Goal: Task Accomplishment & Management: Use online tool/utility

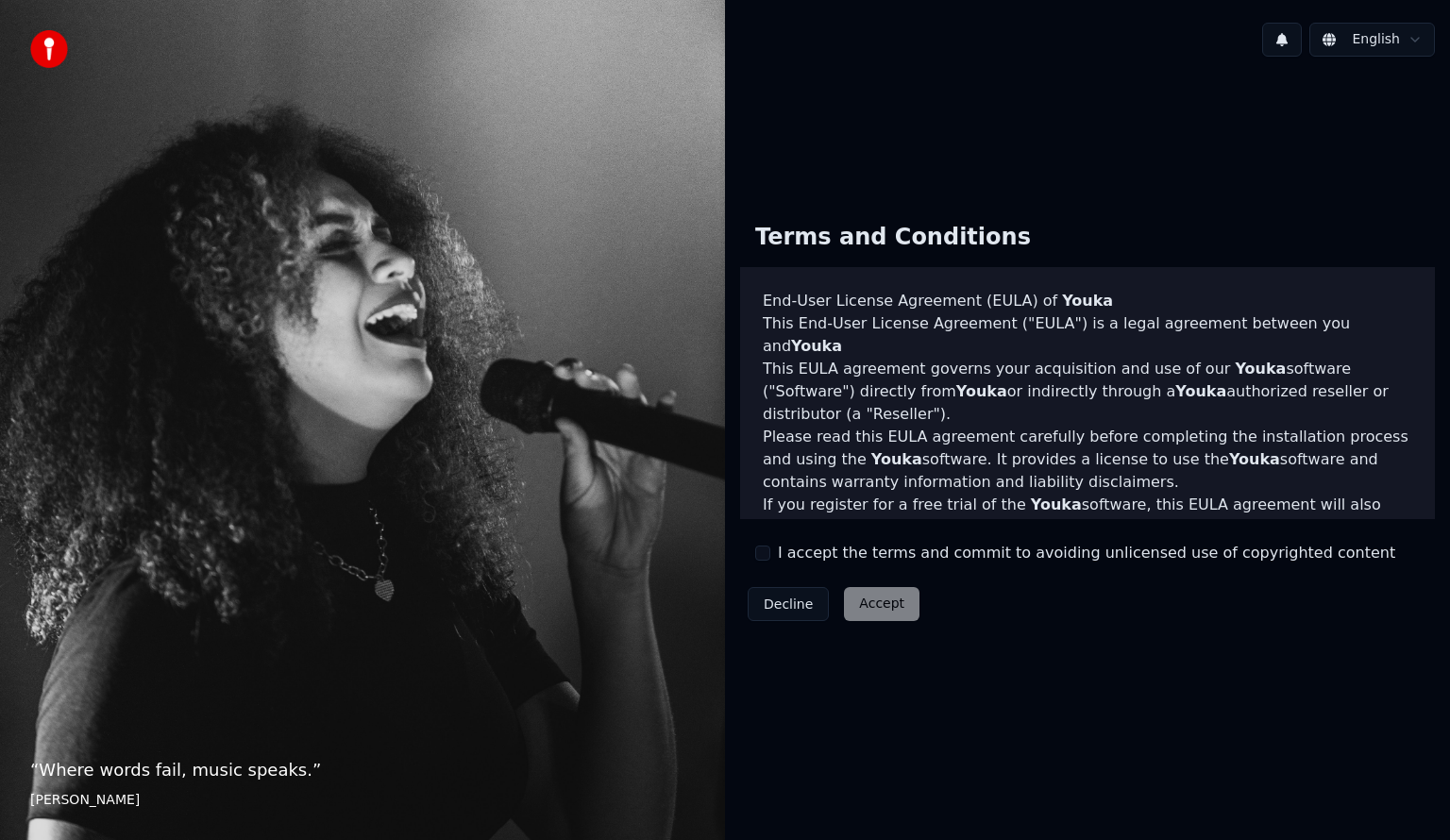
click at [768, 554] on button "I accept the terms and commit to avoiding unlicensed use of copyrighted content" at bounding box center [762, 552] width 15 height 15
click at [762, 551] on button "I accept the terms and commit to avoiding unlicensed use of copyrighted content" at bounding box center [762, 552] width 15 height 15
click at [762, 550] on button "I accept the terms and commit to avoiding unlicensed use of copyrighted content" at bounding box center [762, 552] width 15 height 15
click at [887, 604] on button "Accept" at bounding box center [881, 604] width 76 height 34
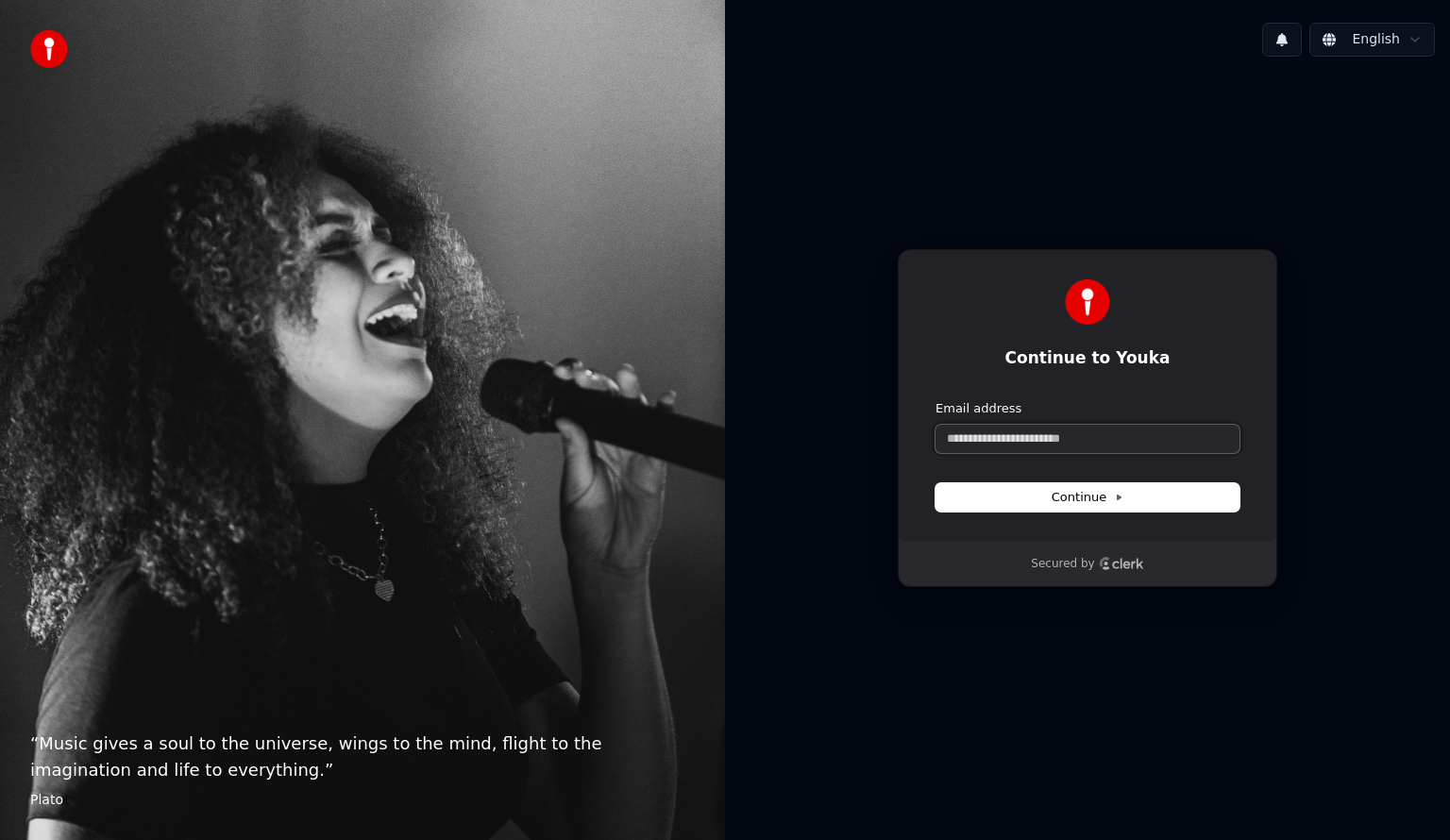
click at [1051, 430] on input "Email address" at bounding box center [1087, 438] width 304 height 28
click at [1044, 506] on button "Continue" at bounding box center [1087, 497] width 304 height 28
type input "**********"
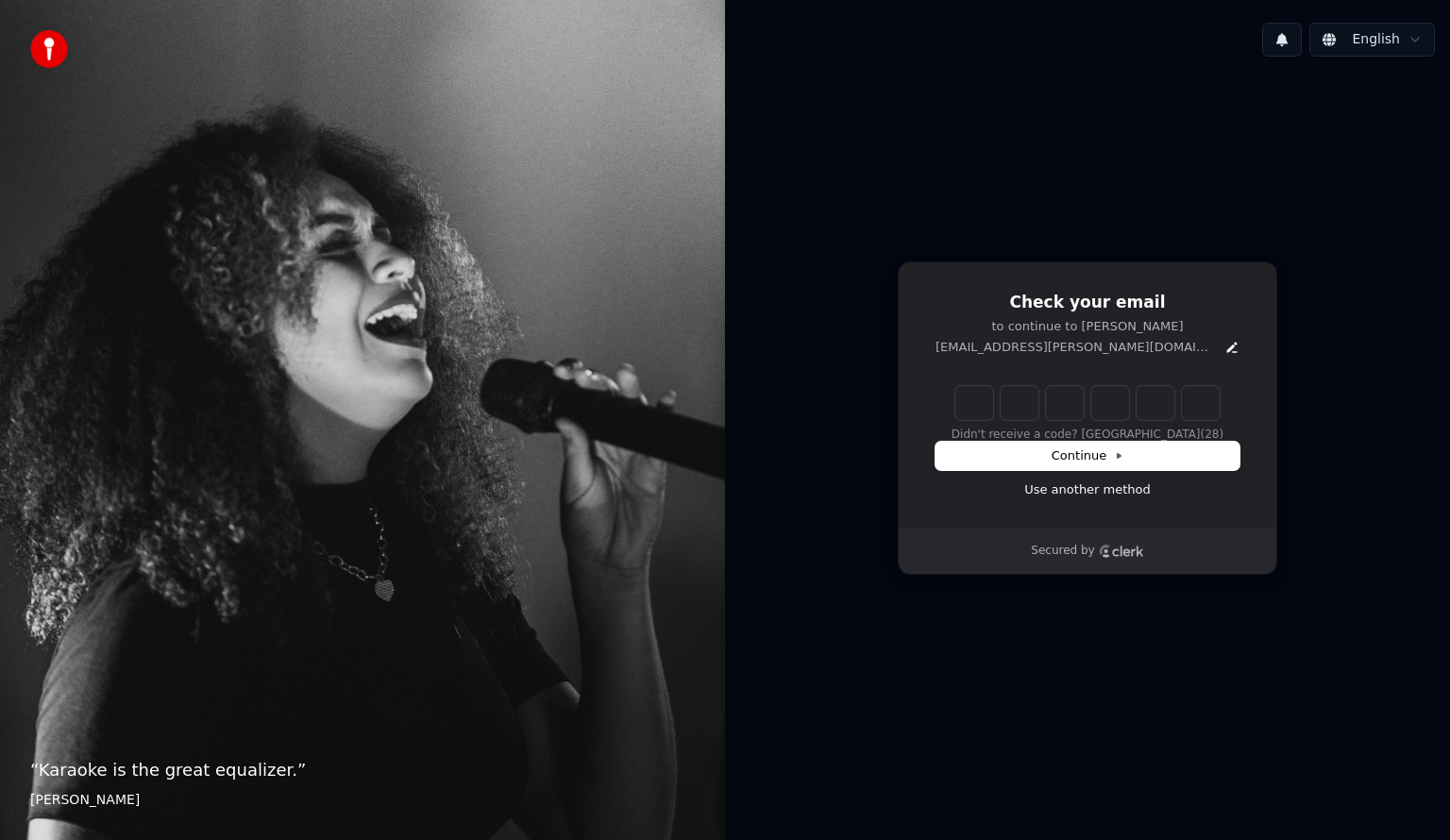
click at [962, 400] on input "Enter verification code" at bounding box center [1087, 403] width 264 height 34
paste input "******"
type input "******"
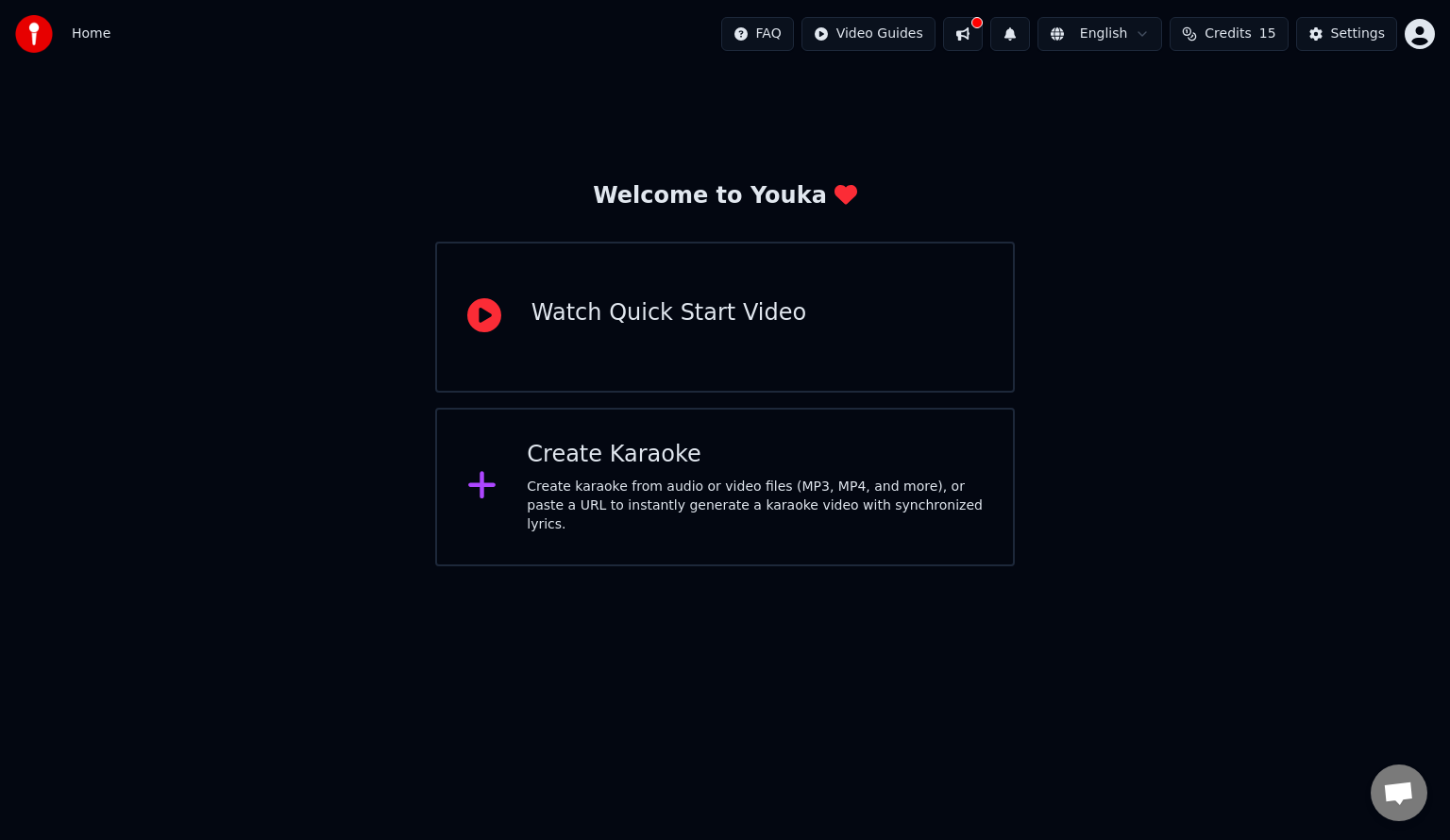
click at [520, 518] on div "Create Karaoke Create karaoke from audio or video files (MP3, MP4, and more), o…" at bounding box center [725, 486] width 580 height 158
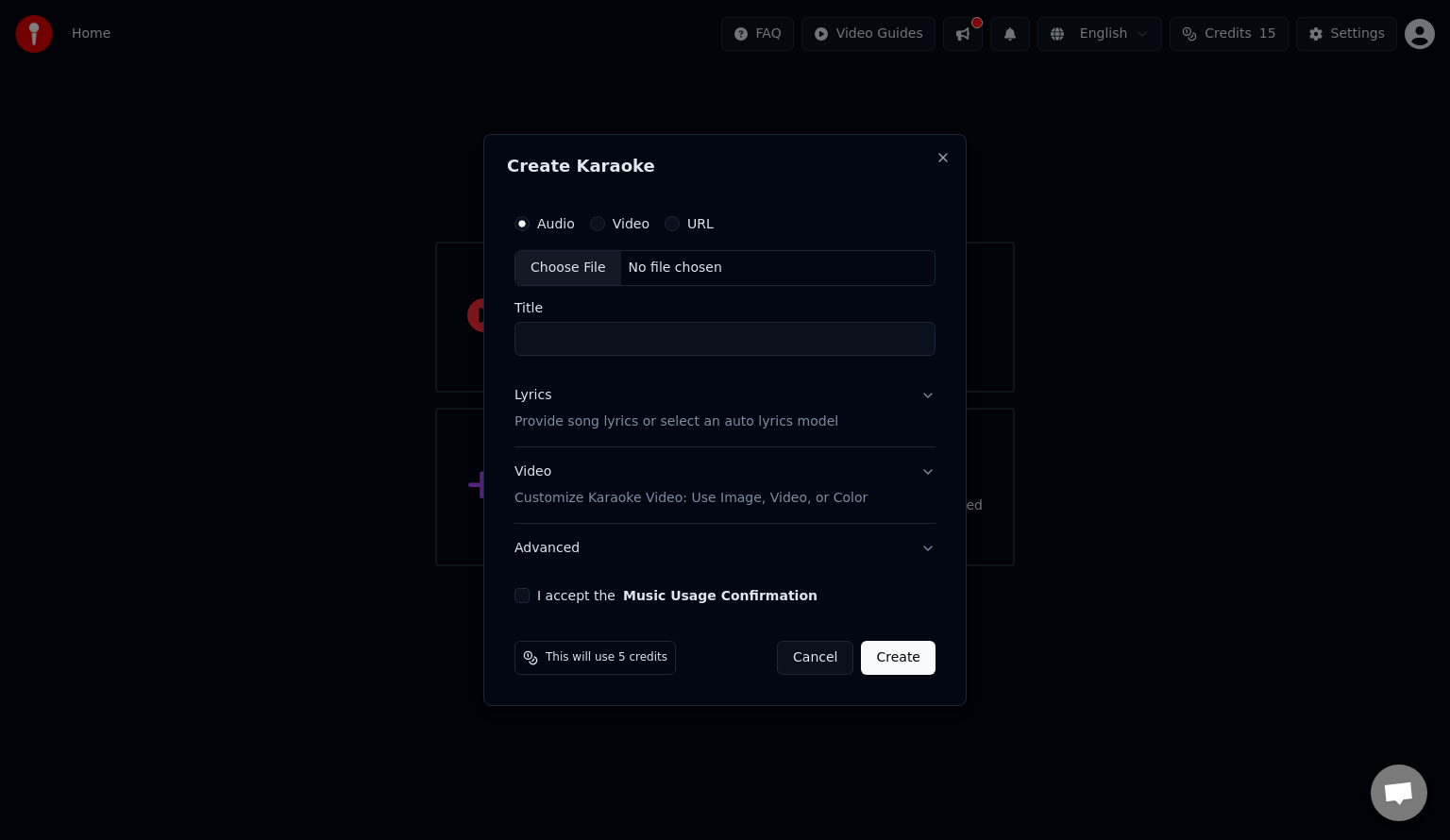
click at [616, 223] on label "Video" at bounding box center [631, 223] width 36 height 13
click at [605, 223] on button "Video" at bounding box center [597, 223] width 15 height 15
click at [666, 221] on button "URL" at bounding box center [672, 223] width 15 height 15
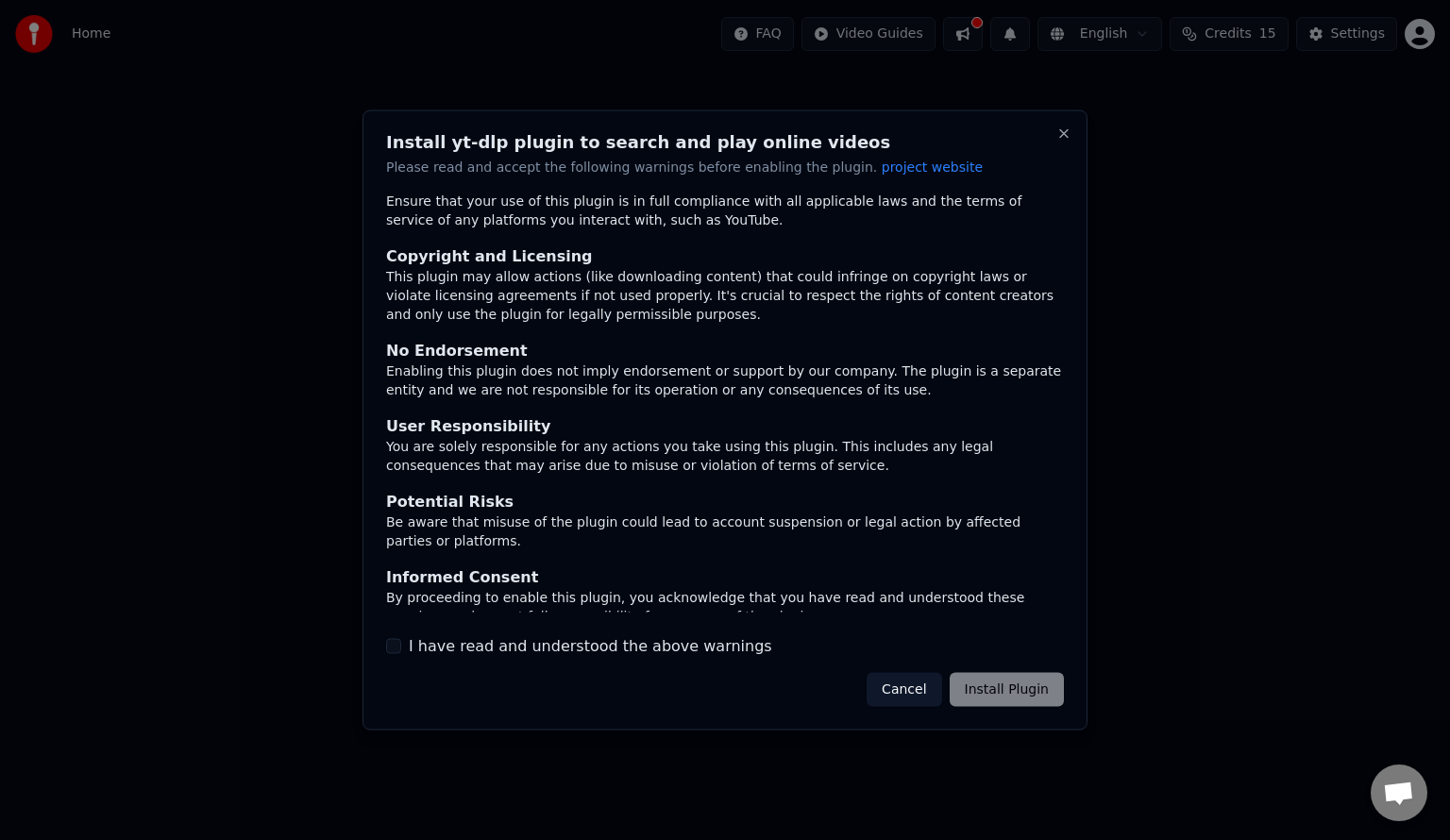
scroll to position [36, 0]
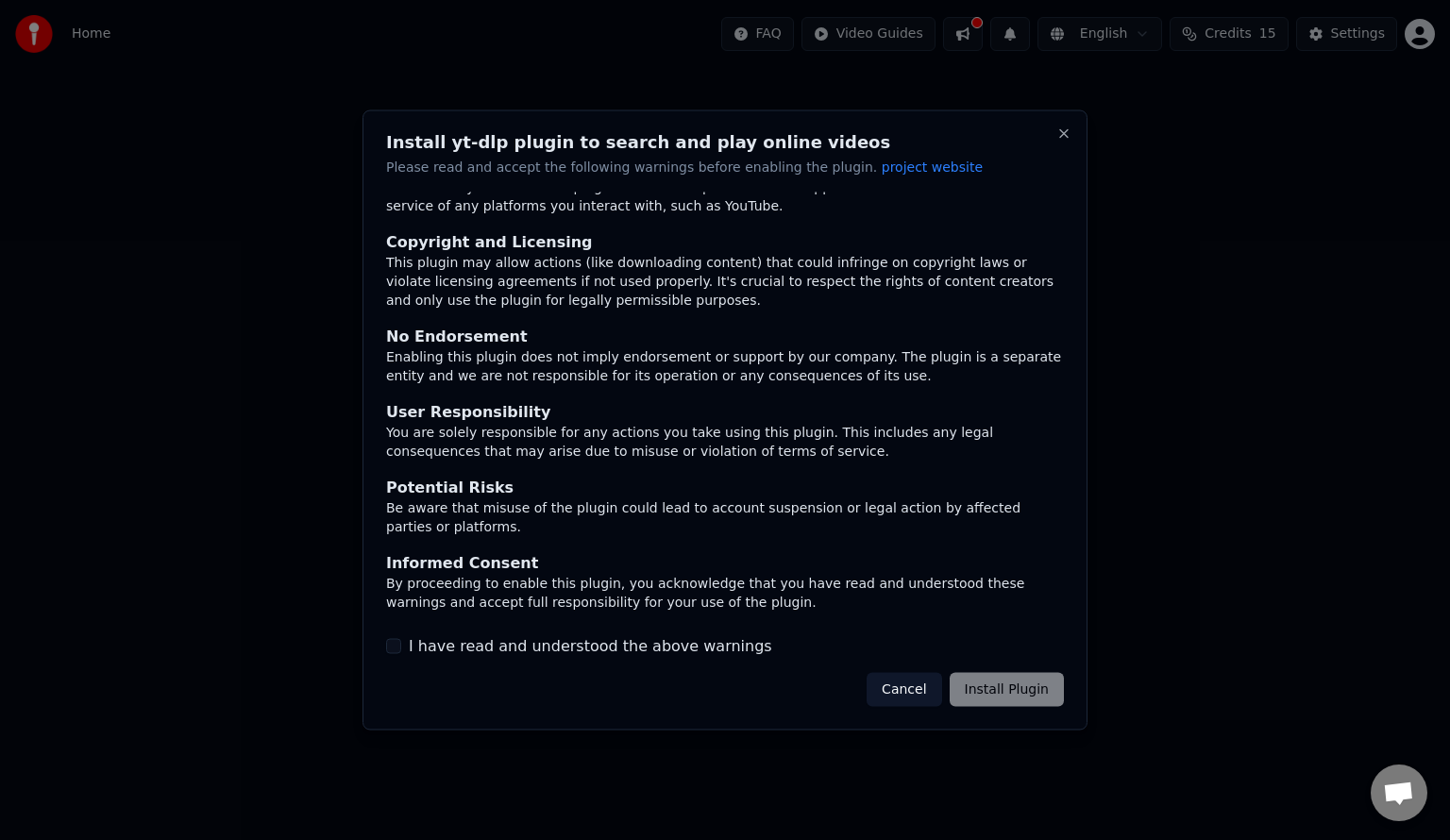
click at [698, 643] on label "I have read and understood the above warnings" at bounding box center [590, 645] width 363 height 23
click at [401, 643] on button "I have read and understood the above warnings" at bounding box center [393, 645] width 15 height 15
click at [988, 688] on button "Install Plugin" at bounding box center [1007, 689] width 114 height 34
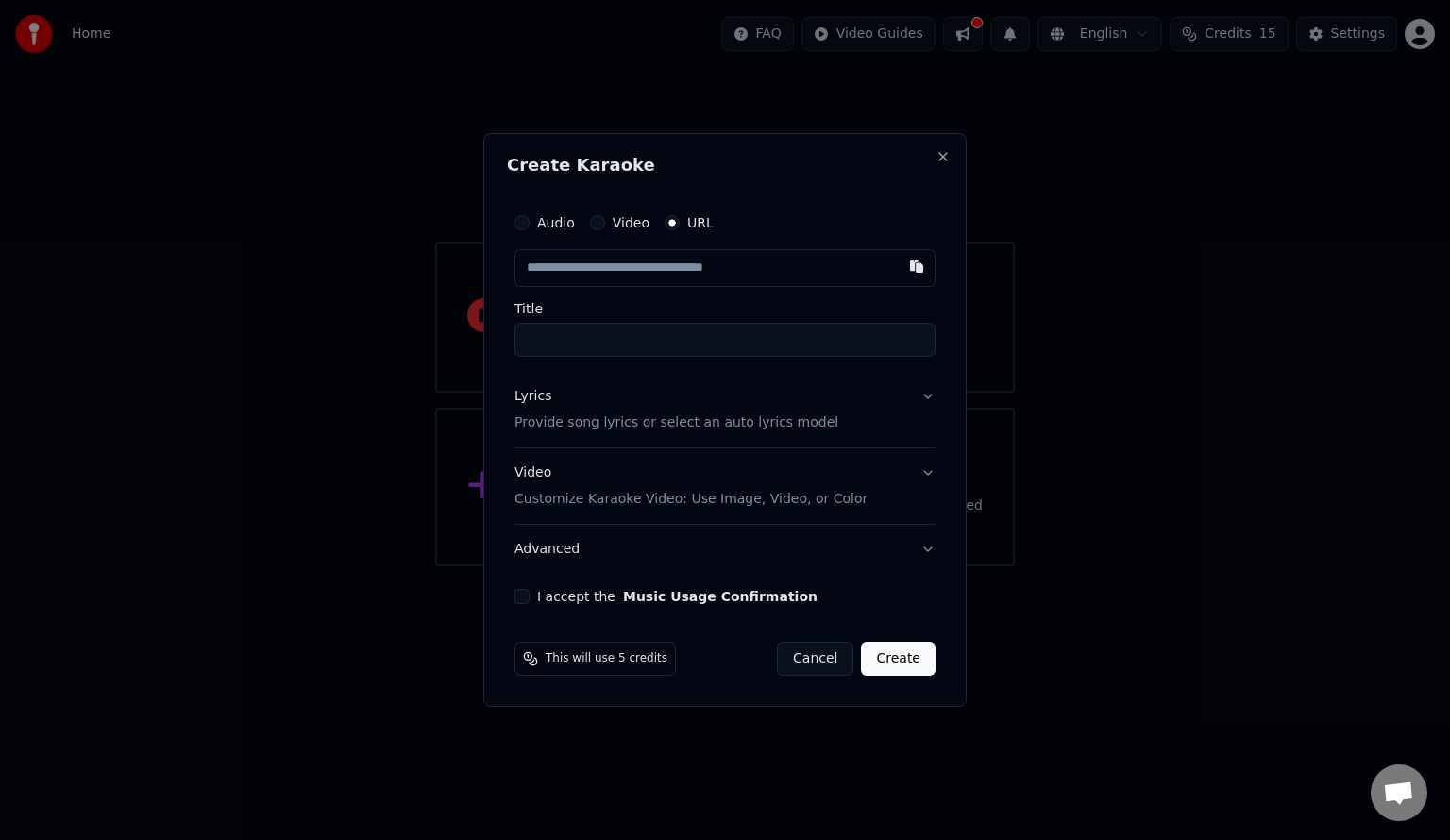
type input "******"
paste input "**********"
type input "**********"
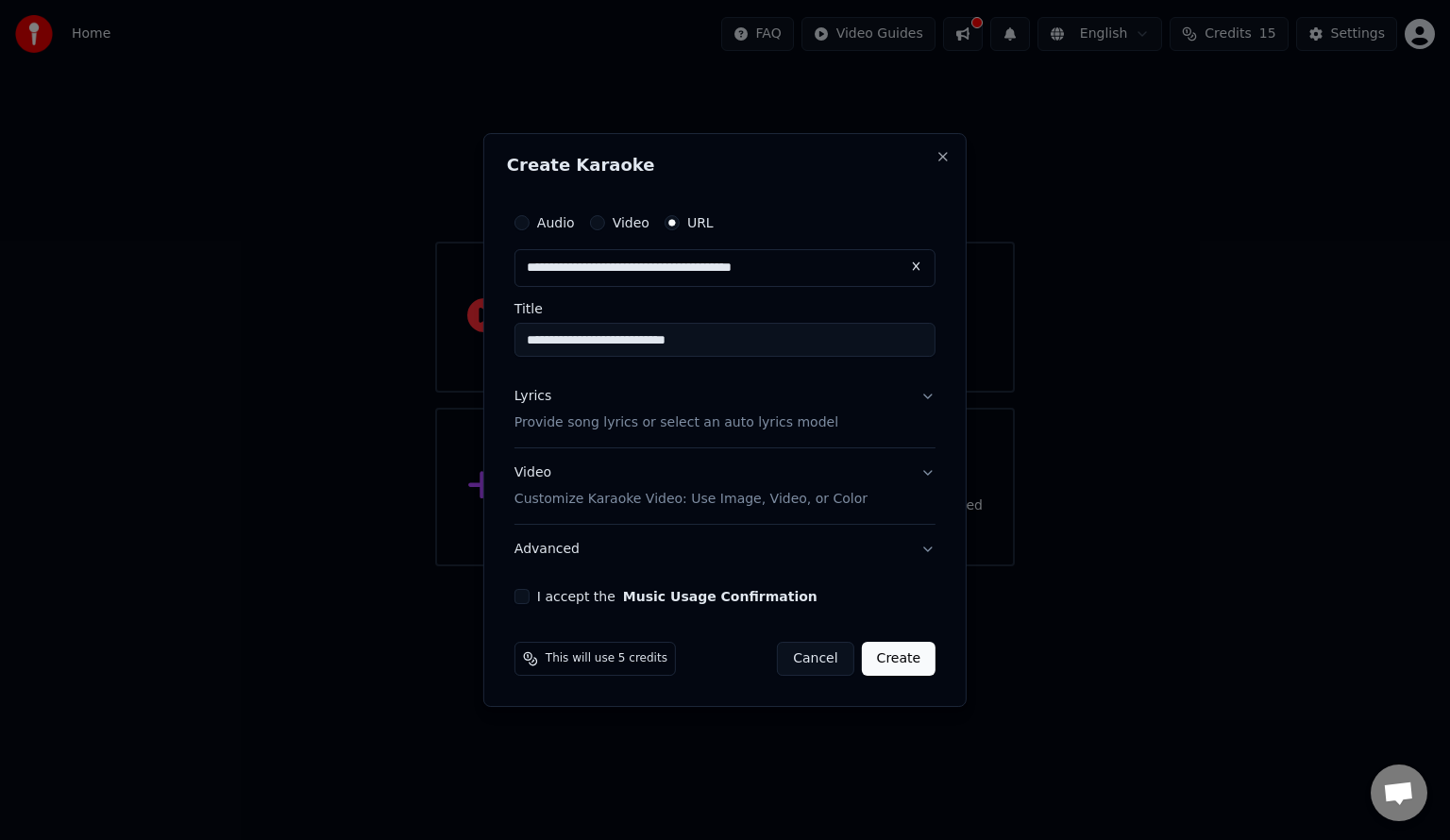
scroll to position [0, 0]
type input "**********"
drag, startPoint x: 625, startPoint y: 336, endPoint x: 465, endPoint y: 349, distance: 160.5
click at [465, 349] on body "**********" at bounding box center [725, 283] width 1450 height 567
type input "**********"
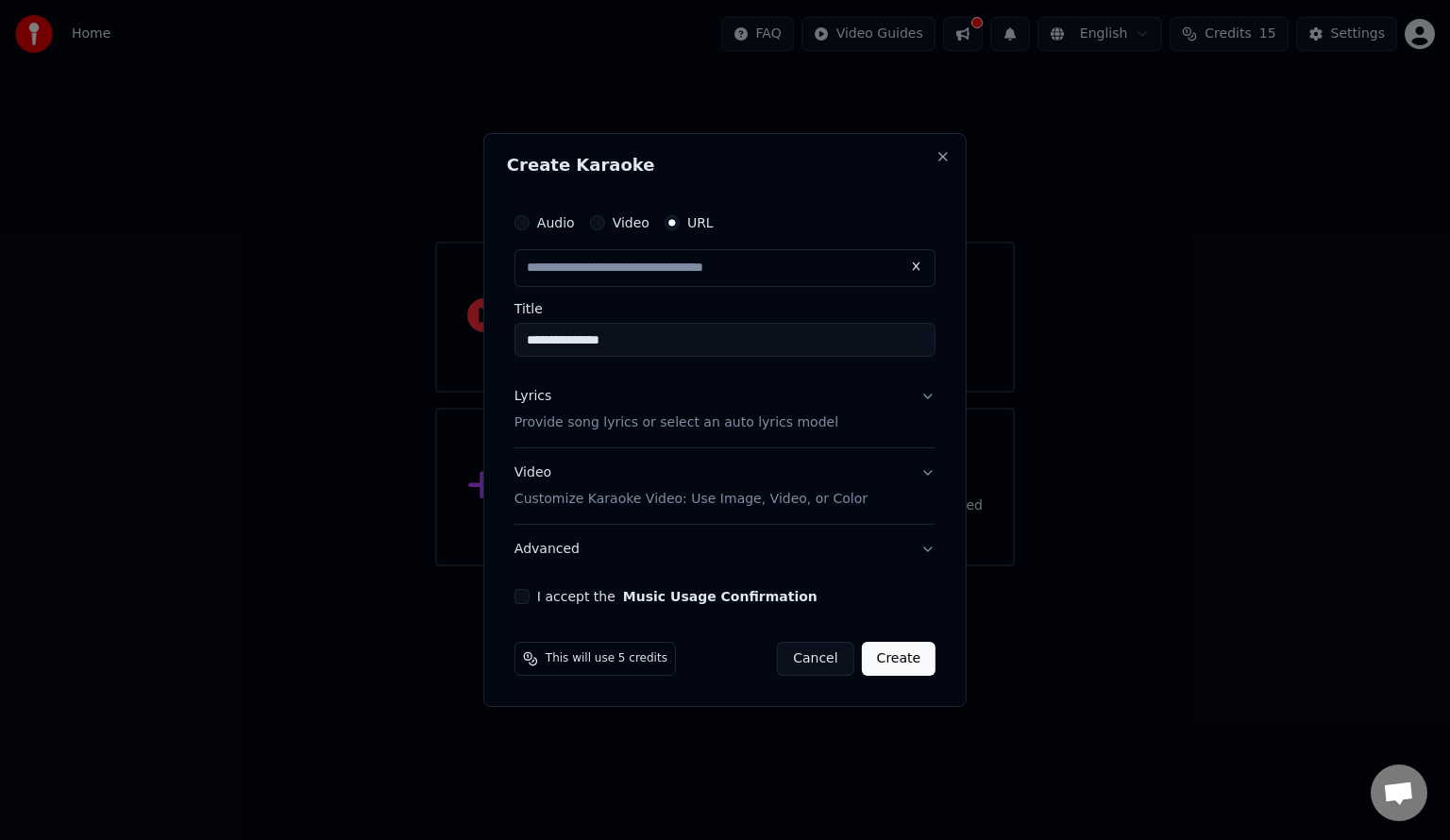
type input "**********"
click at [670, 421] on p "Provide song lyrics or select an auto lyrics model" at bounding box center [677, 422] width 324 height 19
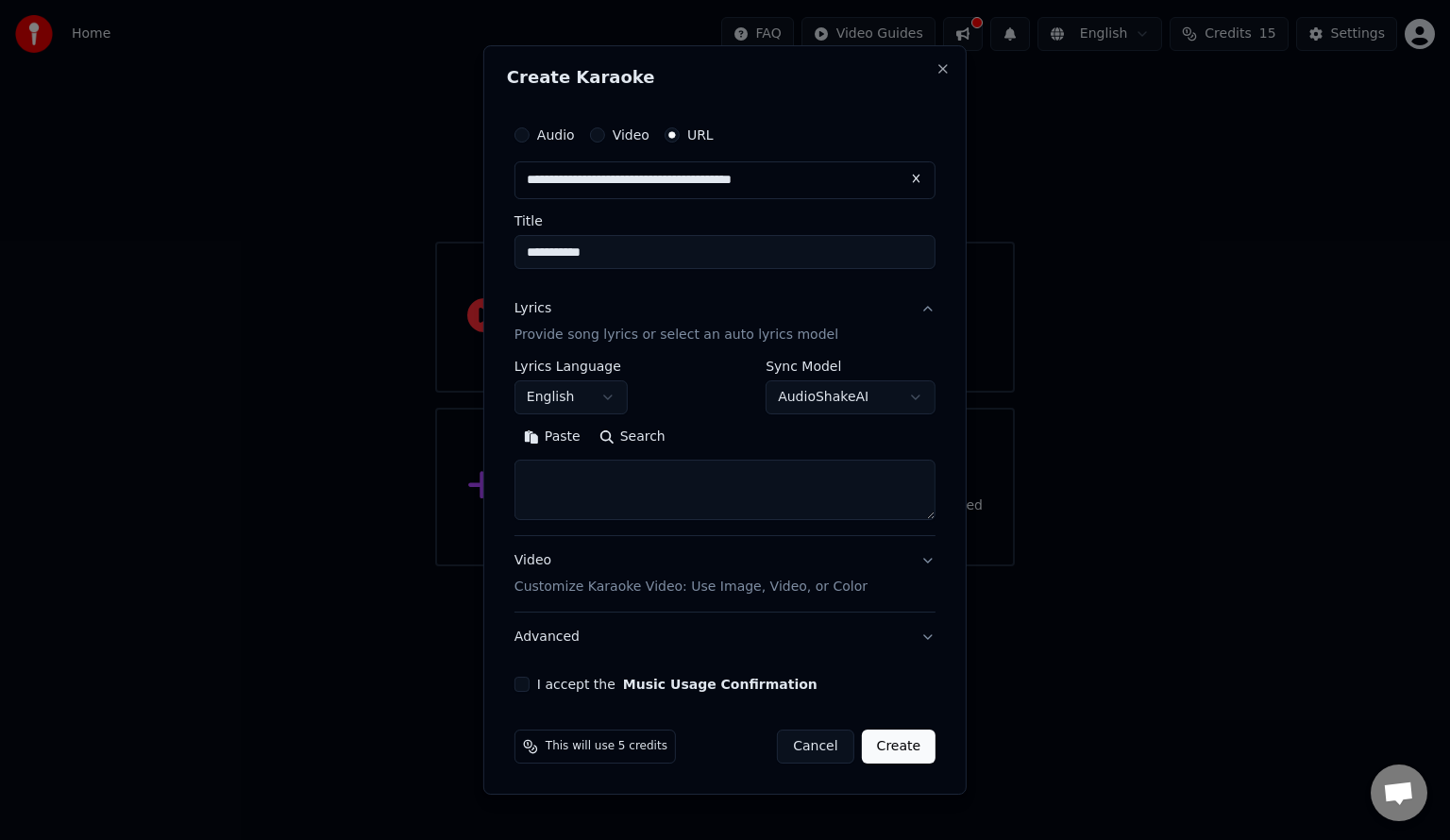
click at [612, 487] on textarea at bounding box center [725, 490] width 421 height 61
click at [624, 438] on button "Search" at bounding box center [633, 437] width 84 height 30
type textarea "**********"
click at [926, 562] on button "Video Customize Karaoke Video: Use Image, Video, or Color" at bounding box center [725, 574] width 421 height 76
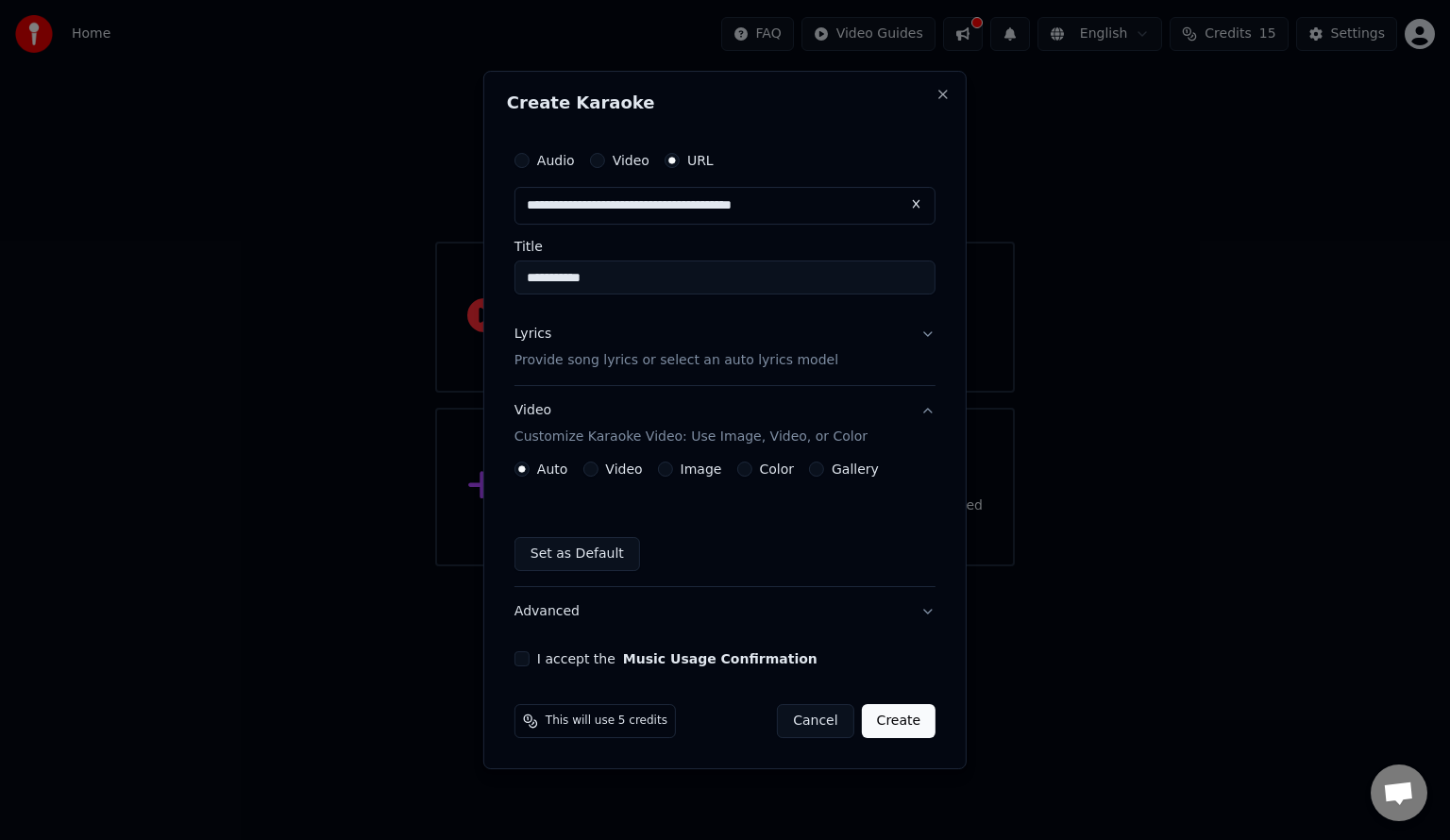
click at [568, 616] on button "Advanced" at bounding box center [725, 612] width 421 height 49
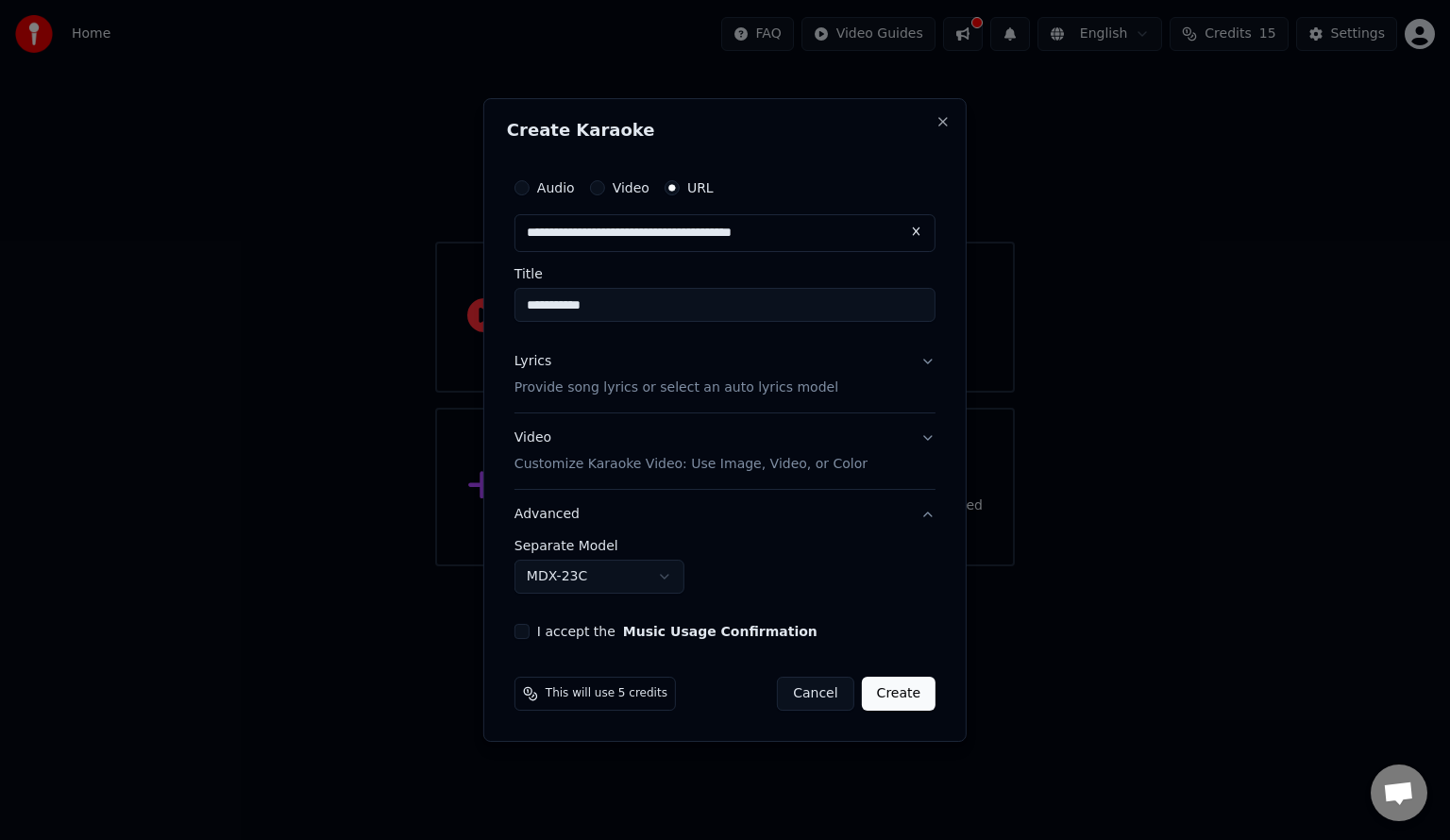
click at [523, 625] on button "I accept the Music Usage Confirmation" at bounding box center [522, 631] width 15 height 15
click at [912, 695] on button "Create" at bounding box center [899, 694] width 75 height 34
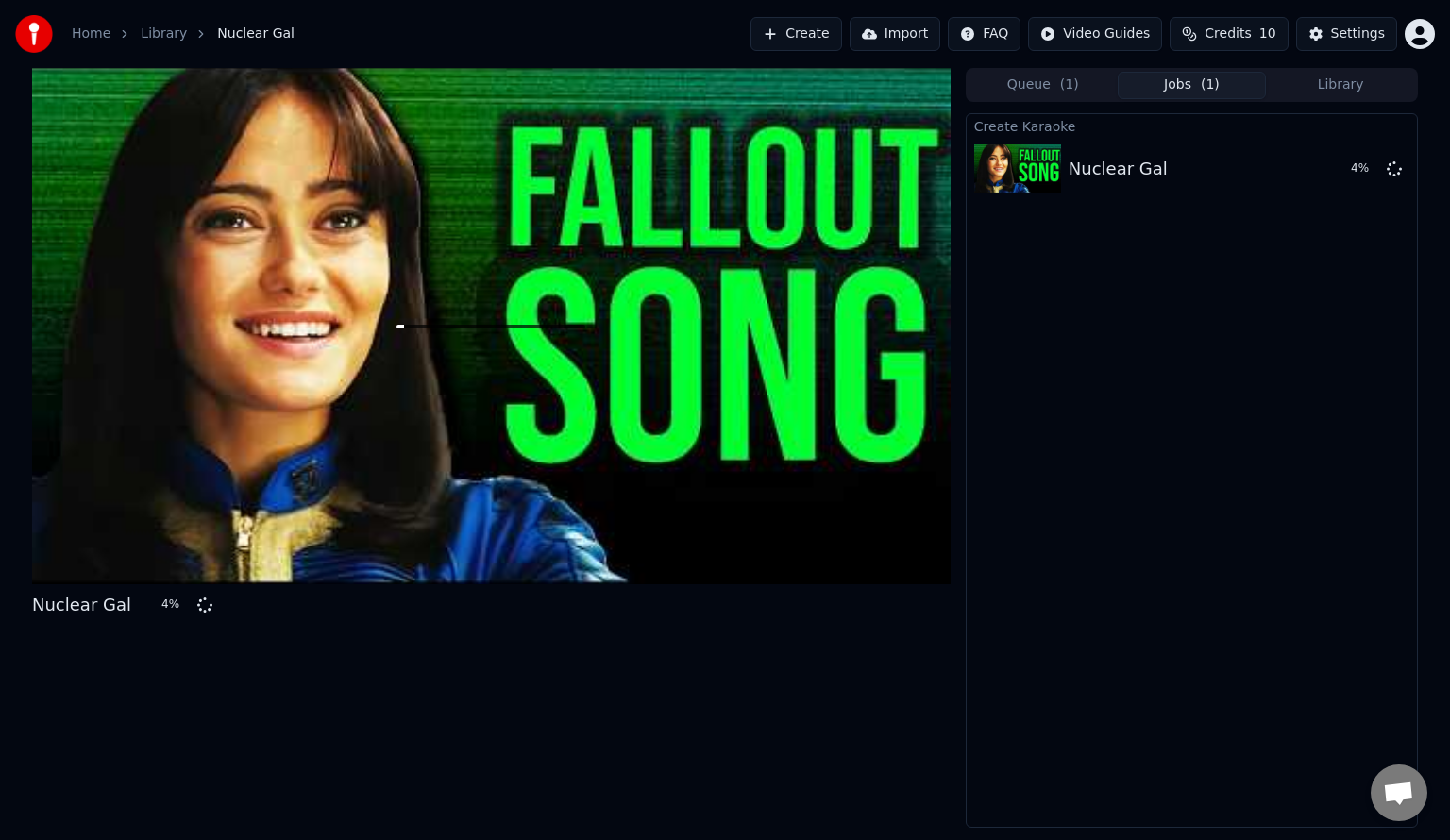
click at [1238, 44] on button "Credits 10" at bounding box center [1229, 33] width 118 height 34
click at [1176, 390] on div "Create Karaoke Nuclear Gal 5 %" at bounding box center [1192, 470] width 452 height 714
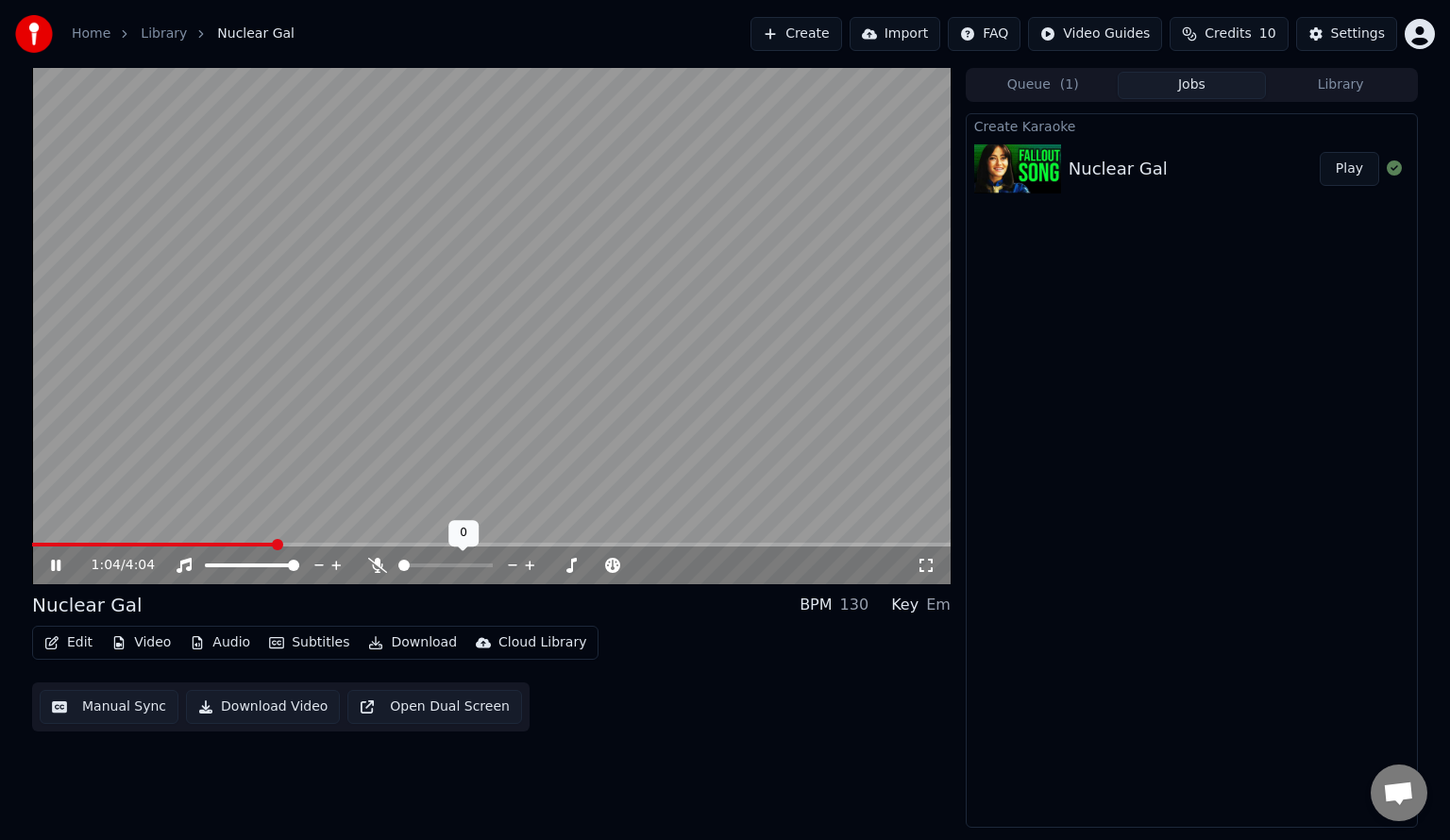
click at [445, 562] on div at bounding box center [463, 565] width 152 height 19
click at [449, 571] on span at bounding box center [449, 566] width 12 height 12
click at [449, 574] on div at bounding box center [463, 565] width 152 height 19
click at [401, 564] on span at bounding box center [401, 566] width 4 height 4
click at [529, 566] on icon at bounding box center [530, 566] width 10 height 10
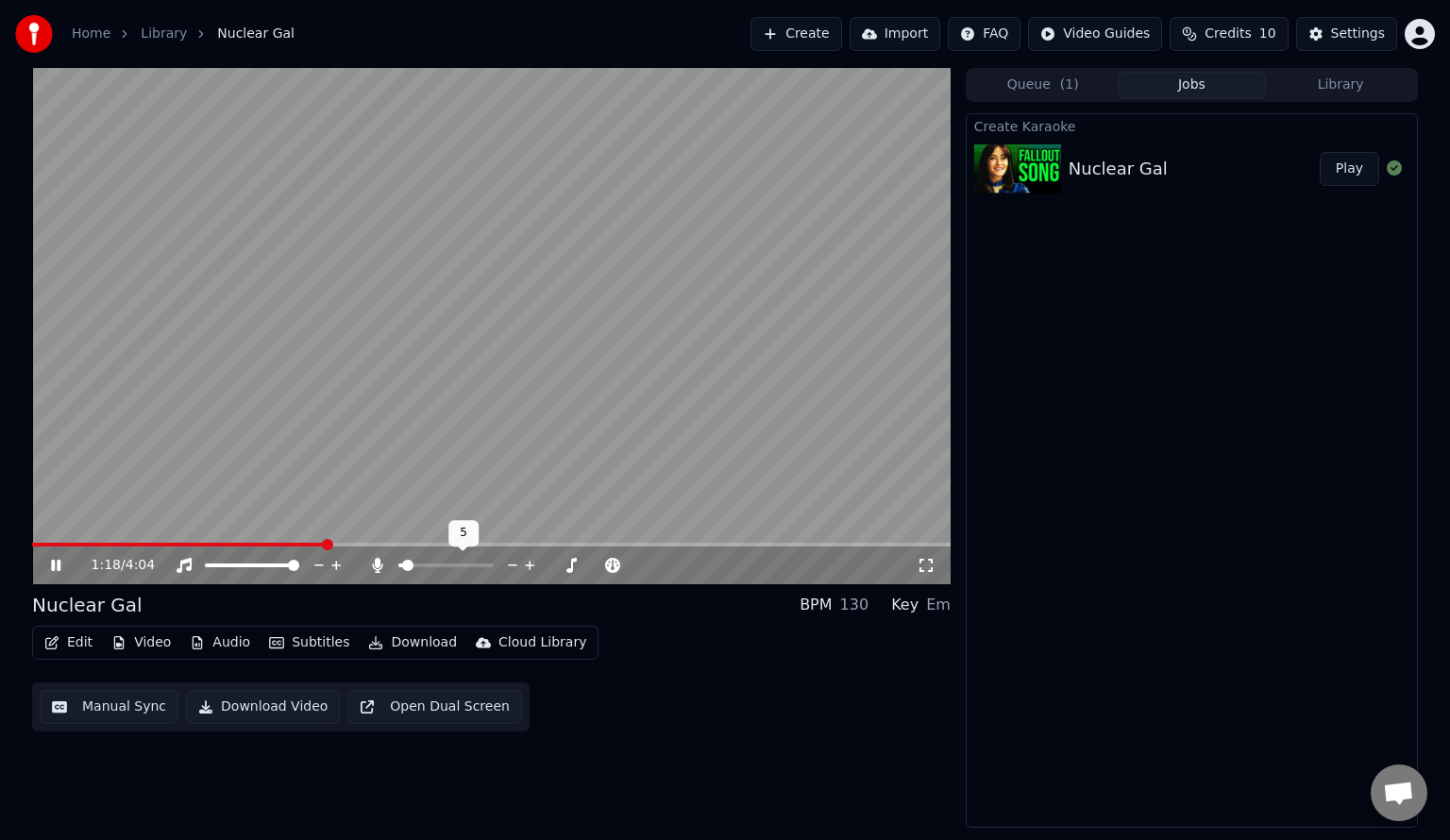
click at [529, 566] on icon at bounding box center [530, 566] width 10 height 10
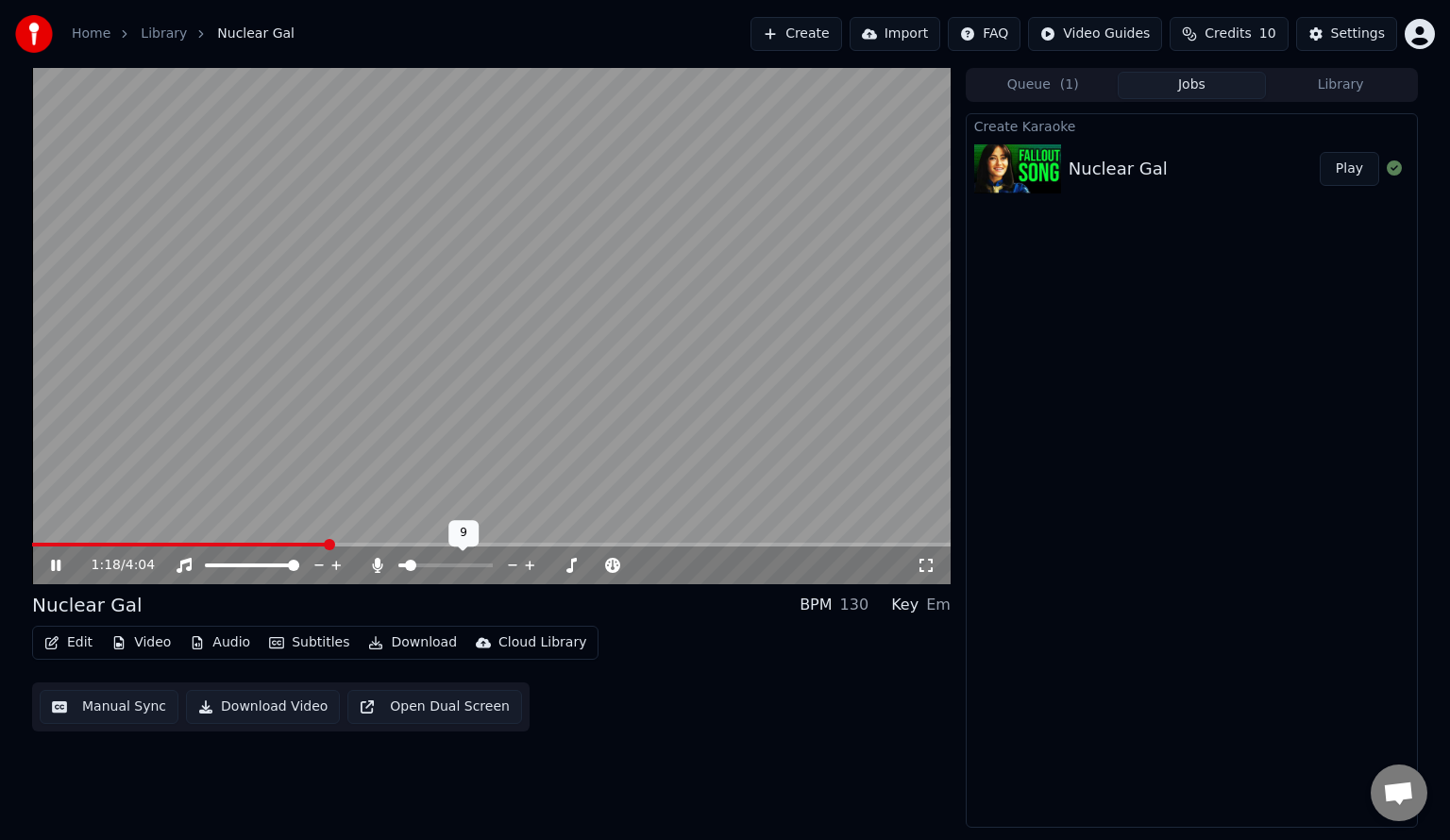
click at [529, 566] on icon at bounding box center [530, 566] width 10 height 10
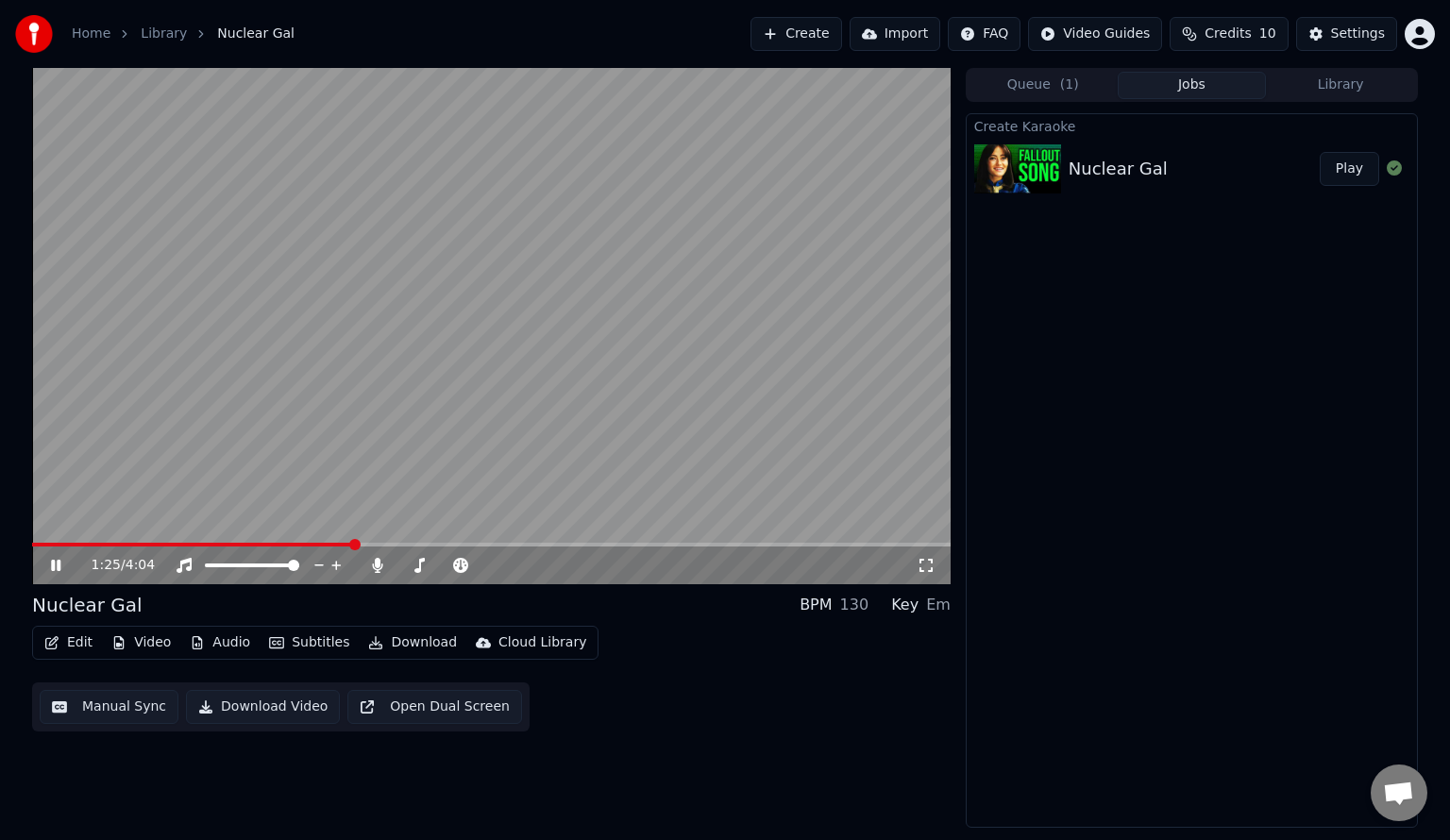
click at [59, 566] on icon at bounding box center [56, 566] width 10 height 12
click at [400, 567] on span at bounding box center [400, 566] width 2 height 4
click at [399, 567] on span at bounding box center [405, 566] width 12 height 12
click at [1356, 36] on div "Settings" at bounding box center [1358, 33] width 54 height 19
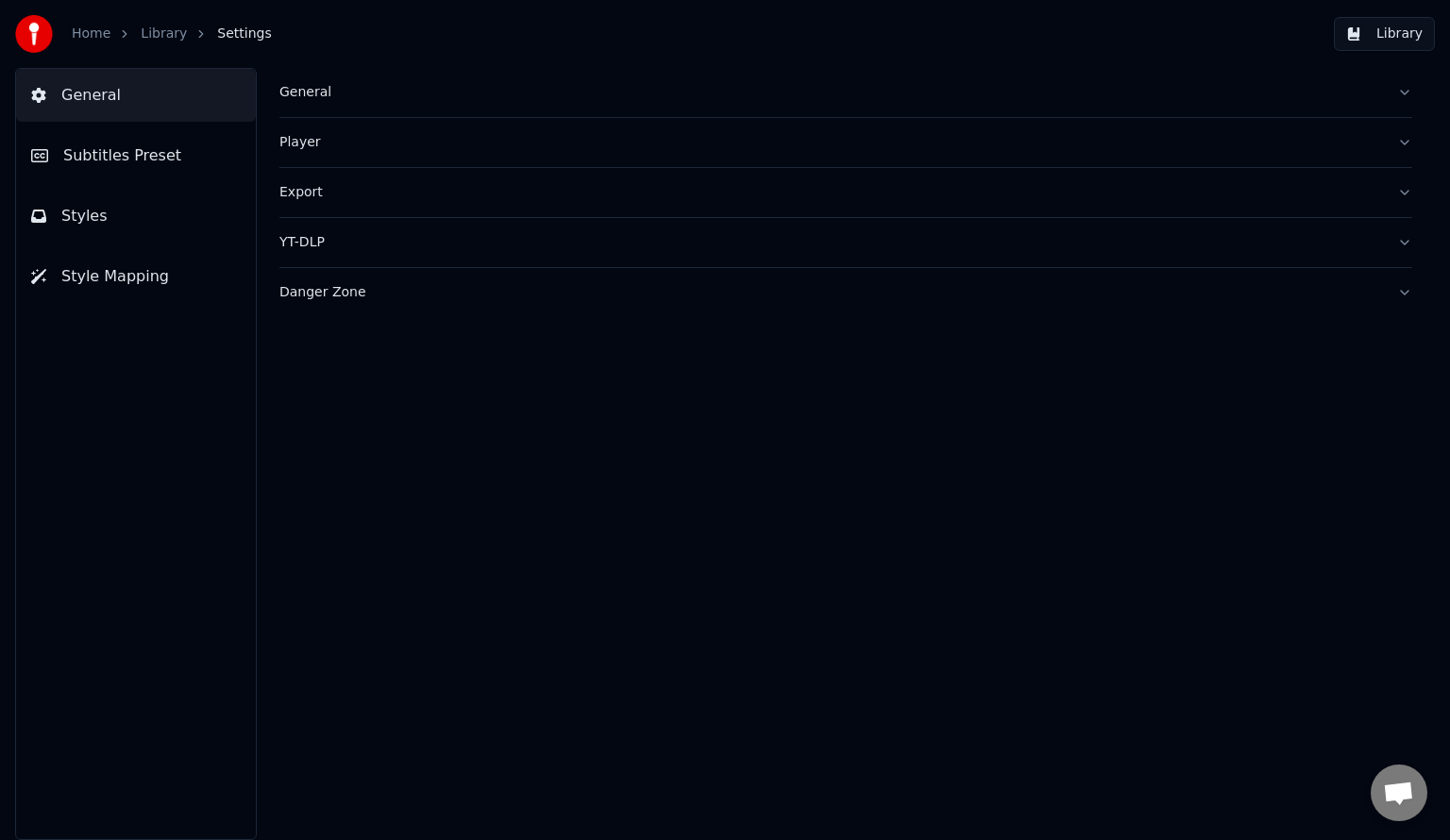
click at [533, 299] on div "Danger Zone" at bounding box center [830, 292] width 1102 height 19
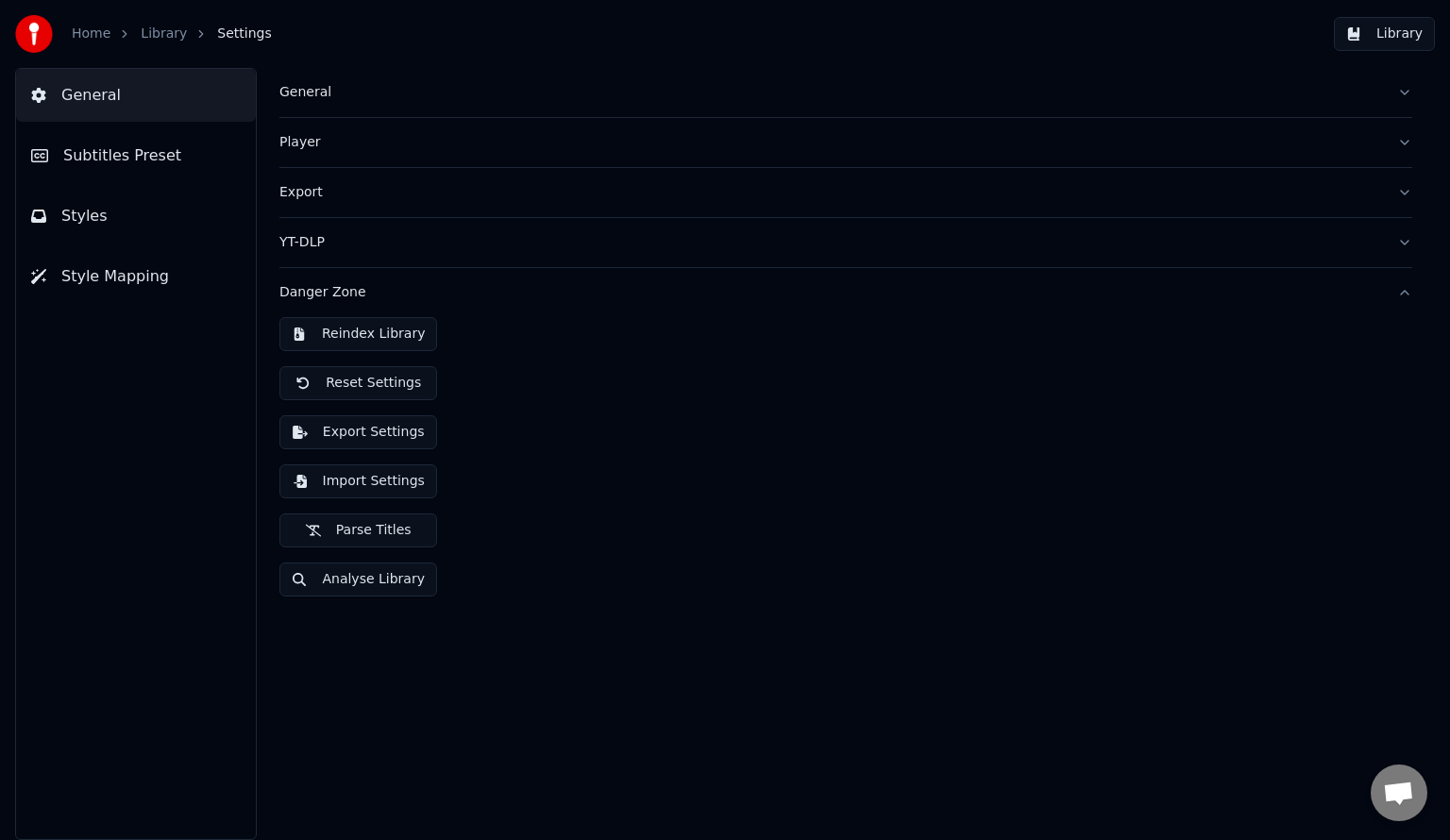
click at [934, 252] on button "YT-DLP" at bounding box center [845, 243] width 1133 height 49
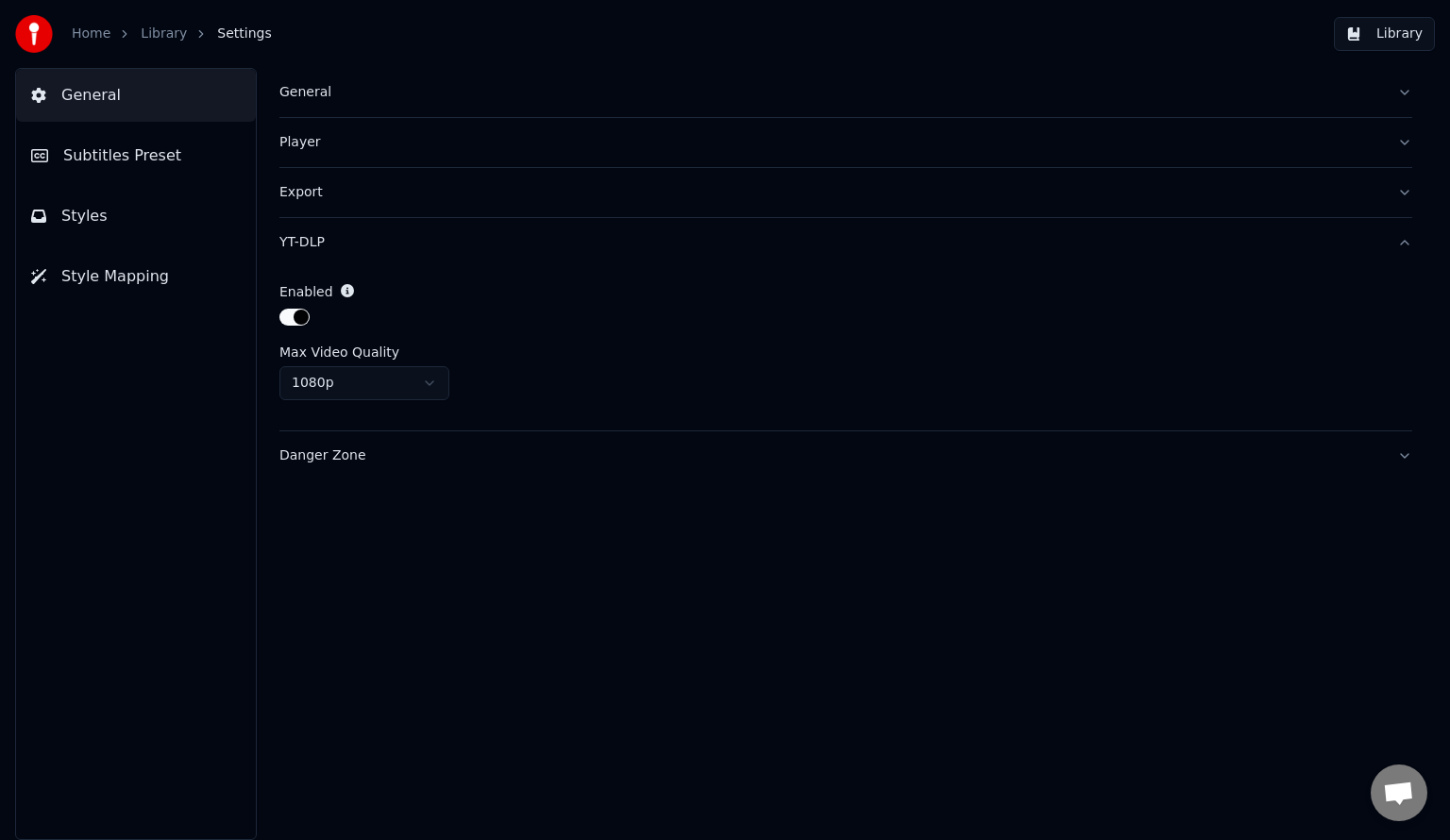
click at [848, 193] on div "Export" at bounding box center [830, 192] width 1102 height 19
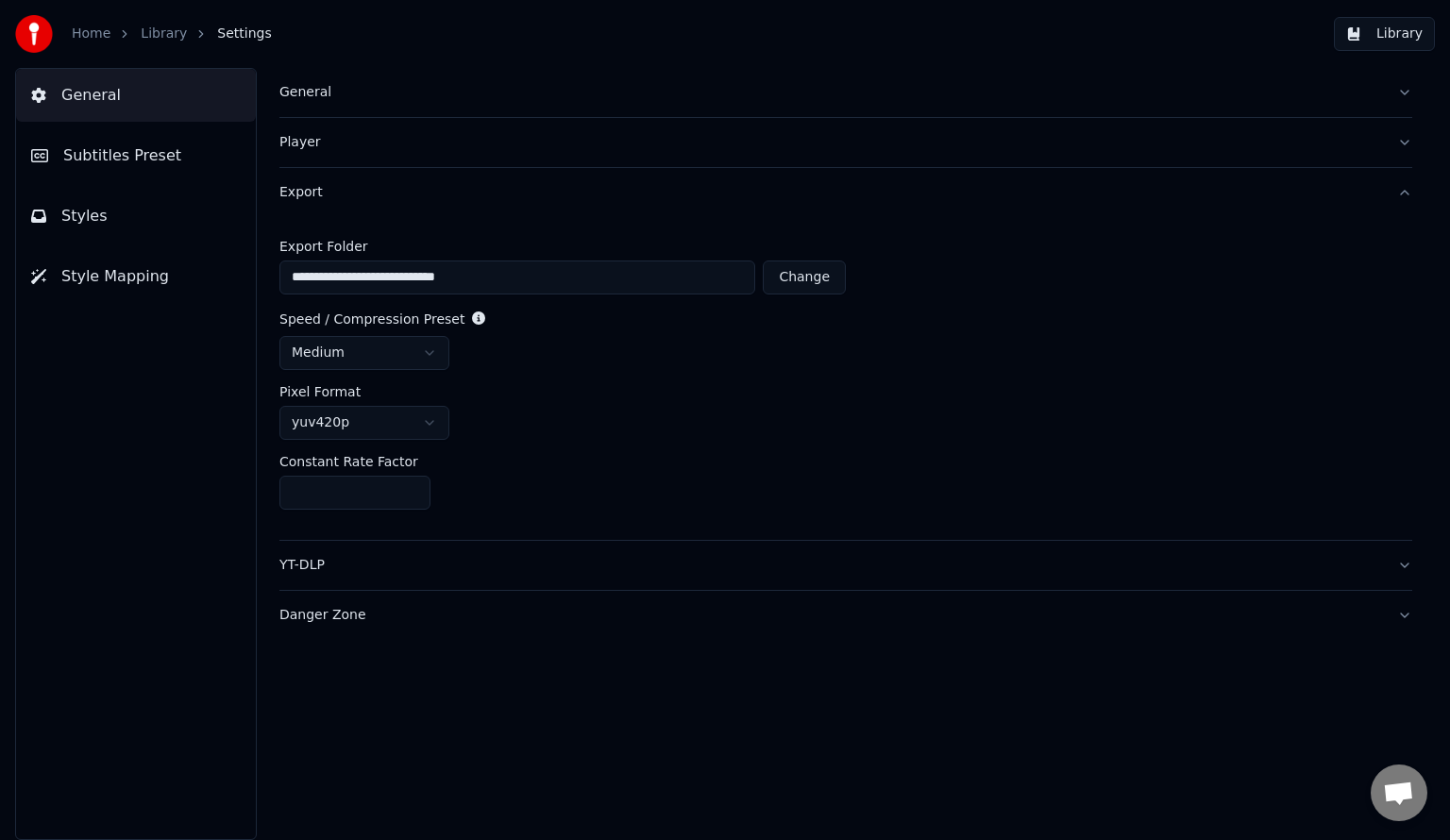
click at [169, 30] on link "Library" at bounding box center [163, 33] width 46 height 19
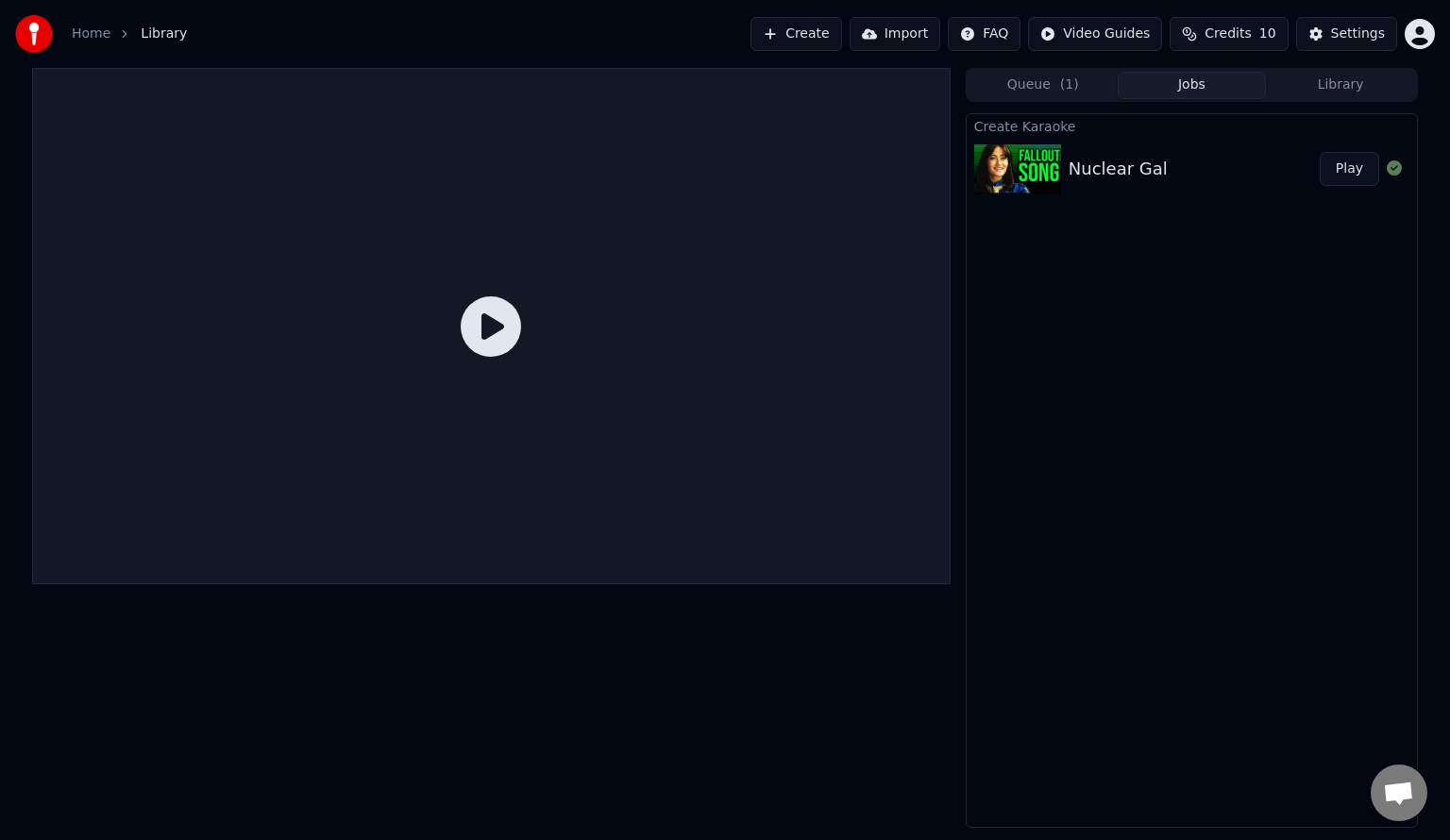
click at [273, 27] on div "Home Library Create Import FAQ Video Guides Credits 10 Settings" at bounding box center [725, 33] width 1450 height 68
click at [1112, 189] on div "Nuclear Gal Play" at bounding box center [1192, 168] width 450 height 64
click at [475, 347] on icon at bounding box center [491, 327] width 61 height 61
click at [1311, 83] on button "Library" at bounding box center [1341, 85] width 149 height 28
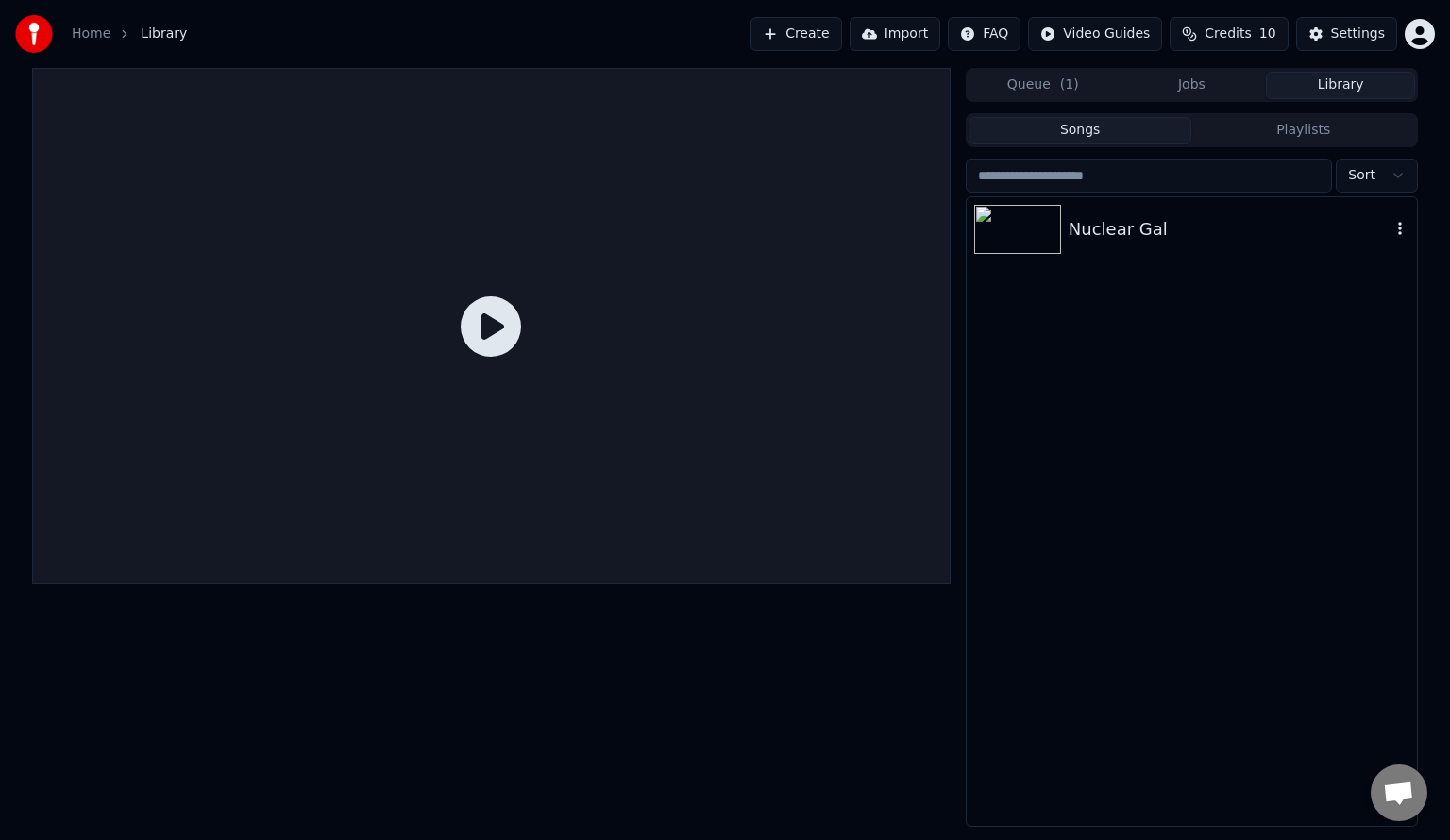
click at [1398, 230] on icon "button" at bounding box center [1399, 228] width 19 height 15
click at [1368, 330] on div "Open Directory" at bounding box center [1383, 323] width 145 height 30
click at [804, 717] on div at bounding box center [491, 447] width 919 height 759
click at [842, 33] on button "Create" at bounding box center [796, 33] width 91 height 34
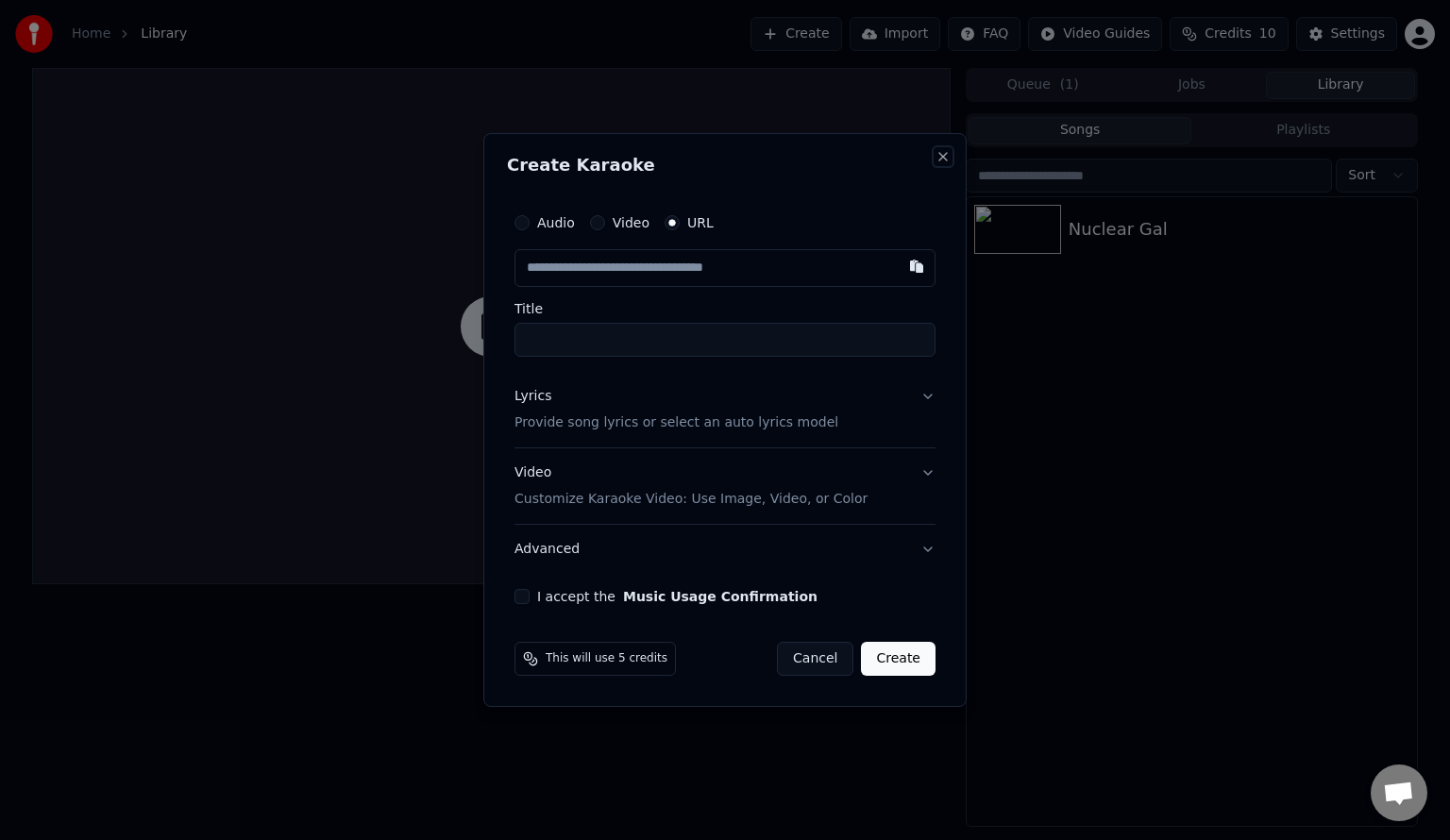
click at [940, 155] on button "Close" at bounding box center [942, 156] width 15 height 15
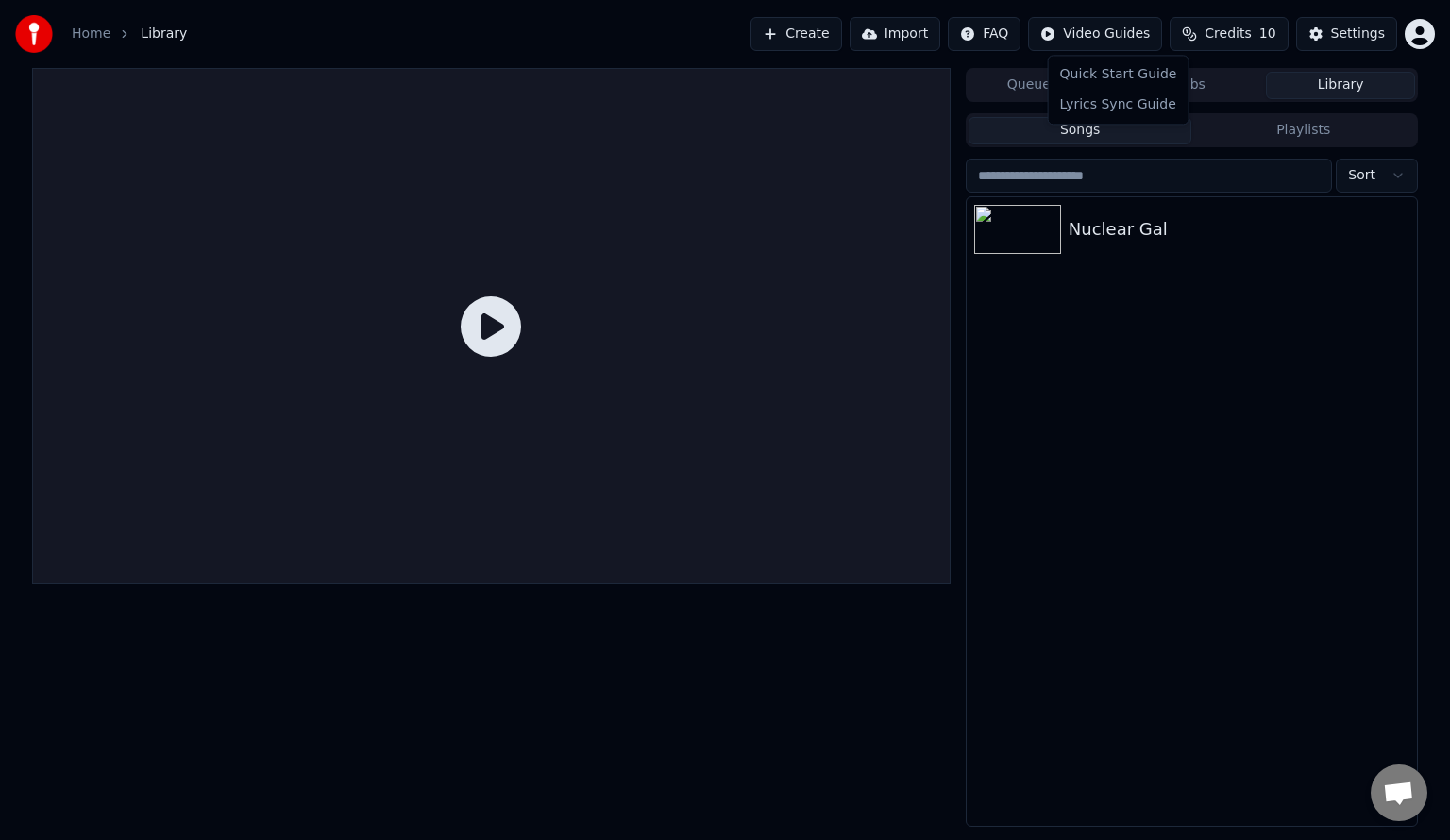
click at [1114, 37] on html "Home Library Create Import FAQ Video Guides Credits 10 Settings Queue ( 1 ) Job…" at bounding box center [725, 420] width 1450 height 840
click at [1352, 34] on html "Home Library Create Import FAQ Video Guides Credits 10 Settings Queue ( 1 ) Job…" at bounding box center [725, 420] width 1450 height 840
click at [1352, 34] on div "Settings" at bounding box center [1358, 33] width 54 height 19
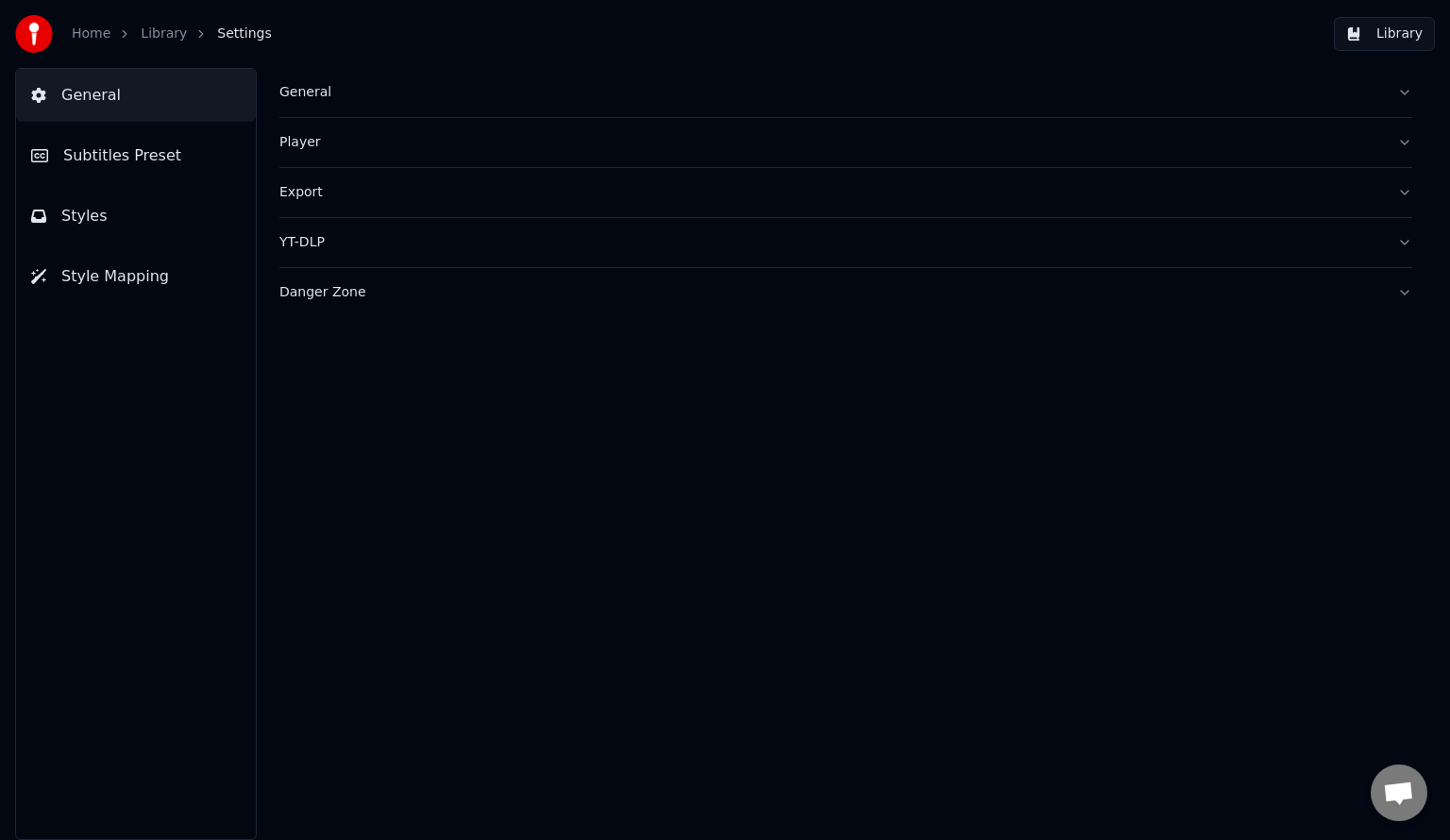
click at [370, 189] on div "Export" at bounding box center [830, 192] width 1102 height 19
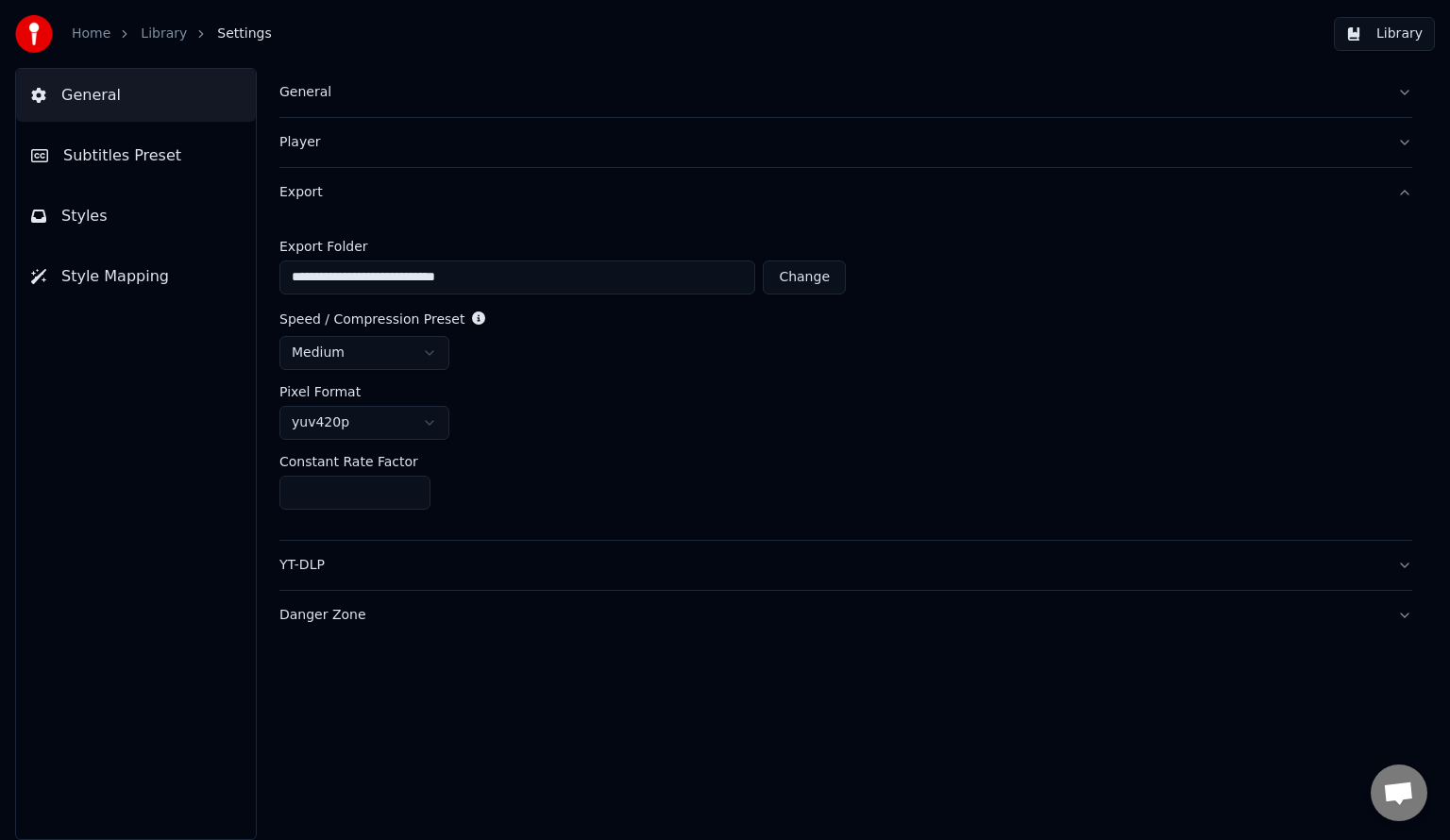
click at [101, 34] on link "Home" at bounding box center [90, 33] width 38 height 19
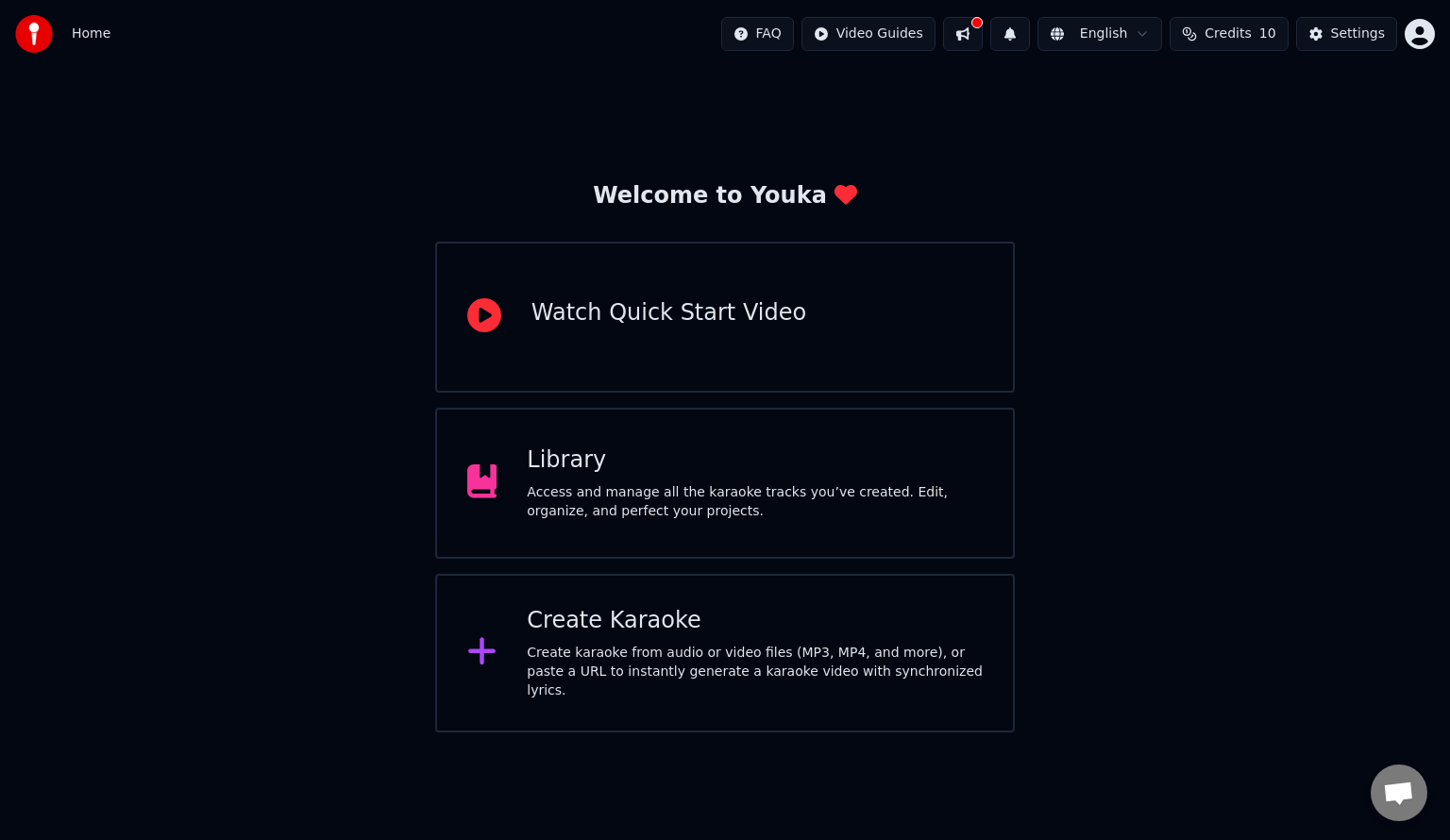
click at [664, 483] on div "Access and manage all the karaoke tracks you’ve created. Edit, organize, and pe…" at bounding box center [754, 502] width 456 height 37
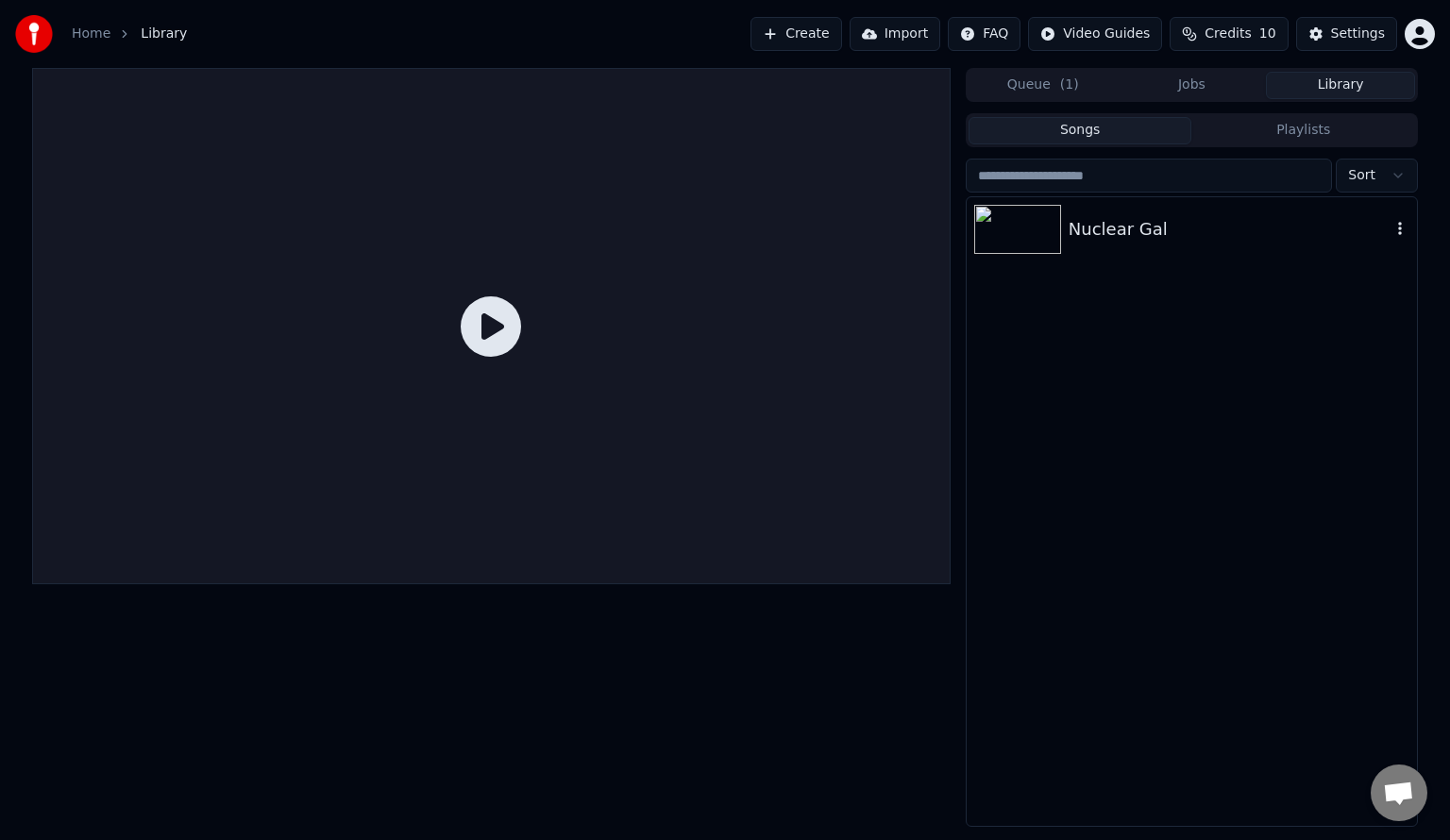
click at [1028, 225] on img at bounding box center [1018, 230] width 86 height 49
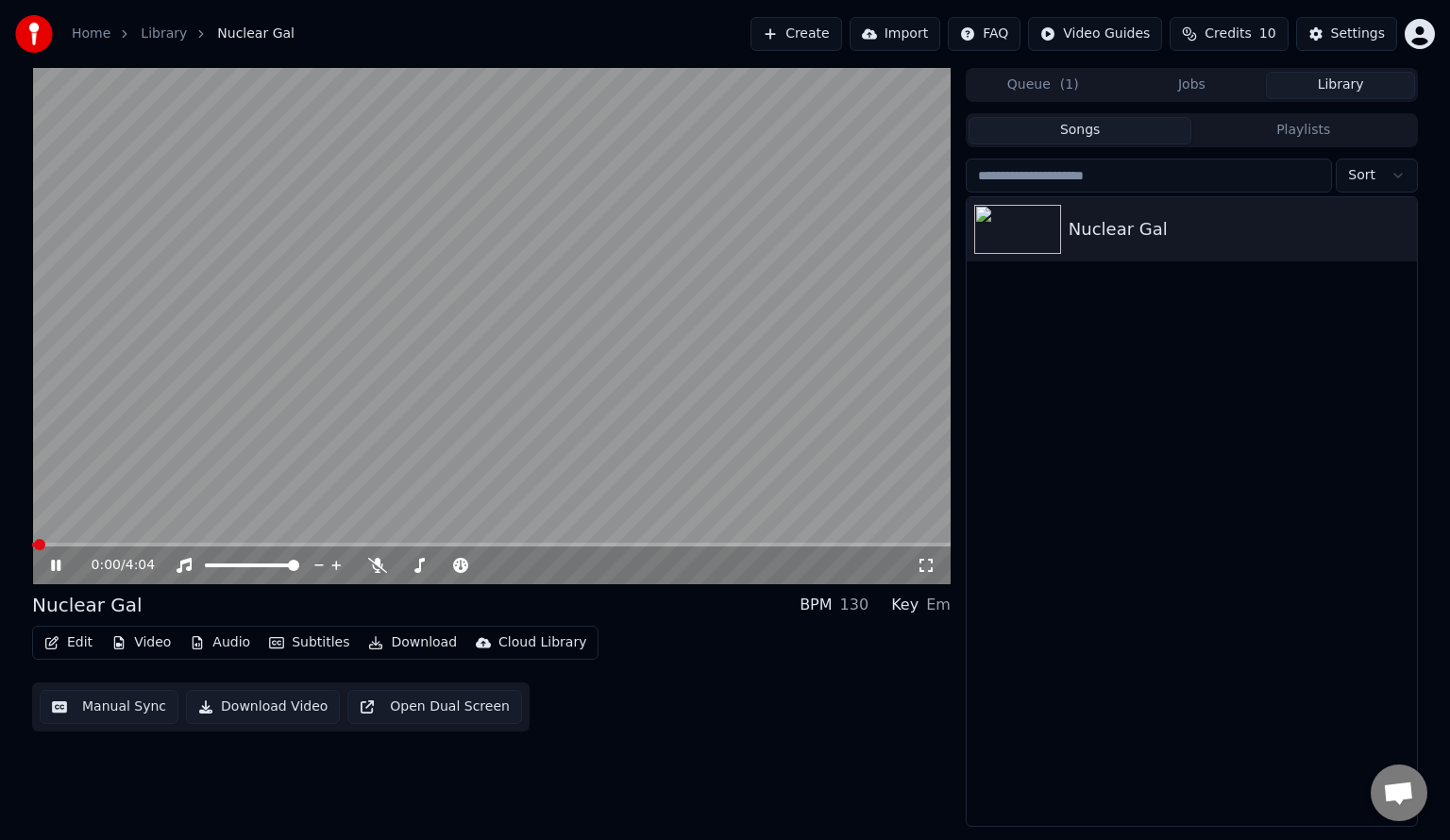
click at [402, 639] on button "Download" at bounding box center [413, 643] width 104 height 27
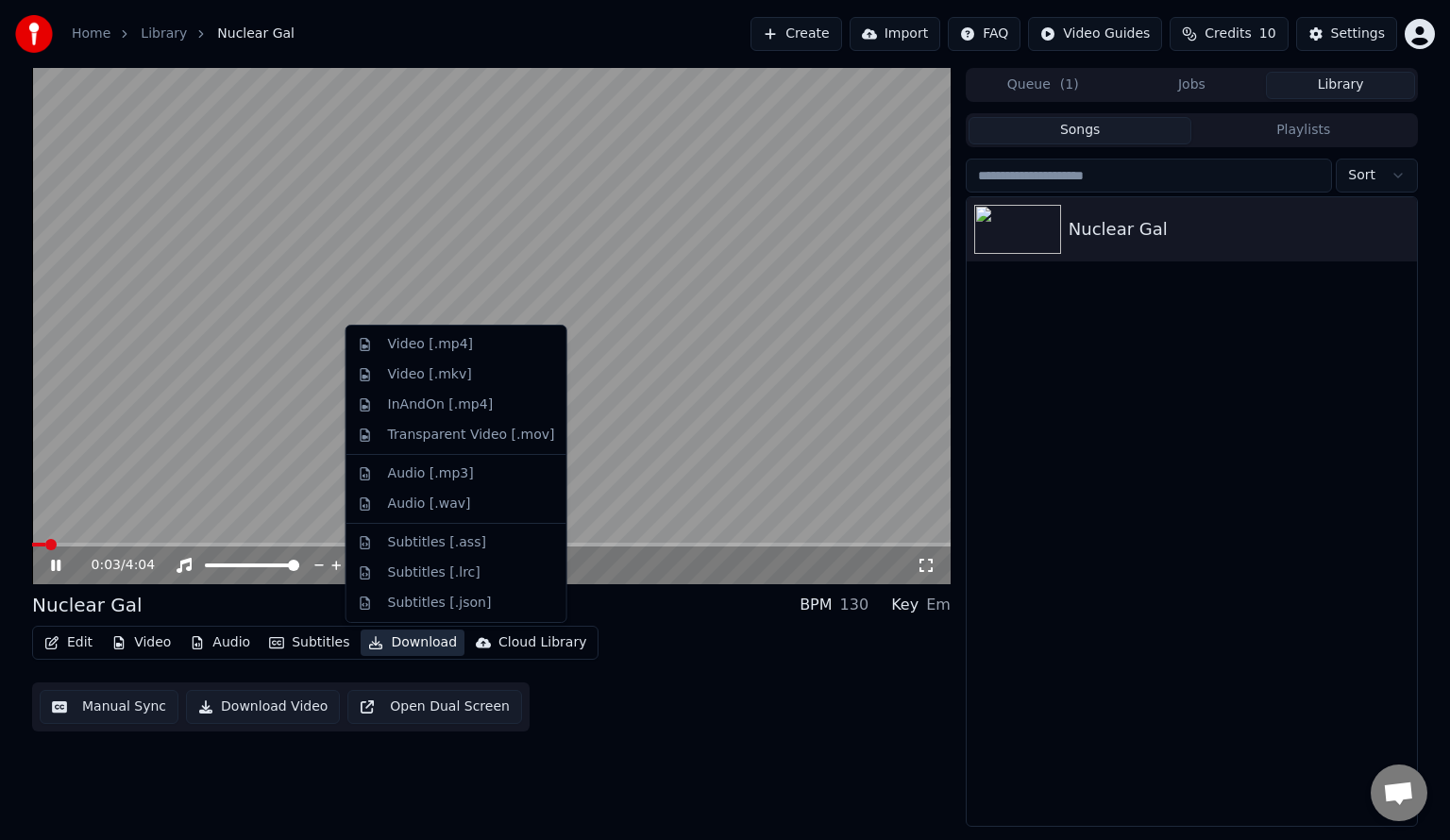
click at [52, 560] on icon at bounding box center [56, 566] width 10 height 12
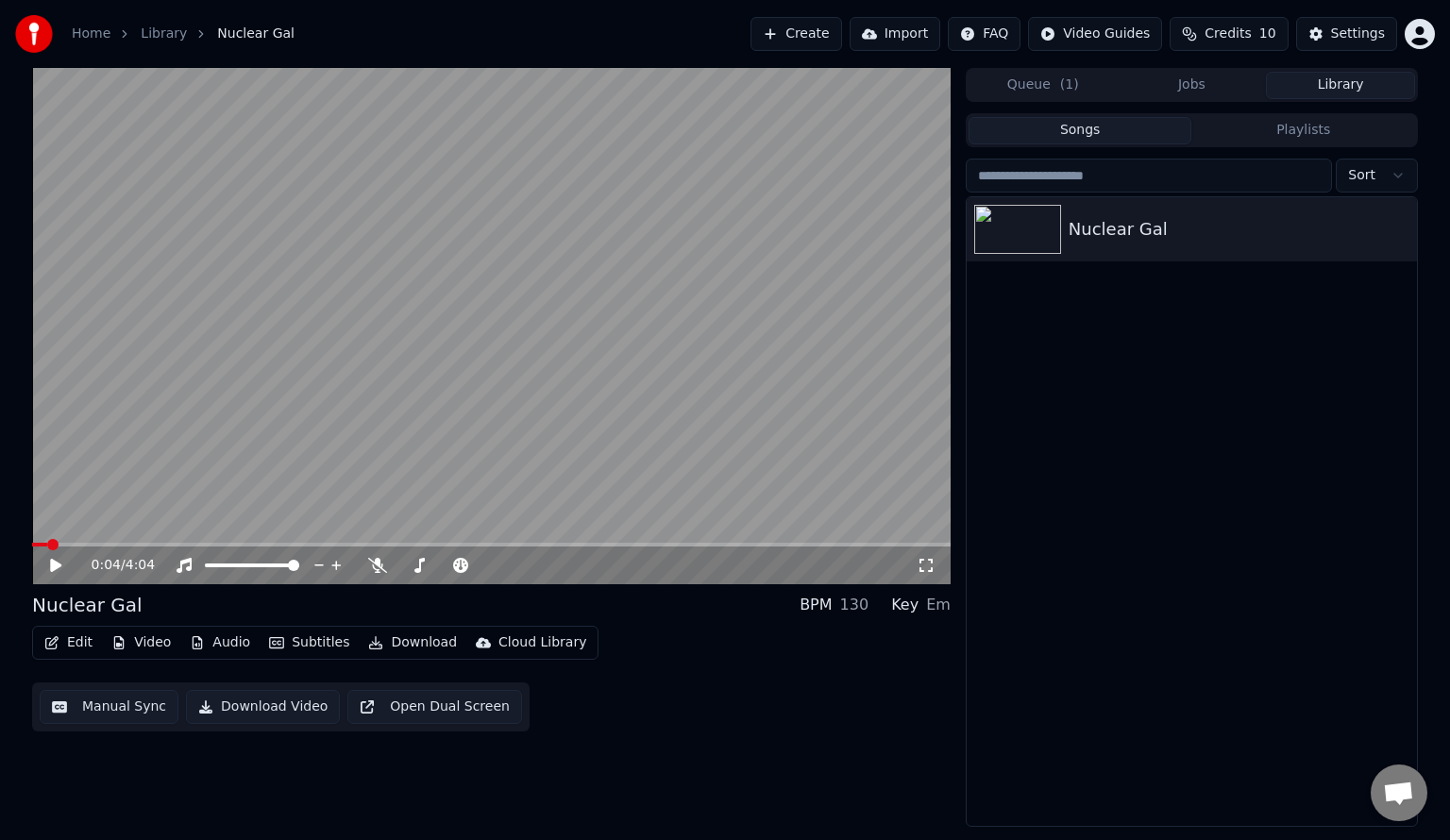
click at [396, 645] on button "Download" at bounding box center [413, 643] width 104 height 27
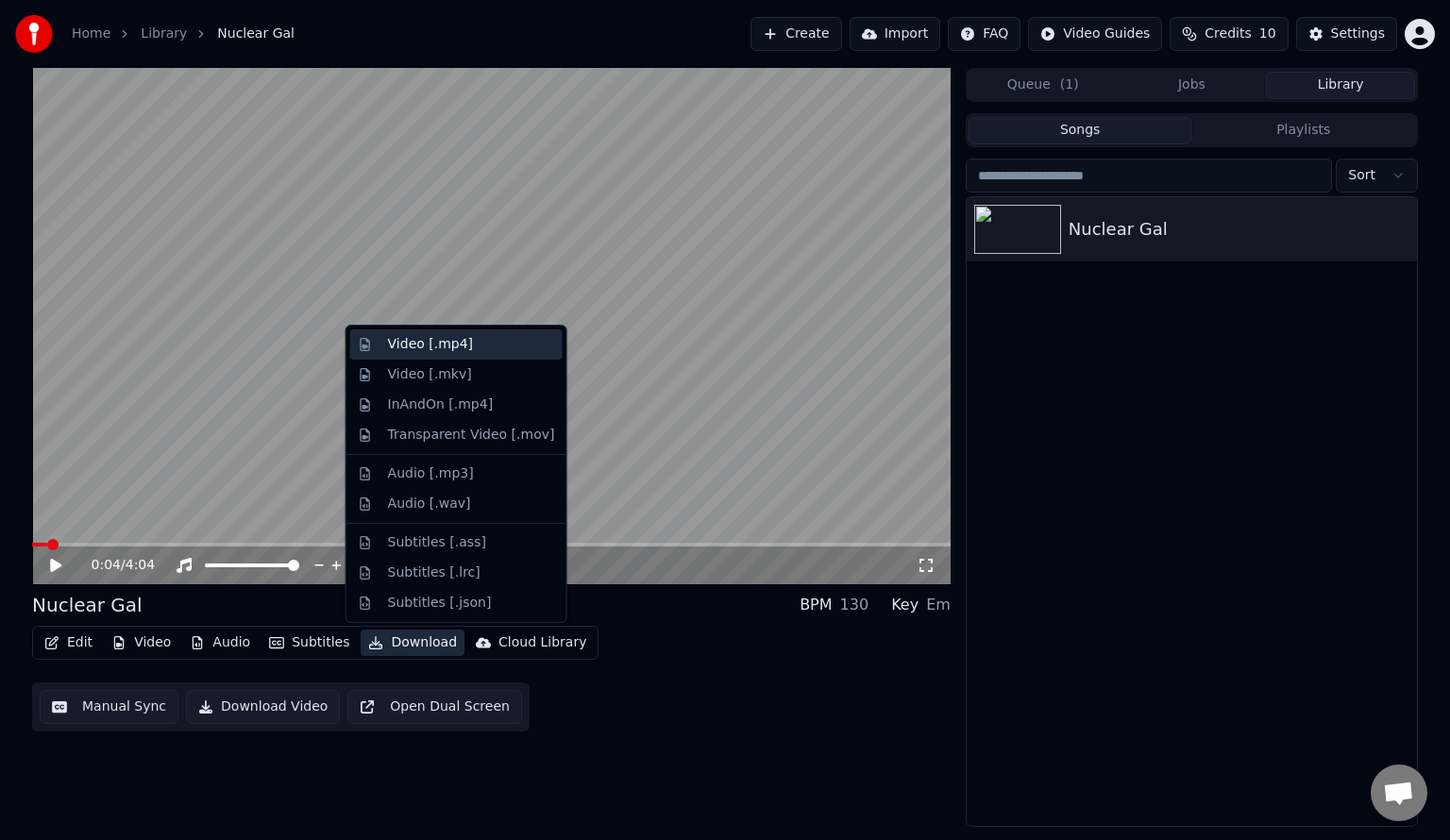
click at [500, 342] on div "Video [.mp4]" at bounding box center [472, 344] width 167 height 19
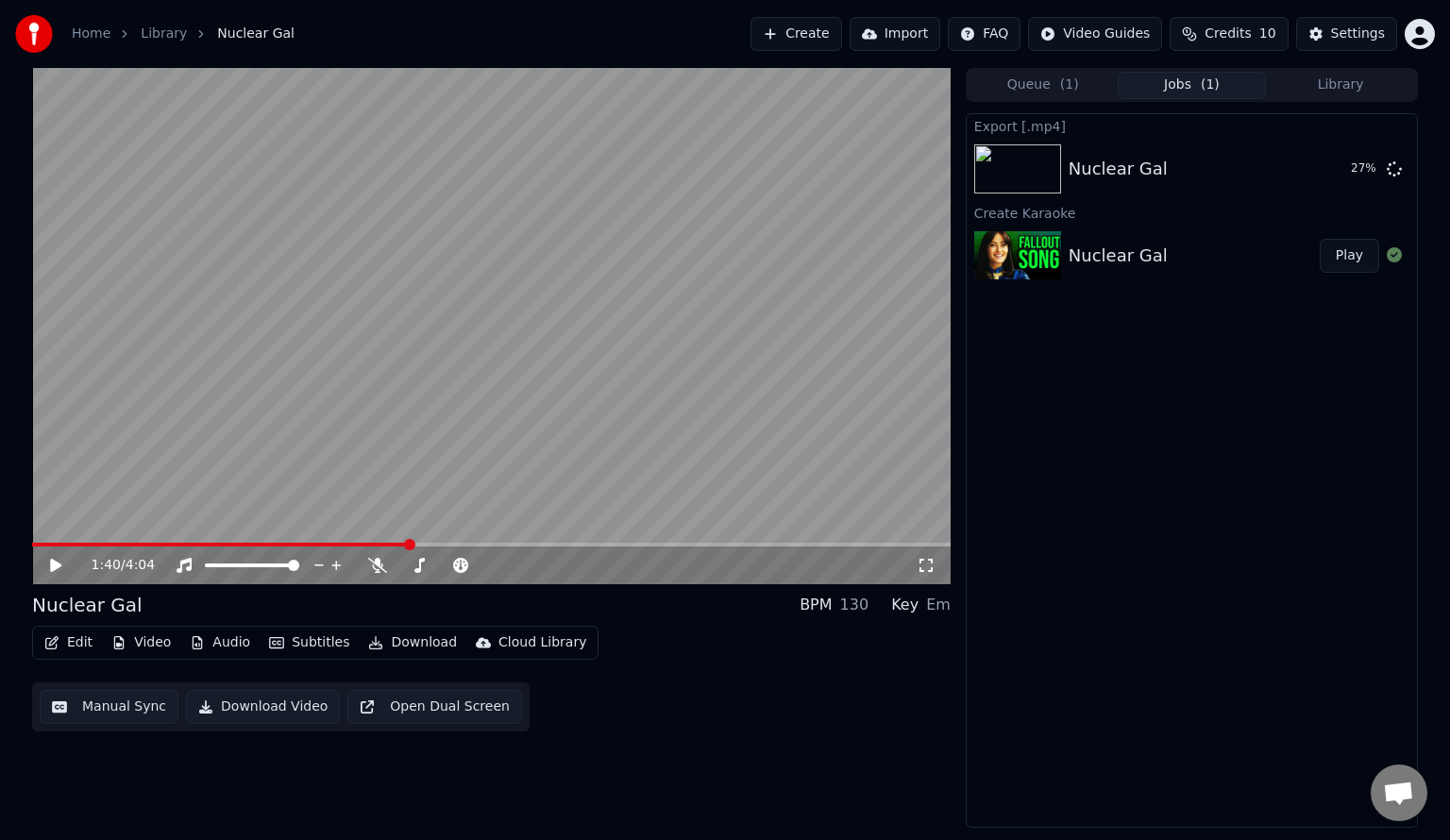
click at [408, 544] on span at bounding box center [491, 545] width 919 height 4
click at [551, 420] on video at bounding box center [491, 326] width 919 height 517
click at [143, 643] on button "Video" at bounding box center [141, 643] width 75 height 27
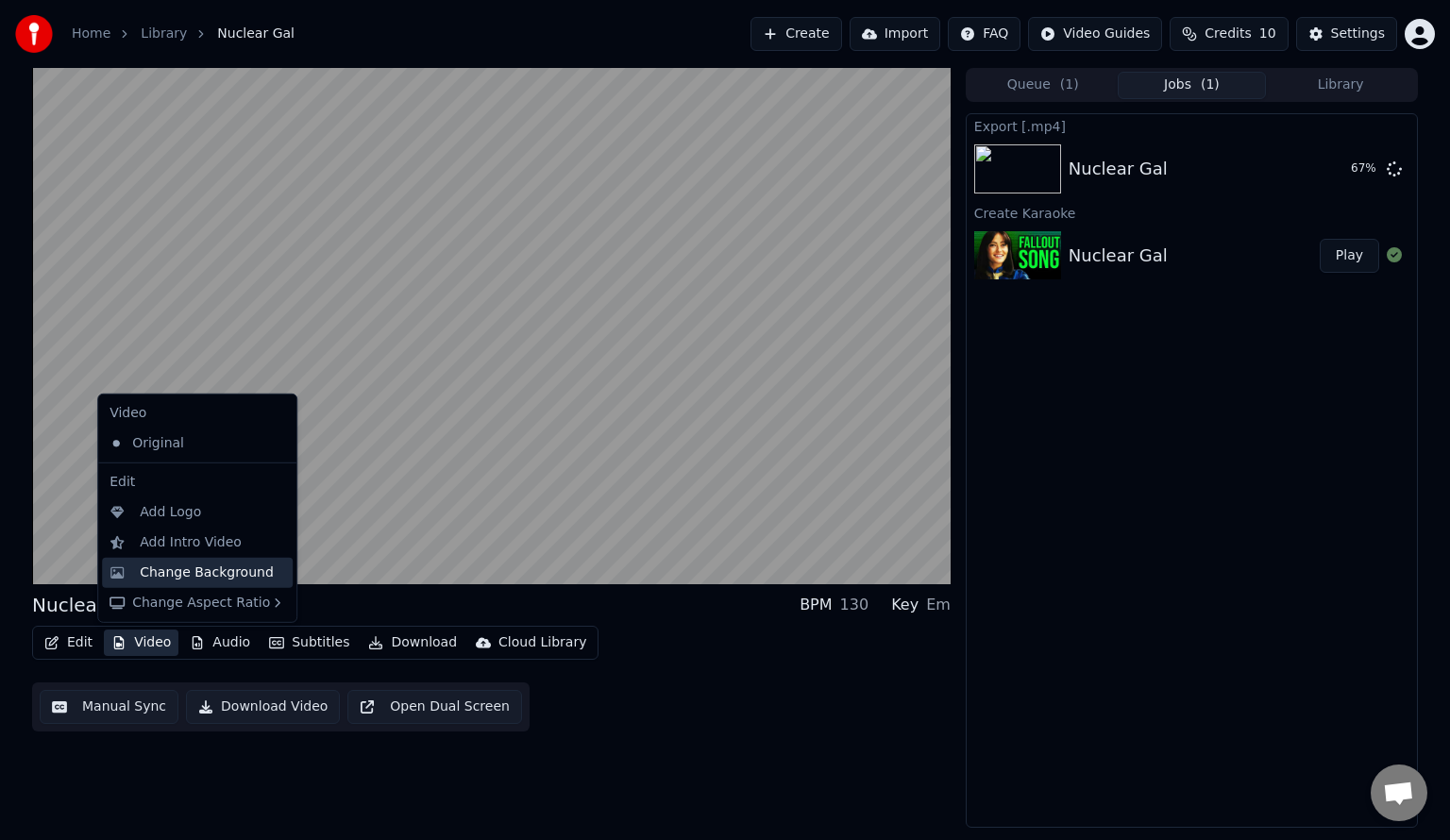
click at [187, 575] on div "Change Background" at bounding box center [206, 573] width 134 height 19
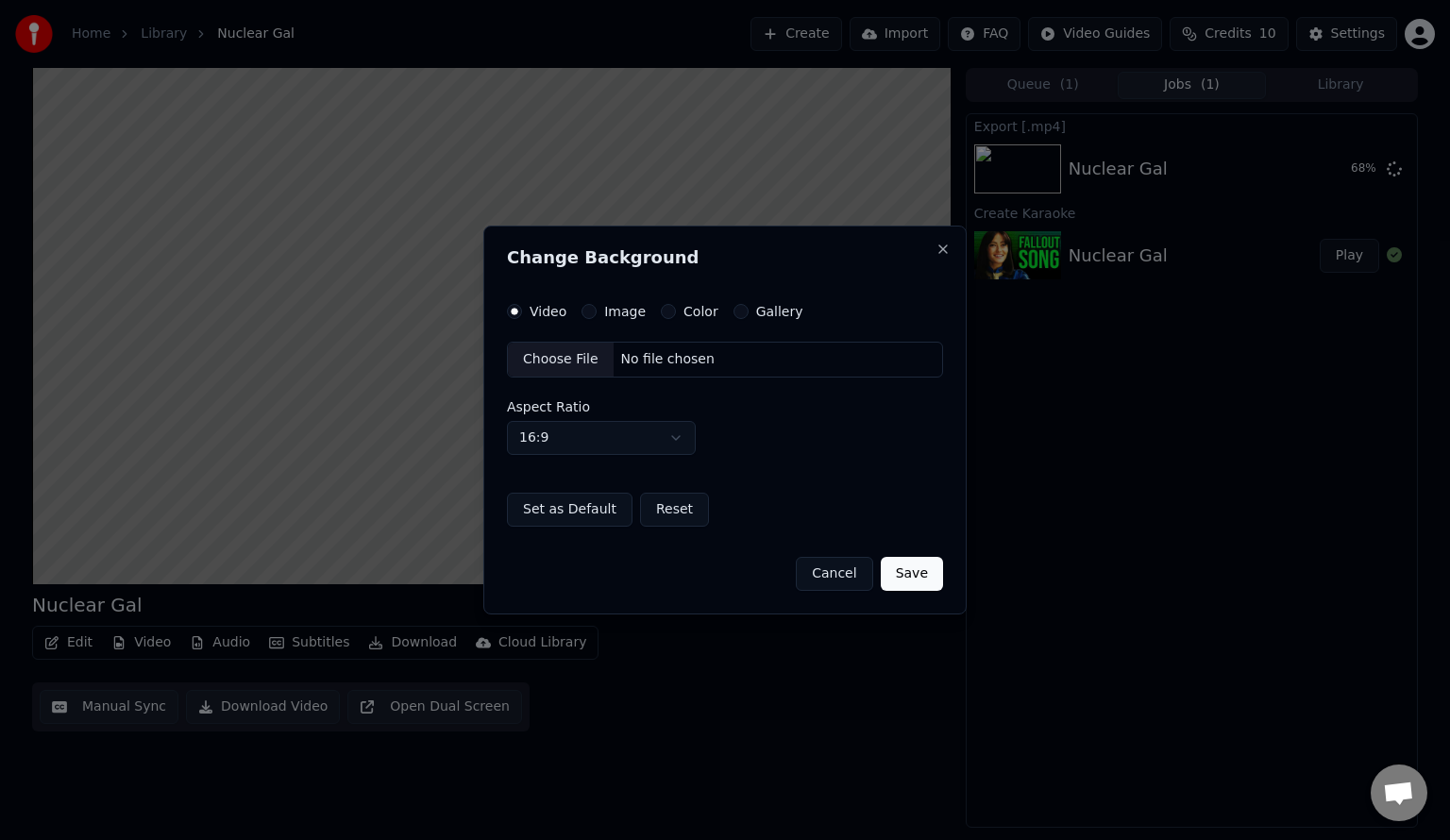
click at [663, 309] on button "Color" at bounding box center [668, 310] width 15 height 15
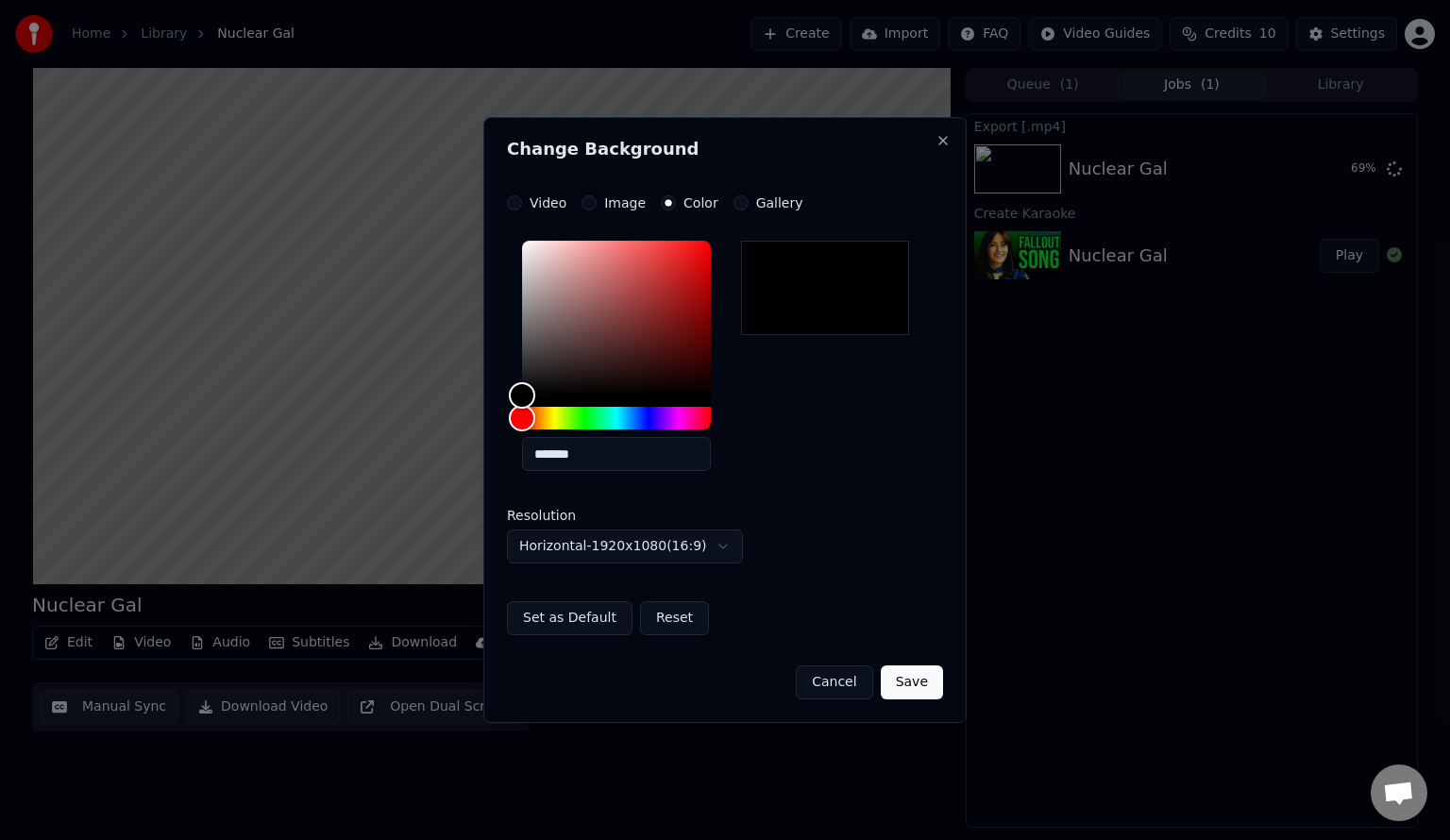
click at [737, 201] on button "Gallery" at bounding box center [741, 202] width 15 height 15
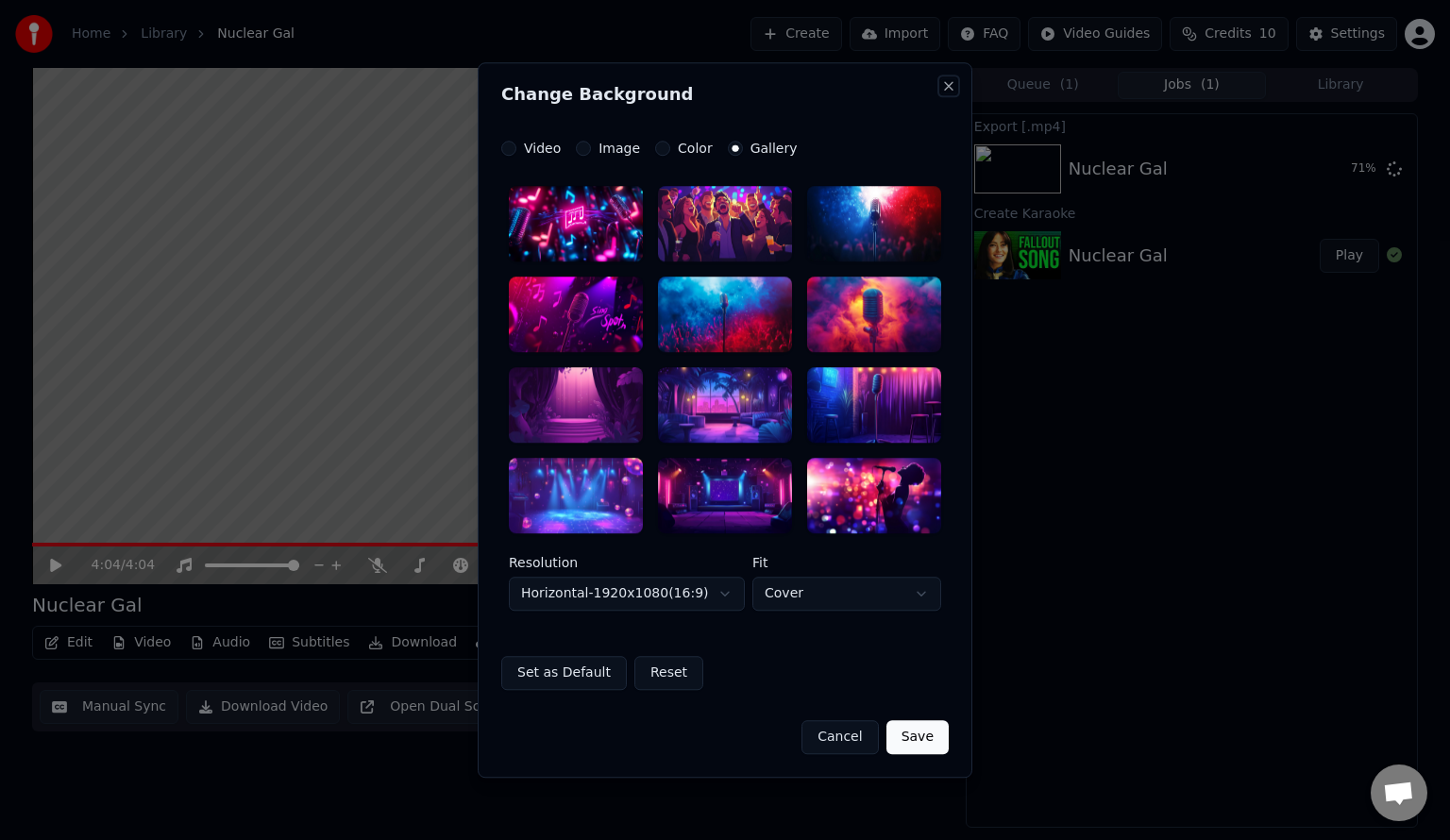
click at [948, 84] on button "Close" at bounding box center [948, 85] width 15 height 15
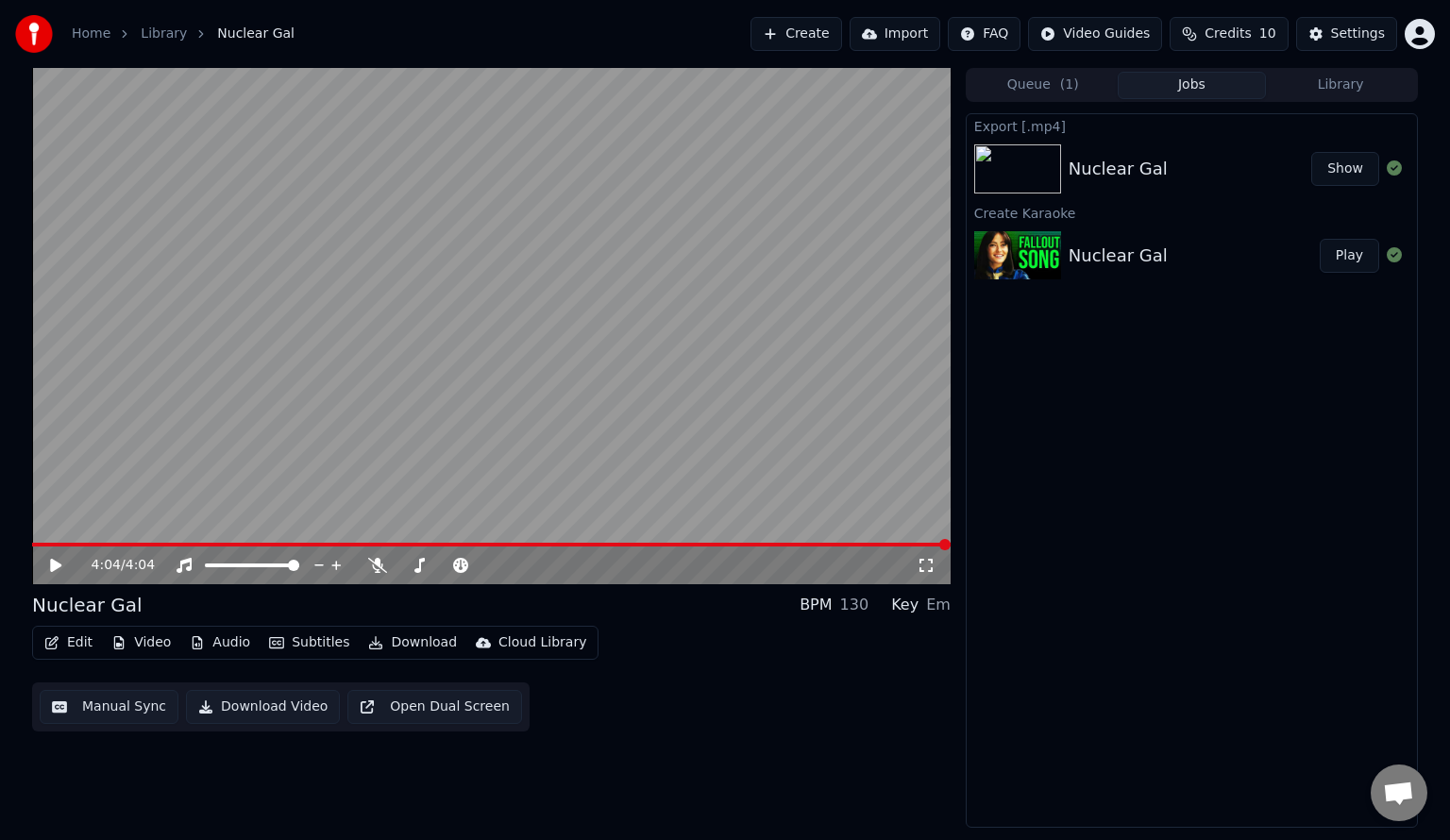
click at [1354, 157] on button "Show" at bounding box center [1345, 169] width 68 height 34
drag, startPoint x: 1321, startPoint y: 458, endPoint x: 619, endPoint y: 231, distance: 737.8
click at [1321, 458] on div "Export [.mp4] Nuclear Gal Show Create Karaoke Nuclear Gal Play" at bounding box center [1192, 470] width 452 height 714
click at [786, 23] on button "Create" at bounding box center [796, 33] width 91 height 34
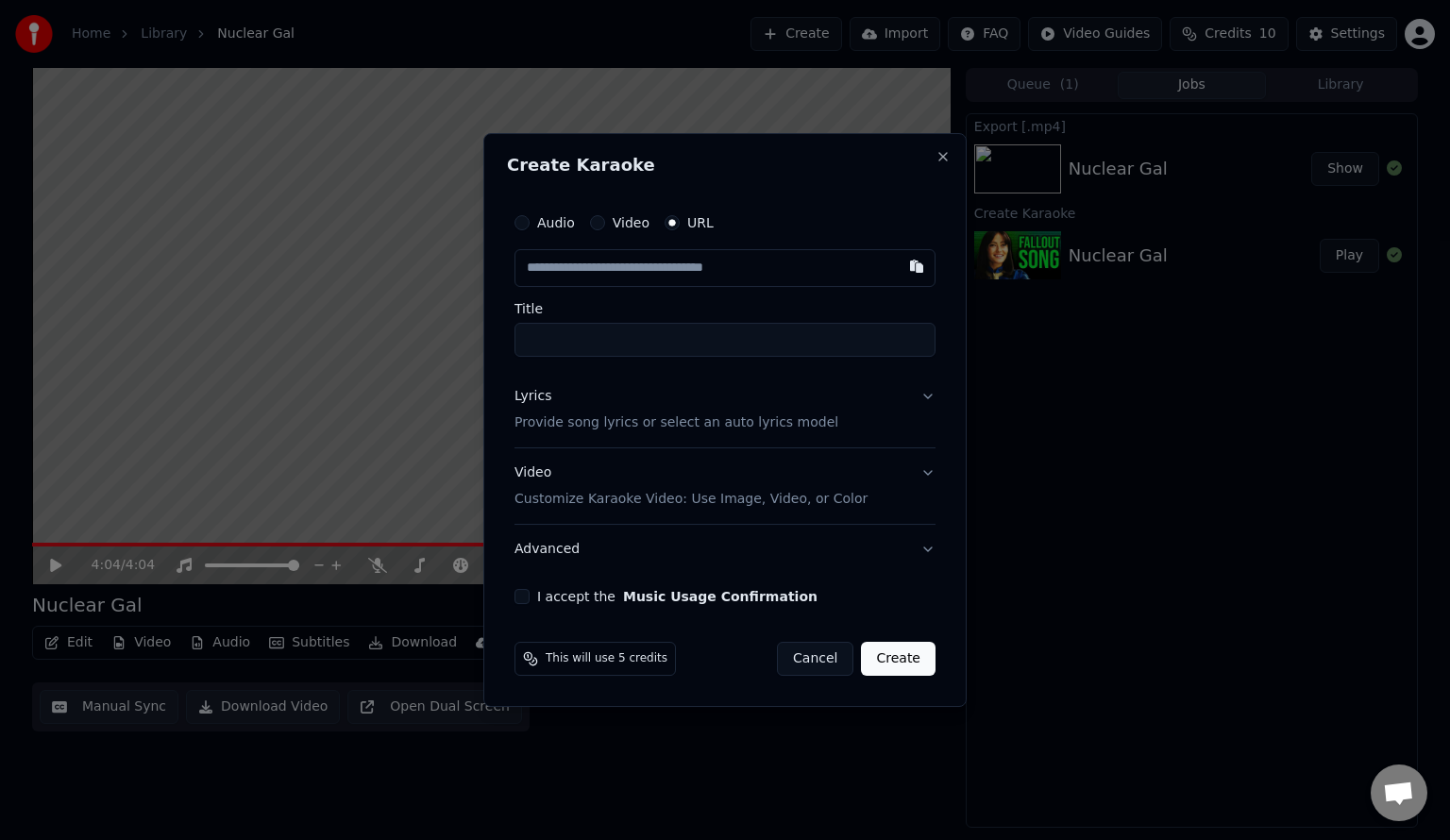
paste input "**********"
type input "**********"
drag, startPoint x: 689, startPoint y: 350, endPoint x: 482, endPoint y: 351, distance: 207.0
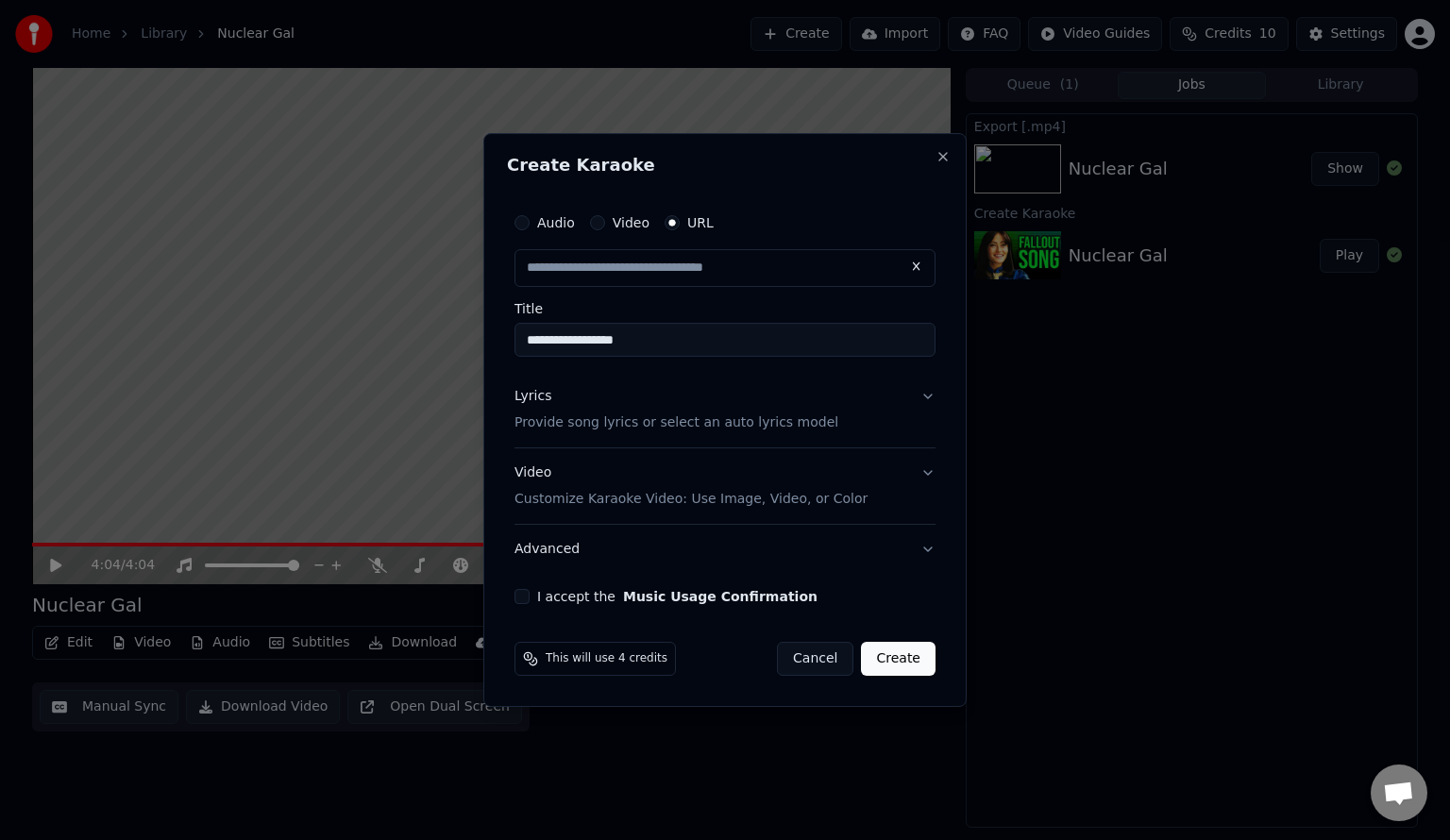
click at [482, 351] on body "**********" at bounding box center [725, 420] width 1450 height 840
type input "**********"
click at [584, 420] on p "Provide song lyrics or select an auto lyrics model" at bounding box center [677, 422] width 324 height 19
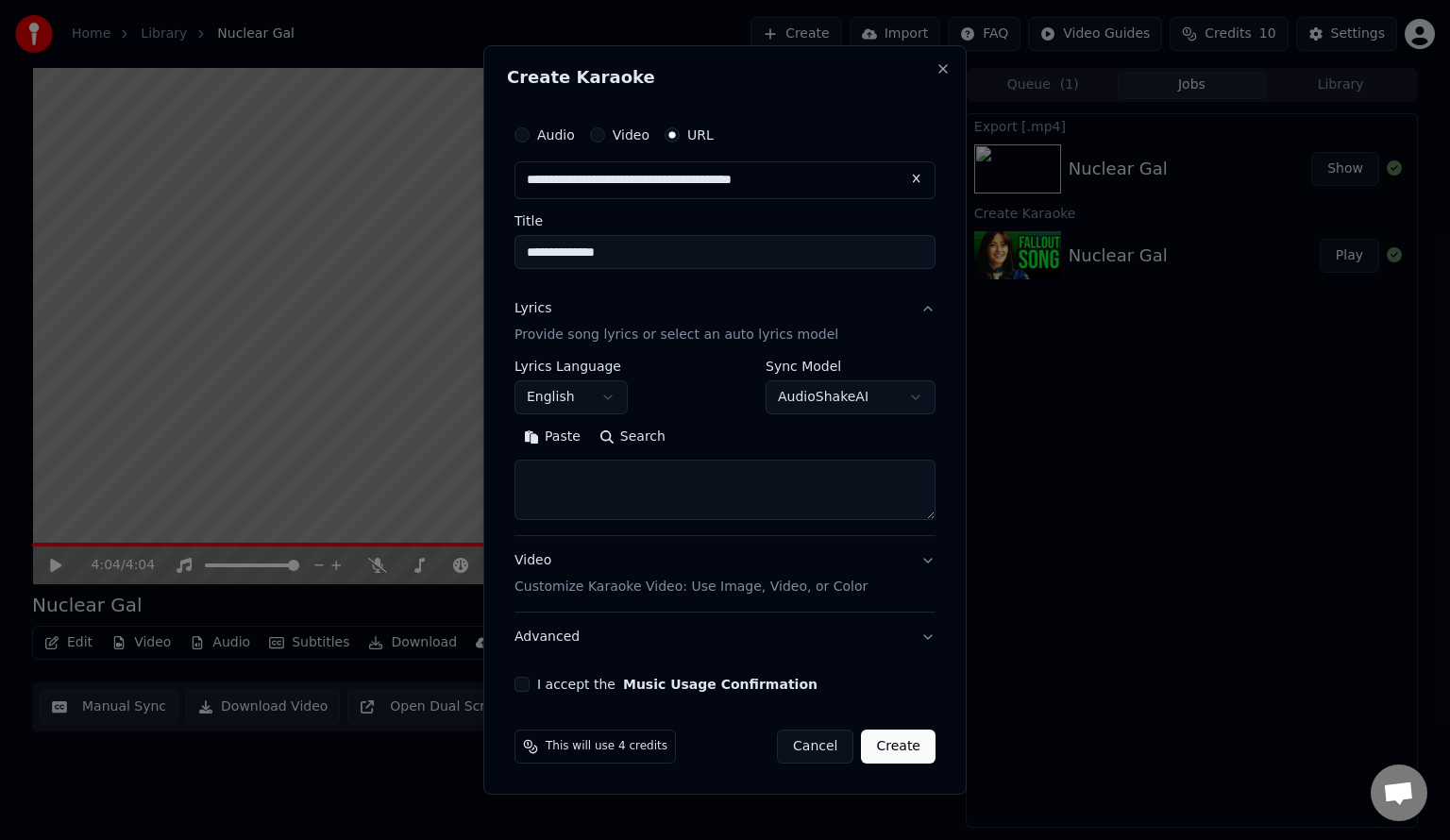
click at [709, 247] on input "**********" at bounding box center [725, 252] width 421 height 34
click at [648, 437] on button "Search" at bounding box center [633, 437] width 84 height 30
type textarea "**********"
click at [928, 560] on button "Video Customize Karaoke Video: Use Image, Video, or Color" at bounding box center [725, 574] width 421 height 76
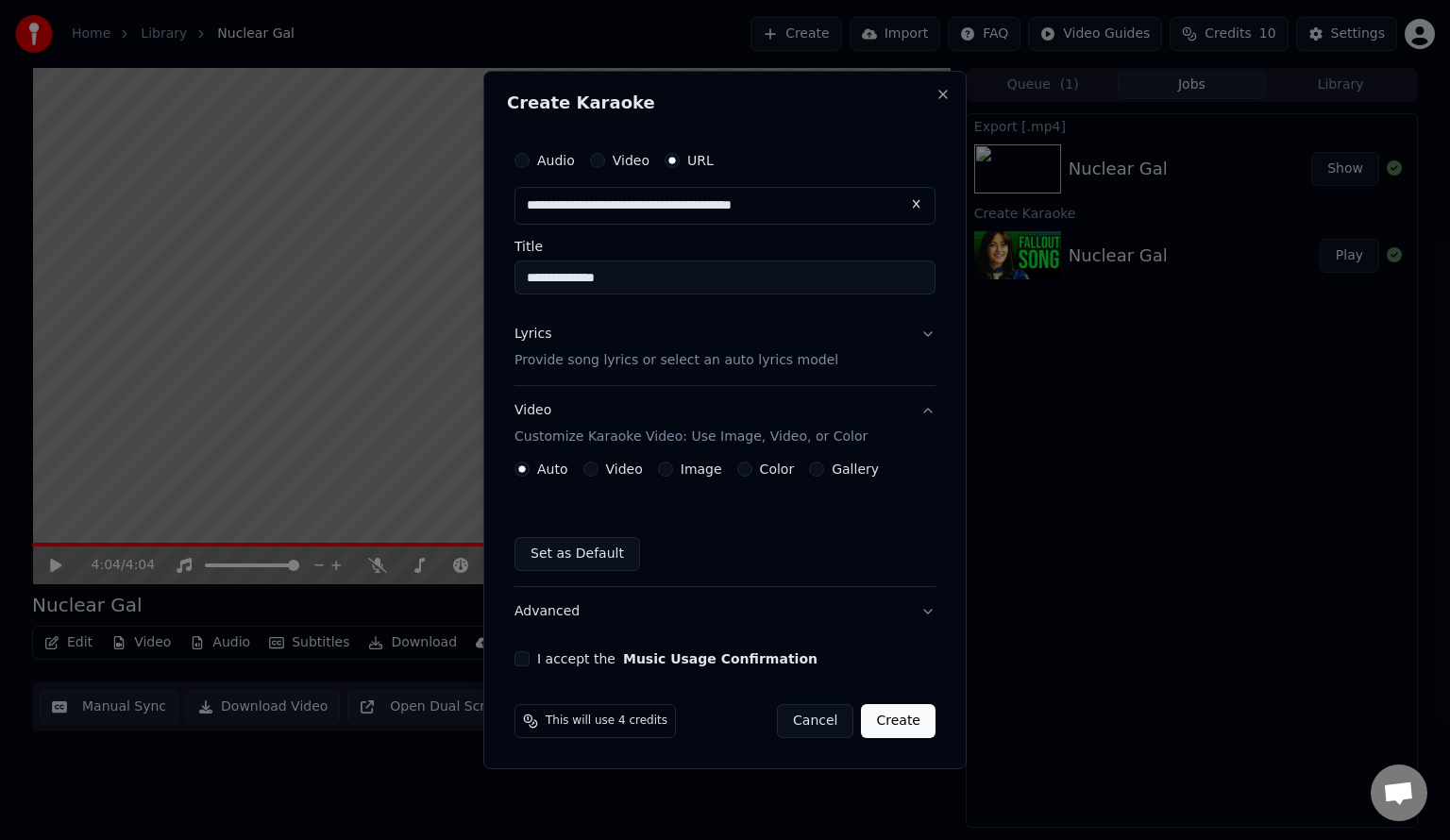
click at [660, 470] on button "Image" at bounding box center [665, 469] width 15 height 15
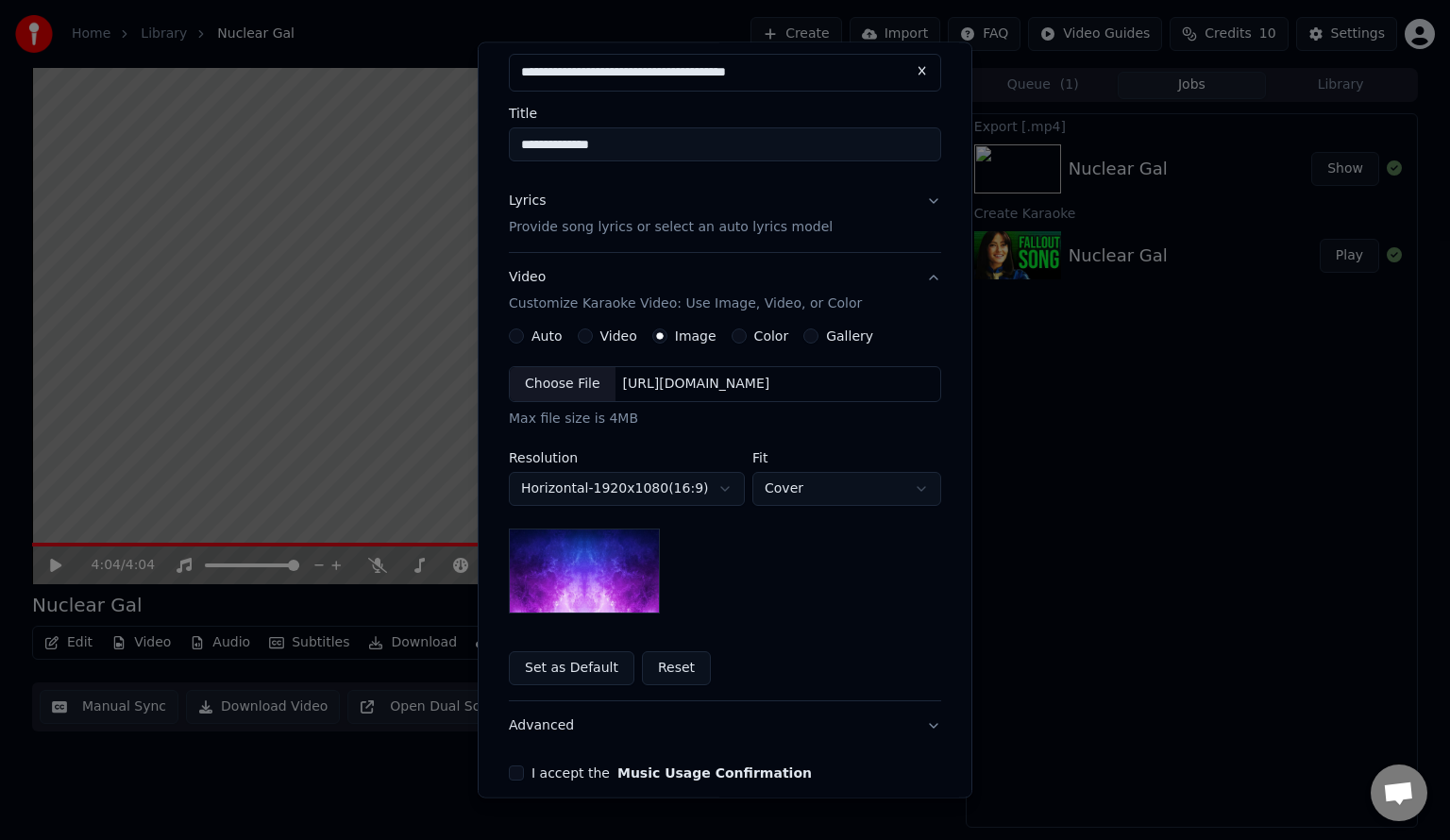
scroll to position [102, 0]
click at [804, 335] on button "Gallery" at bounding box center [810, 337] width 15 height 15
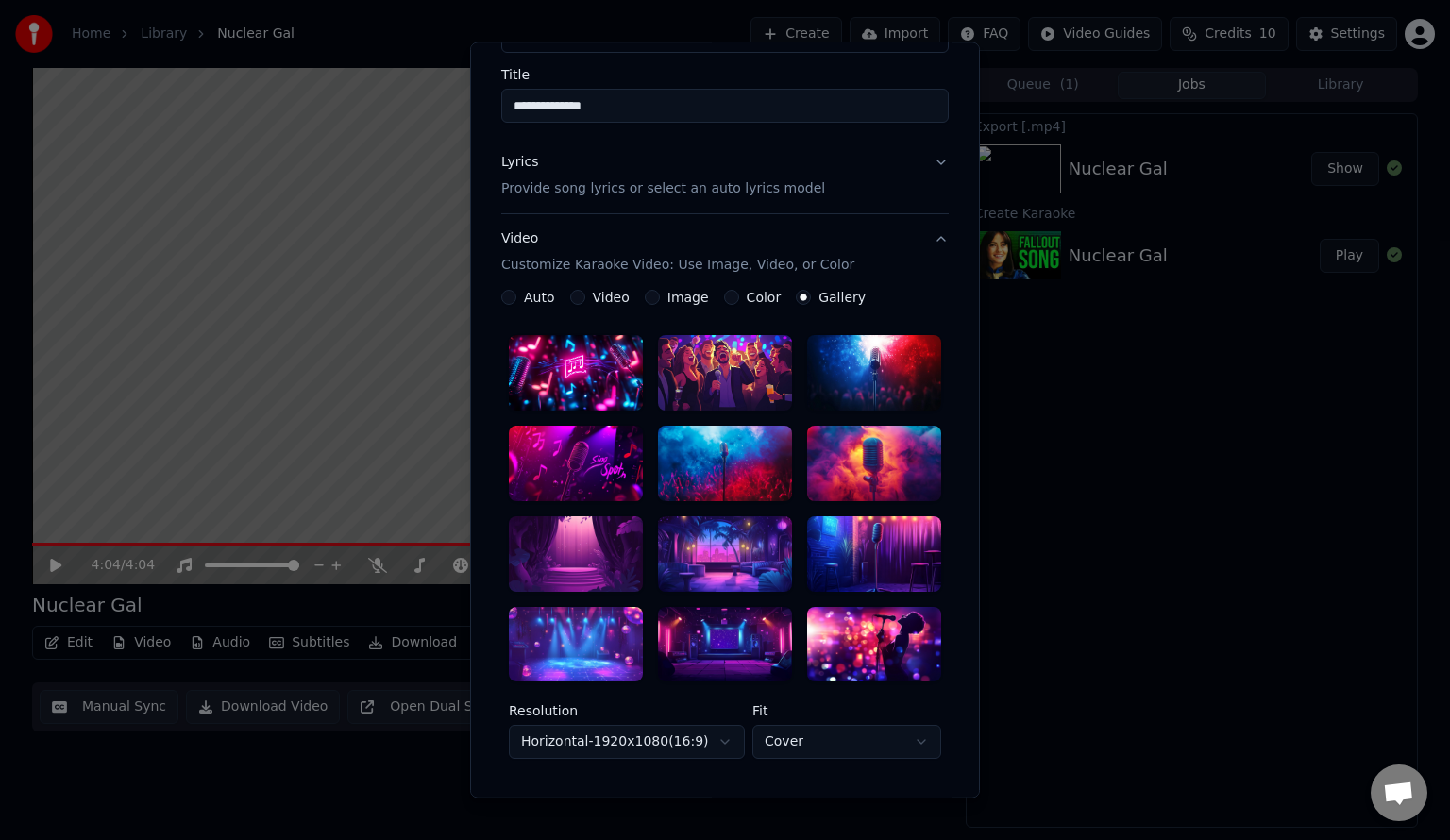
scroll to position [143, 0]
click at [833, 640] on div at bounding box center [874, 644] width 134 height 76
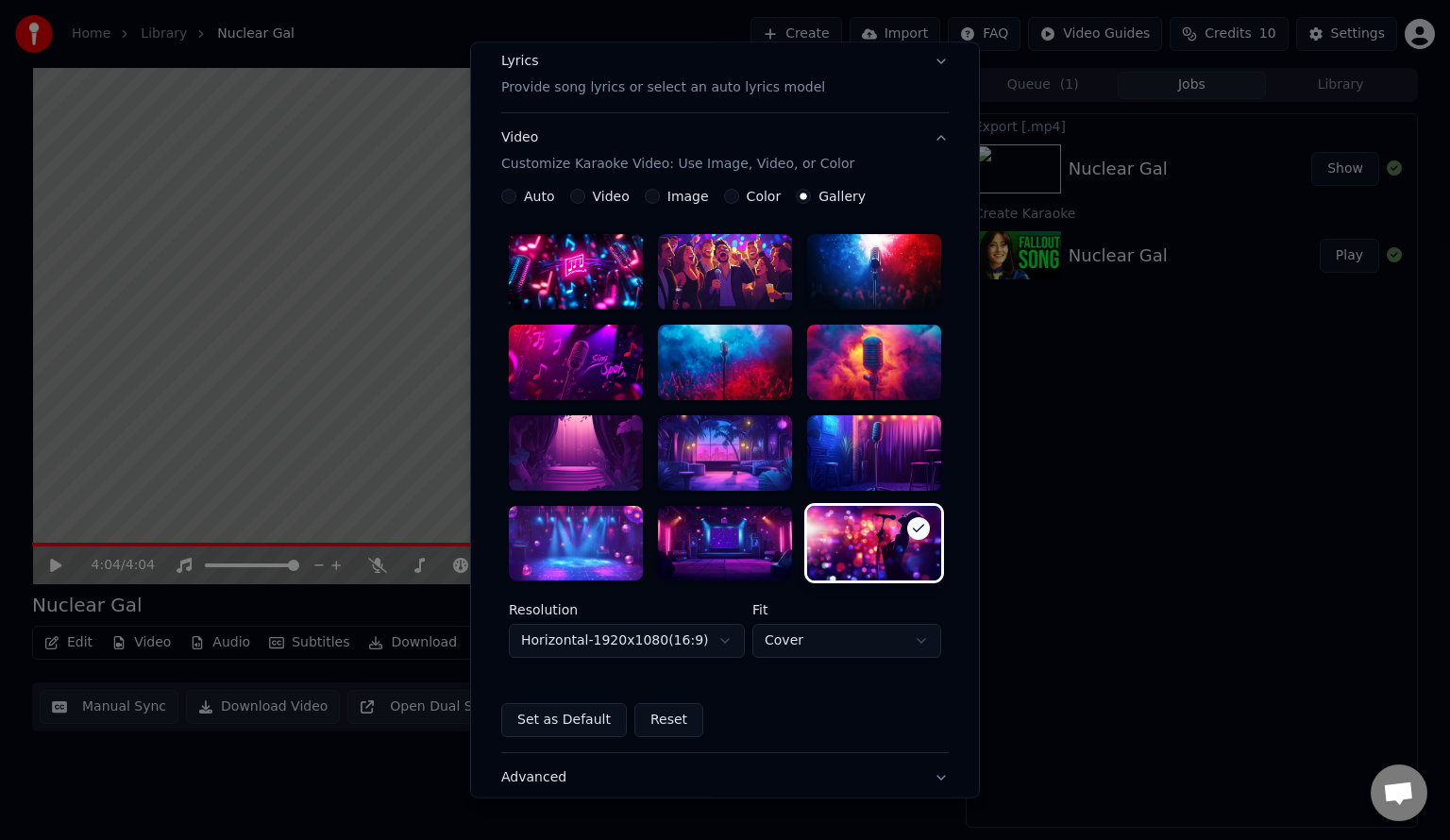
scroll to position [245, 0]
click at [740, 547] on div at bounding box center [725, 542] width 134 height 76
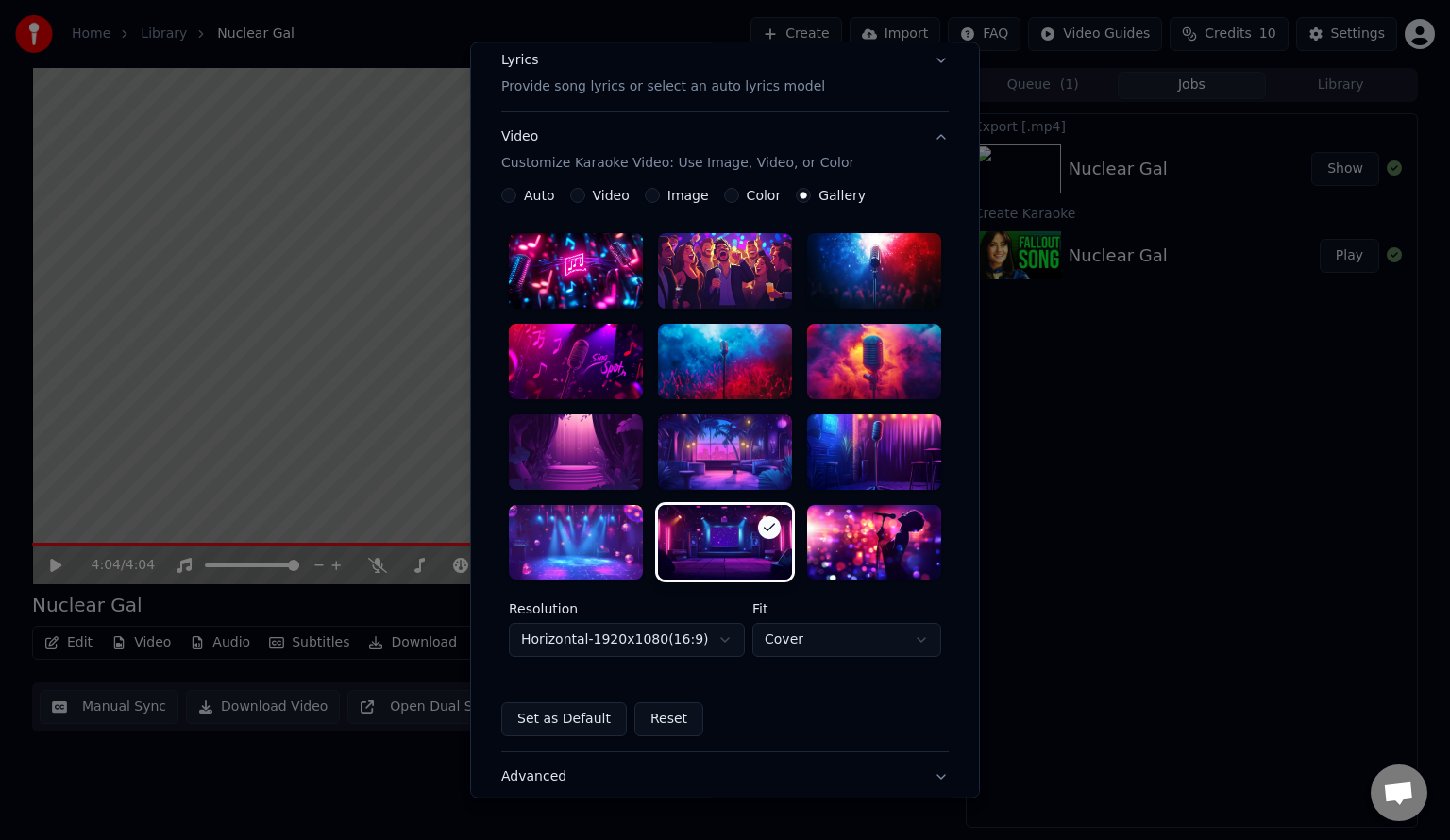
click at [809, 528] on div at bounding box center [874, 542] width 134 height 76
click at [520, 713] on button "Set as Default" at bounding box center [564, 720] width 126 height 34
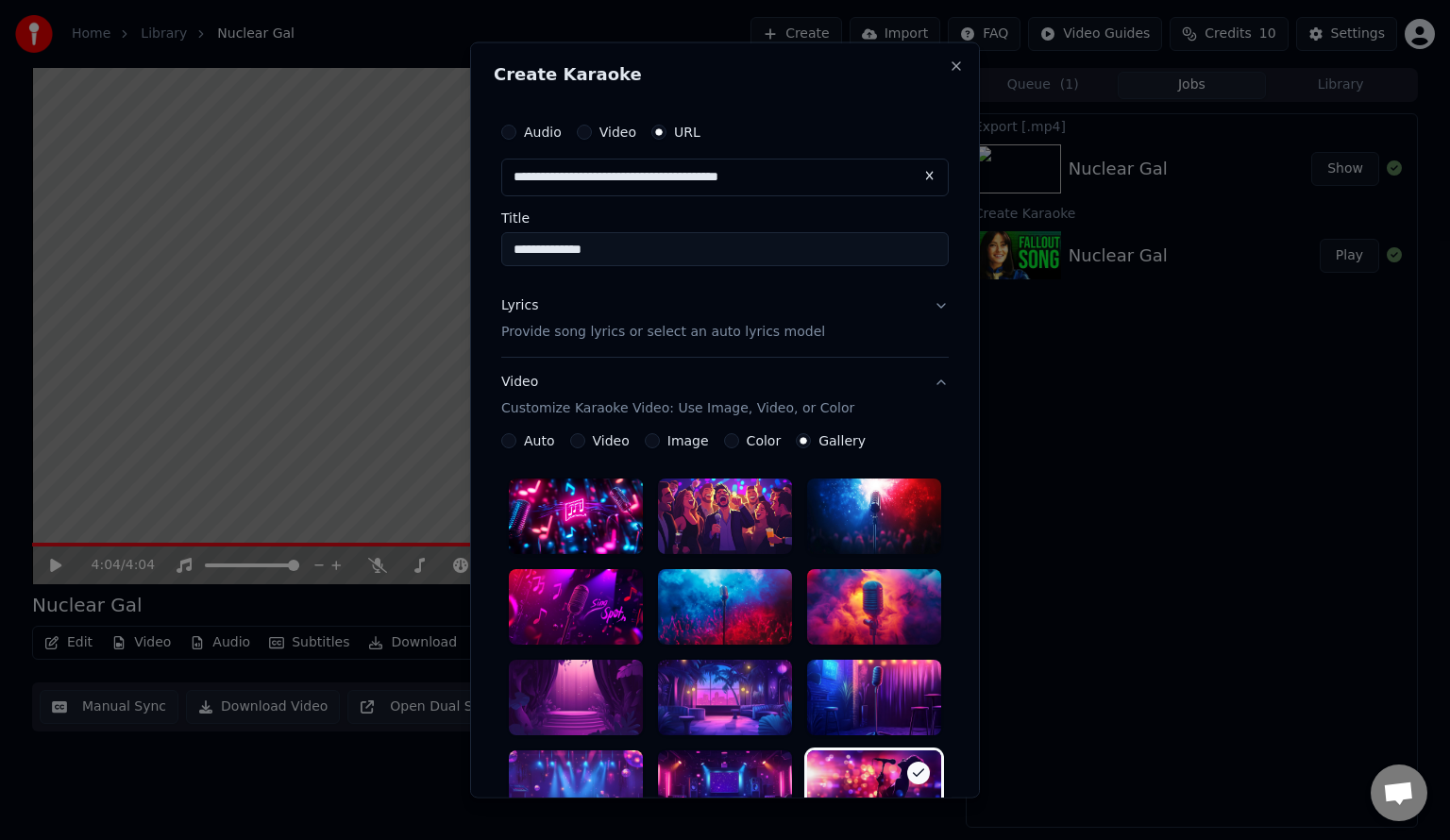
scroll to position [0, 0]
click at [732, 326] on p "Provide song lyrics or select an auto lyrics model" at bounding box center [663, 331] width 324 height 19
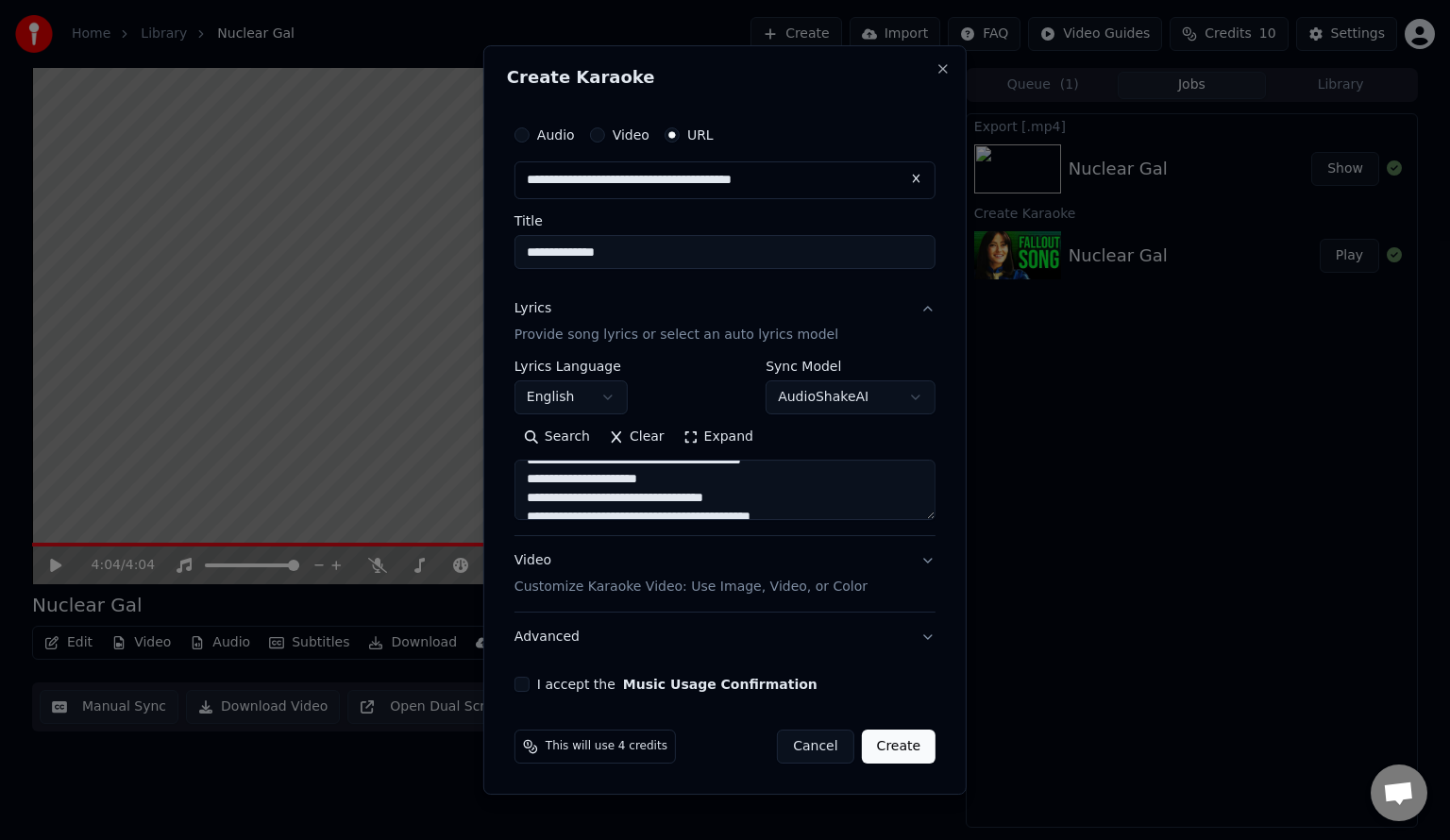
scroll to position [453, 0]
click at [642, 476] on textarea at bounding box center [725, 490] width 421 height 61
click at [604, 481] on textarea at bounding box center [725, 490] width 421 height 61
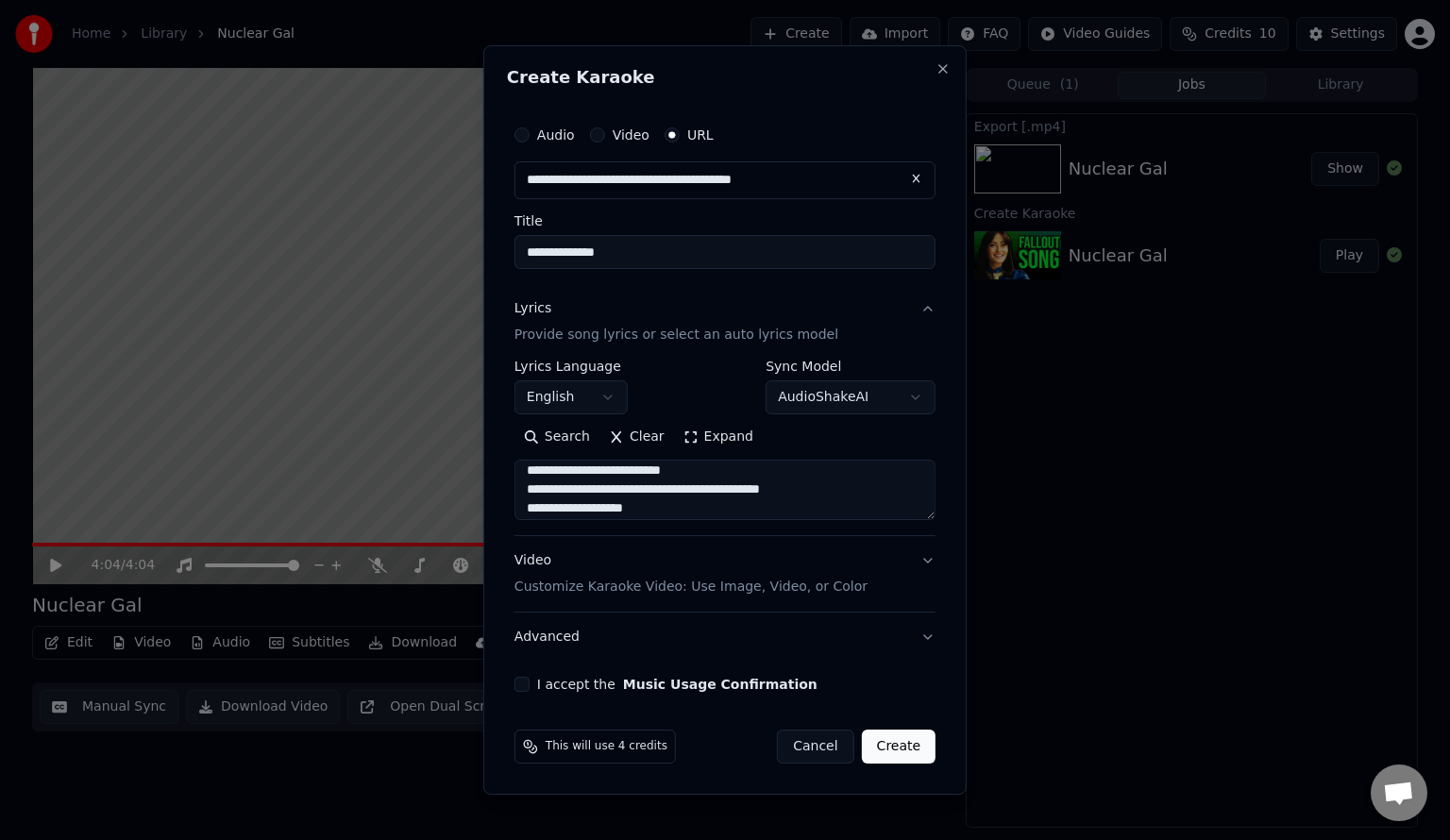
scroll to position [608, 0]
click at [689, 470] on textarea at bounding box center [725, 490] width 421 height 61
click at [687, 479] on textarea at bounding box center [725, 490] width 421 height 61
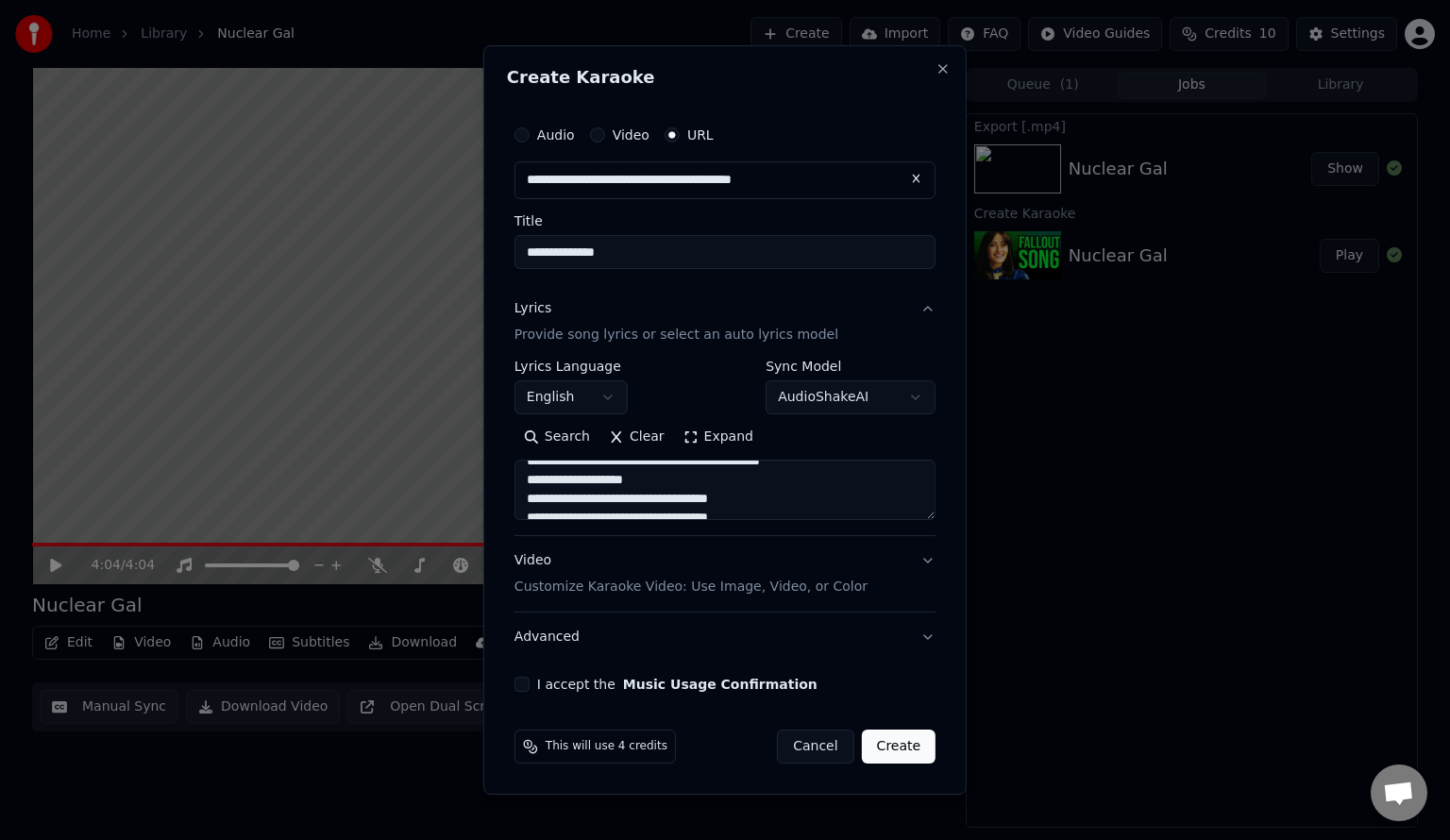
type textarea "**********"
click at [729, 252] on input "**********" at bounding box center [725, 252] width 421 height 34
type input "**********"
click at [766, 466] on textarea at bounding box center [725, 490] width 421 height 61
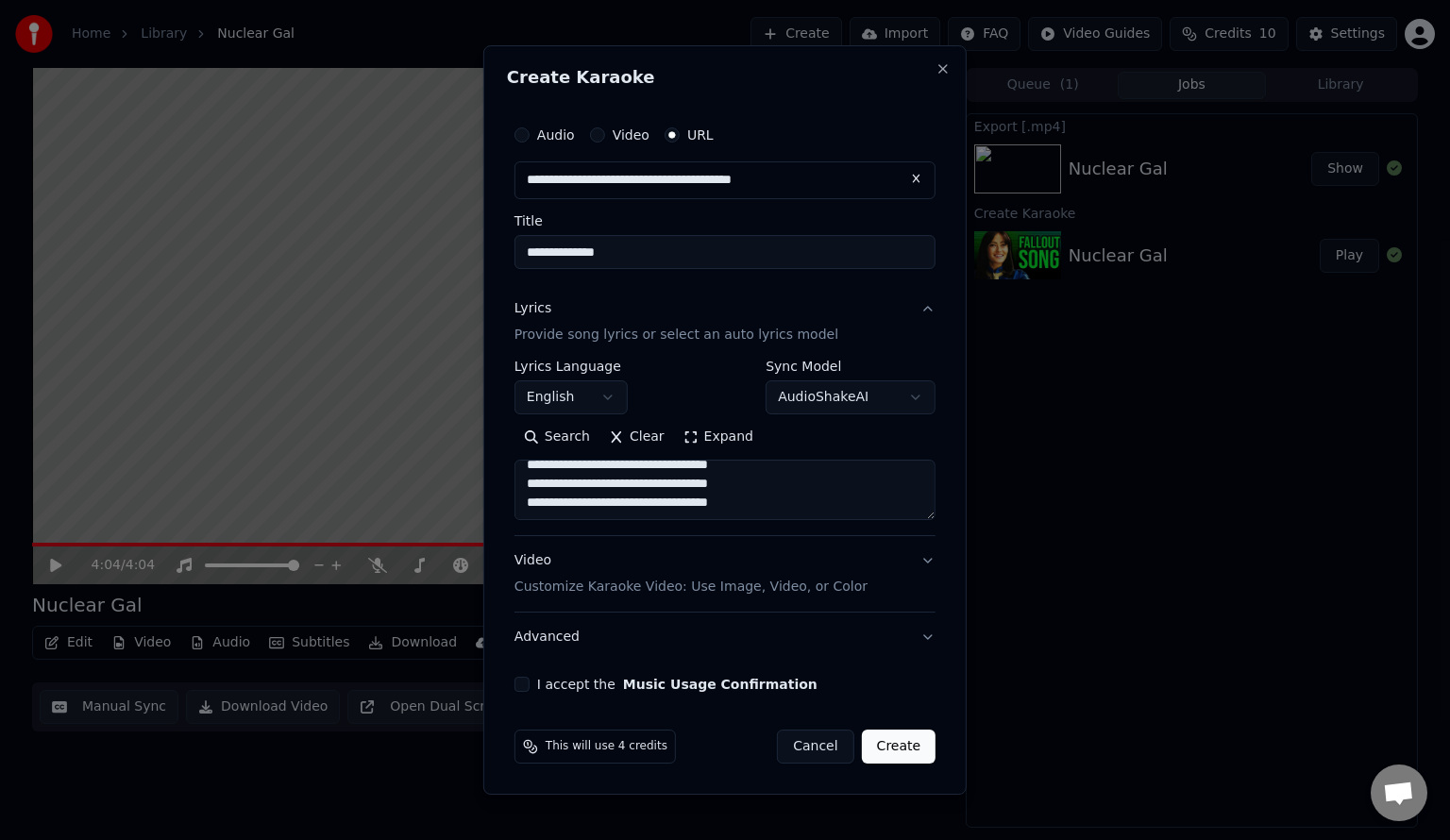
drag, startPoint x: 770, startPoint y: 495, endPoint x: 770, endPoint y: 480, distance: 15.0
click at [770, 480] on textarea at bounding box center [725, 490] width 421 height 61
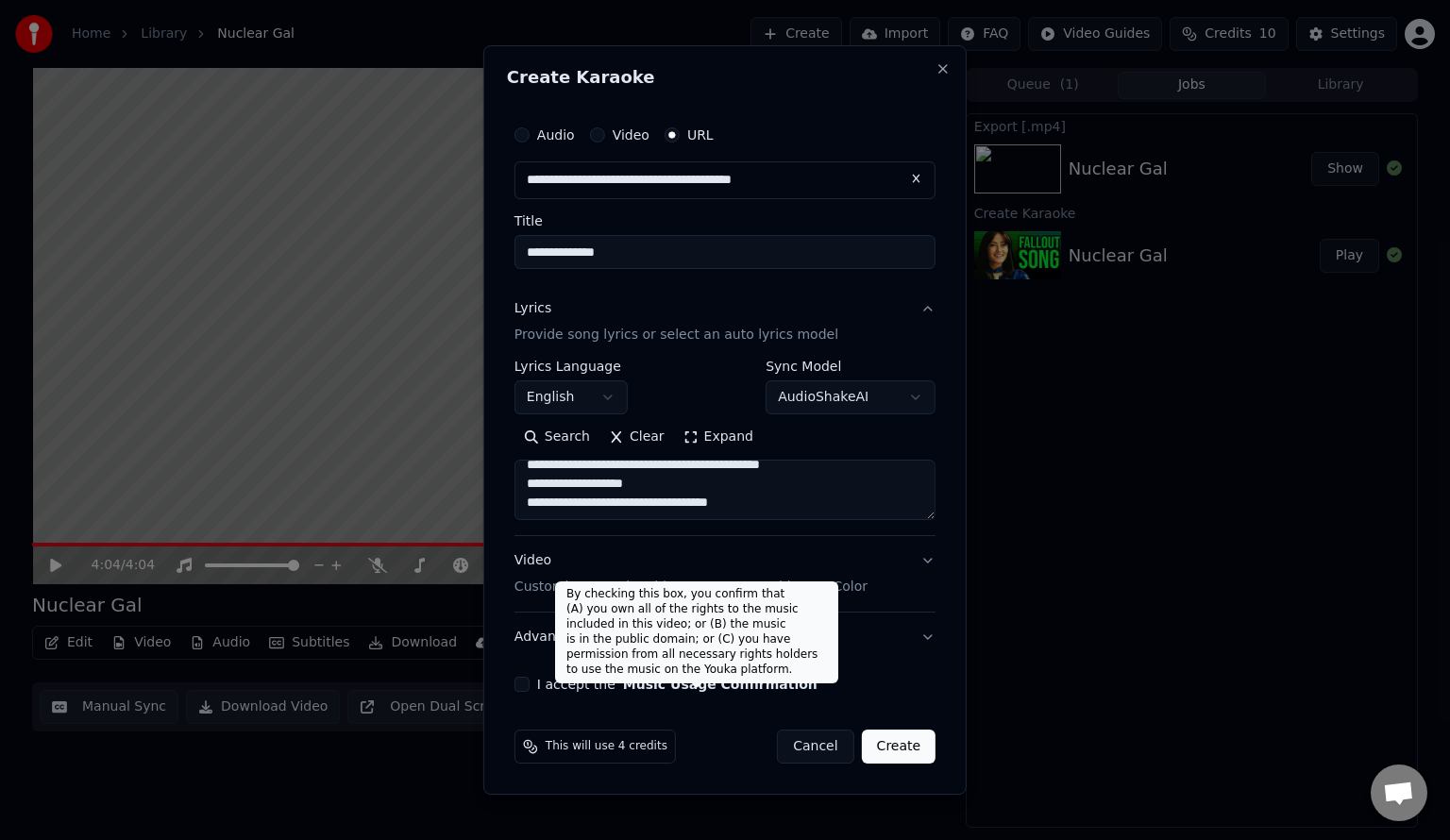
type textarea "**********"
click at [628, 680] on button "Music Usage Confirmation" at bounding box center [720, 684] width 195 height 13
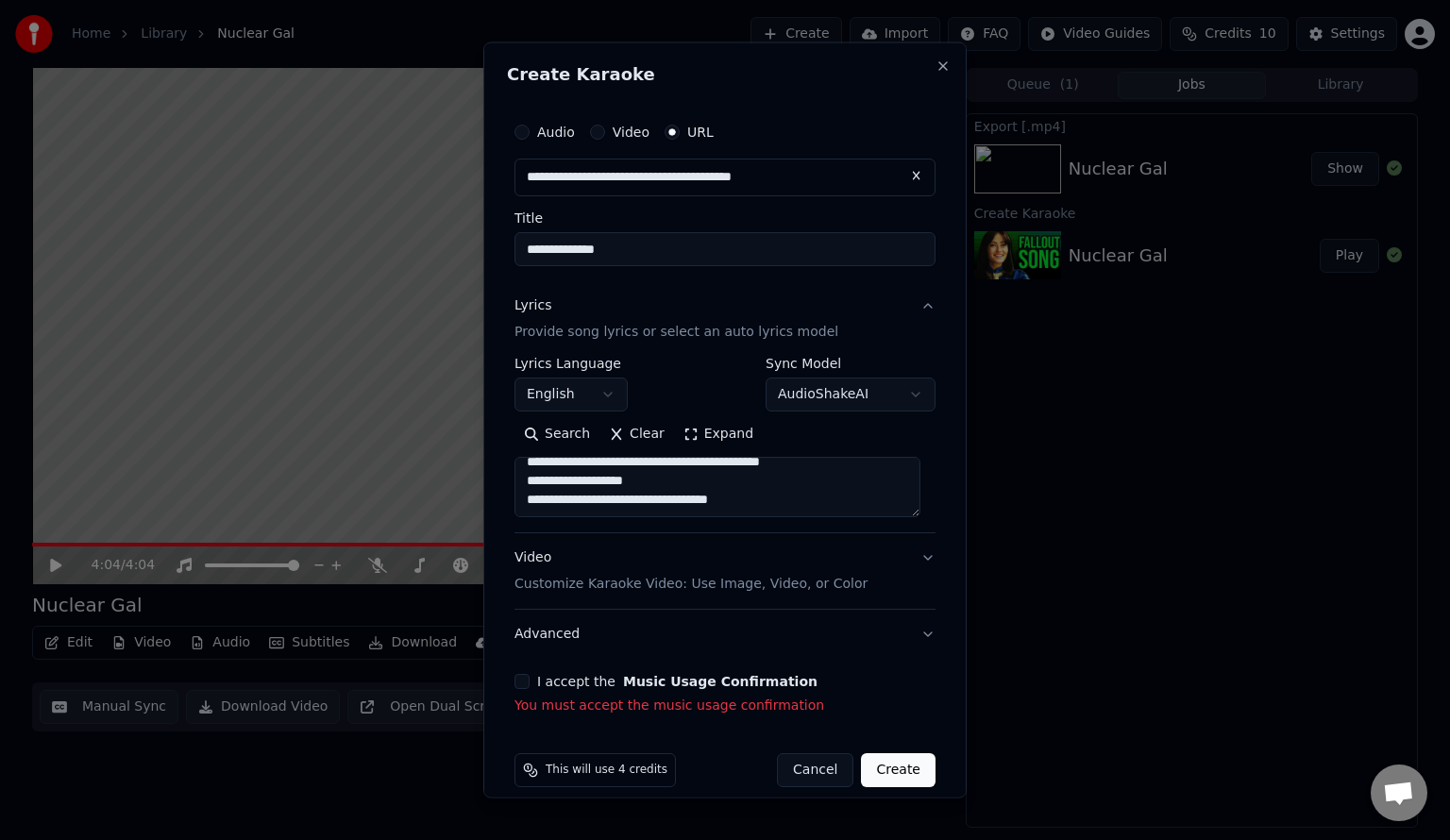
click at [525, 678] on button "I accept the Music Usage Confirmation" at bounding box center [522, 680] width 15 height 15
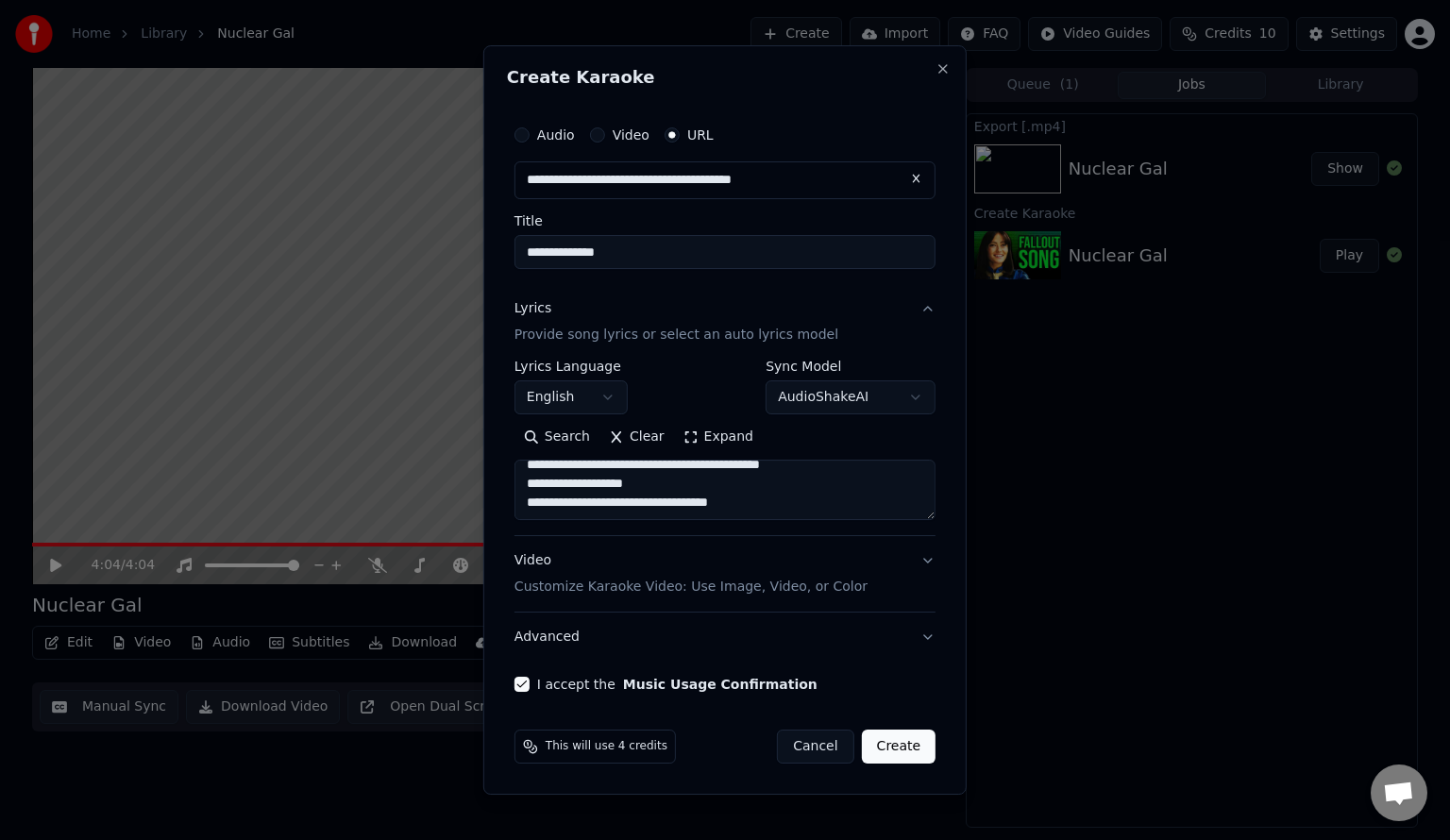
click at [900, 745] on button "Create" at bounding box center [899, 747] width 75 height 34
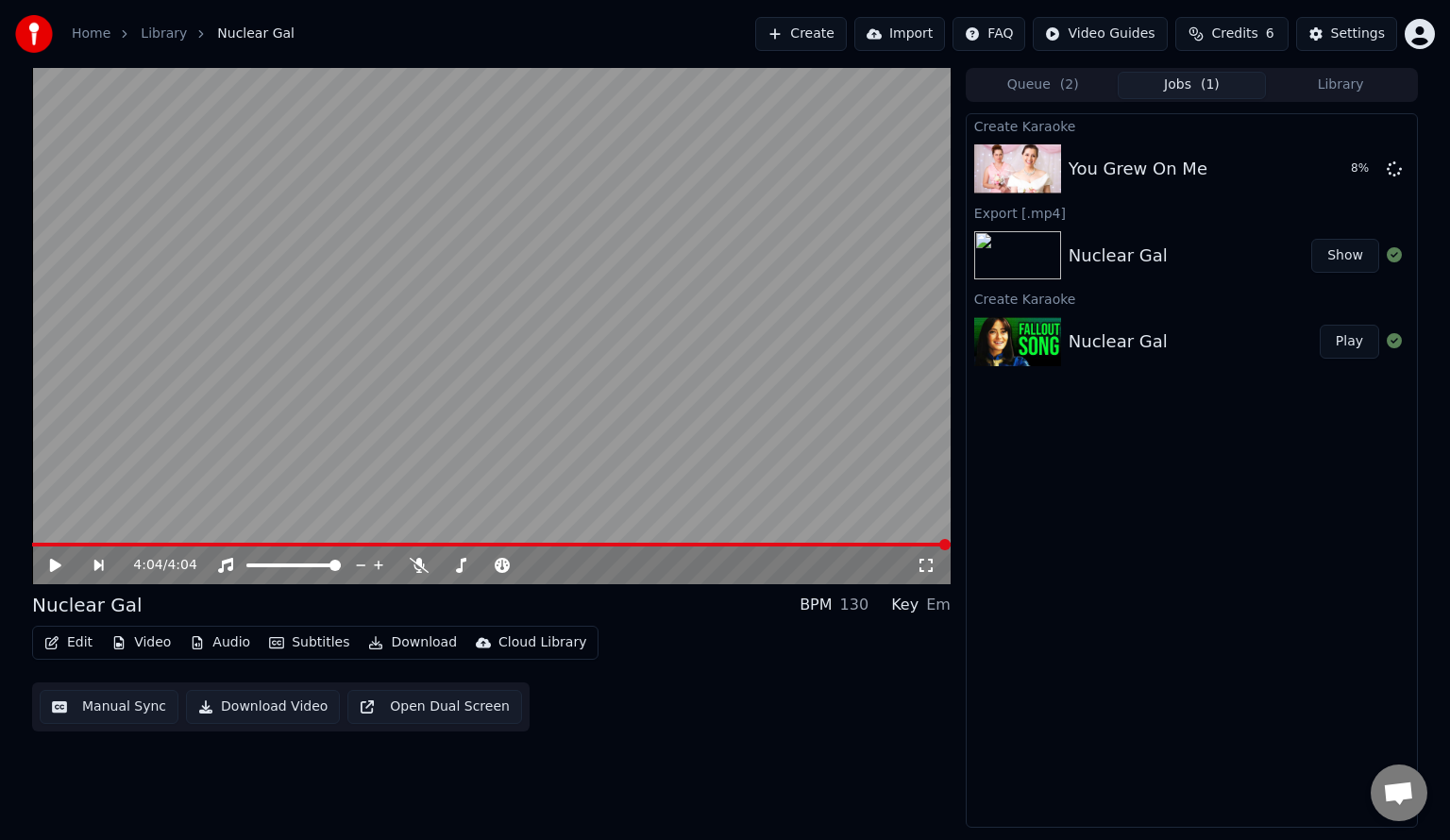
click at [1022, 86] on button "Queue ( 2 )" at bounding box center [1043, 85] width 149 height 28
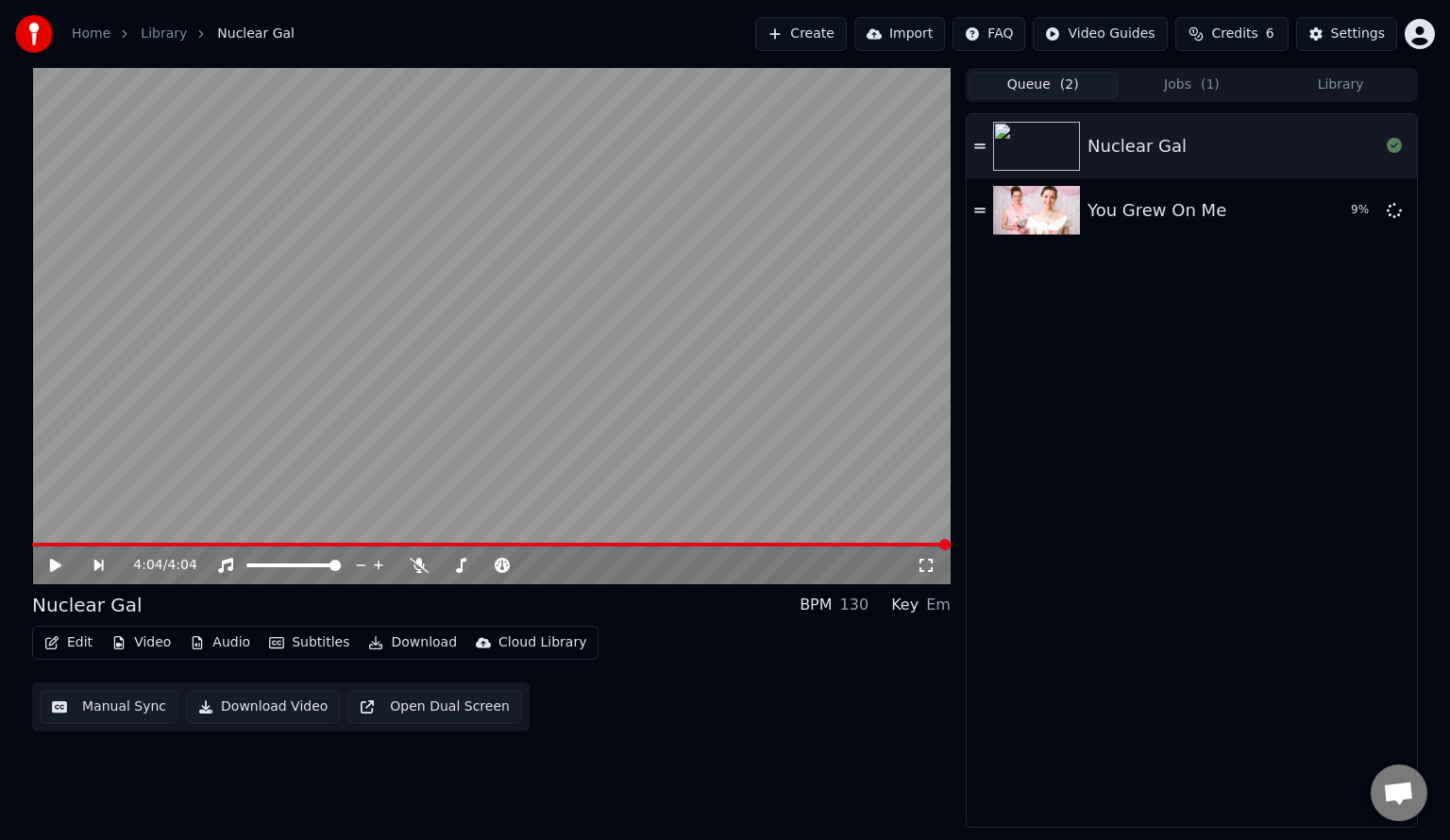
click at [1172, 81] on button "Jobs ( 1 )" at bounding box center [1193, 85] width 149 height 28
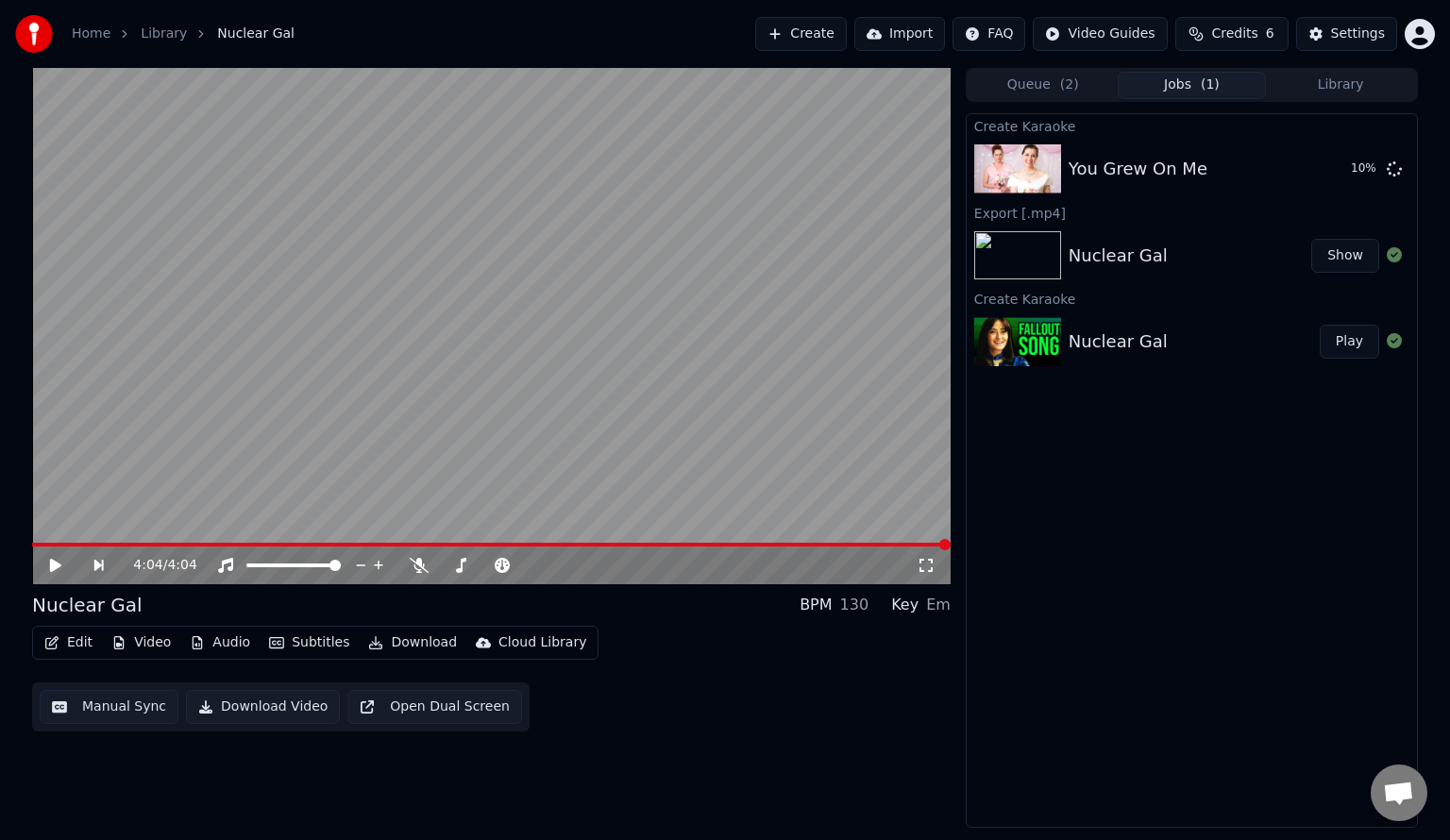
click at [813, 37] on button "Create" at bounding box center [801, 33] width 91 height 34
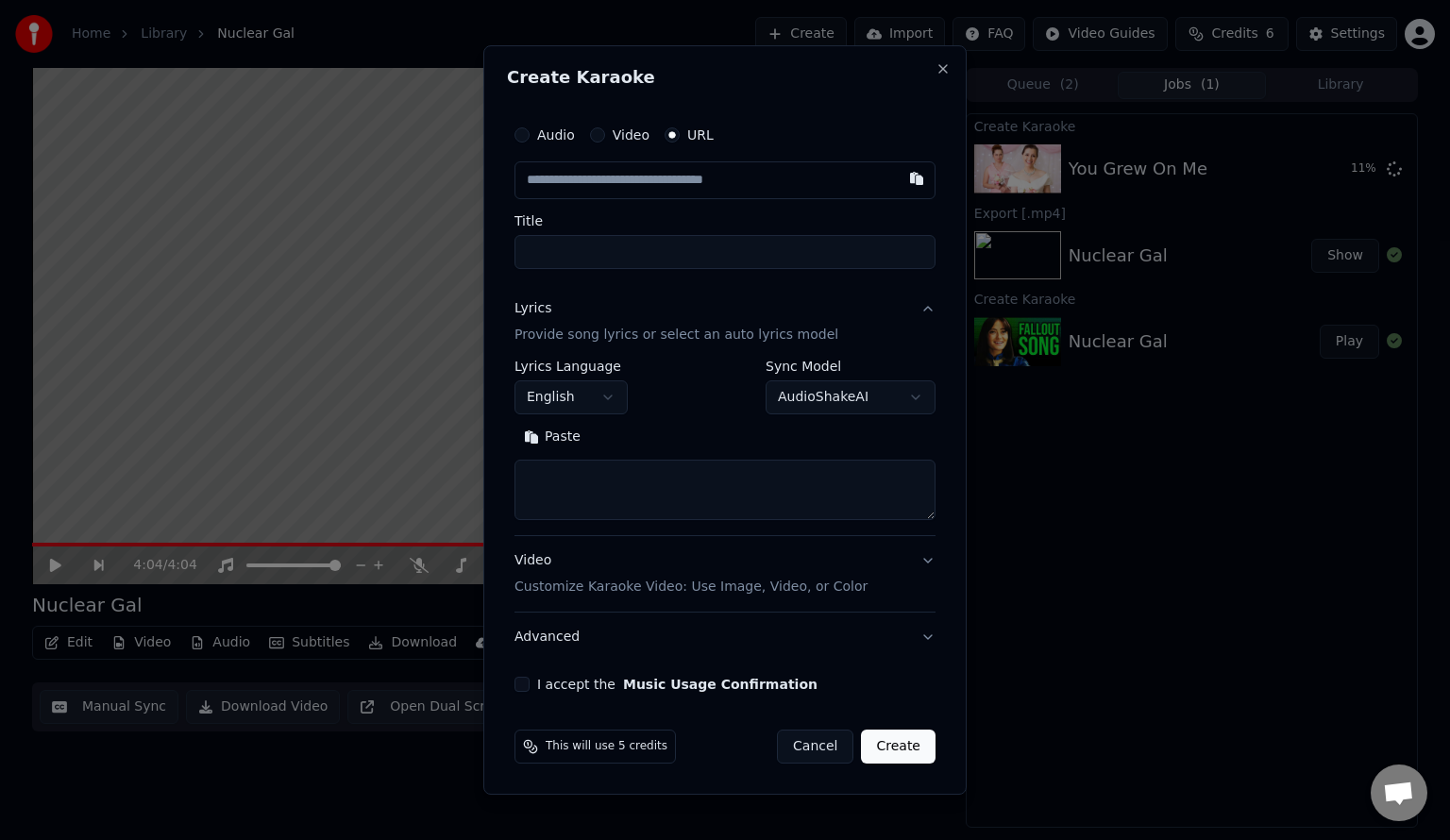
type input "**********"
click at [647, 252] on input "**********" at bounding box center [725, 252] width 421 height 34
type input "**********"
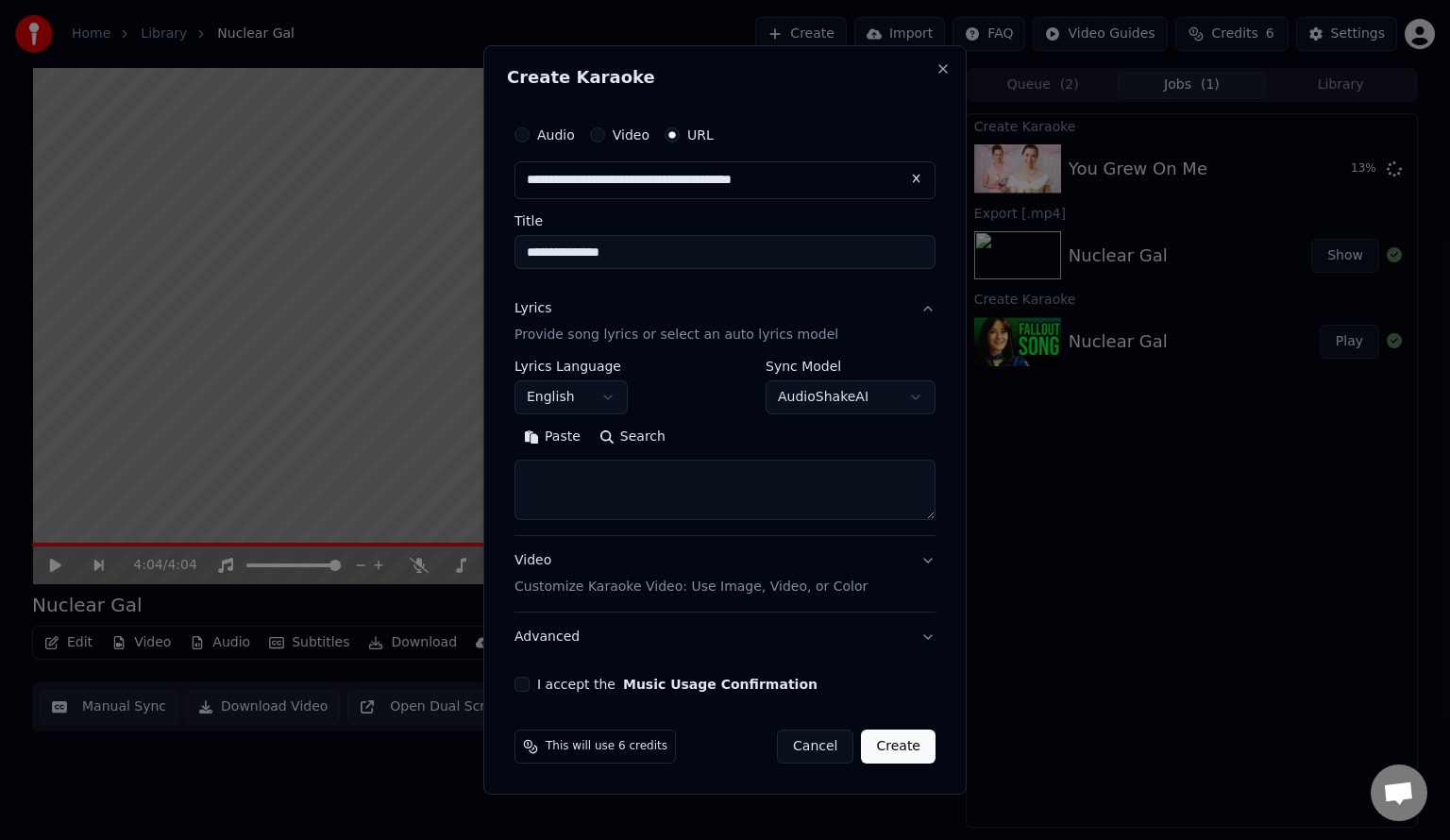
click at [631, 434] on button "Search" at bounding box center [633, 437] width 84 height 30
type textarea "**********"
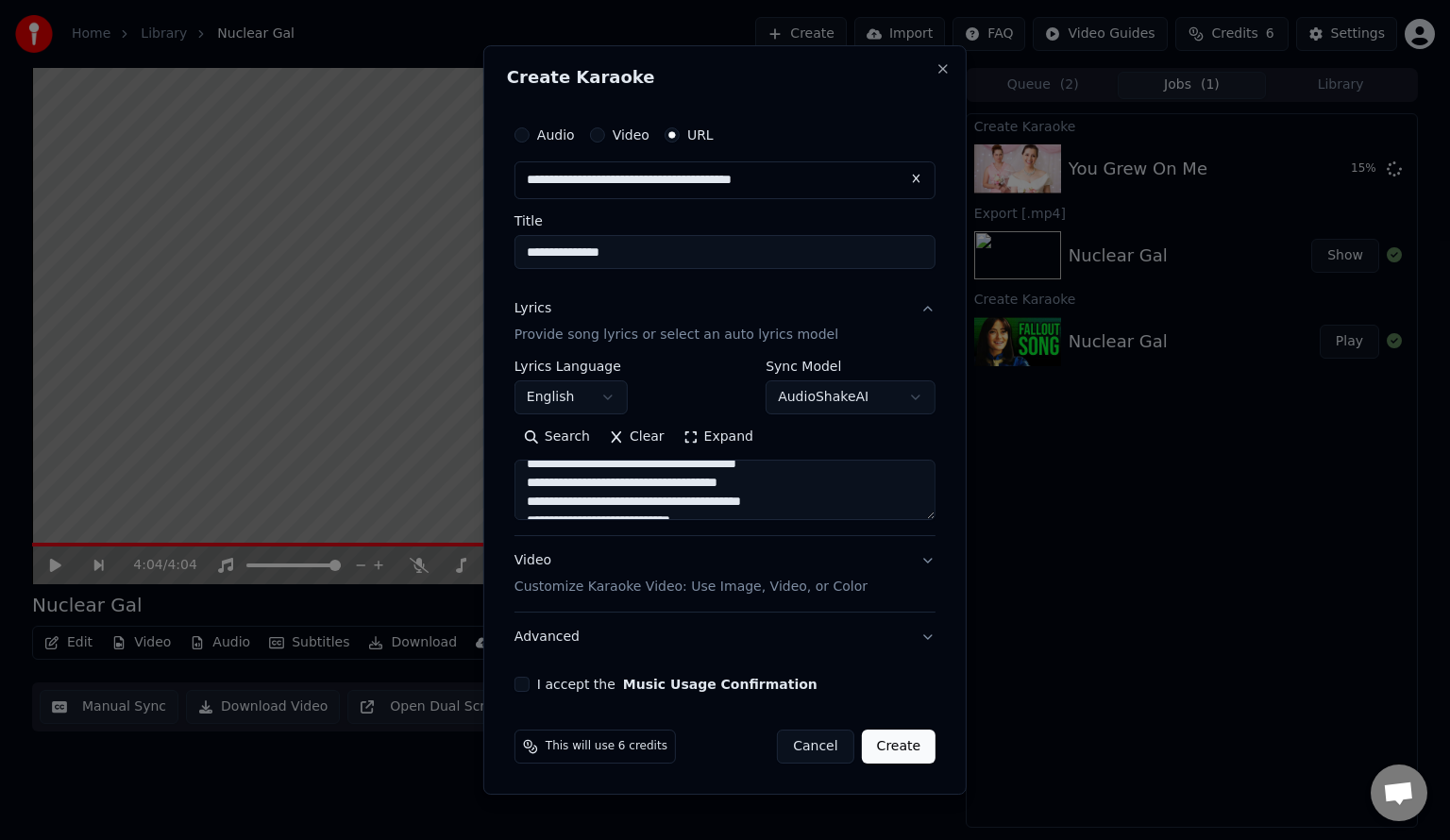
scroll to position [0, 0]
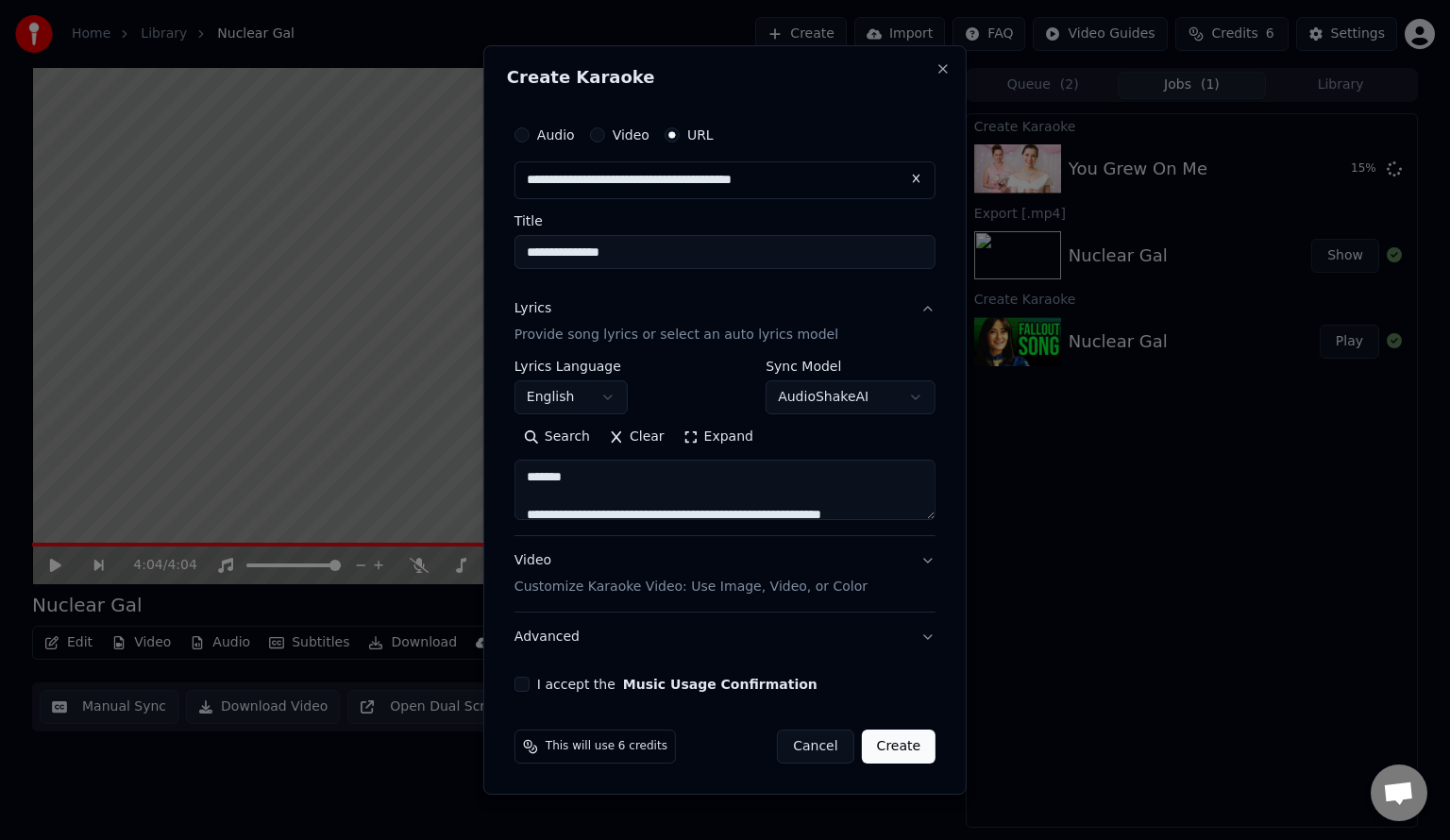
click at [687, 252] on input "**********" at bounding box center [725, 252] width 421 height 34
type input "**********"
click at [565, 432] on button "Search" at bounding box center [557, 437] width 84 height 30
click at [686, 491] on textarea at bounding box center [725, 490] width 421 height 61
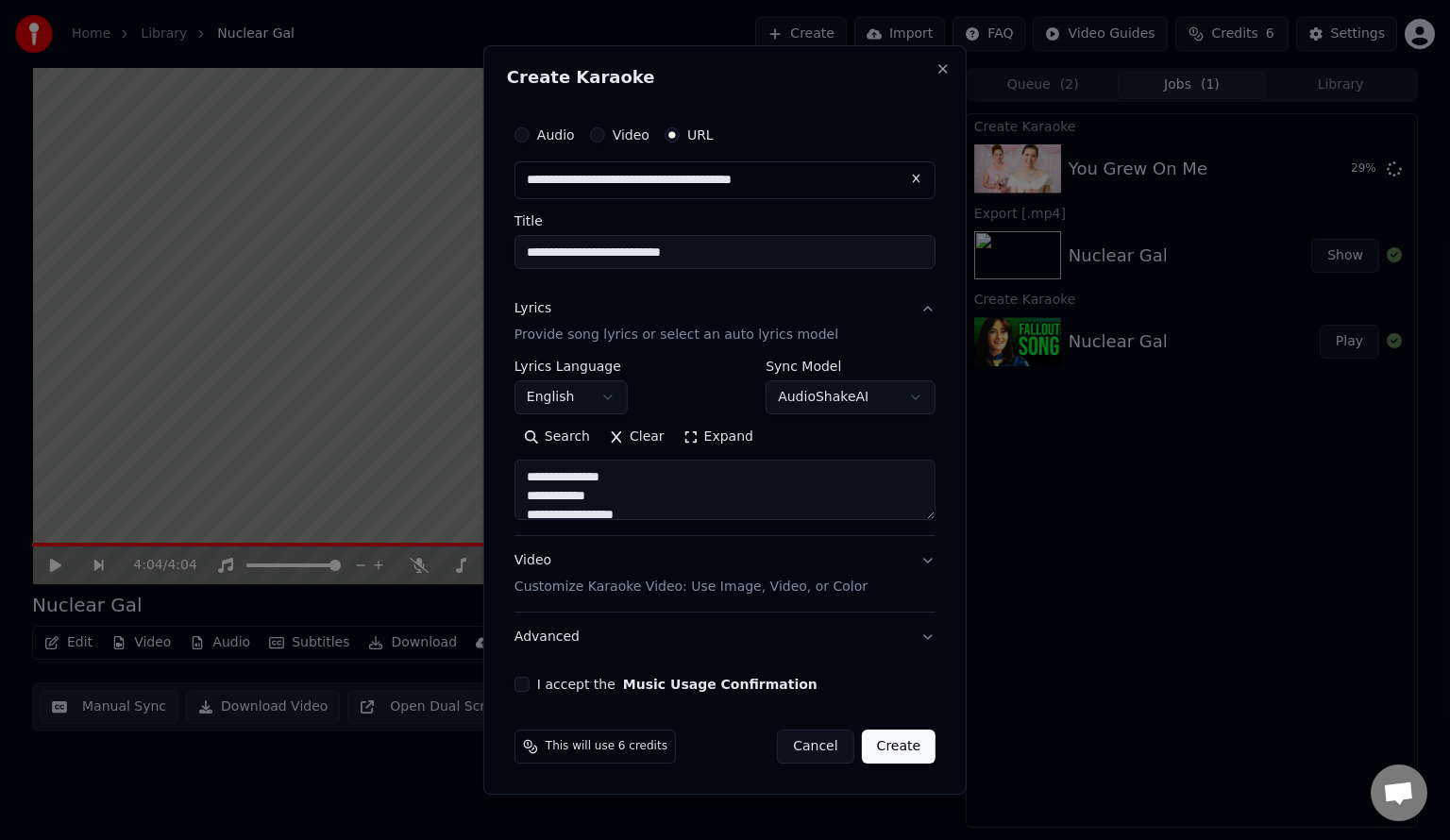
paste textarea "**********"
type textarea "**********"
click at [525, 684] on button "I accept the Music Usage Confirmation" at bounding box center [522, 684] width 15 height 15
click at [860, 565] on button "Video Customize Karaoke Video: Use Image, Video, or Color" at bounding box center [725, 574] width 421 height 76
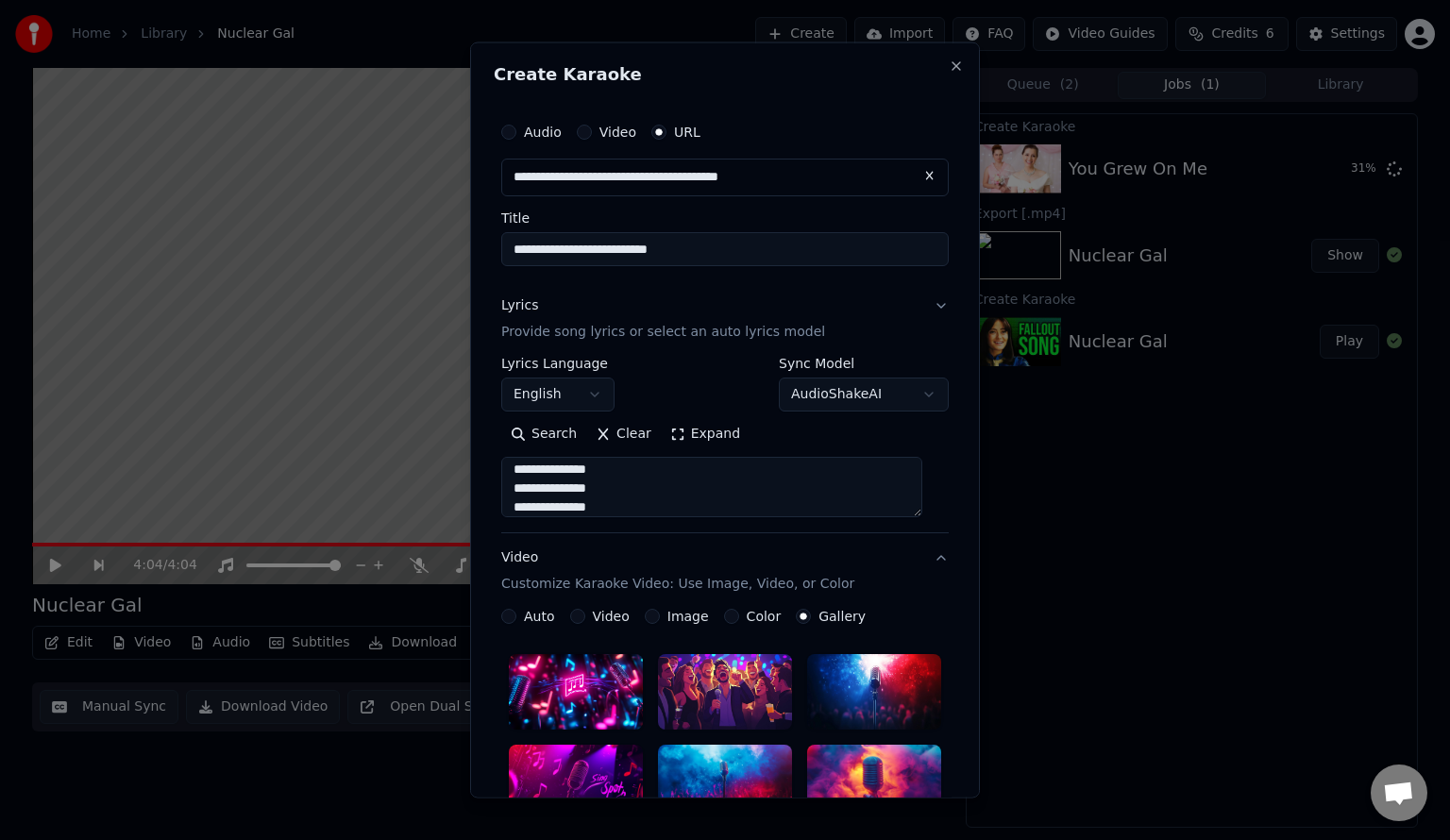
click at [929, 556] on div "**********" at bounding box center [724, 853] width 447 height 641
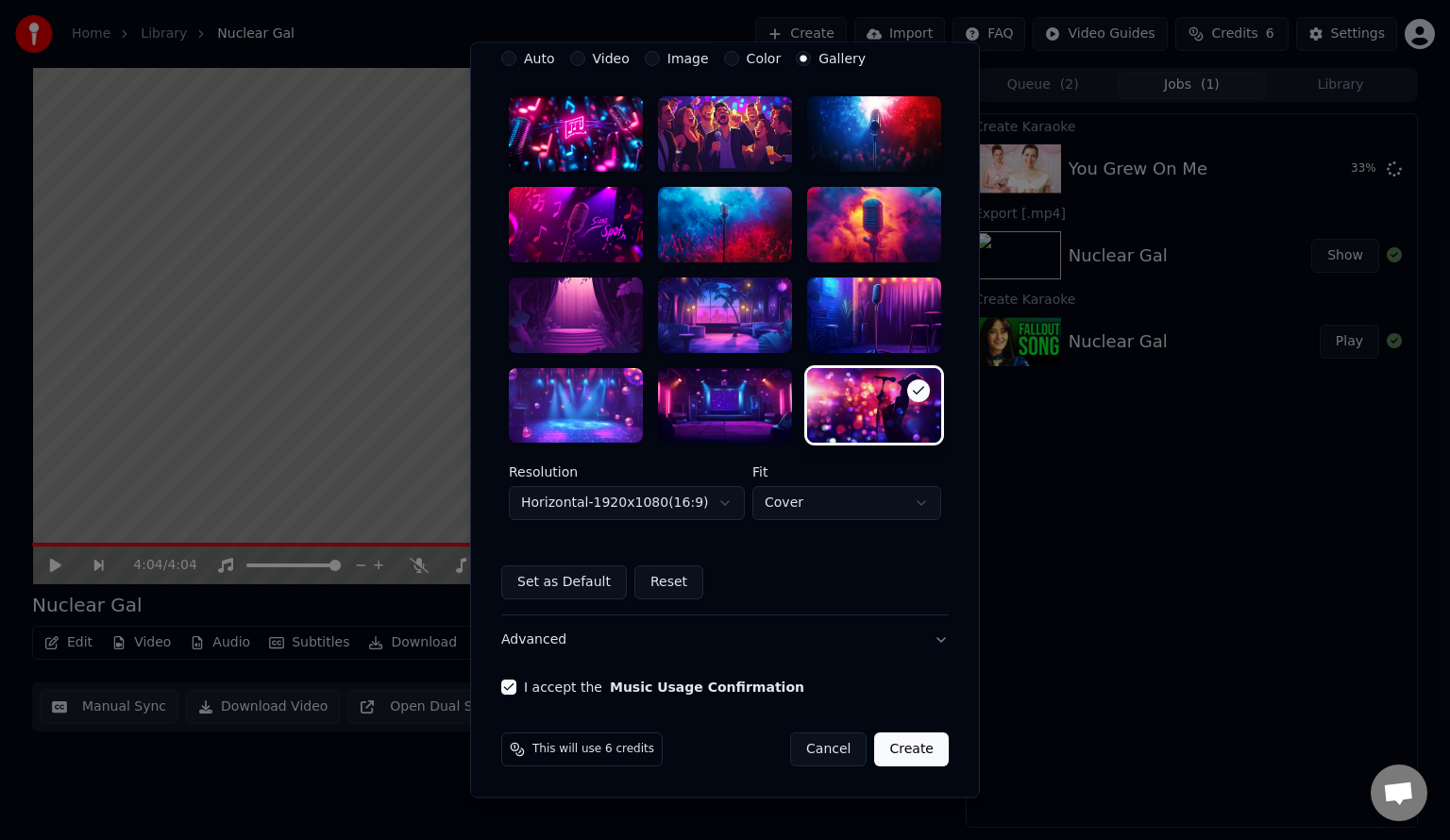
scroll to position [380, 0]
click at [914, 756] on button "Create" at bounding box center [912, 752] width 75 height 34
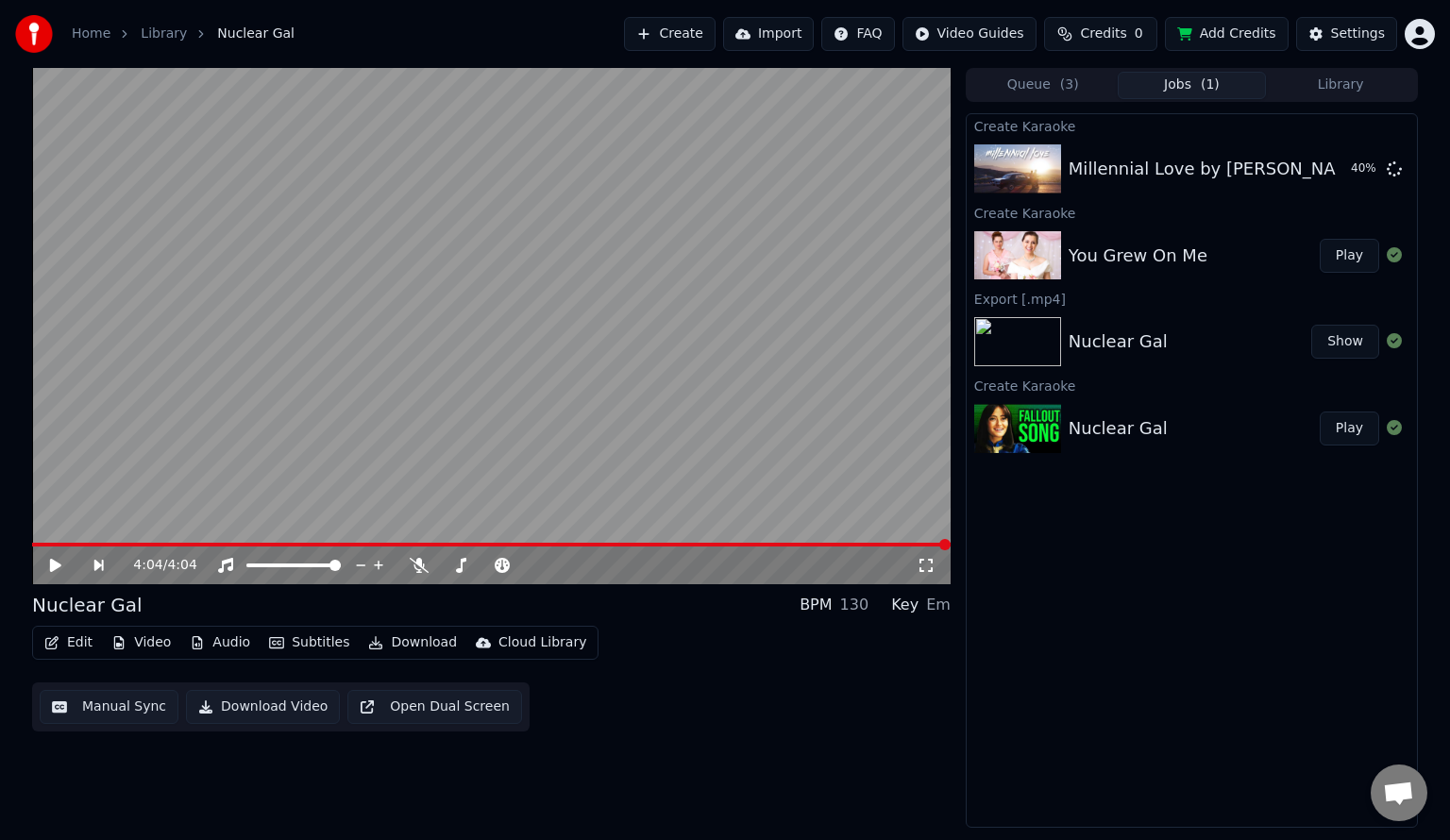
click at [1339, 248] on button "Play" at bounding box center [1349, 255] width 60 height 34
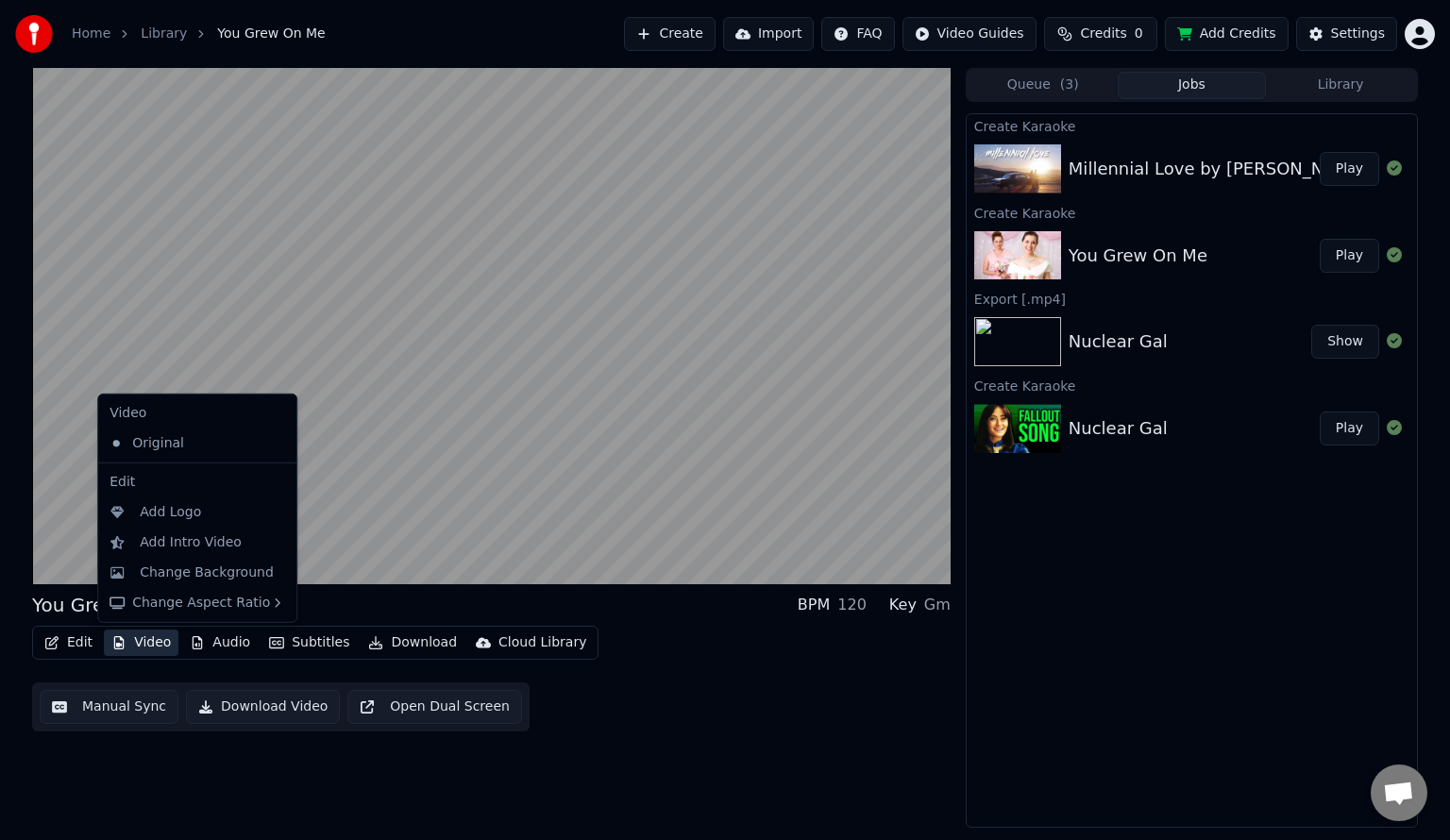
click at [134, 645] on button "Video" at bounding box center [141, 643] width 75 height 27
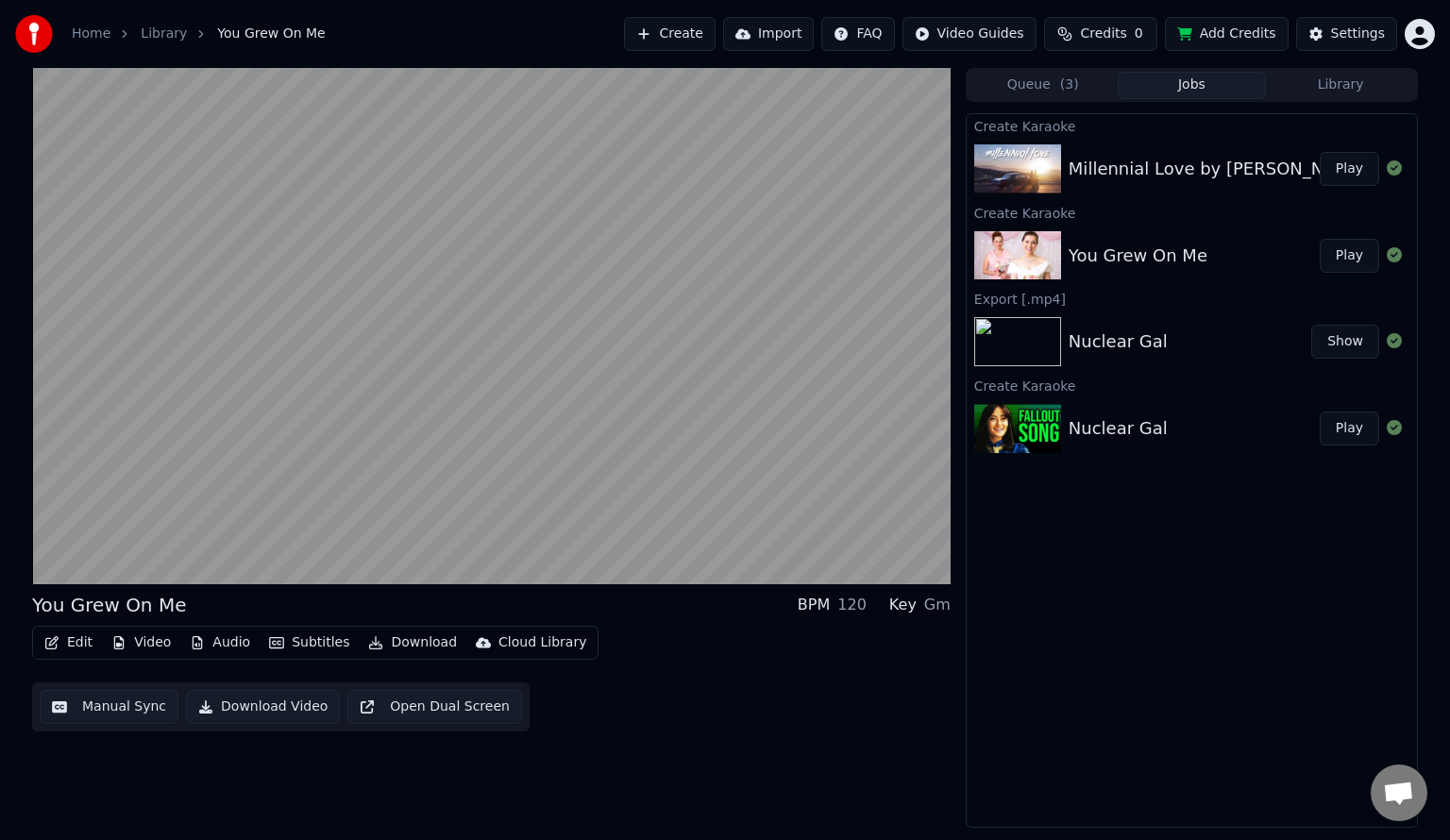
click at [735, 699] on div "Edit Video Audio Subtitles Download Cloud Library Manual Sync Download Video Op…" at bounding box center [491, 679] width 919 height 106
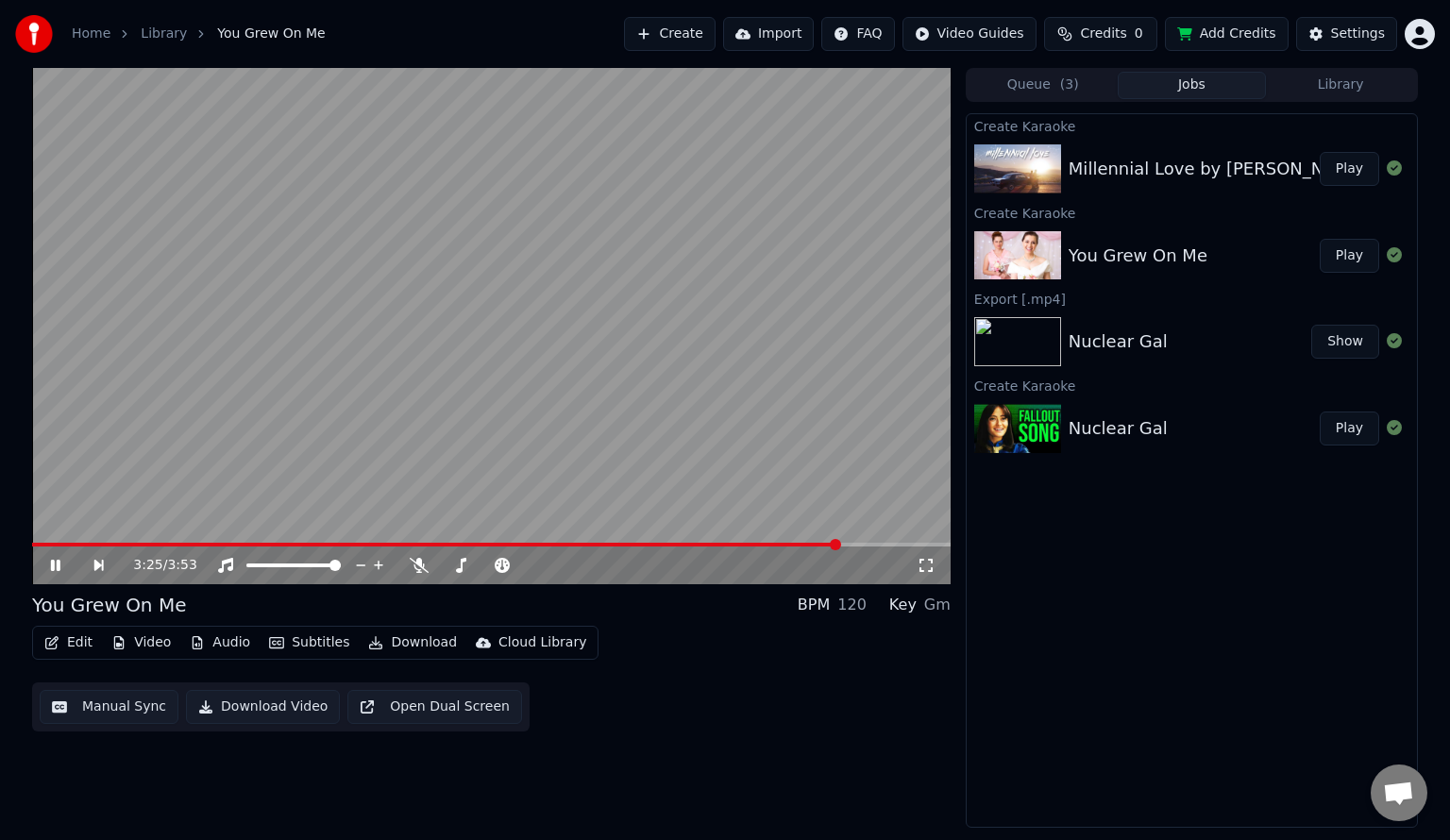
click at [767, 542] on video at bounding box center [491, 326] width 919 height 517
click at [598, 430] on video at bounding box center [491, 326] width 919 height 517
click at [887, 546] on span at bounding box center [491, 545] width 919 height 4
click at [912, 546] on span at bounding box center [491, 545] width 919 height 4
click at [720, 422] on video at bounding box center [491, 326] width 919 height 517
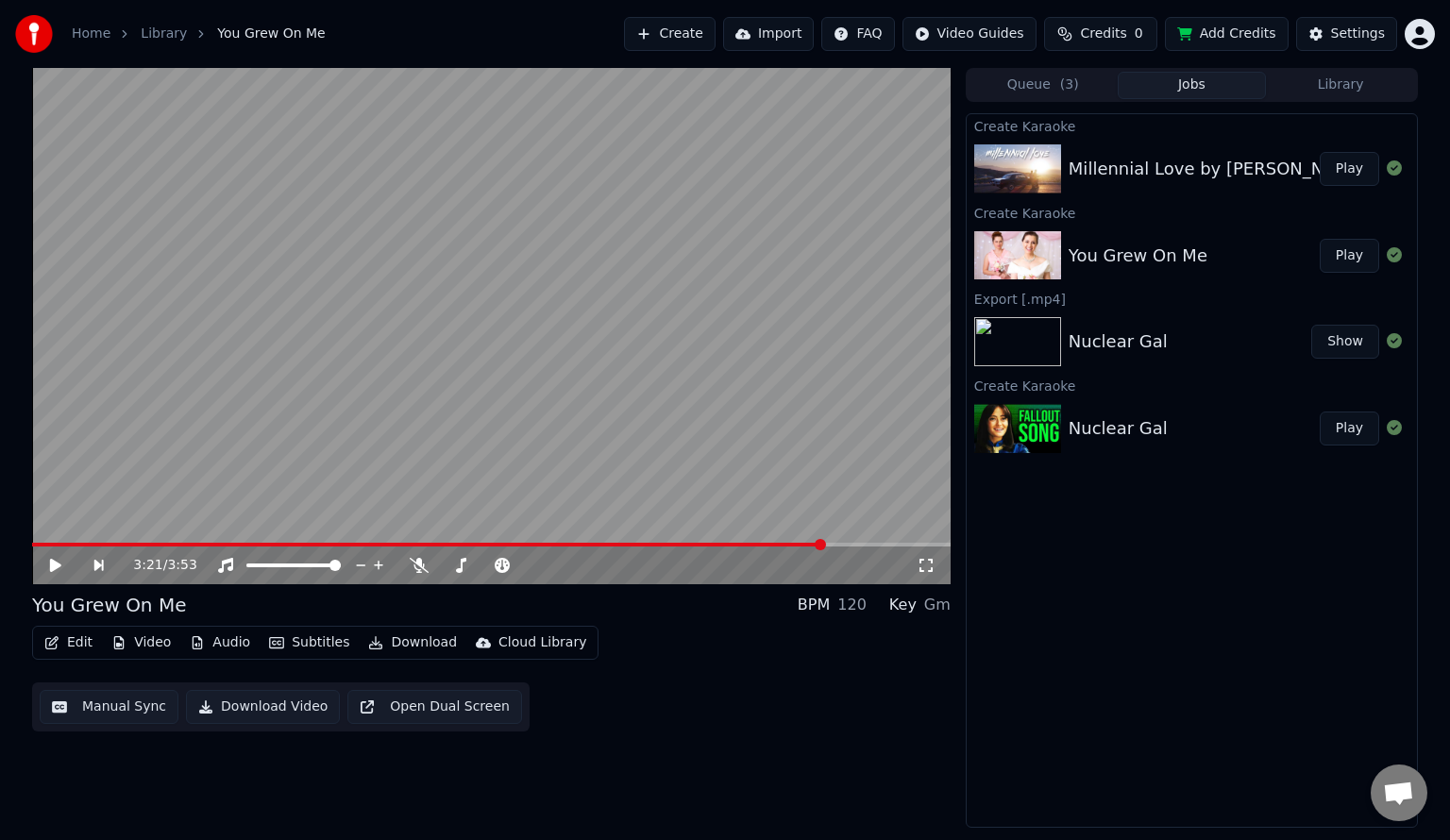
click at [824, 545] on span at bounding box center [428, 545] width 792 height 4
click at [138, 709] on button "Manual Sync" at bounding box center [108, 706] width 139 height 34
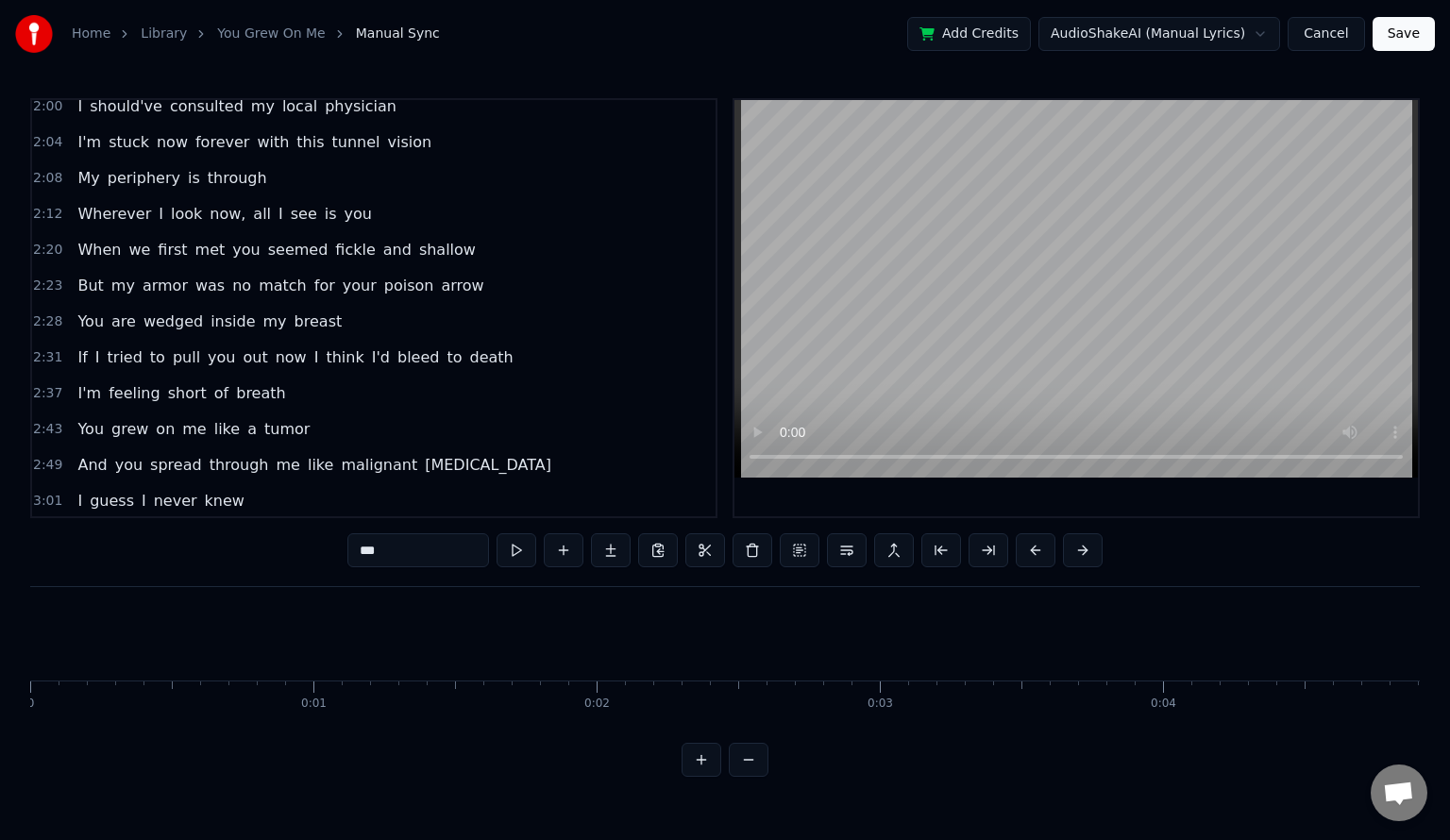
scroll to position [0, 2183]
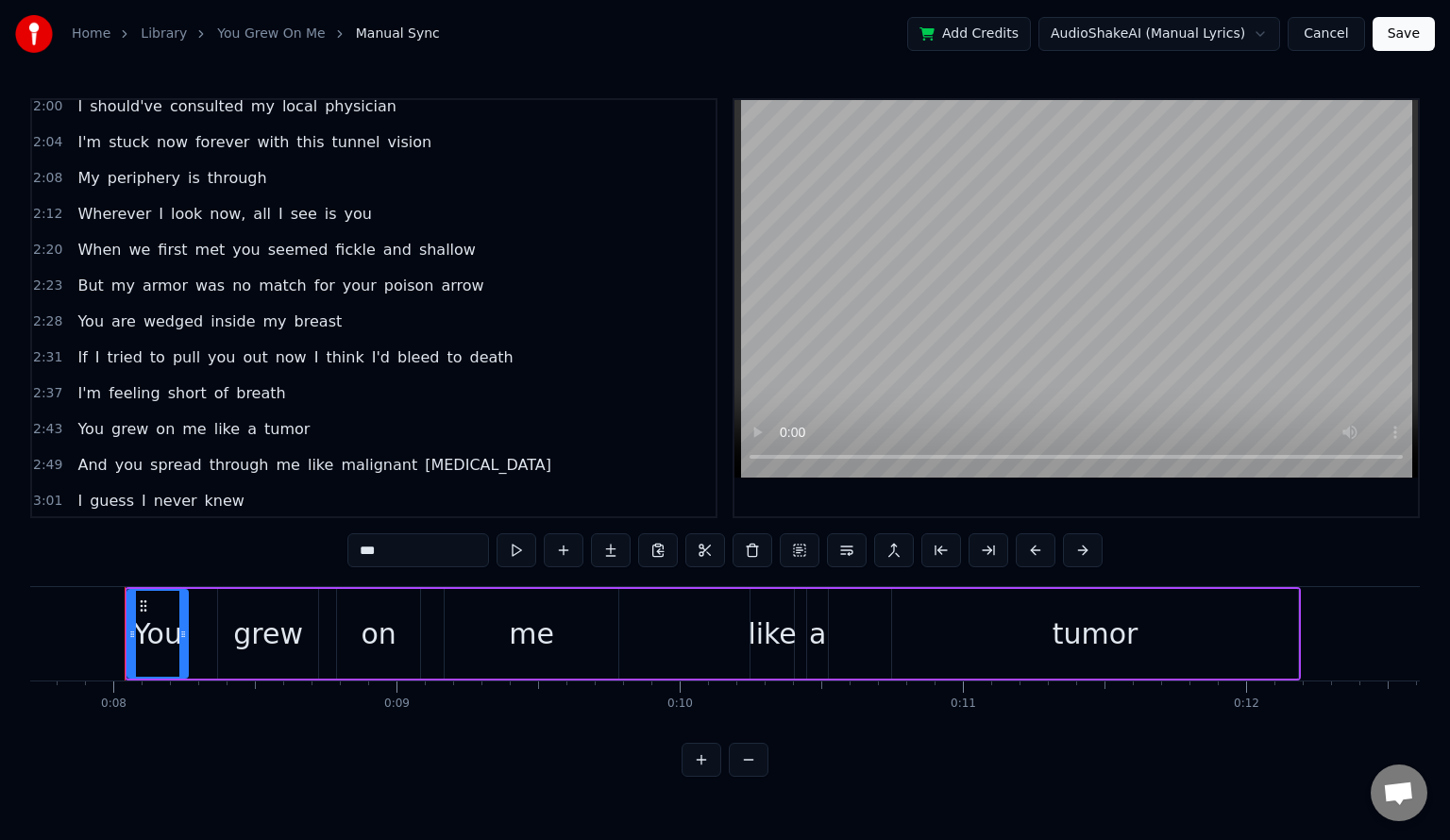
click at [123, 526] on span "fast" at bounding box center [132, 536] width 32 height 22
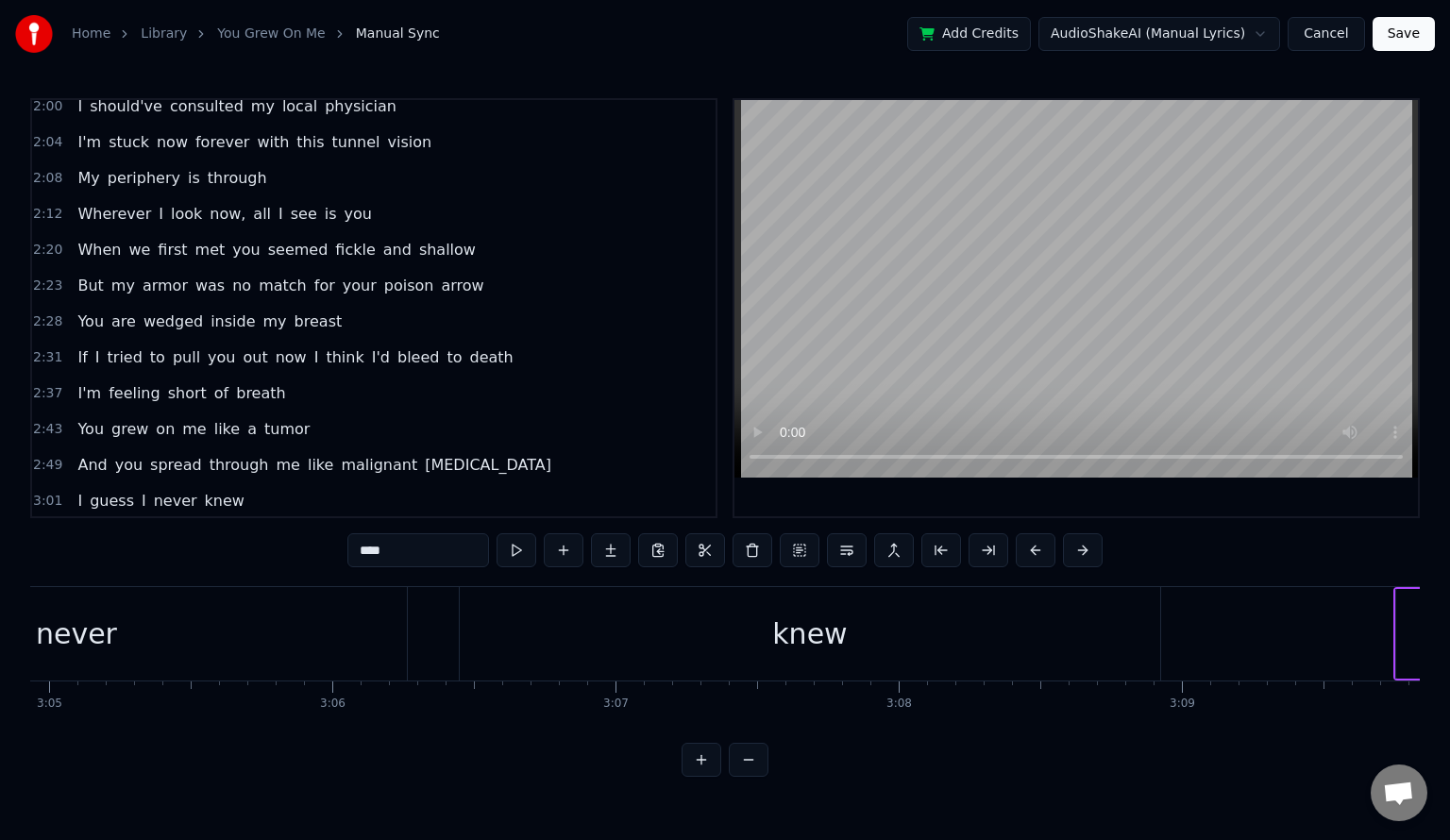
scroll to position [0, 53829]
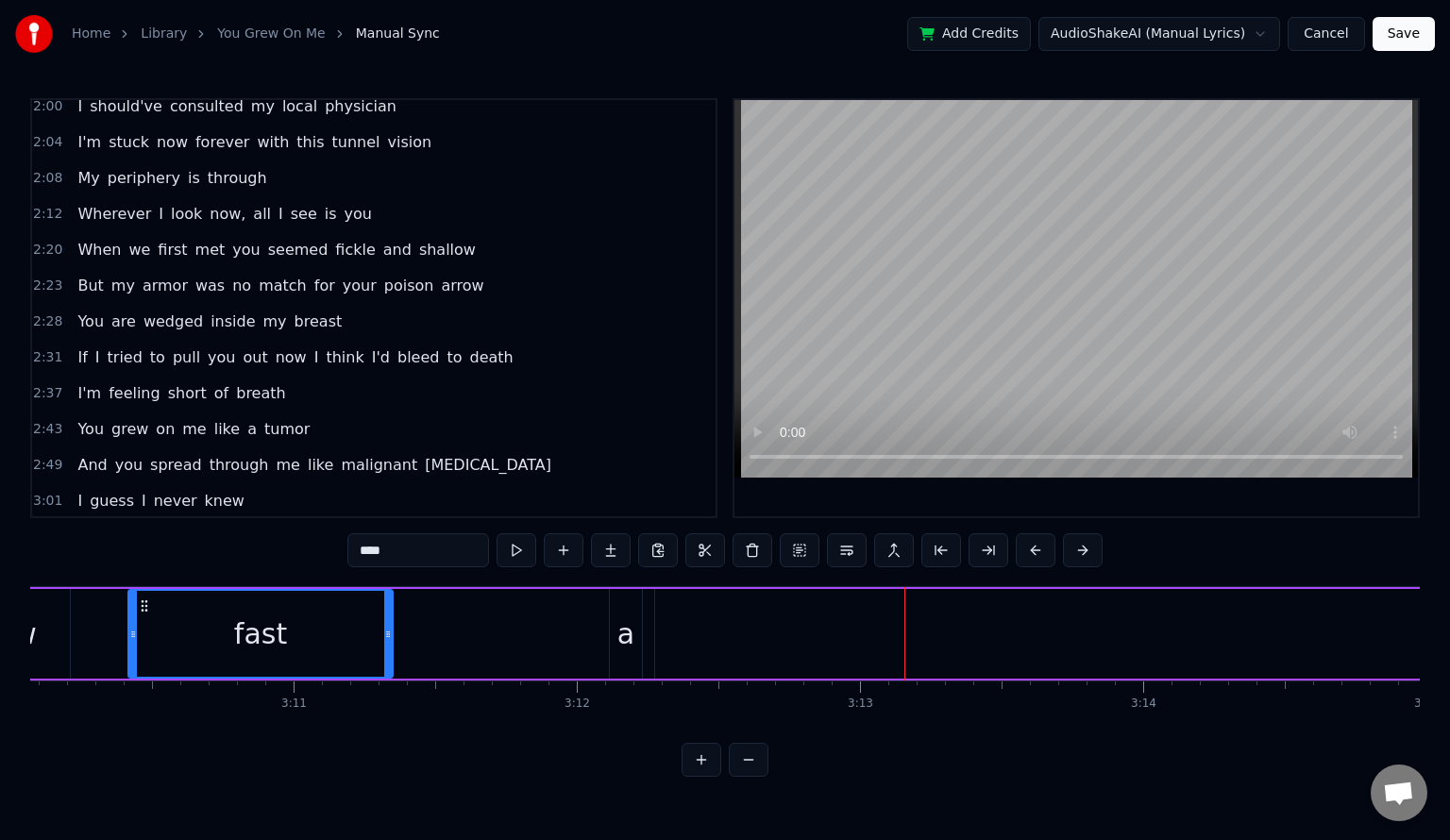
click at [152, 526] on span "a" at bounding box center [158, 536] width 13 height 22
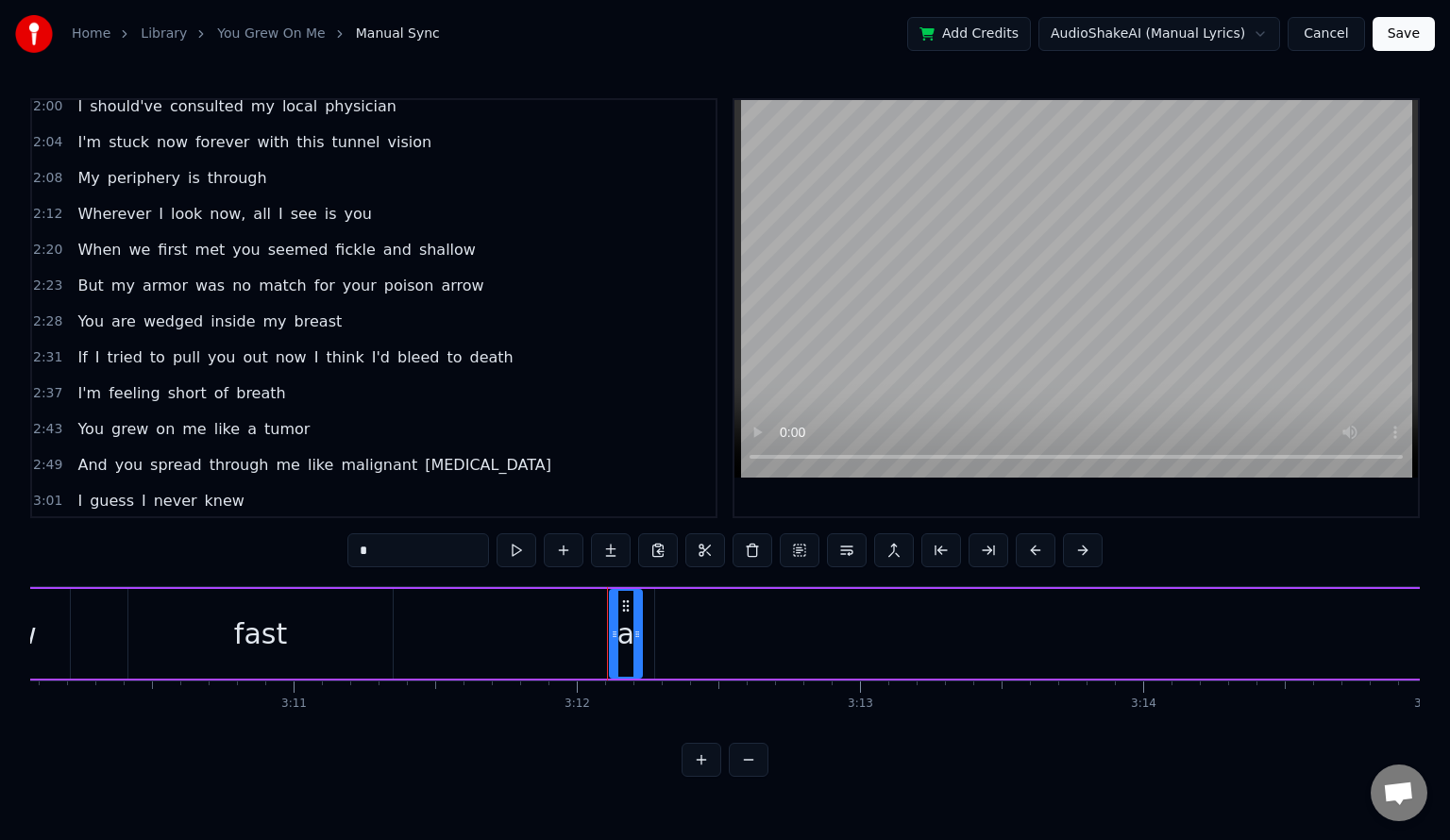
click at [169, 526] on span "little" at bounding box center [188, 536] width 37 height 22
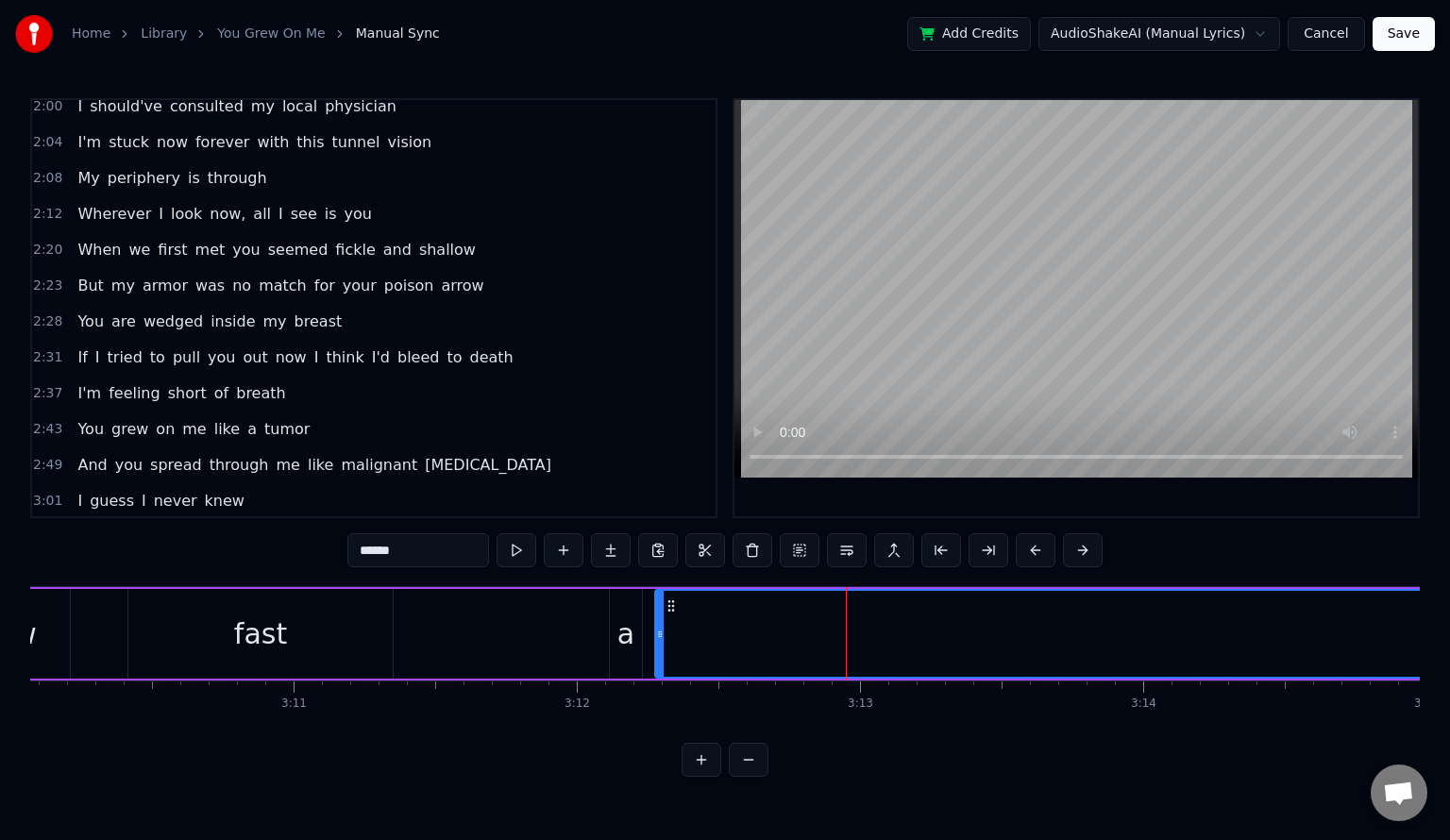
click at [210, 526] on span "mole" at bounding box center [231, 536] width 41 height 22
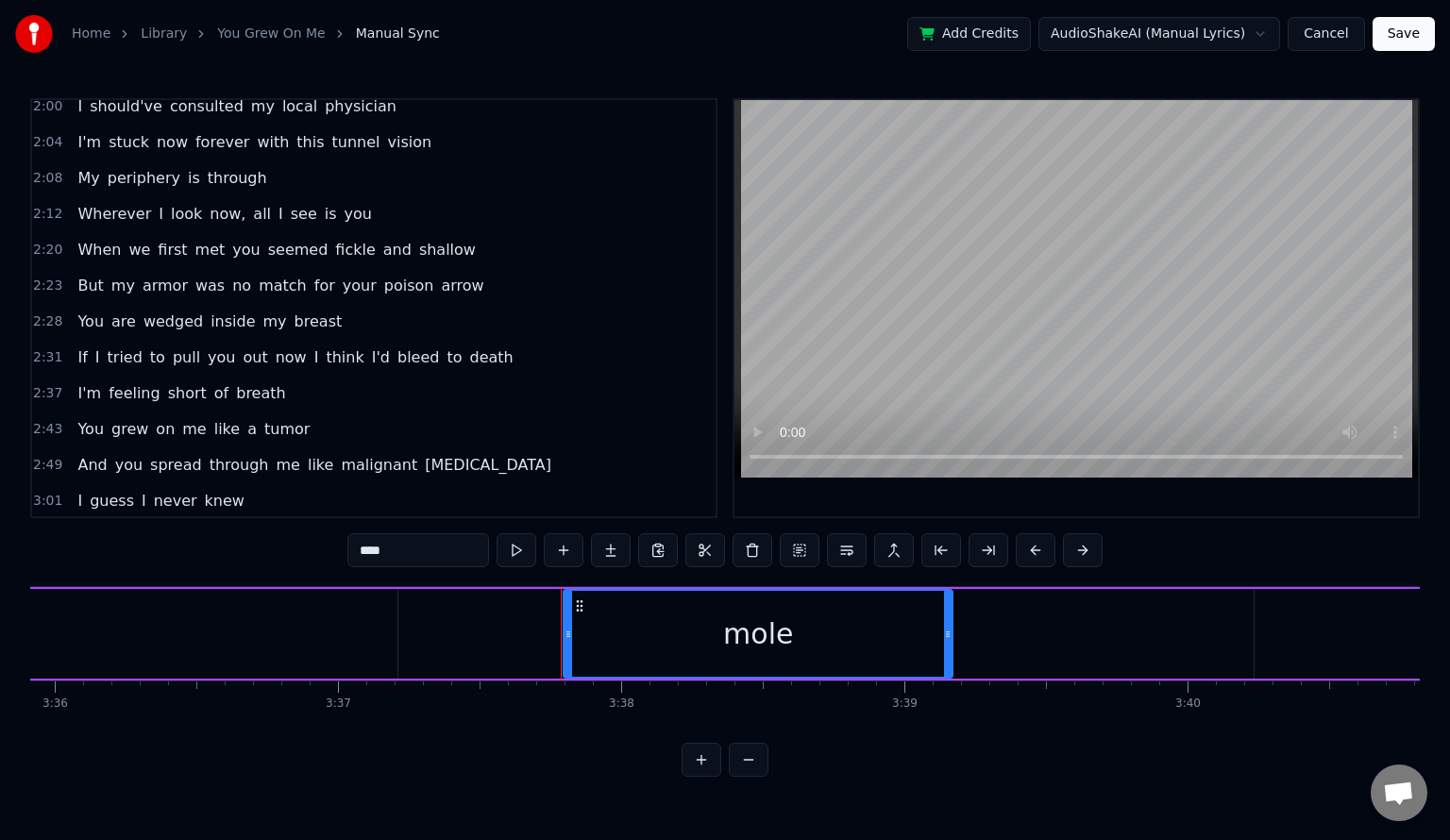
scroll to position [0, 61584]
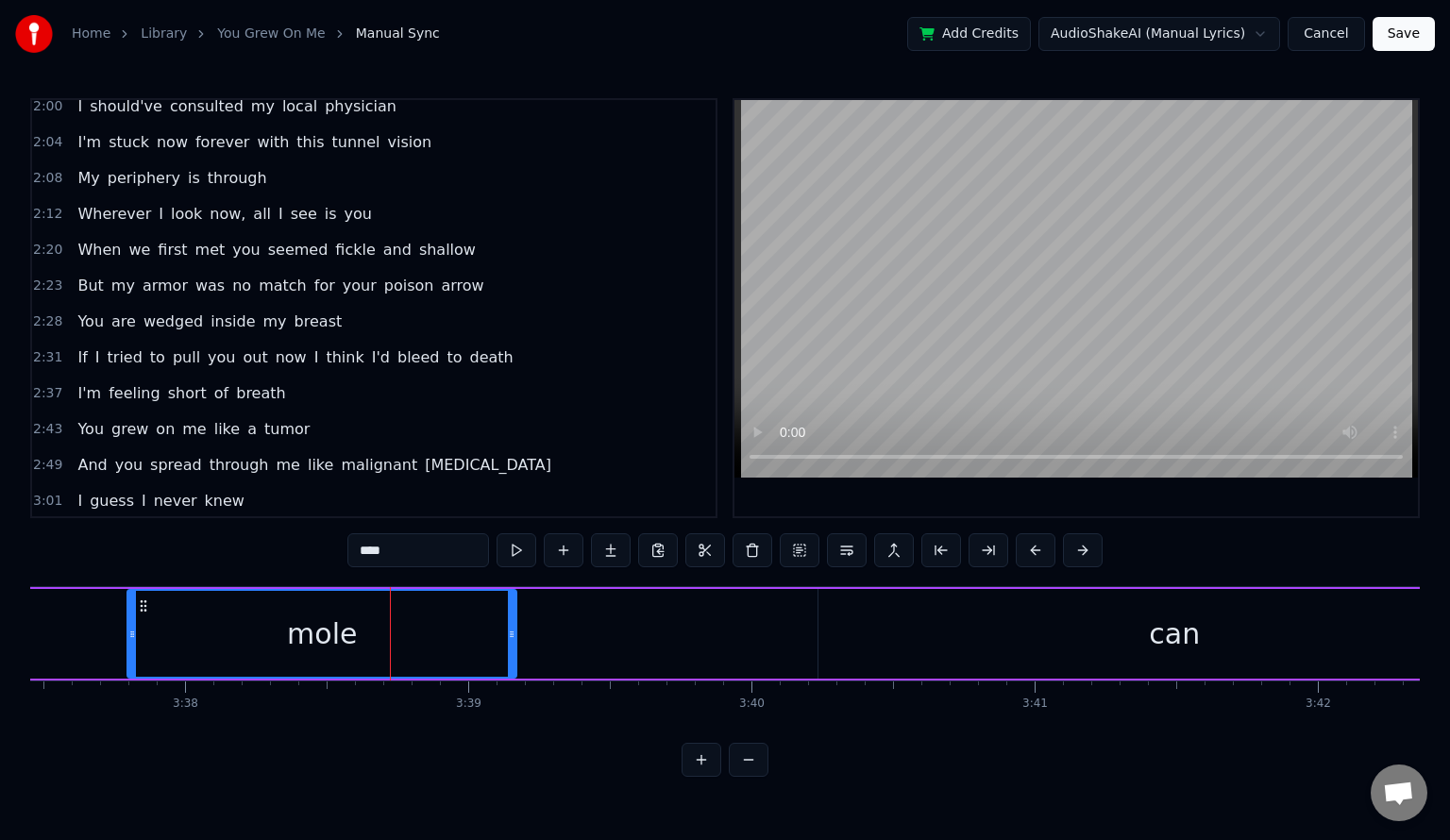
click at [169, 526] on span "little" at bounding box center [188, 536] width 37 height 22
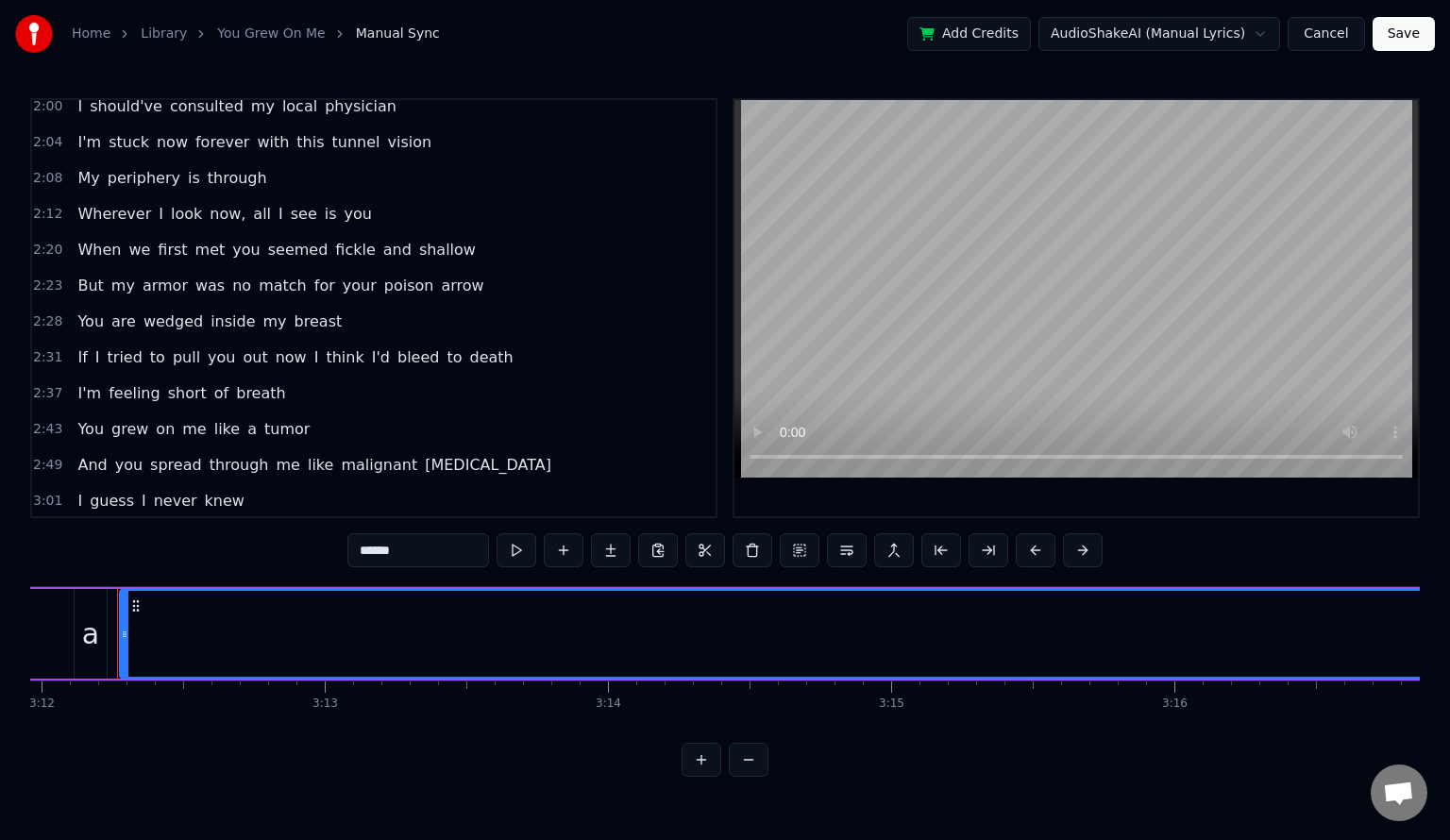
scroll to position [0, 54356]
click at [128, 526] on span "fast" at bounding box center [132, 536] width 32 height 22
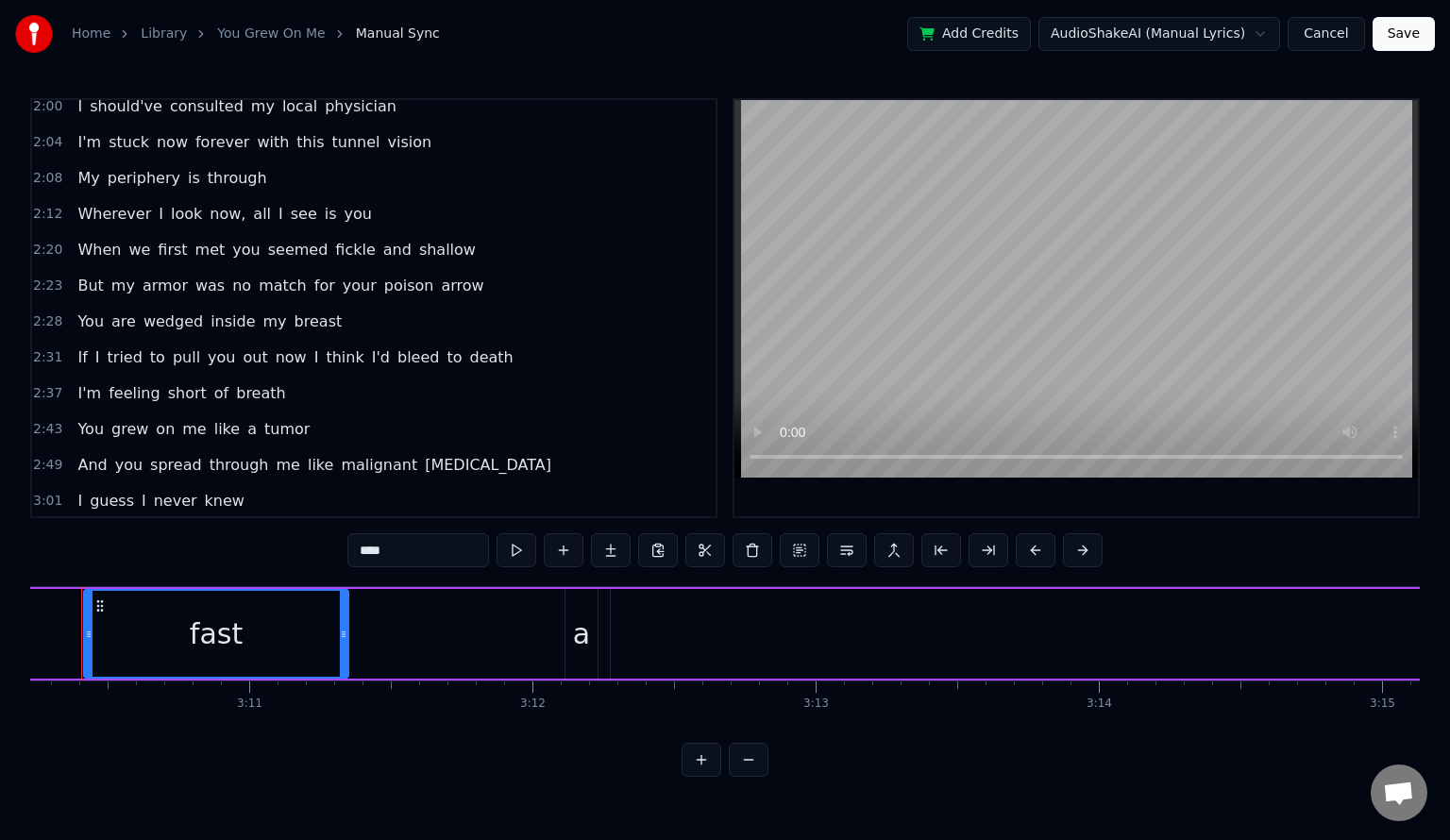
scroll to position [0, 53829]
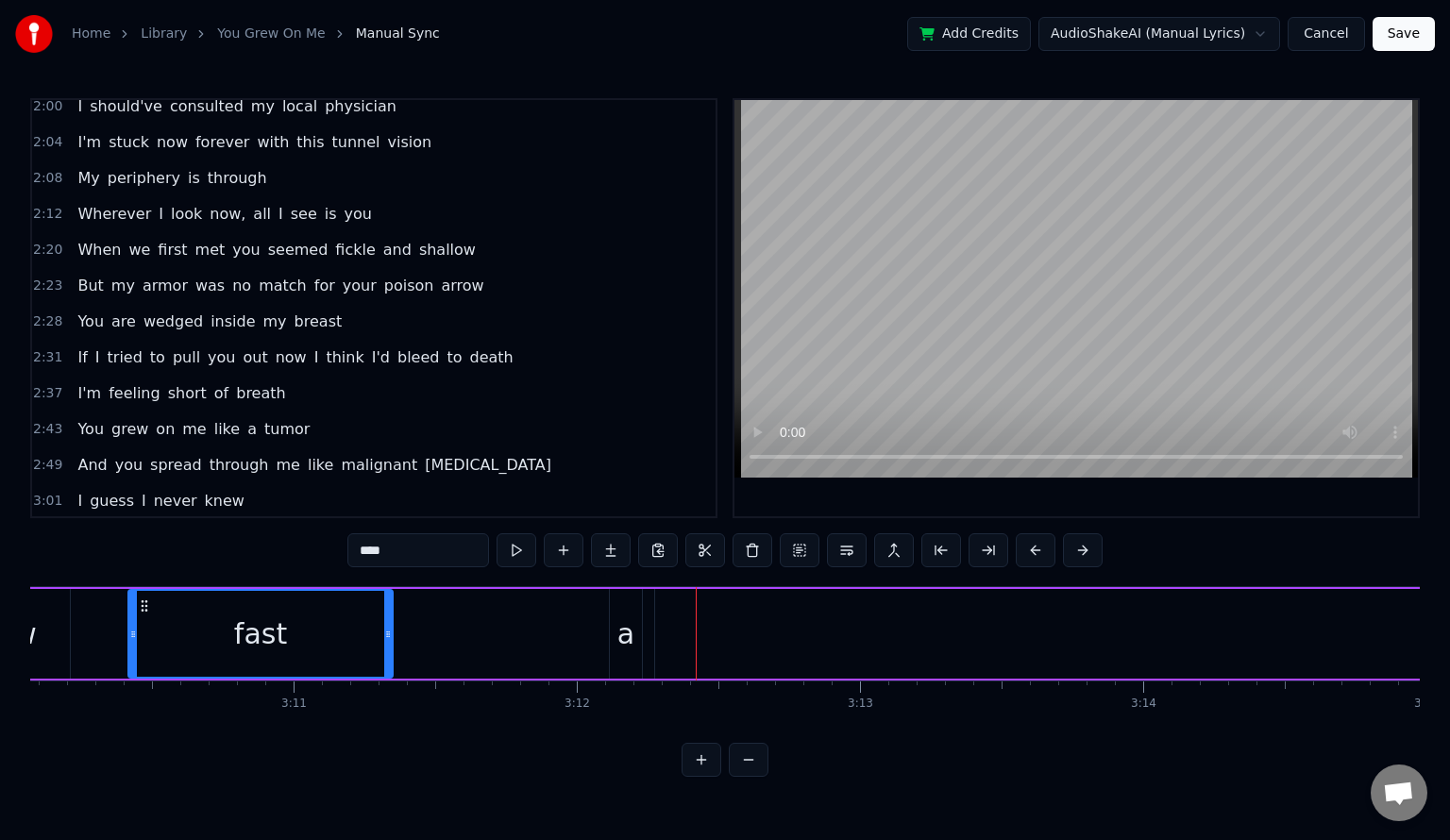
click at [177, 526] on span "little" at bounding box center [188, 536] width 37 height 22
type input "******"
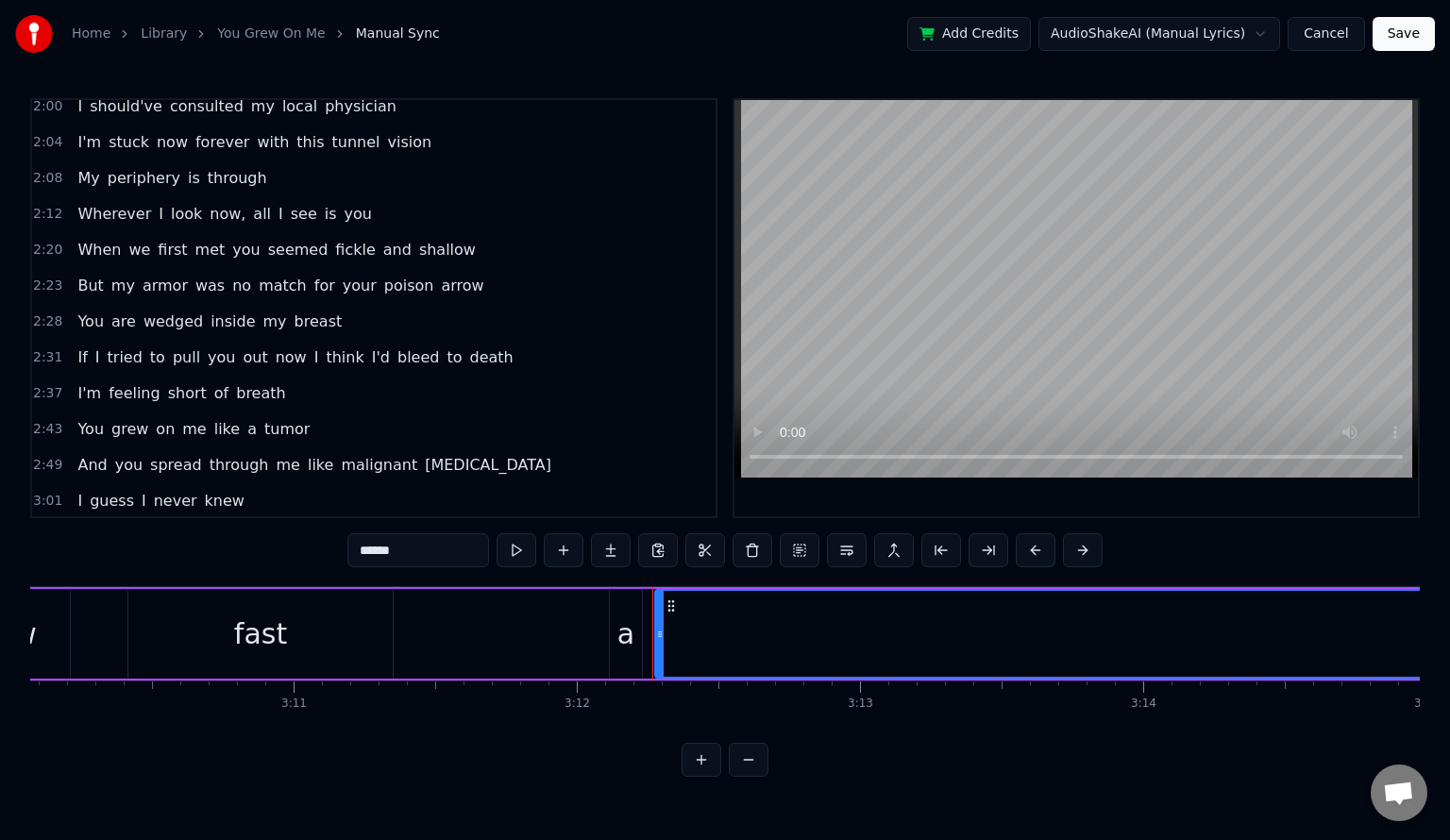
click at [520, 556] on button at bounding box center [516, 550] width 39 height 34
click at [518, 552] on button at bounding box center [516, 550] width 39 height 34
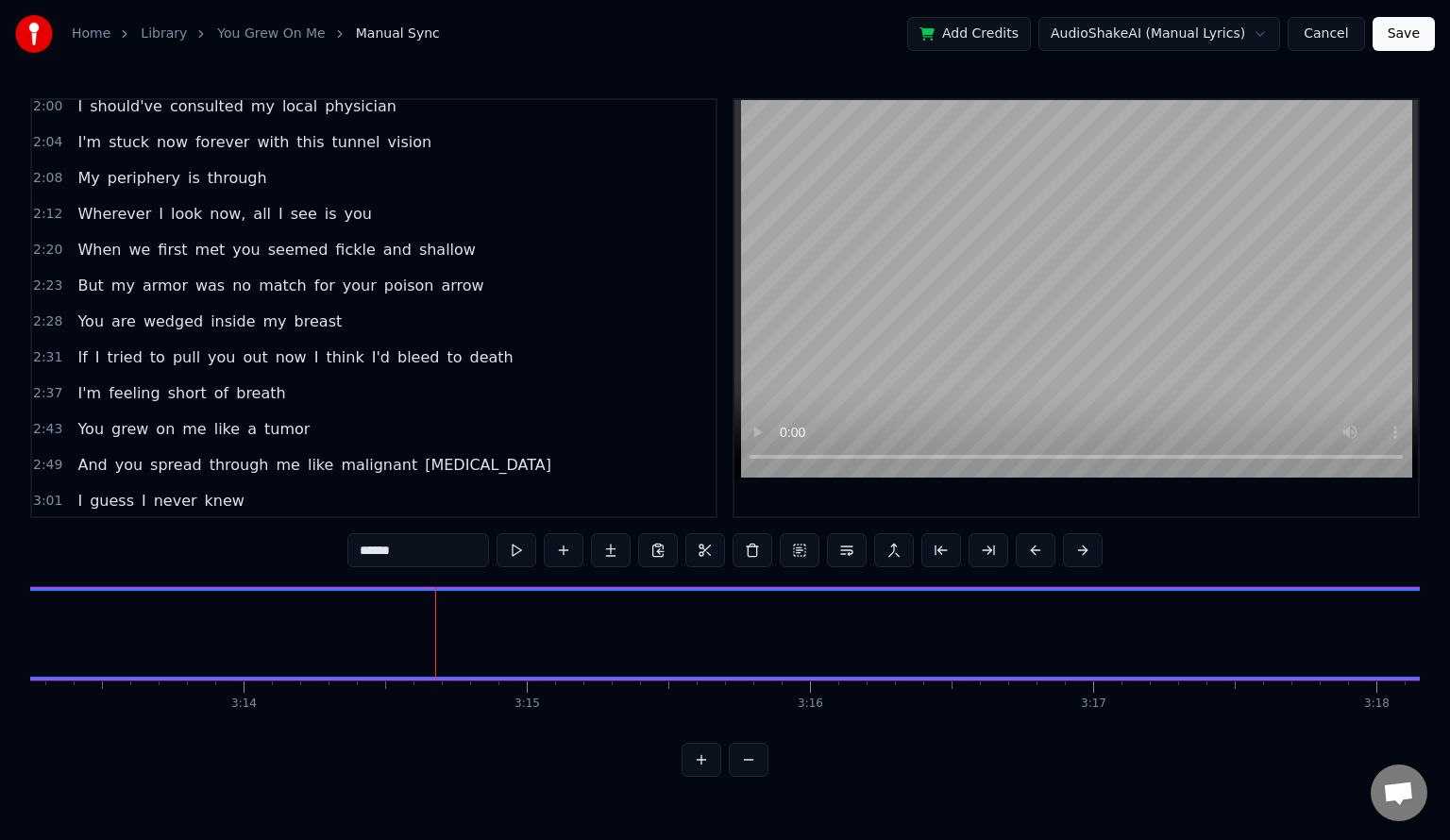
scroll to position [0, 55038]
click at [169, 526] on span "little" at bounding box center [188, 536] width 37 height 22
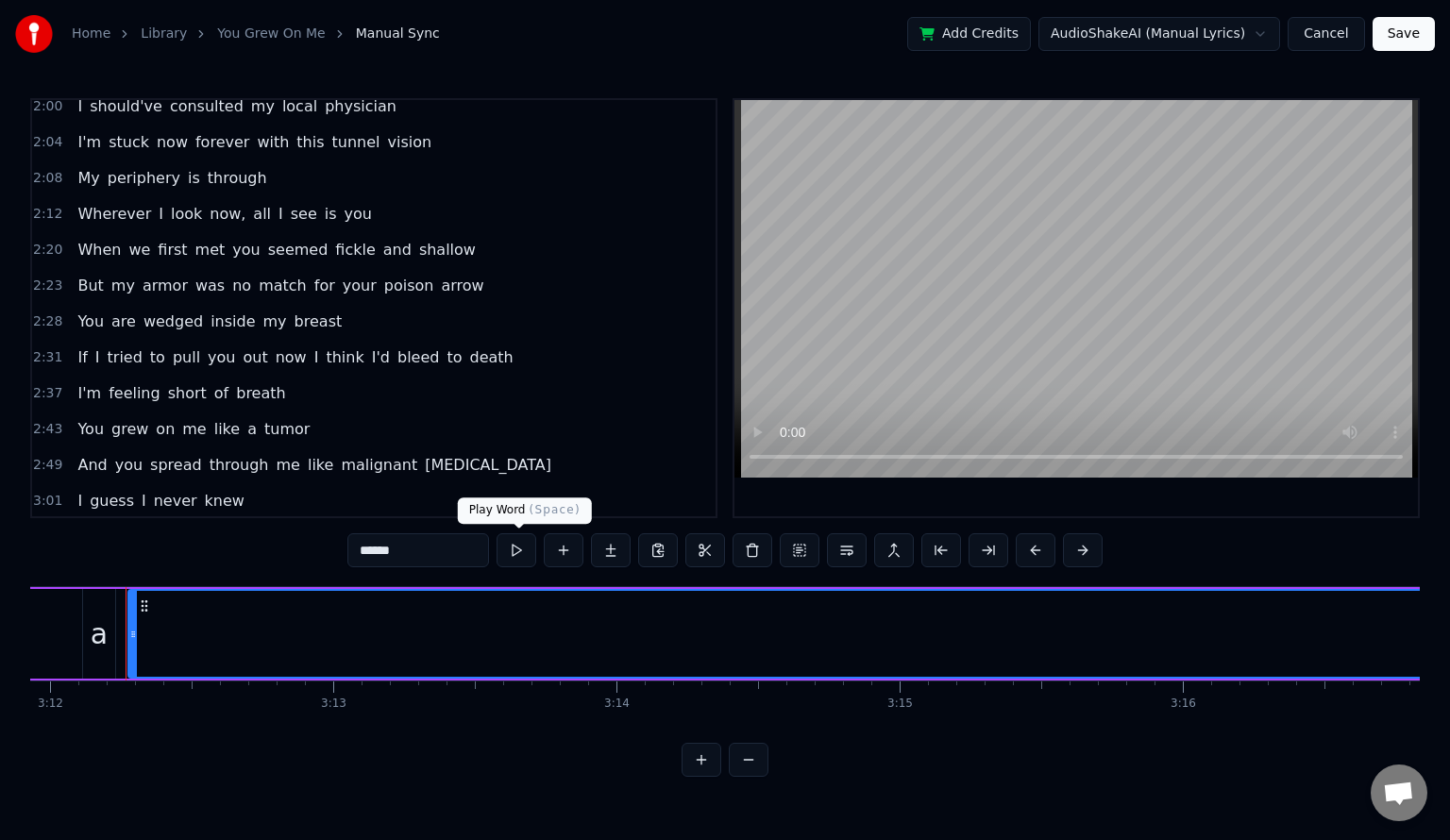
click at [520, 547] on button at bounding box center [516, 550] width 39 height 34
drag, startPoint x: 1166, startPoint y: 634, endPoint x: 793, endPoint y: 604, distance: 374.2
drag, startPoint x: 187, startPoint y: 627, endPoint x: 506, endPoint y: 639, distance: 319.2
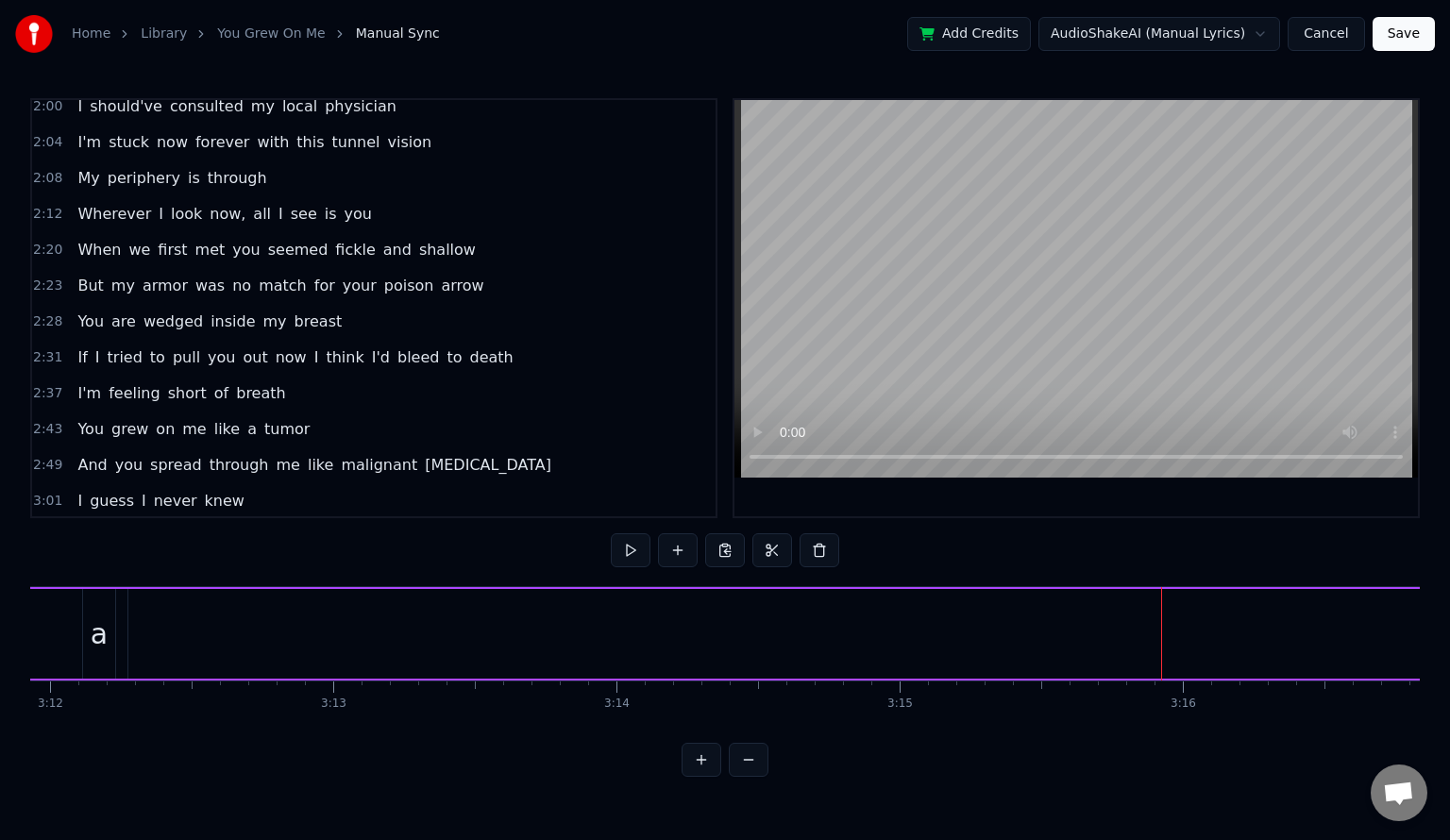
click at [362, 526] on span "you" at bounding box center [377, 536] width 31 height 22
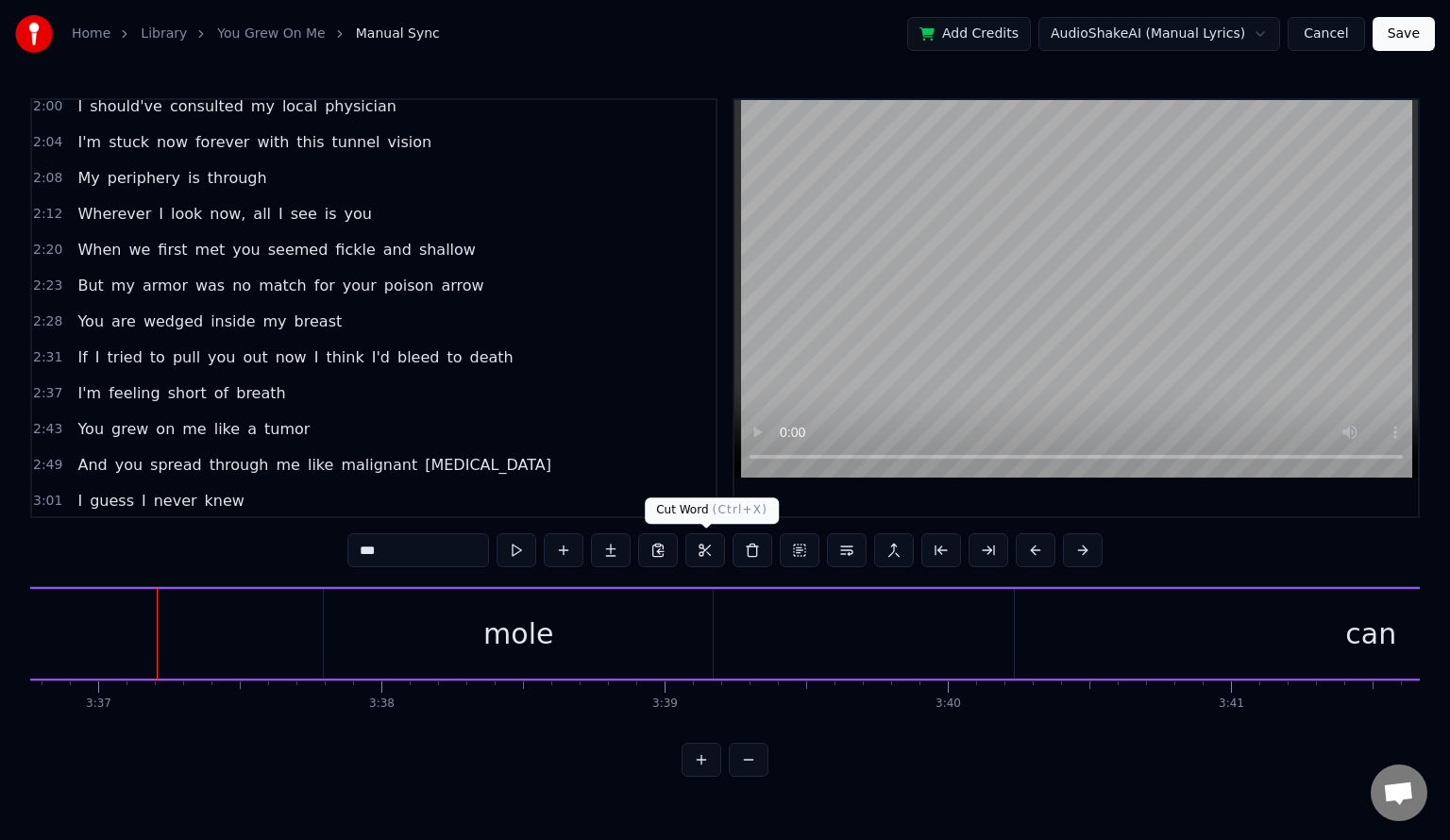
scroll to position [0, 61419]
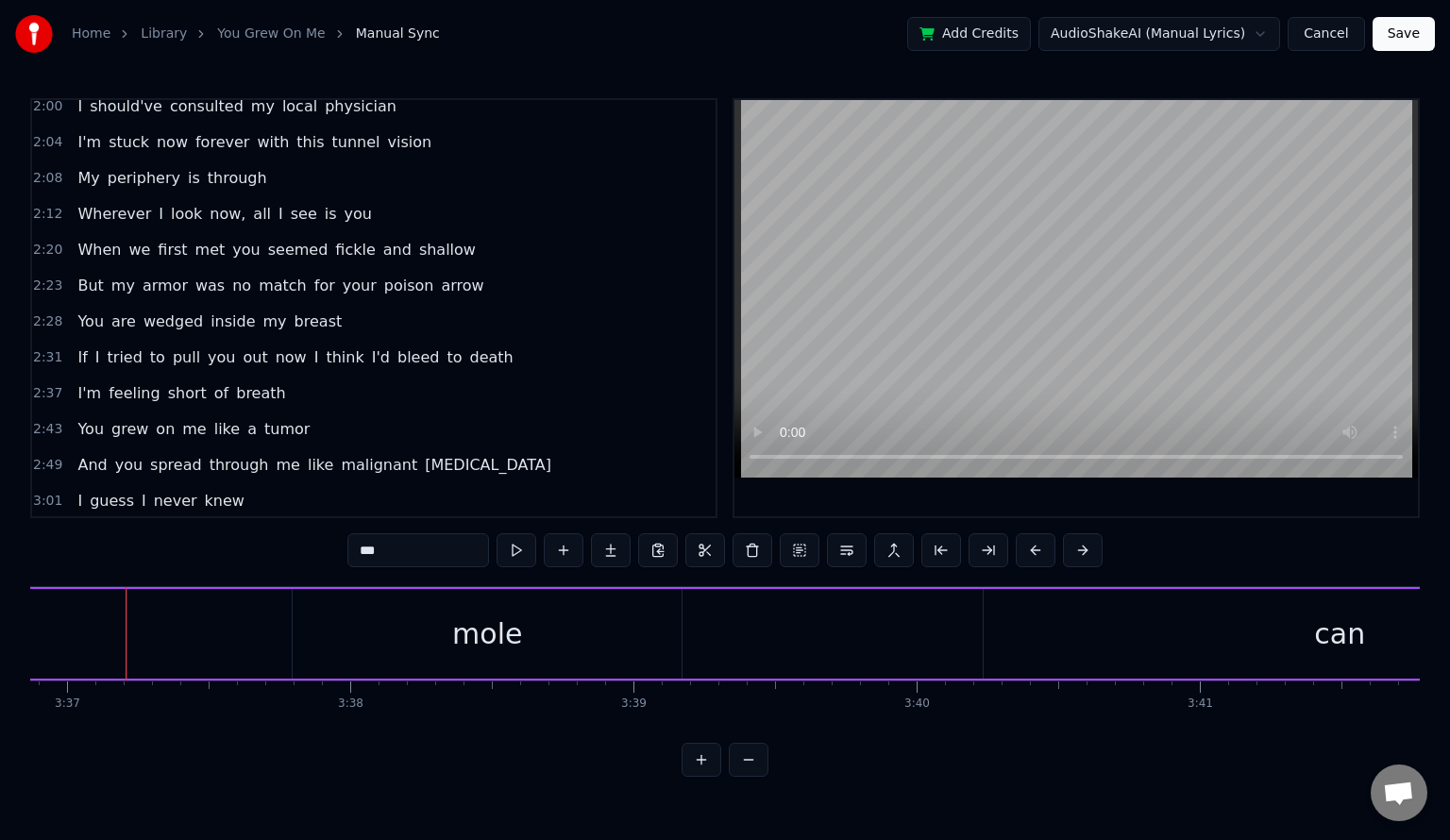
click at [176, 526] on span "little" at bounding box center [188, 536] width 37 height 22
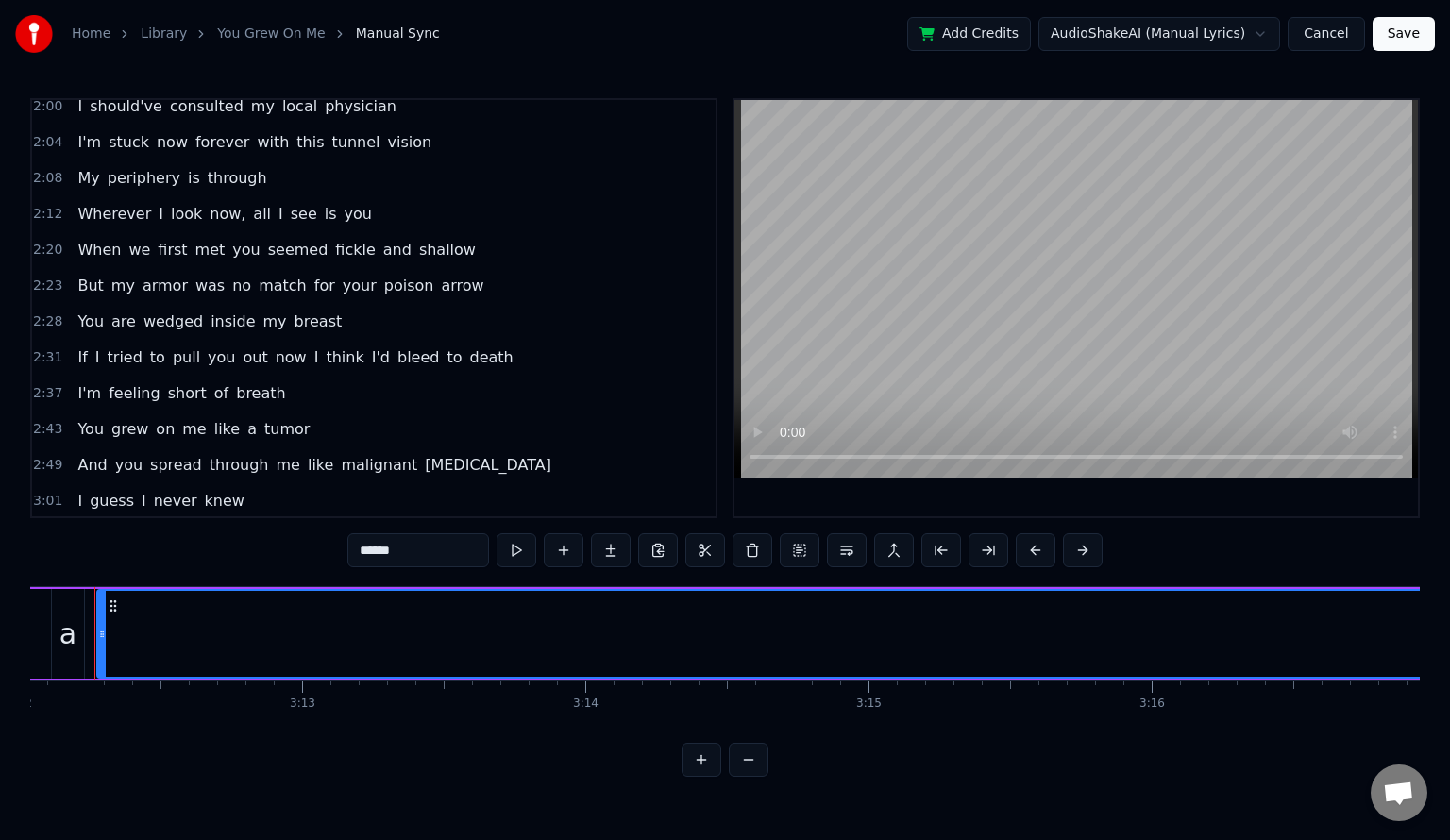
scroll to position [0, 54356]
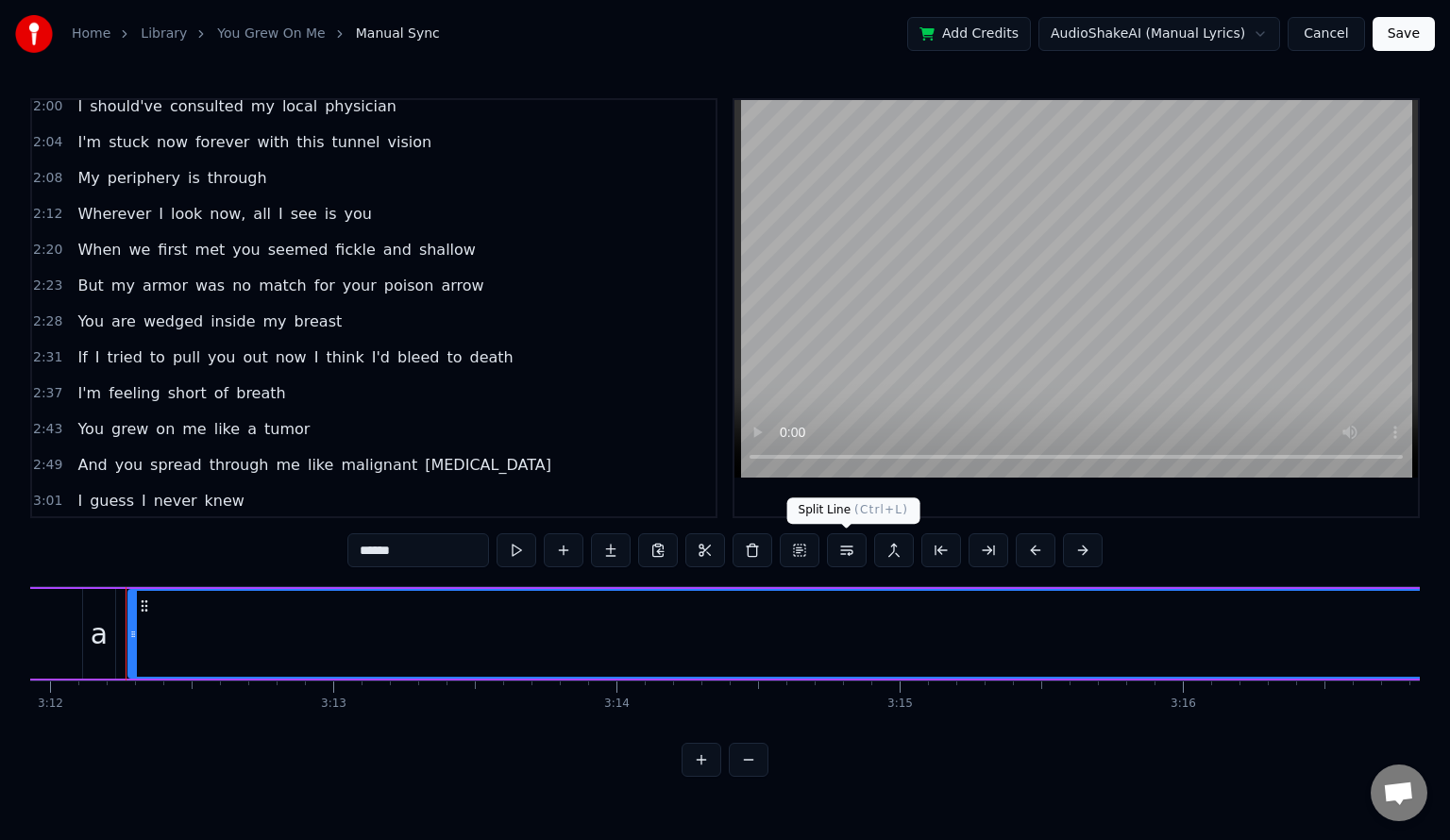
click at [853, 548] on button at bounding box center [847, 550] width 39 height 34
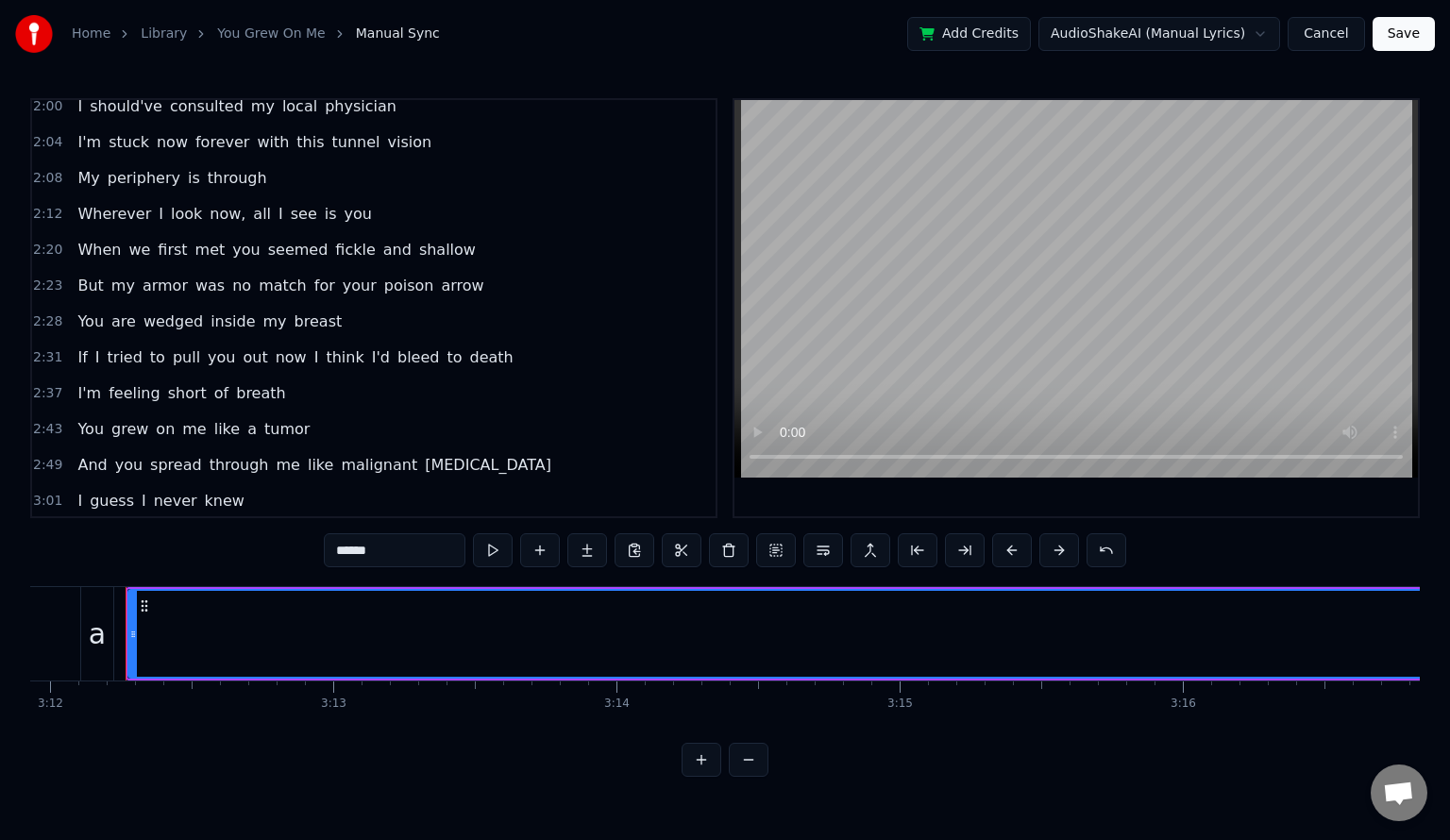
scroll to position [763, 0]
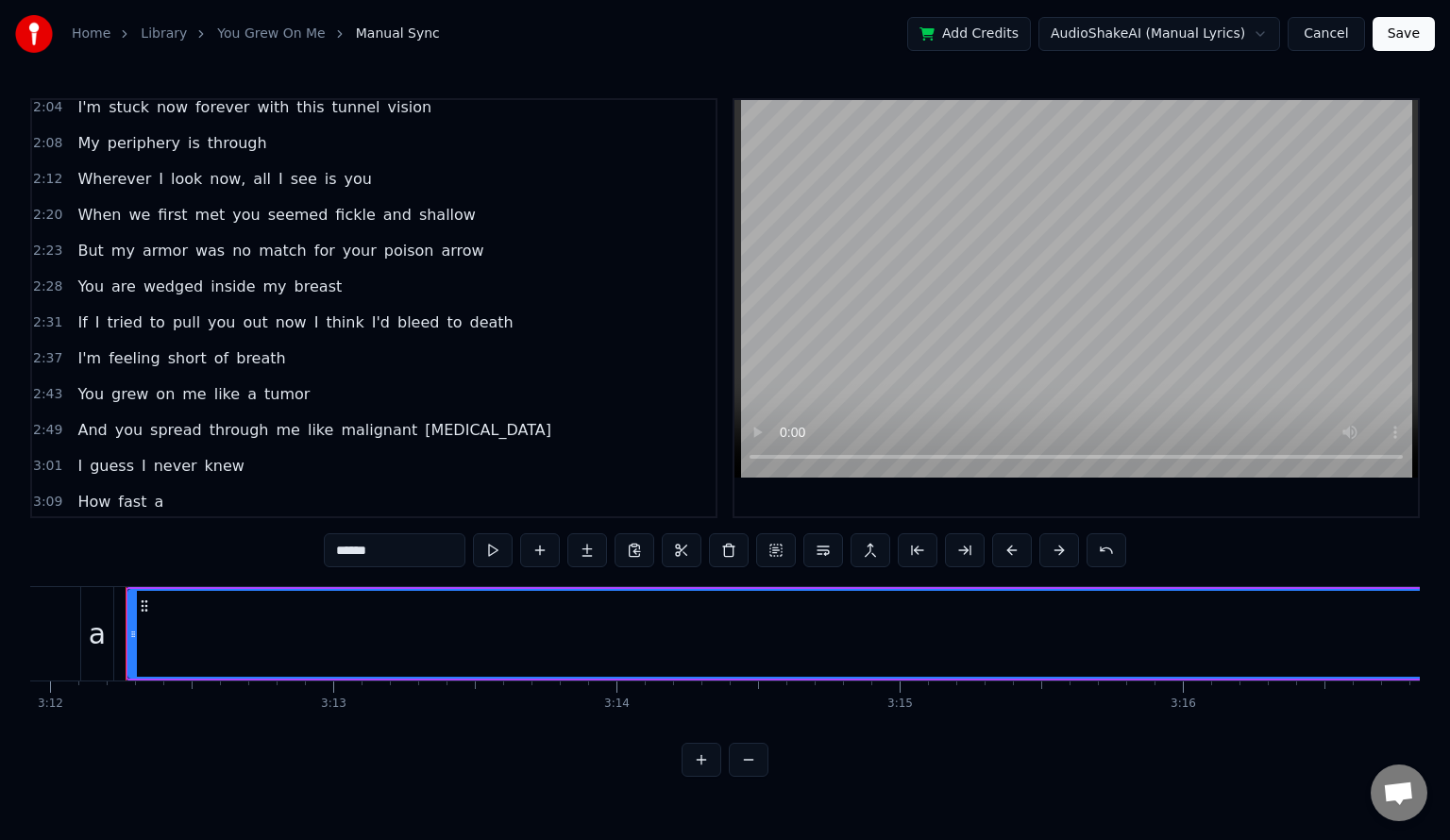
click at [152, 491] on span "a" at bounding box center [158, 502] width 13 height 22
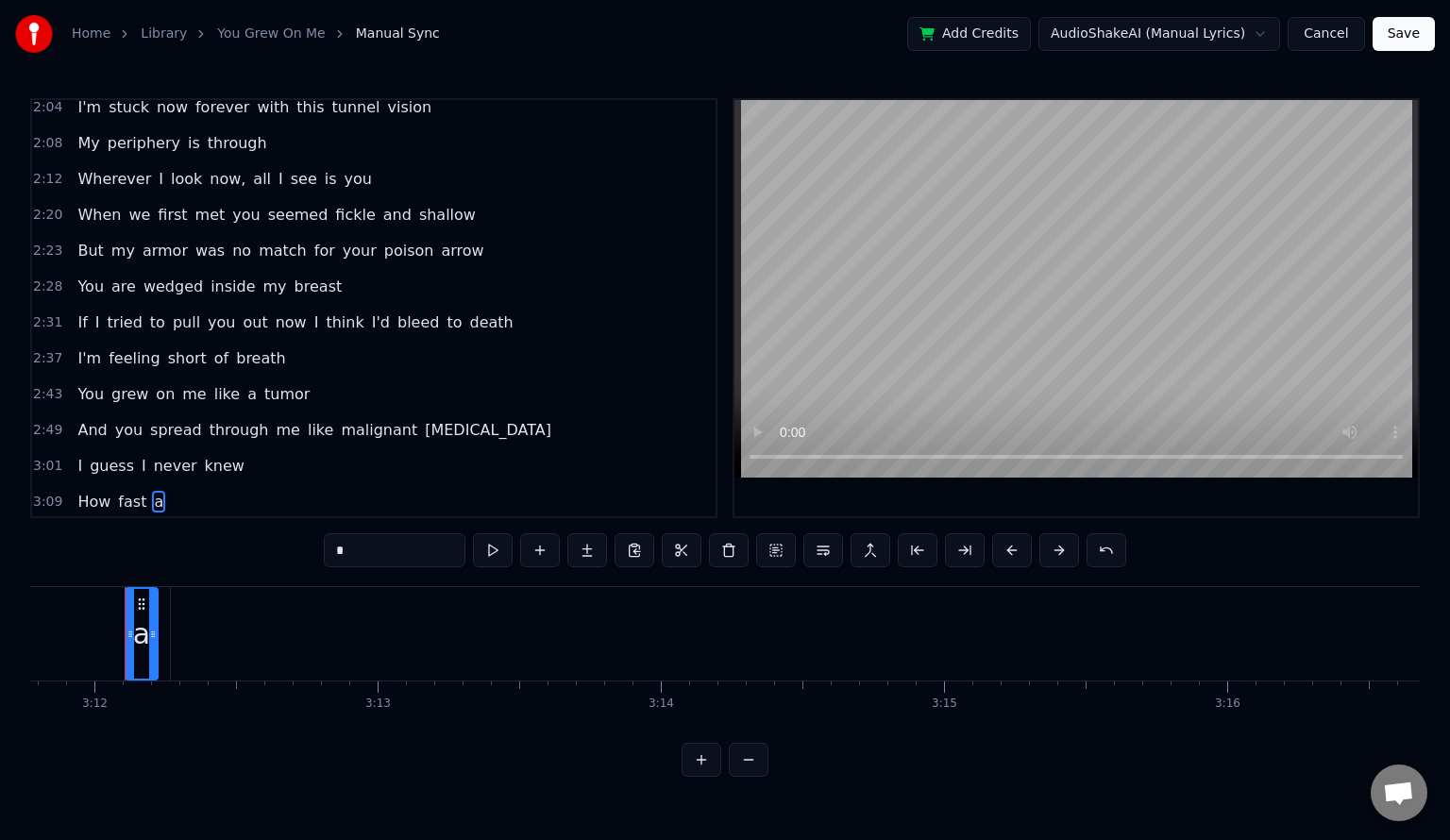
scroll to position [0, 54310]
click at [540, 548] on button at bounding box center [539, 550] width 39 height 34
type input "******"
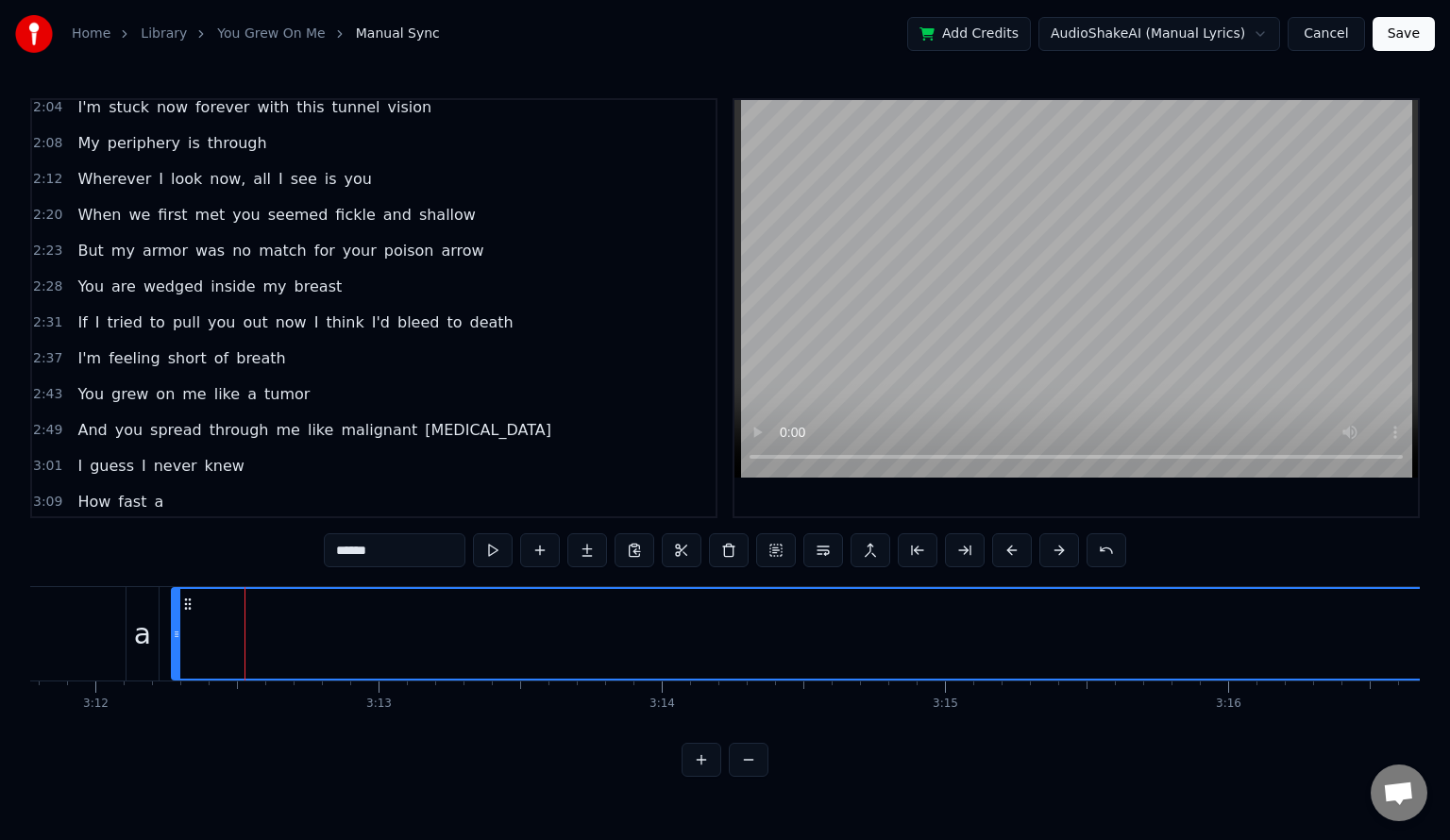
click at [543, 552] on button at bounding box center [539, 550] width 39 height 34
click at [591, 555] on button at bounding box center [587, 550] width 39 height 34
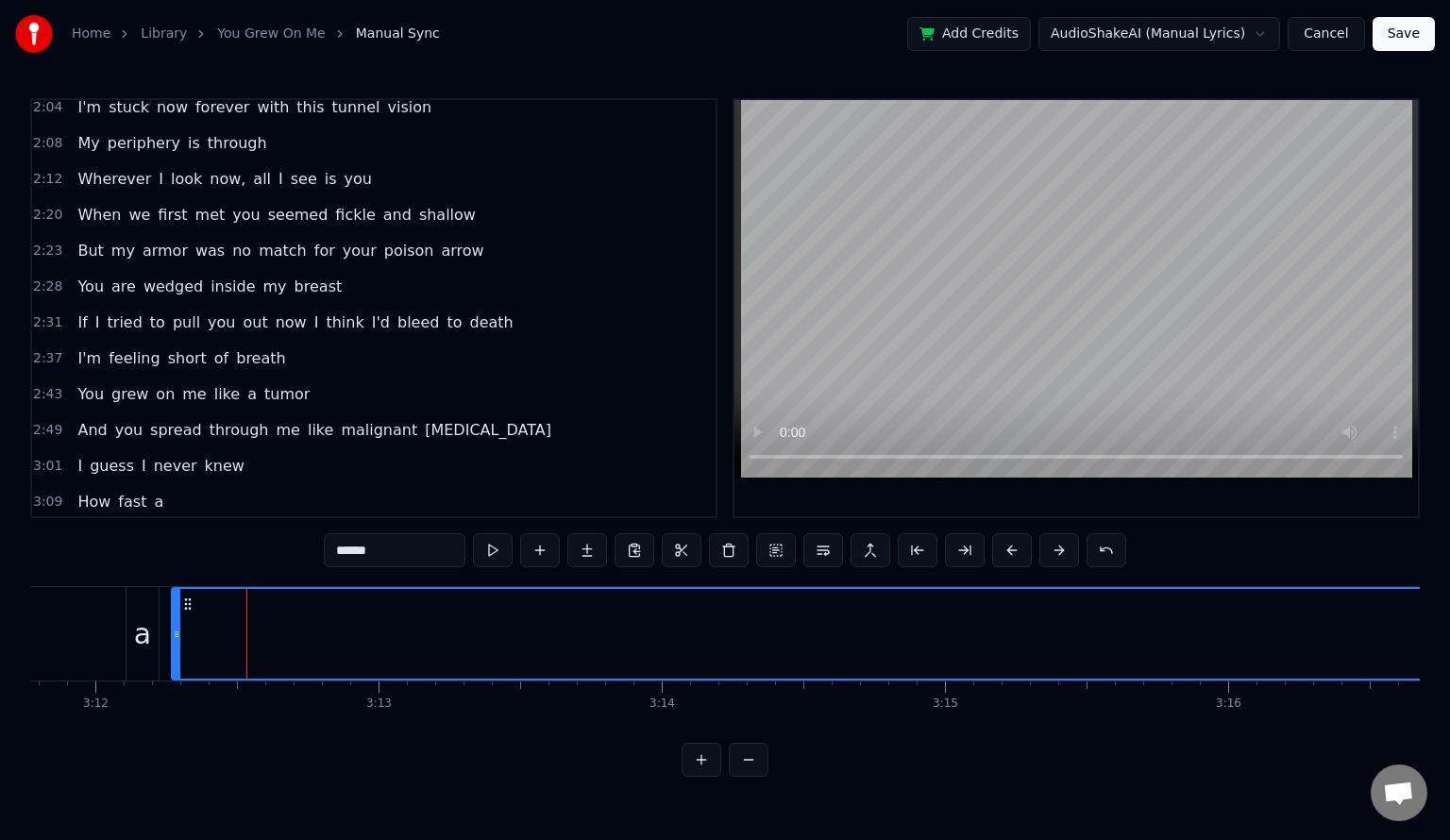
drag, startPoint x: 253, startPoint y: 623, endPoint x: 475, endPoint y: 641, distance: 222.7
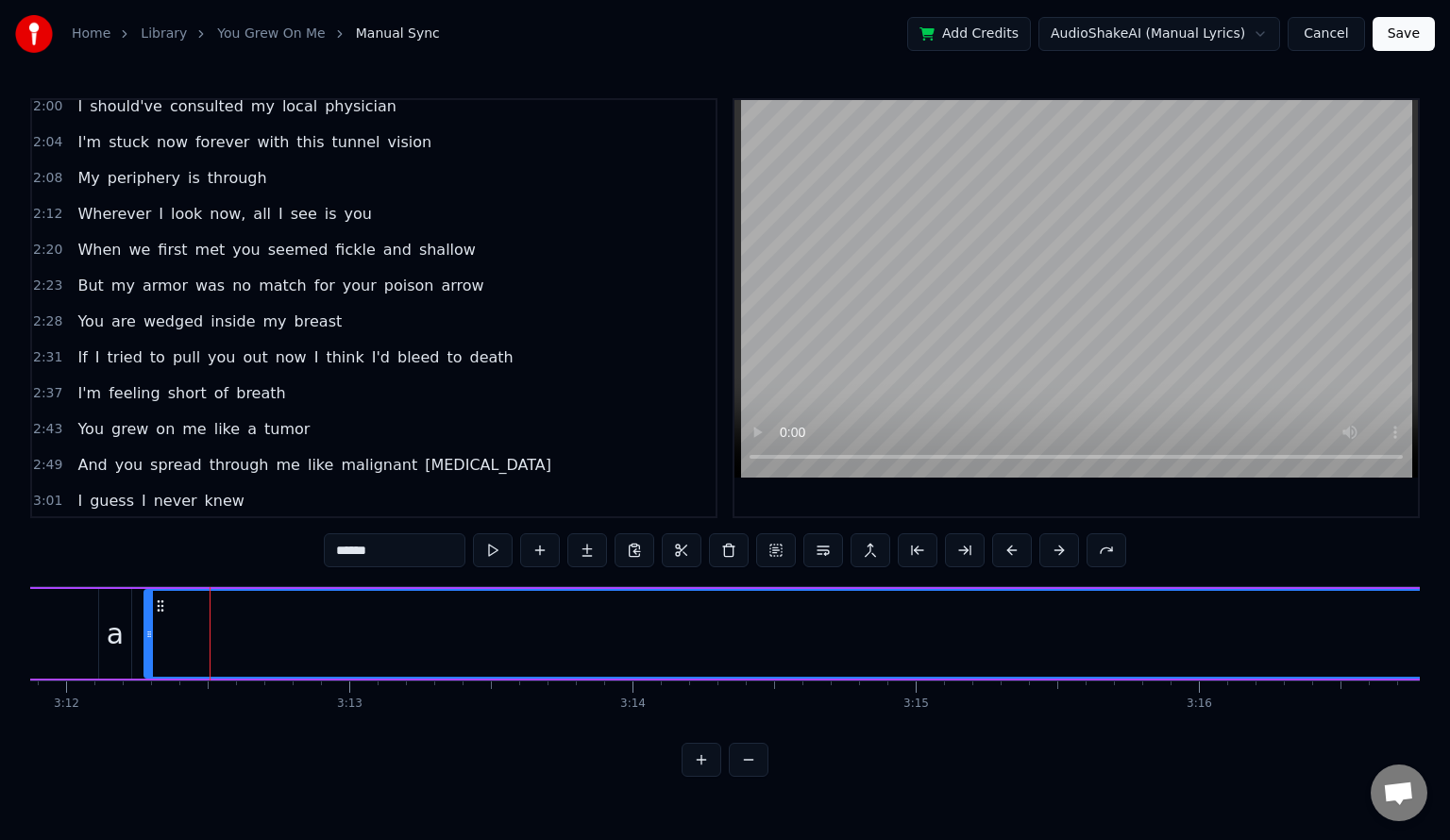
scroll to position [0, 54341]
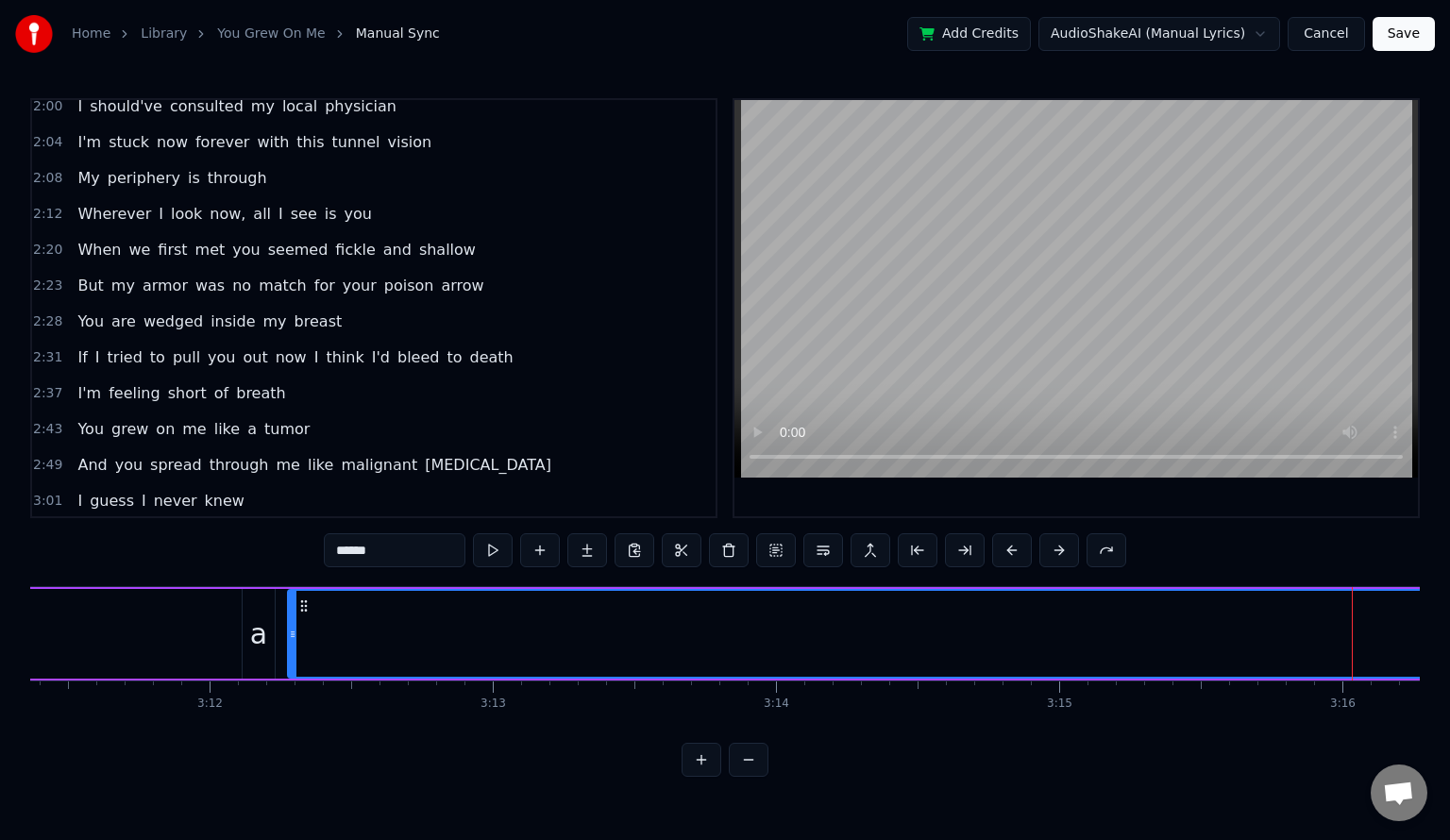
click at [491, 547] on button at bounding box center [492, 550] width 39 height 34
click at [495, 549] on button at bounding box center [492, 550] width 39 height 34
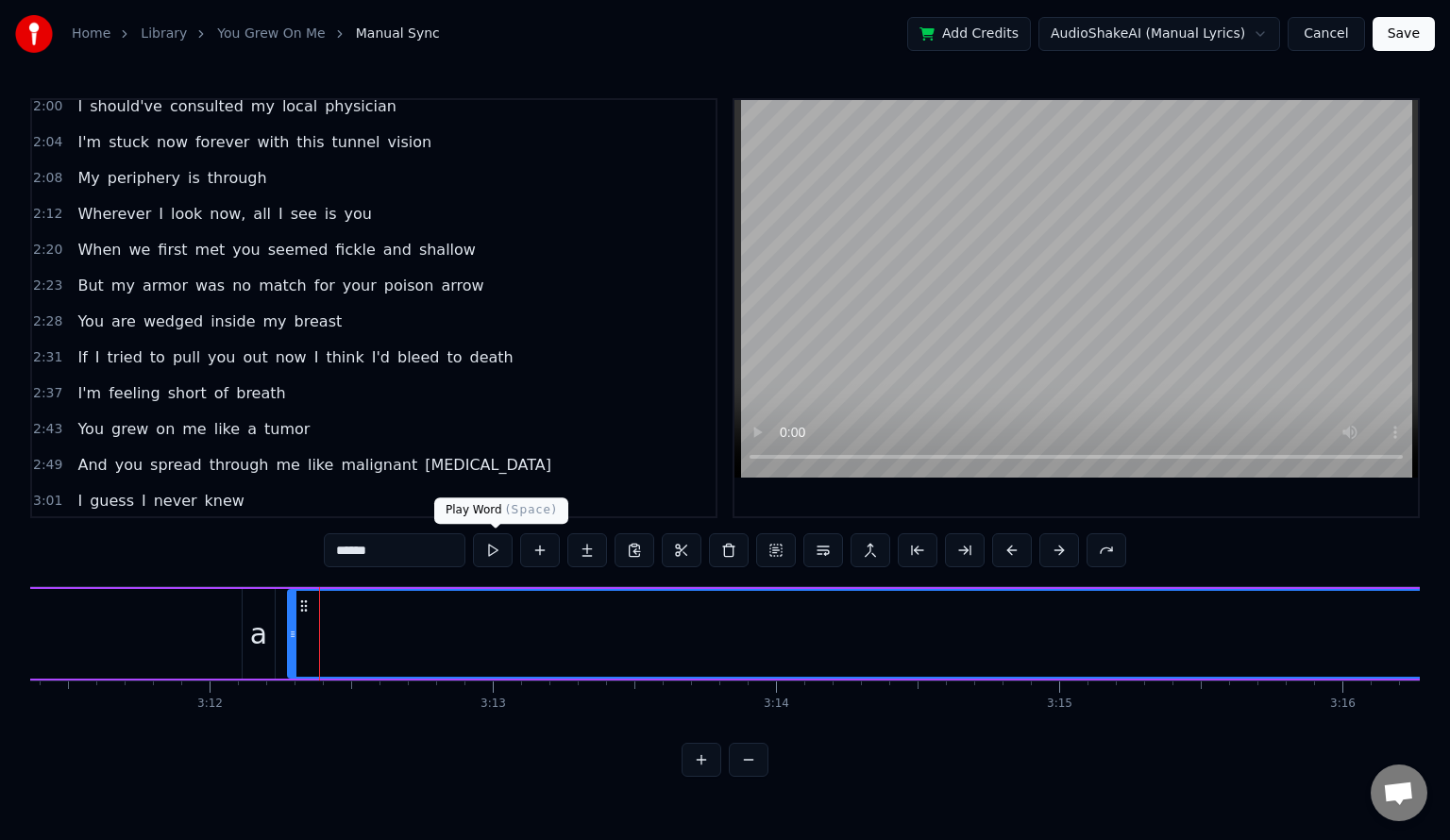
click at [488, 555] on button at bounding box center [492, 550] width 39 height 34
click at [502, 547] on button at bounding box center [492, 550] width 39 height 34
click at [975, 551] on button at bounding box center [965, 550] width 39 height 34
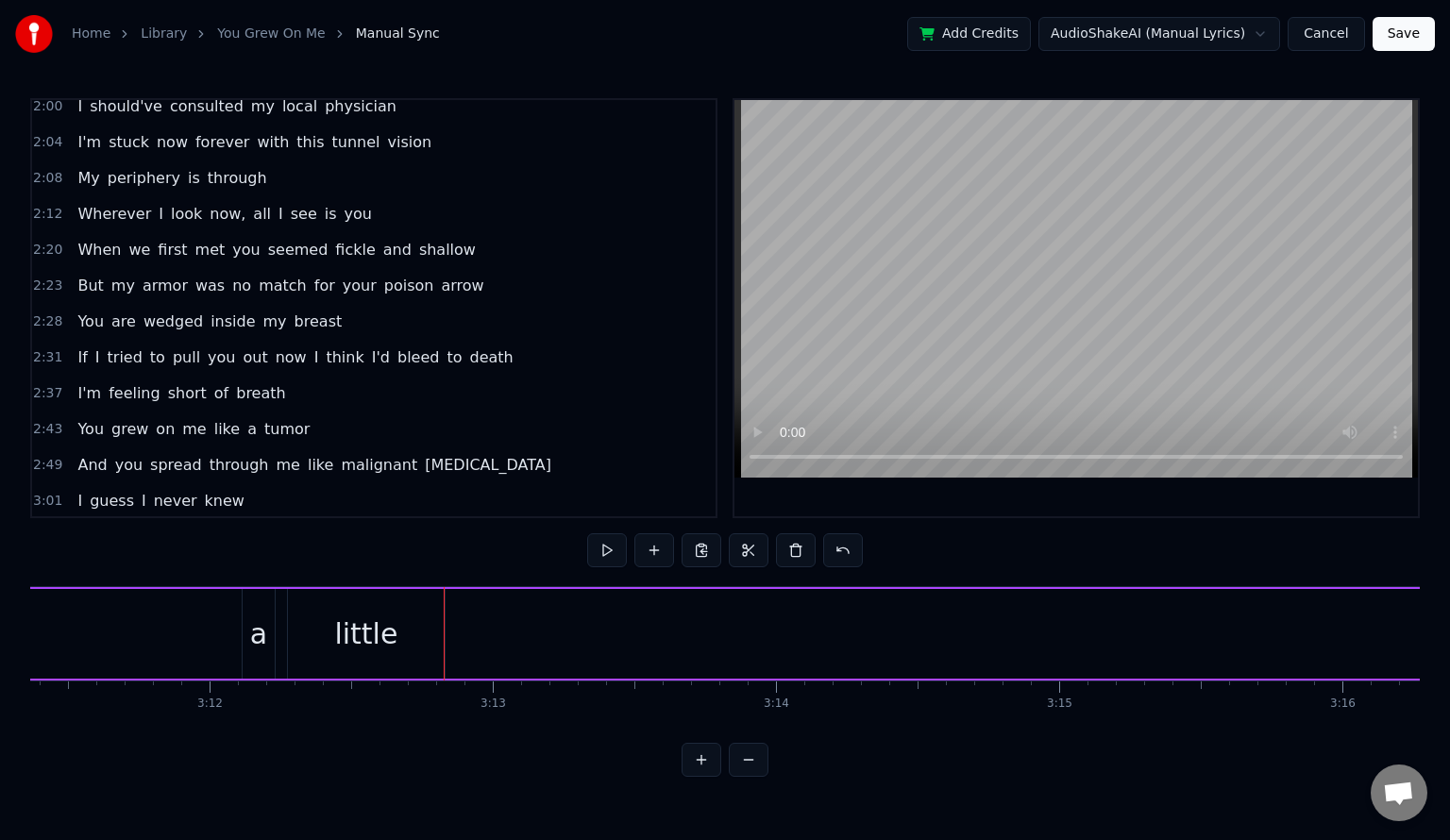
click at [665, 553] on button at bounding box center [654, 550] width 39 height 34
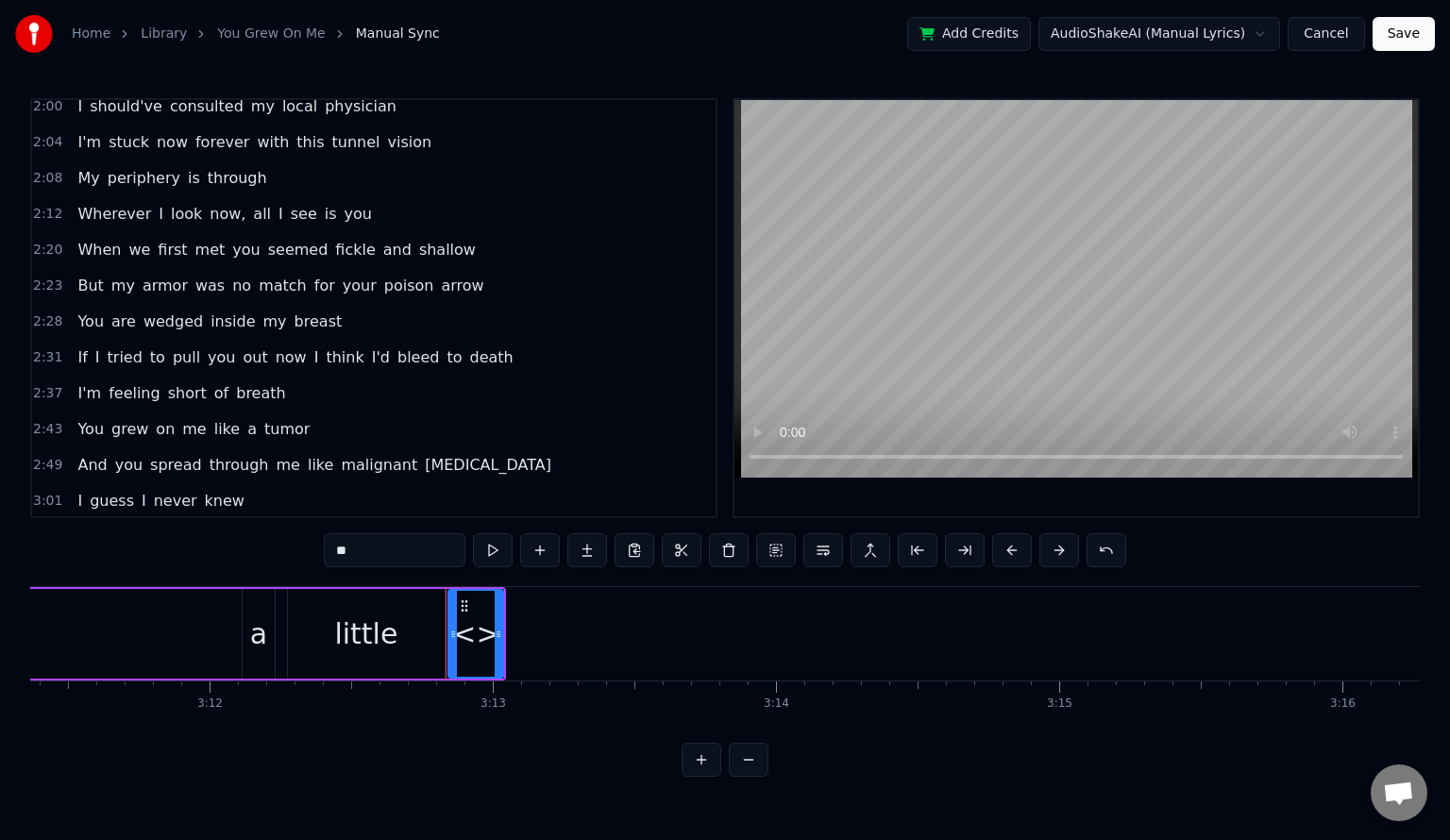
click at [210, 526] on span "<>" at bounding box center [225, 536] width 29 height 22
click at [477, 638] on div "<>" at bounding box center [475, 634] width 47 height 42
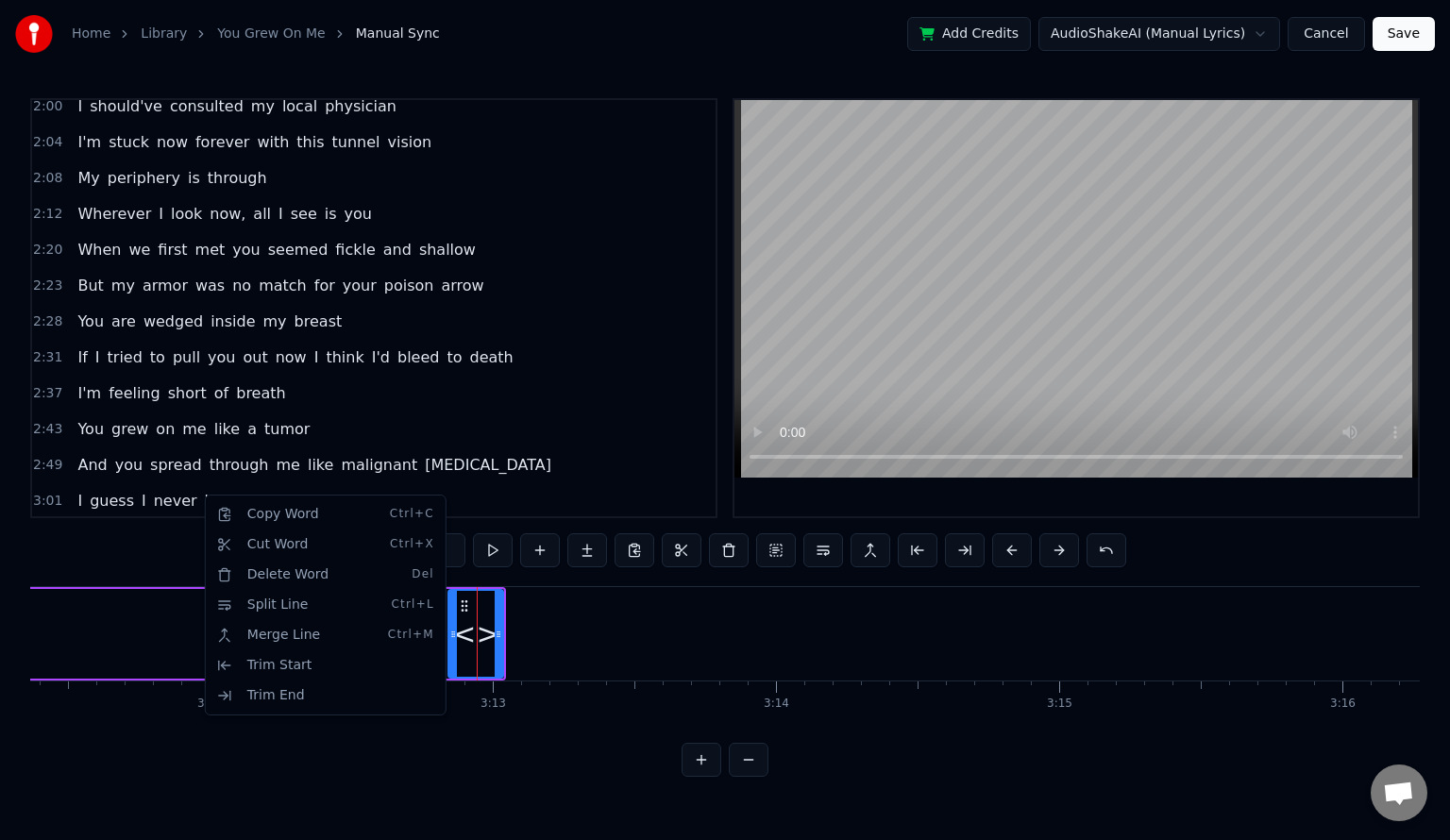
click at [192, 499] on html "Home Library You Grew On Me Manual Sync Add Credits AudioShakeAI (Manual Lyrics…" at bounding box center [725, 404] width 1450 height 808
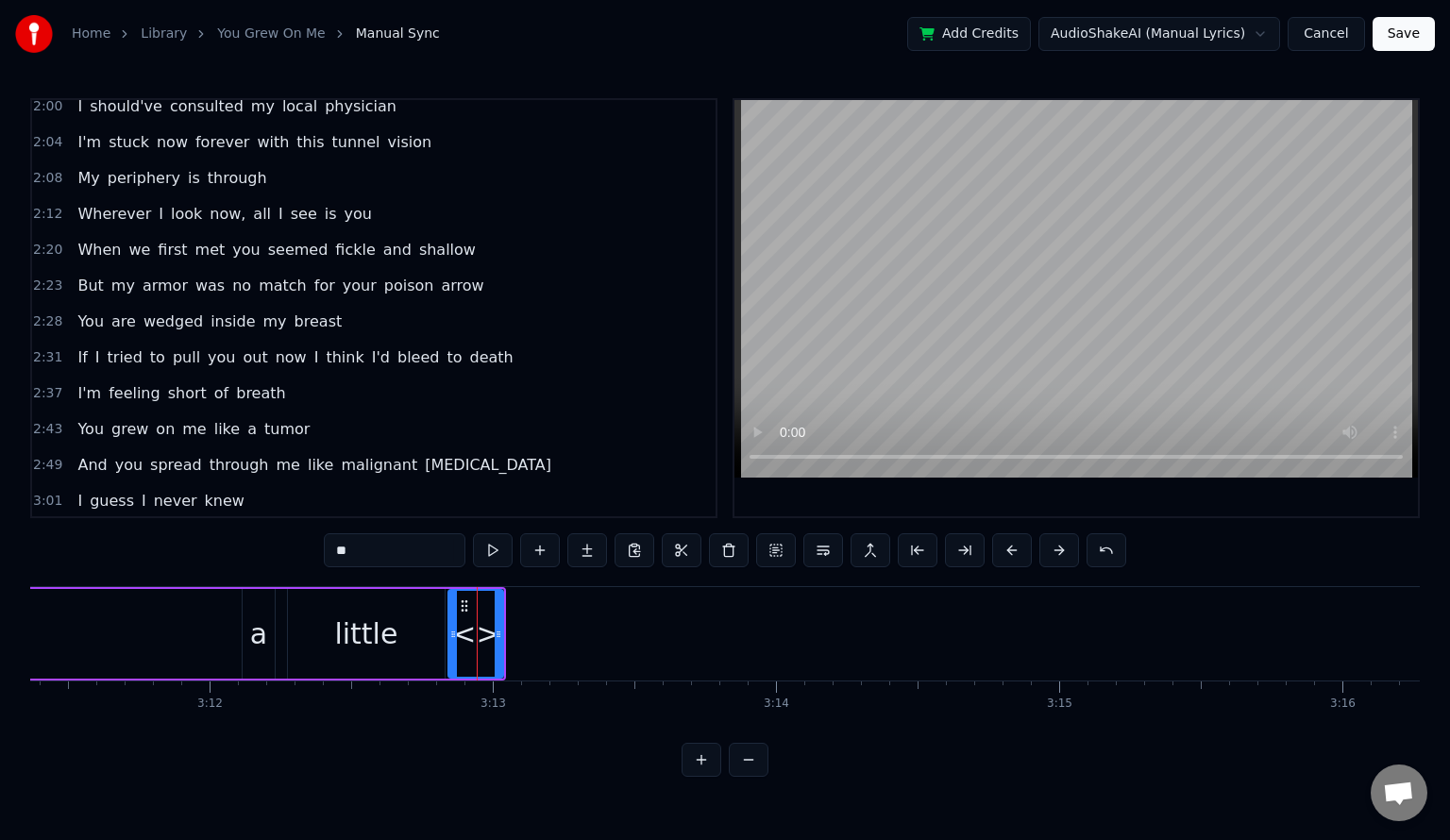
click at [210, 526] on span "<>" at bounding box center [225, 536] width 29 height 22
click at [467, 605] on circle at bounding box center [467, 605] width 1 height 1
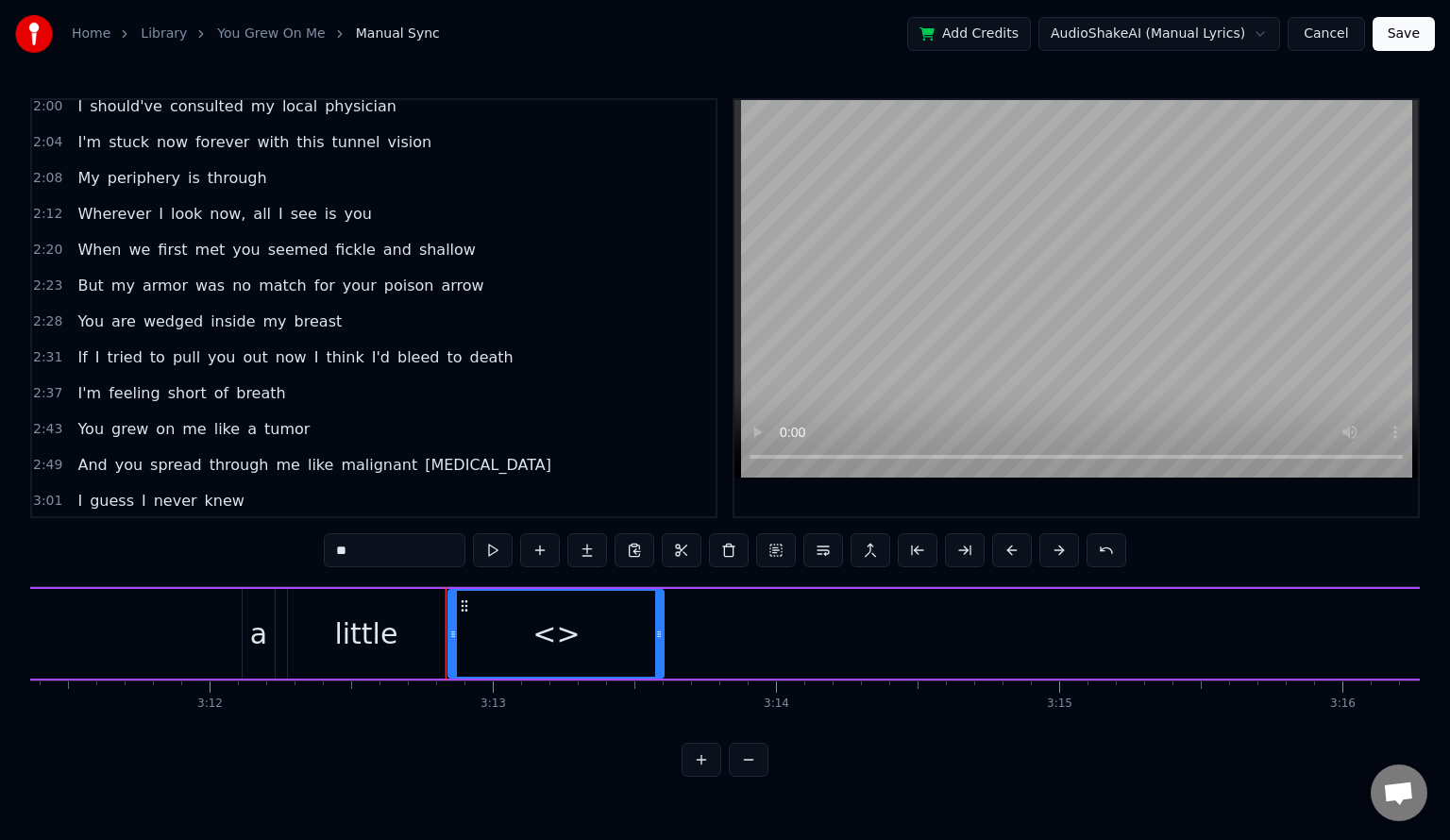
drag, startPoint x: 498, startPoint y: 630, endPoint x: 600, endPoint y: 639, distance: 102.4
click at [658, 645] on div at bounding box center [659, 634] width 8 height 85
click at [561, 637] on div "<>" at bounding box center [556, 634] width 47 height 42
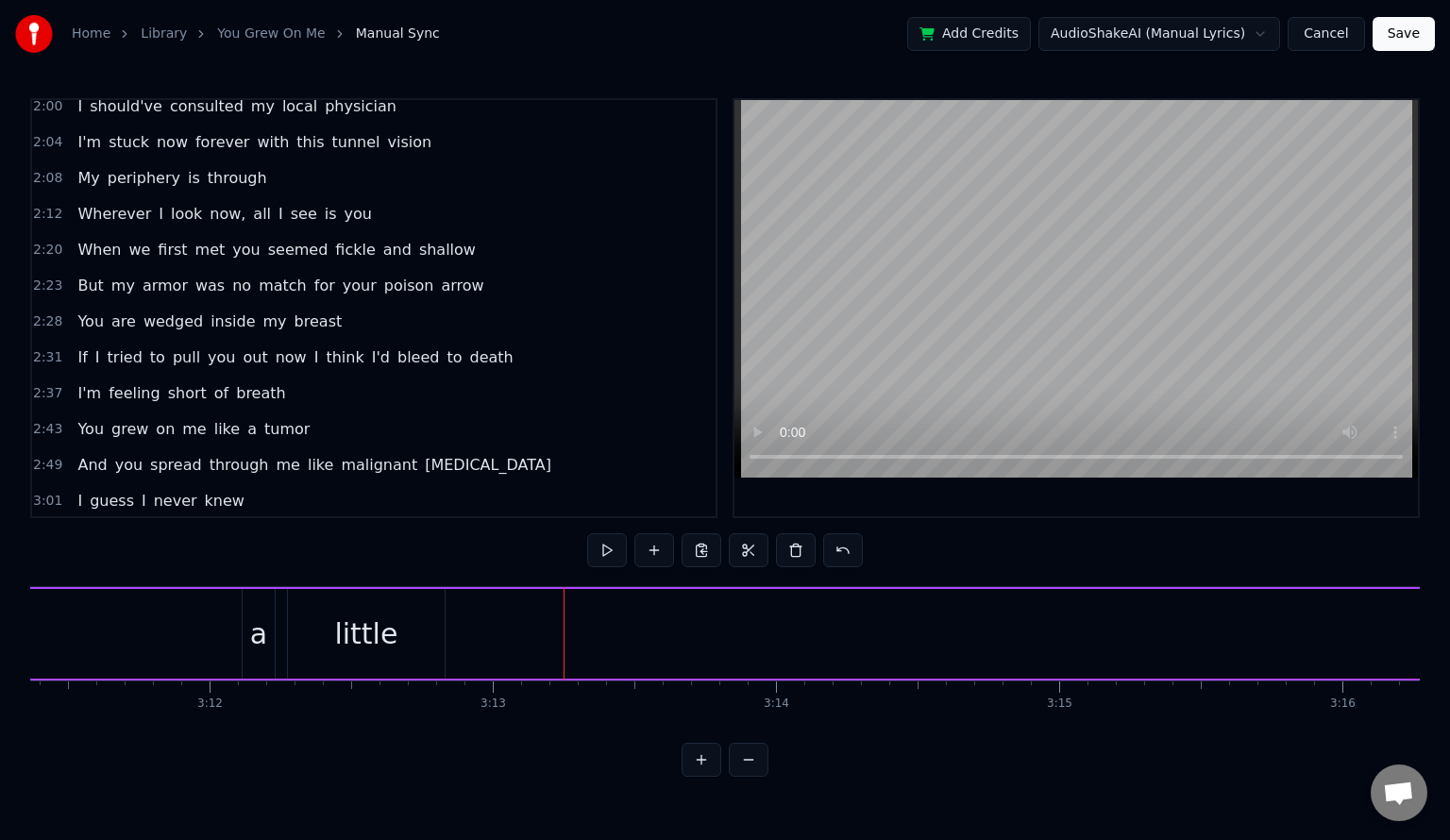
click at [664, 549] on button at bounding box center [654, 550] width 39 height 34
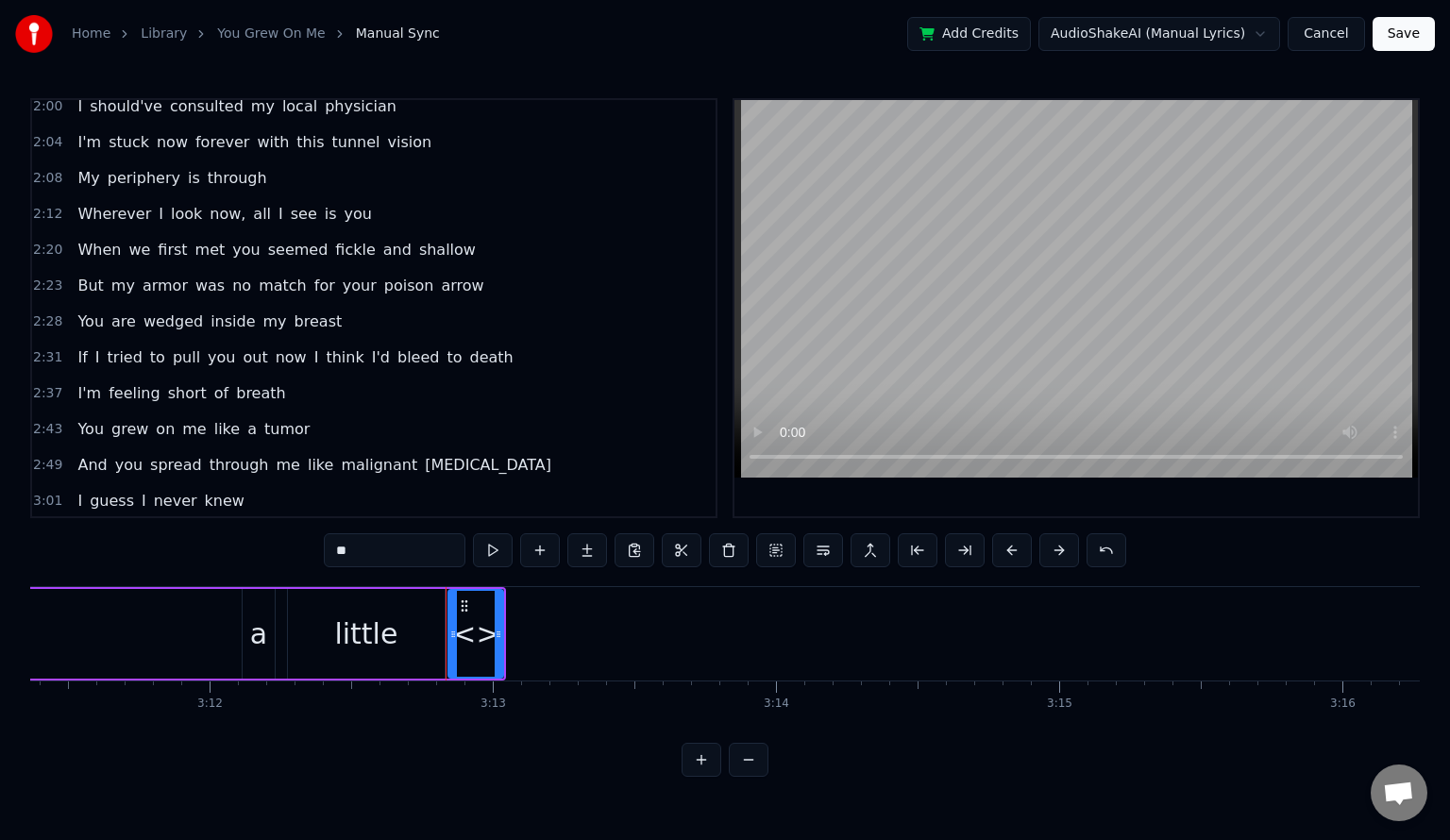
drag, startPoint x: 403, startPoint y: 554, endPoint x: 287, endPoint y: 553, distance: 116.0
click at [287, 553] on div "0:08 You grew on me like a tumor 0:13 And you spread through me like [MEDICAL_D…" at bounding box center [725, 437] width 1390 height 679
click at [367, 648] on div "little" at bounding box center [365, 634] width 63 height 42
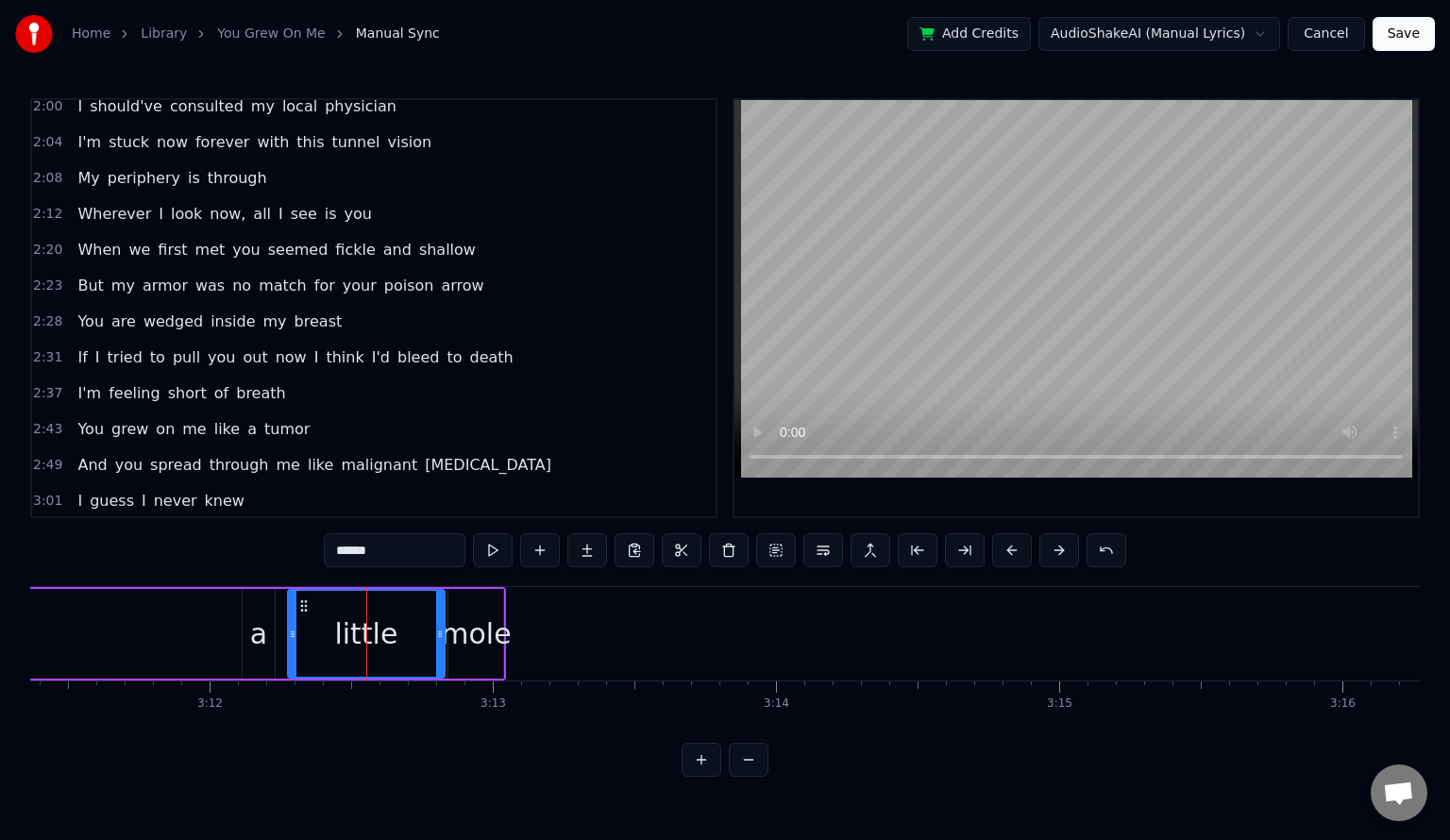
click at [488, 555] on button at bounding box center [492, 550] width 39 height 34
click at [475, 633] on div "mole" at bounding box center [475, 634] width 70 height 42
type input "****"
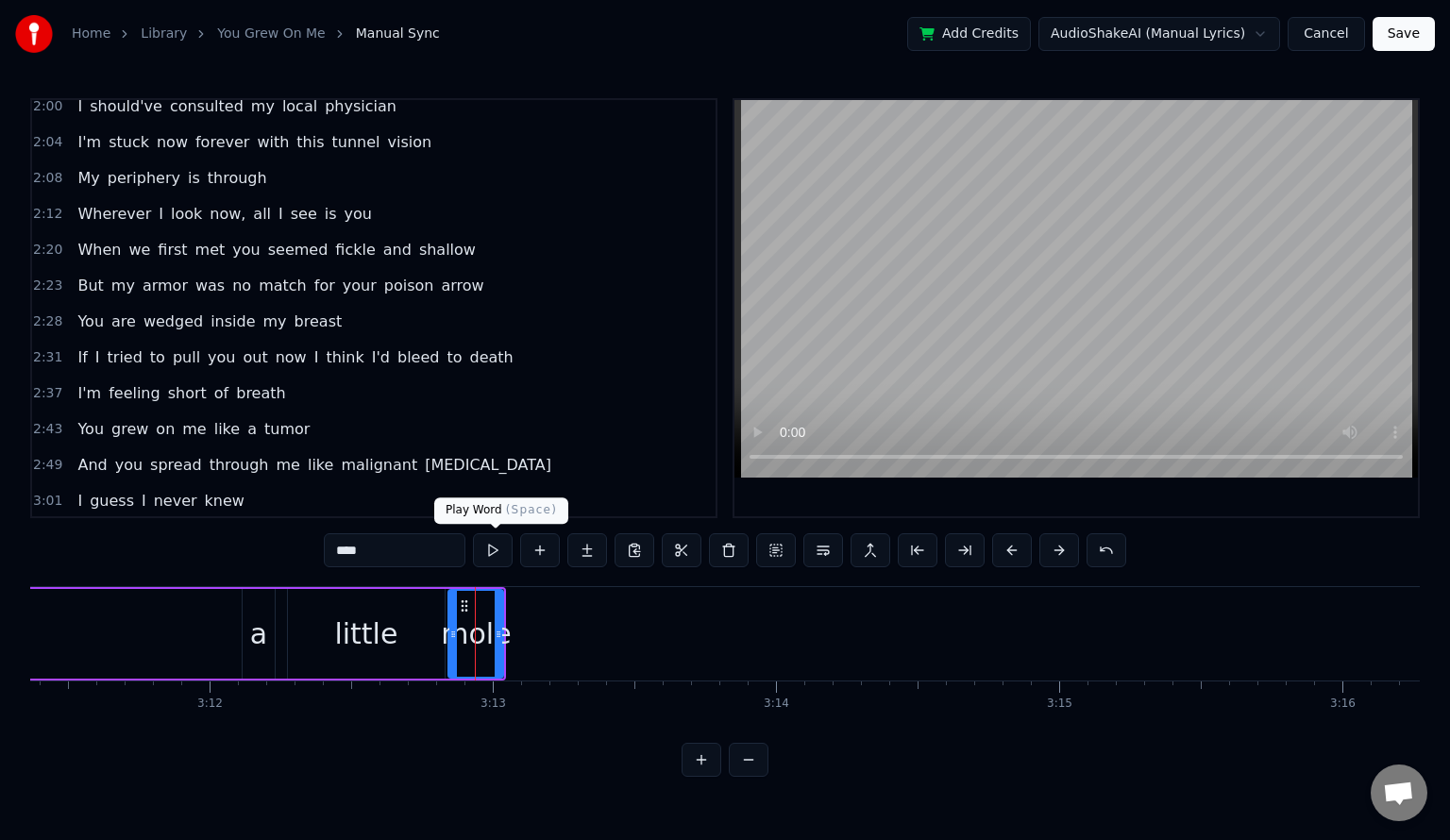
click at [494, 554] on button at bounding box center [492, 550] width 39 height 34
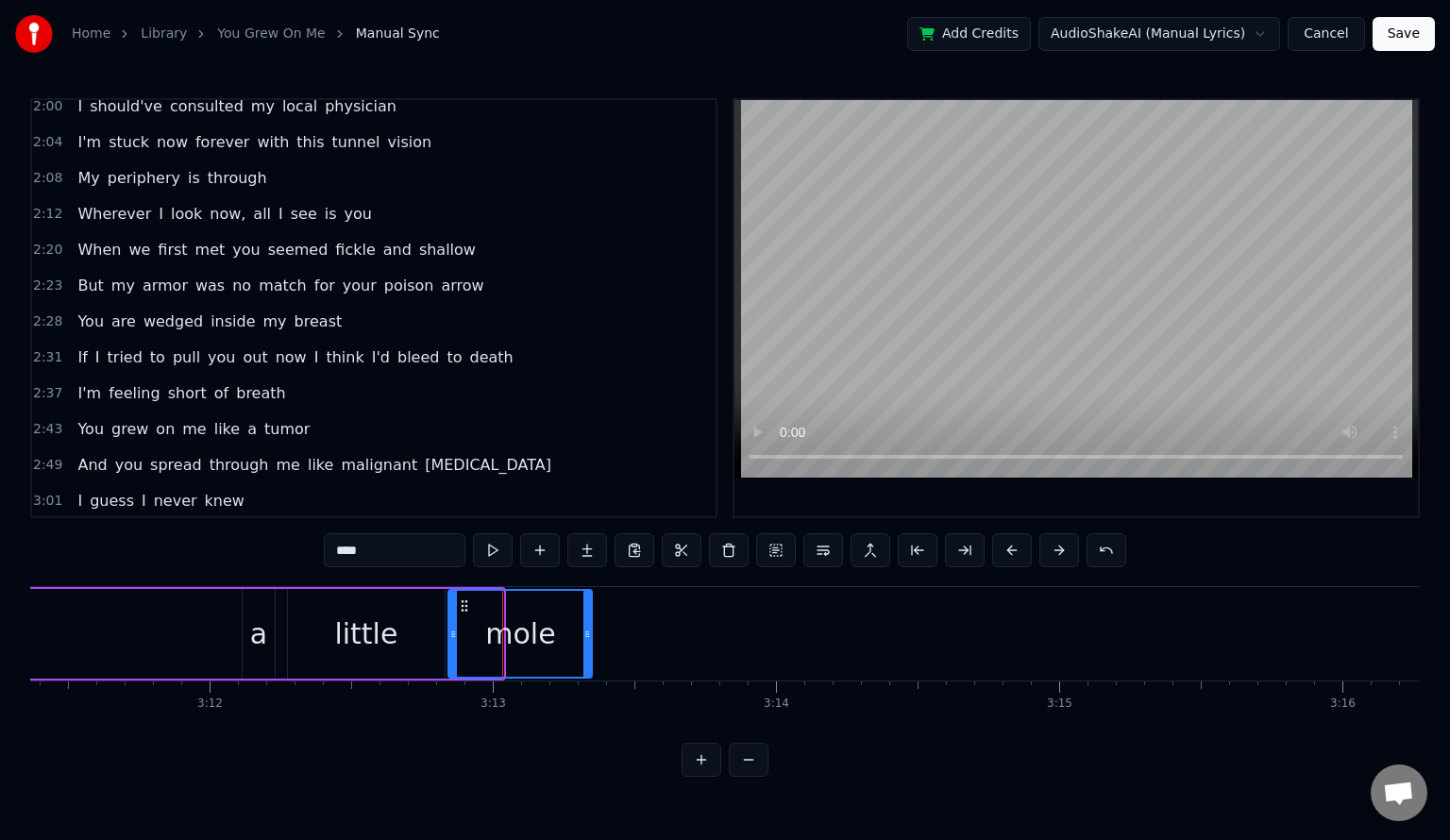
drag, startPoint x: 496, startPoint y: 632, endPoint x: 586, endPoint y: 642, distance: 90.6
click at [586, 642] on div at bounding box center [587, 634] width 8 height 85
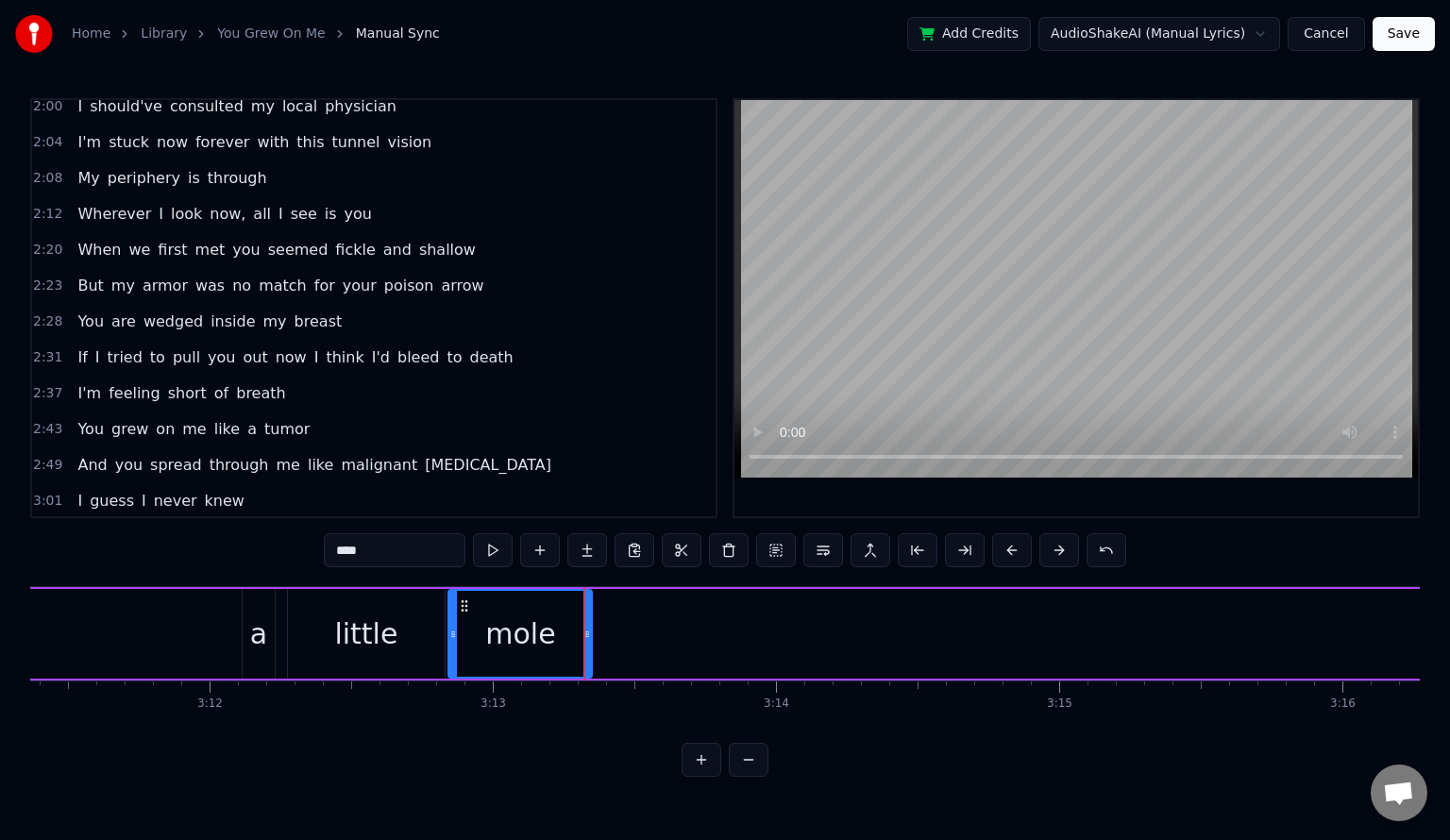
click at [458, 619] on div "mole" at bounding box center [520, 634] width 141 height 85
click at [497, 540] on button at bounding box center [492, 550] width 39 height 34
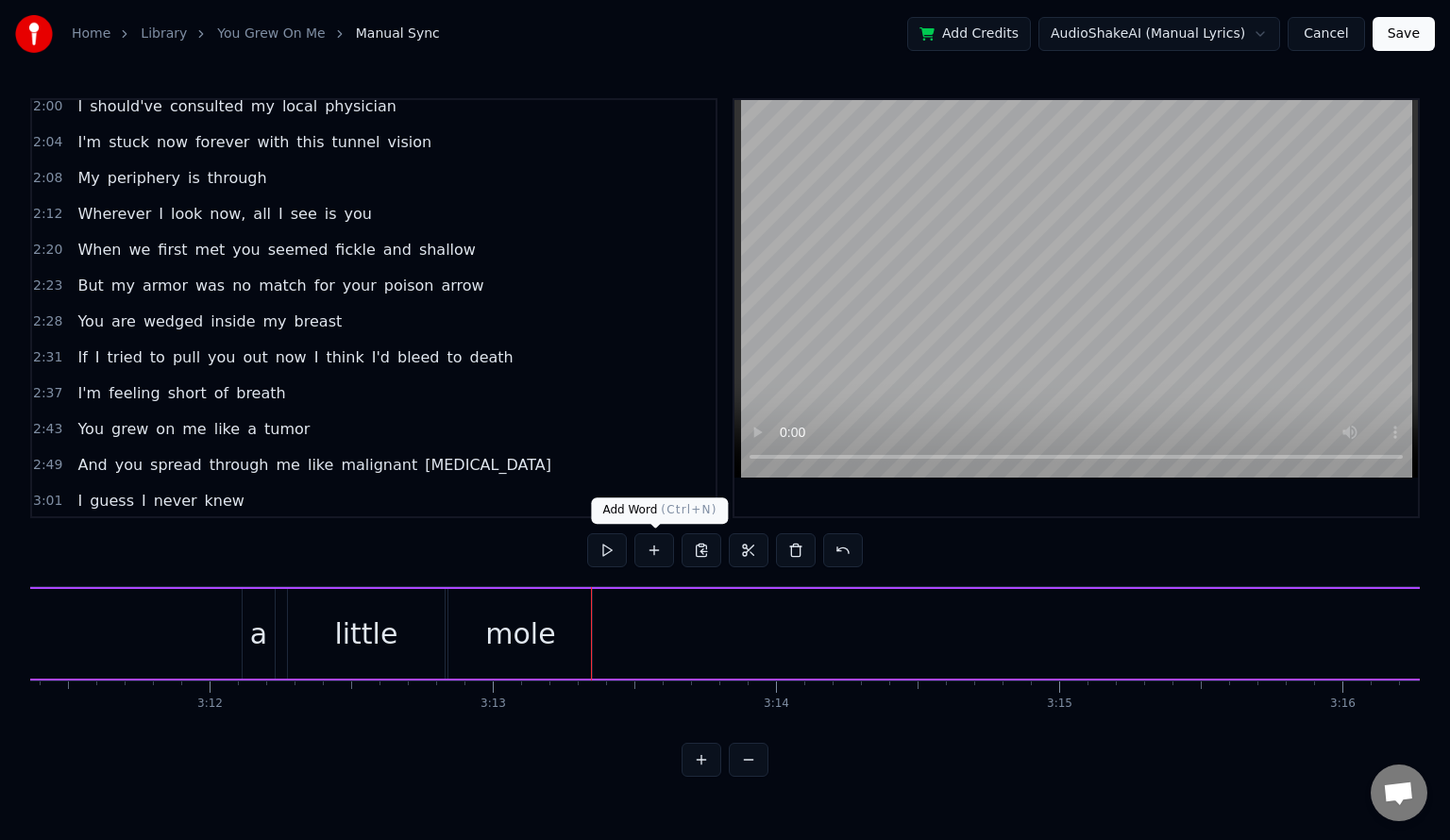
click at [660, 552] on button at bounding box center [654, 550] width 39 height 34
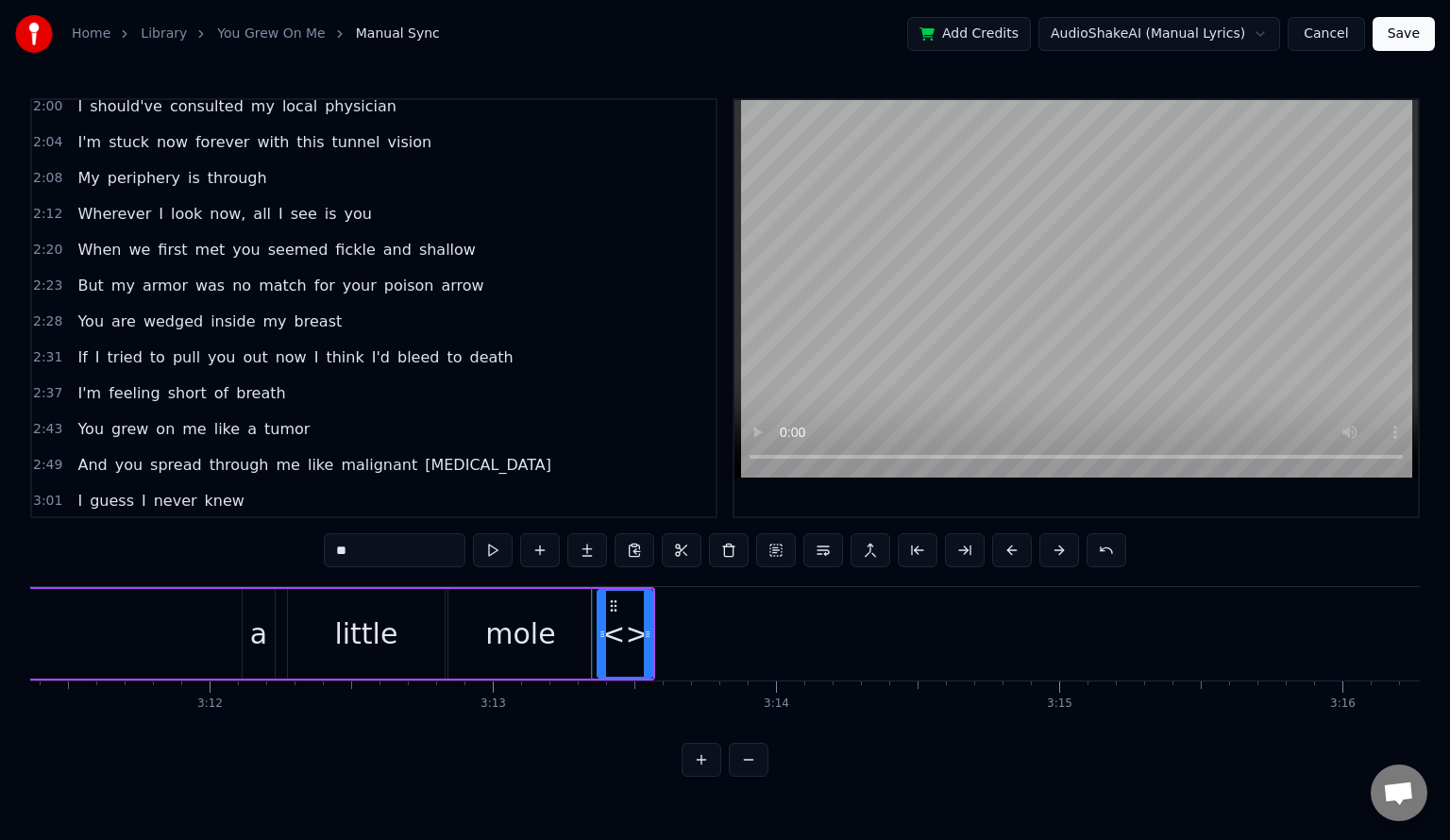
click at [374, 551] on input "**" at bounding box center [395, 550] width 141 height 34
type input "*"
click at [506, 638] on div "mole" at bounding box center [520, 634] width 70 height 42
type input "****"
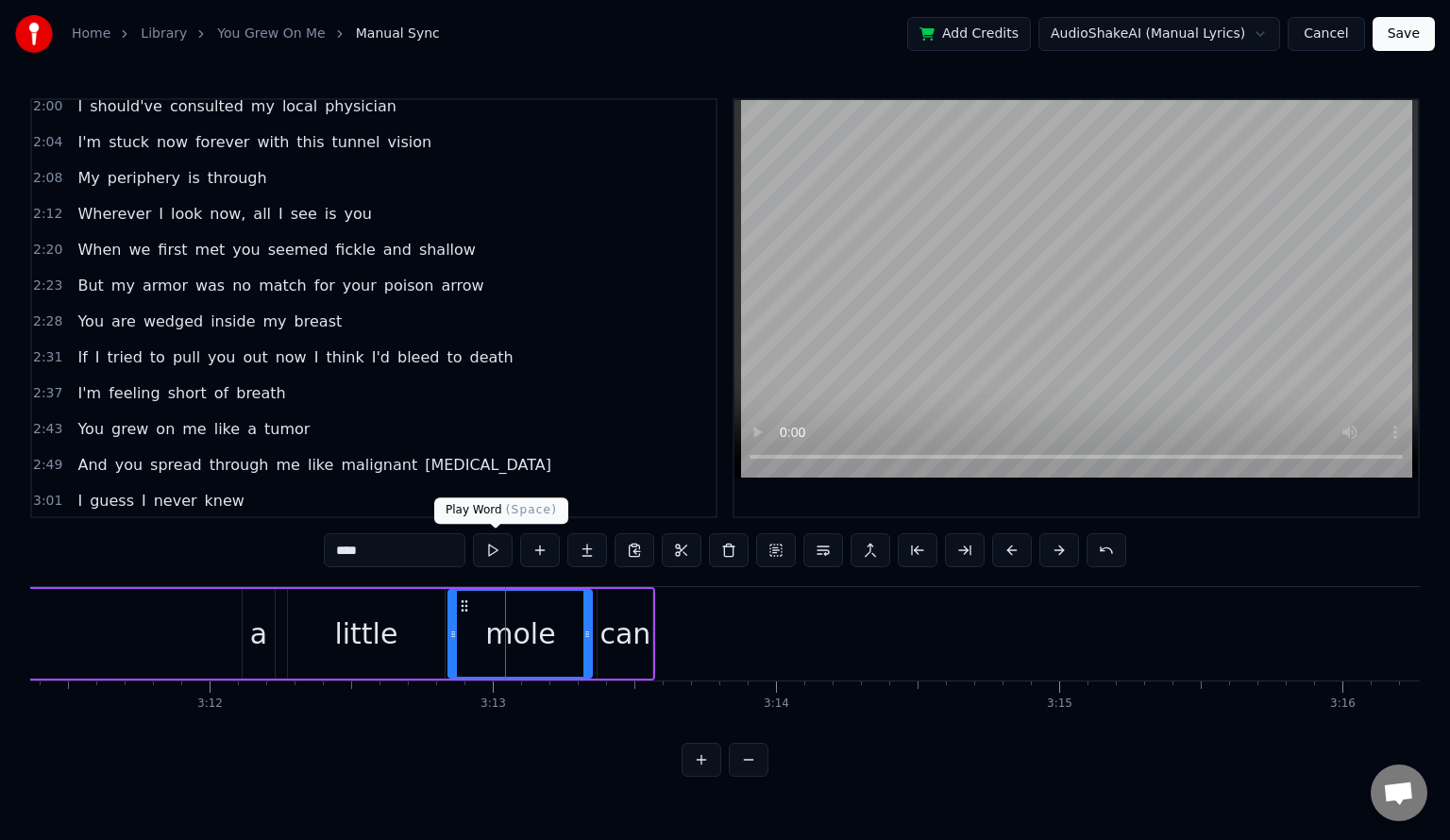
click at [489, 559] on button at bounding box center [492, 550] width 39 height 34
click at [174, 635] on div "How fast a little mole can mole can grow on you" at bounding box center [113, 634] width 1084 height 93
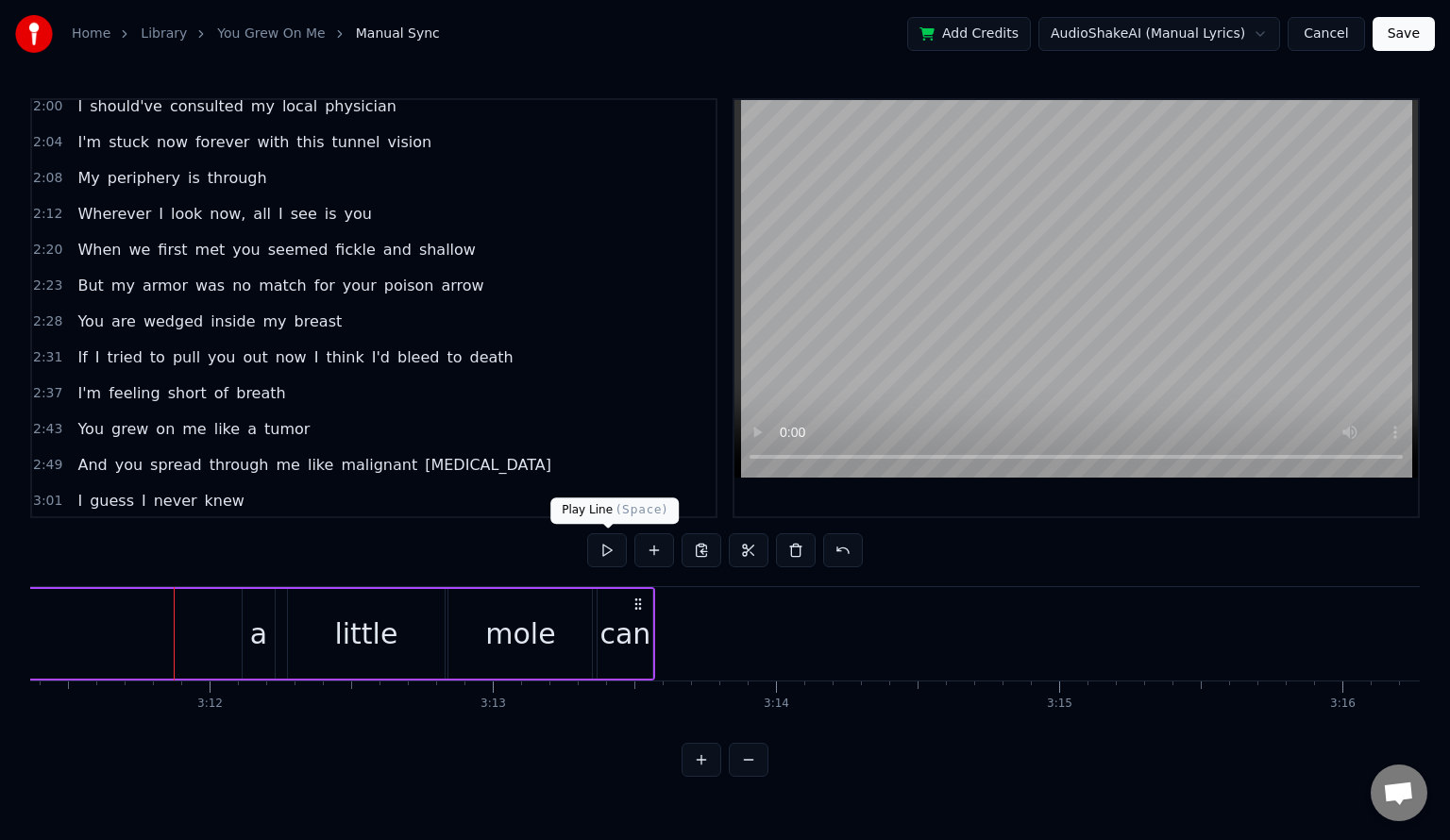
click at [593, 554] on button at bounding box center [607, 550] width 39 height 34
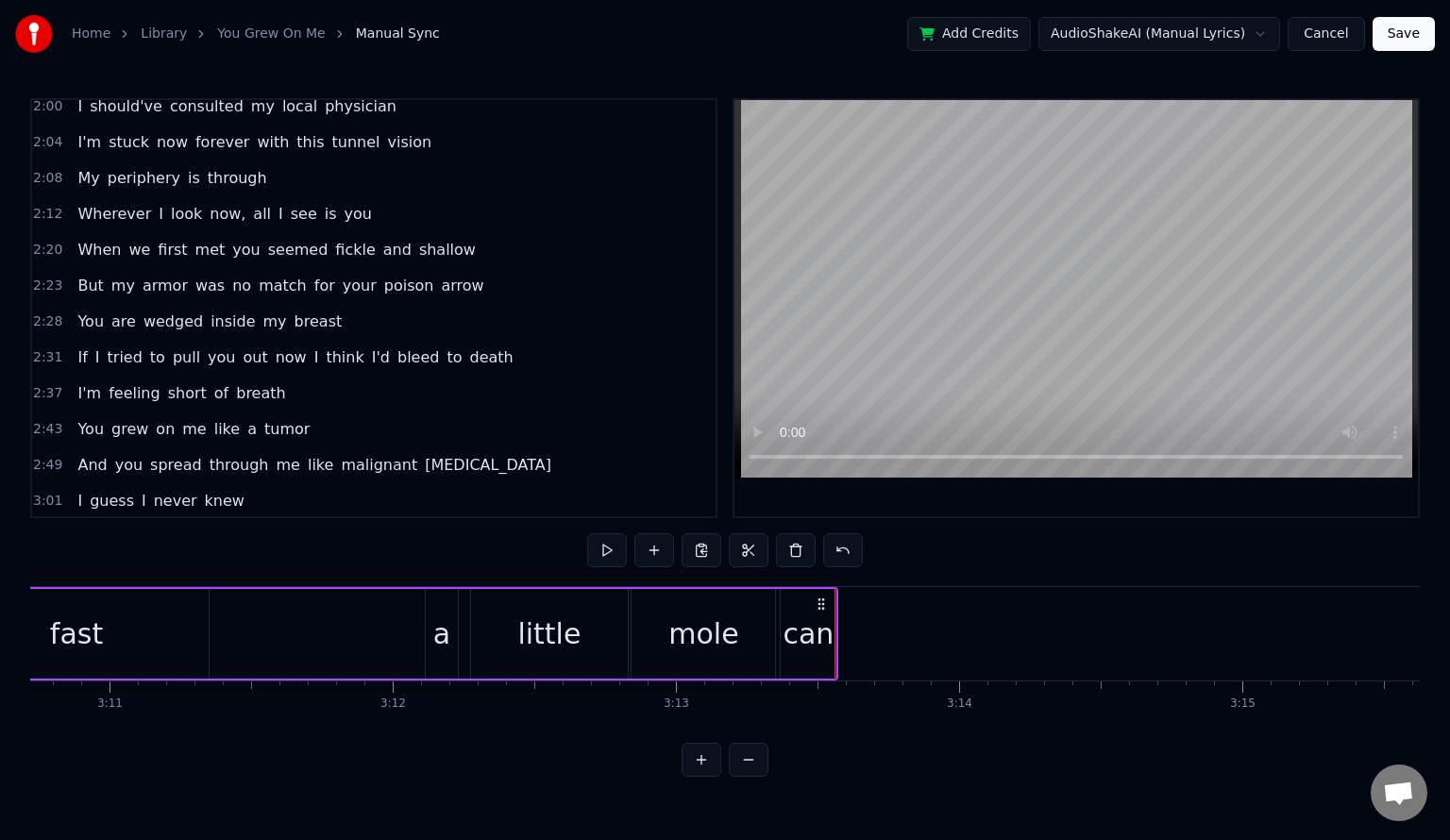
scroll to position [0, 54015]
click at [811, 639] on div "can" at bounding box center [807, 634] width 51 height 42
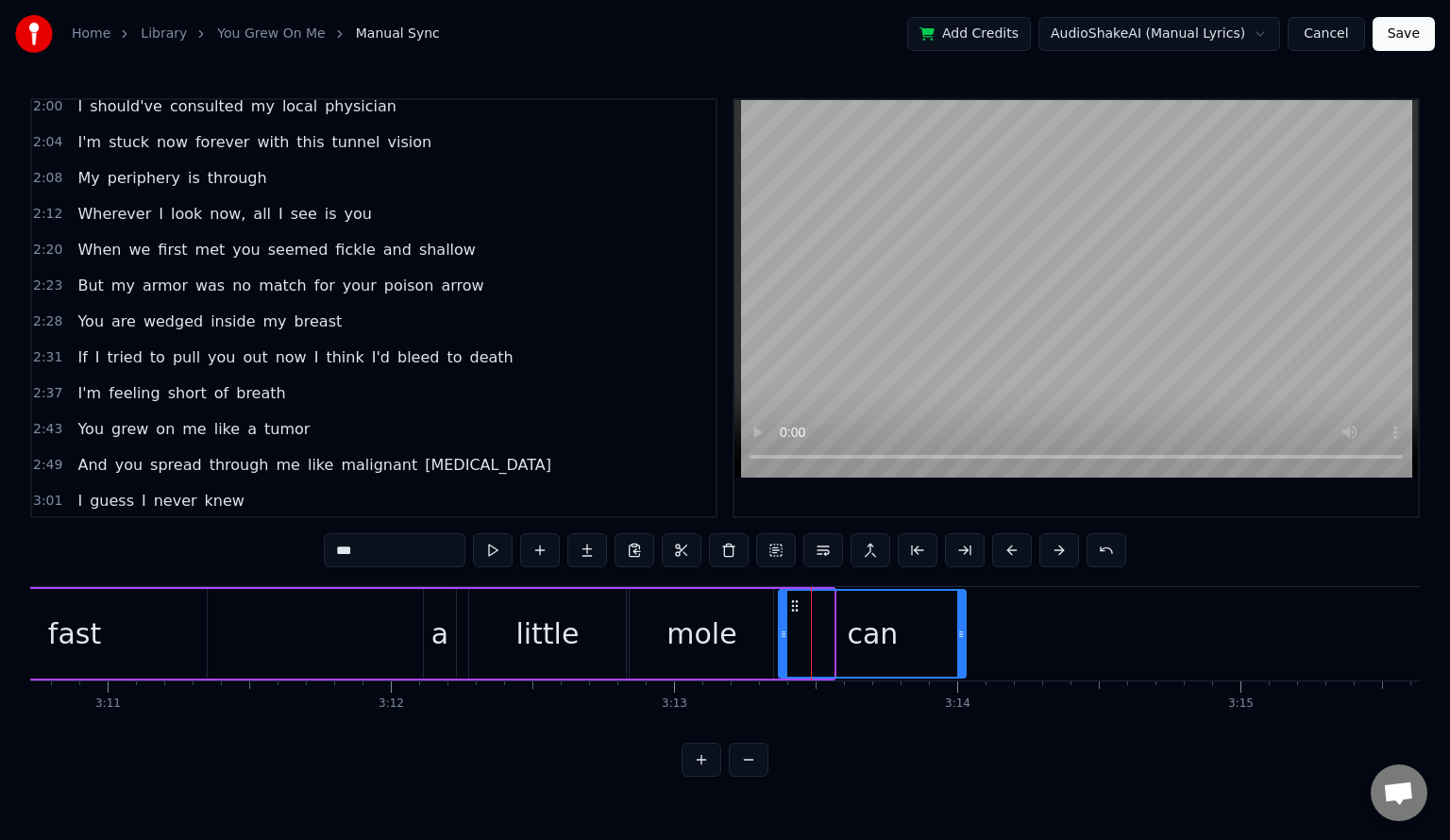
drag, startPoint x: 831, startPoint y: 639, endPoint x: 963, endPoint y: 638, distance: 132.0
click at [963, 638] on icon at bounding box center [961, 634] width 8 height 15
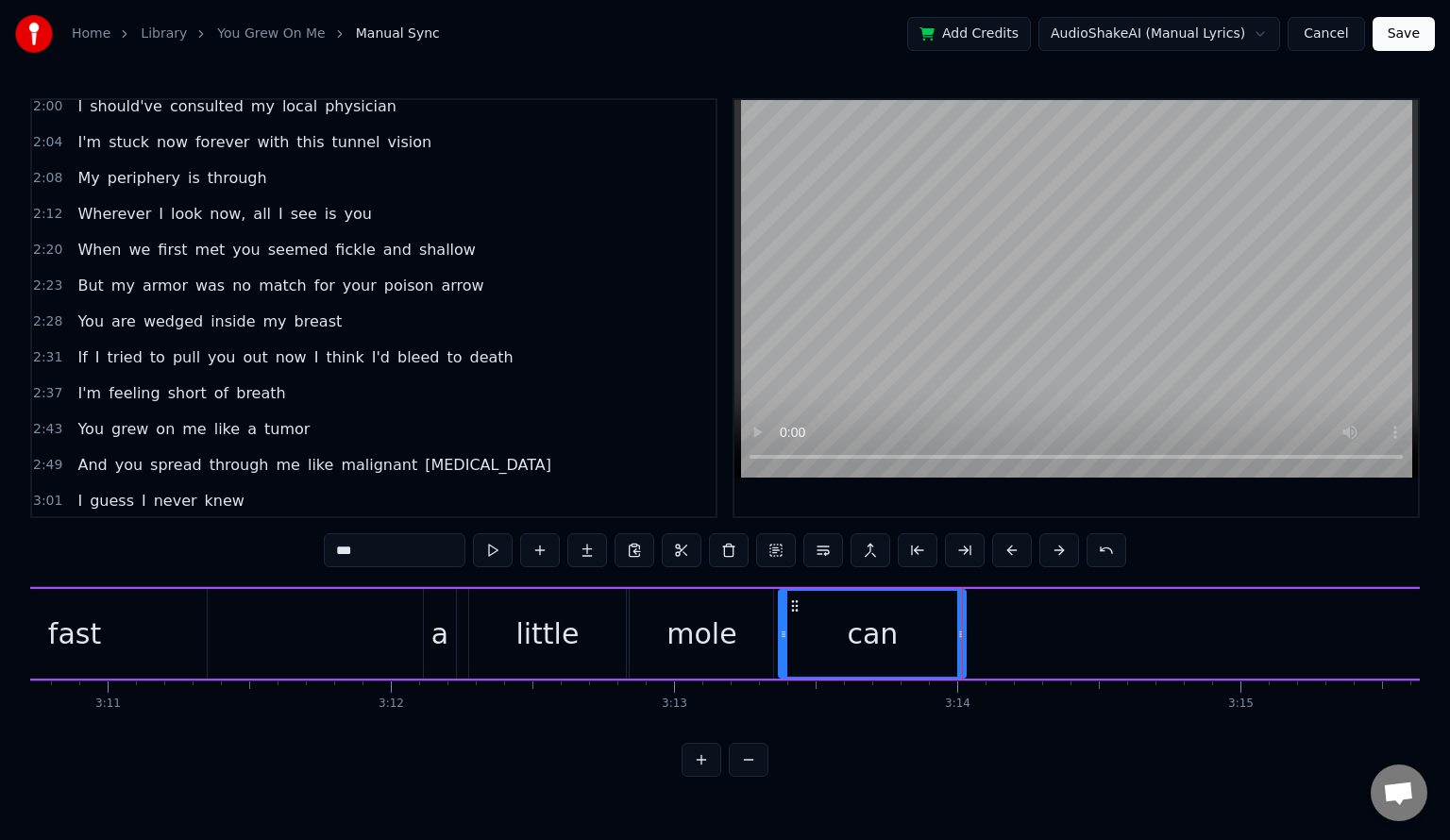
click at [851, 631] on div "can" at bounding box center [872, 634] width 51 height 42
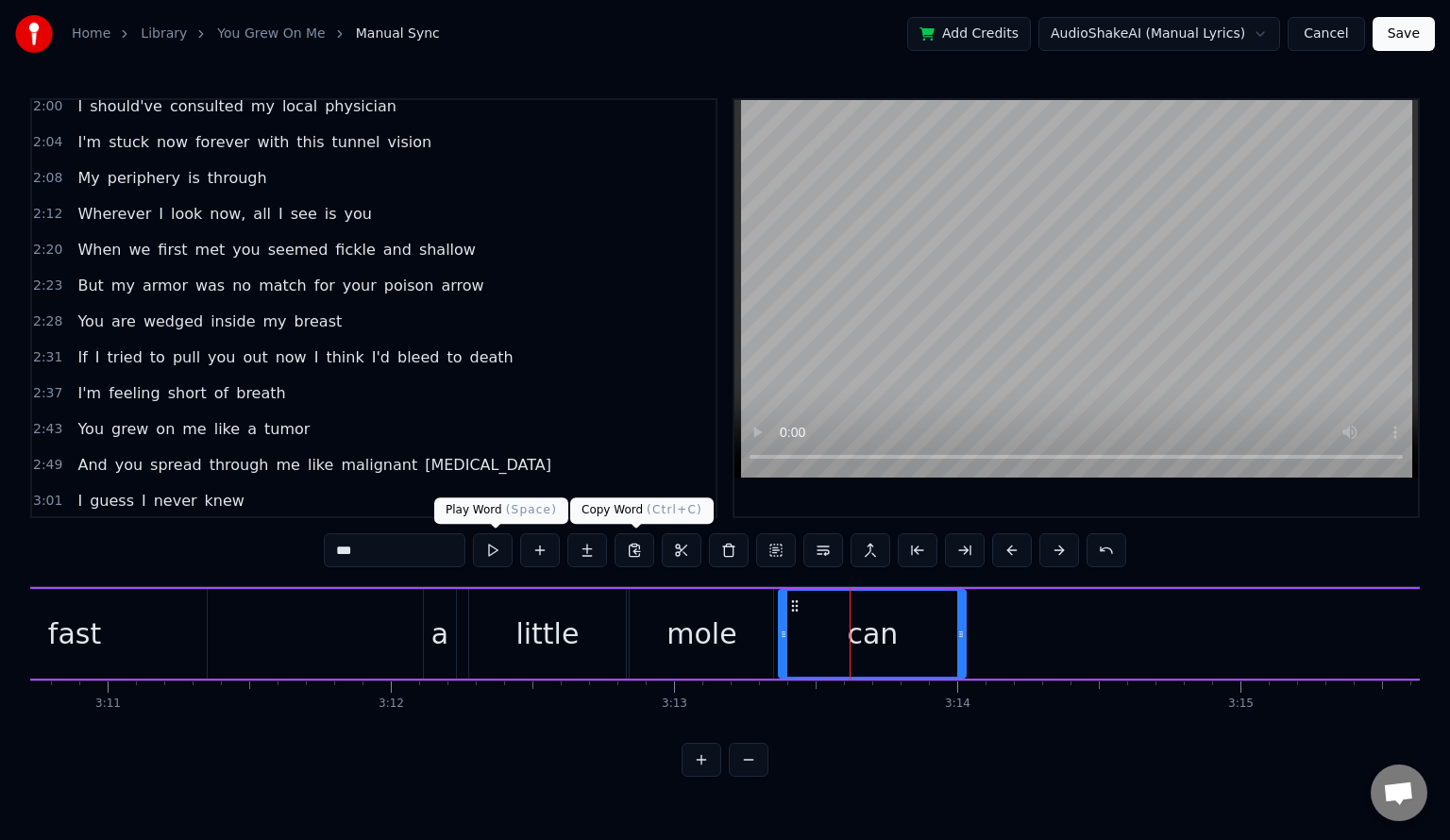
click at [487, 549] on button at bounding box center [492, 550] width 39 height 34
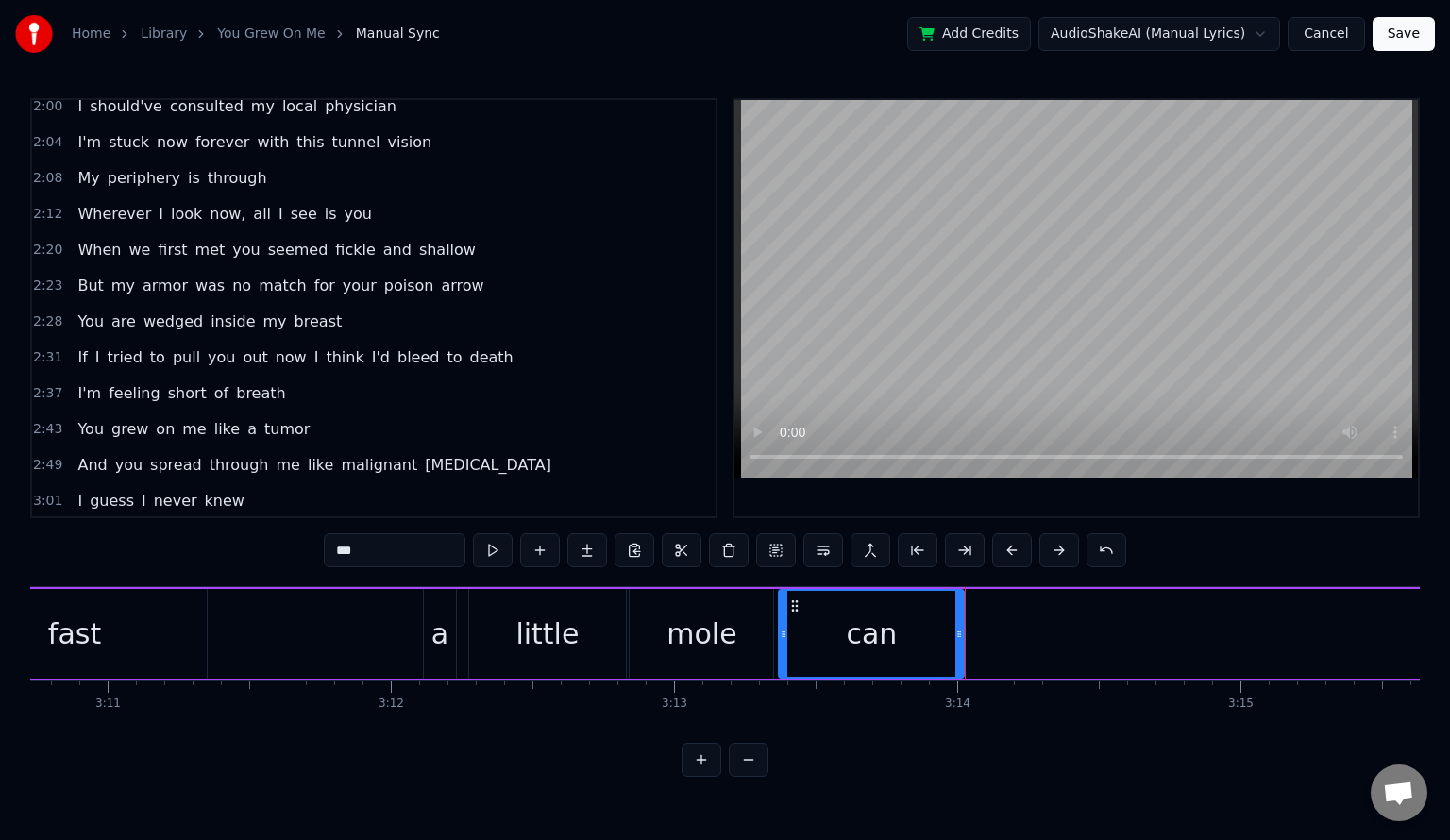
click at [958, 619] on div at bounding box center [959, 634] width 8 height 85
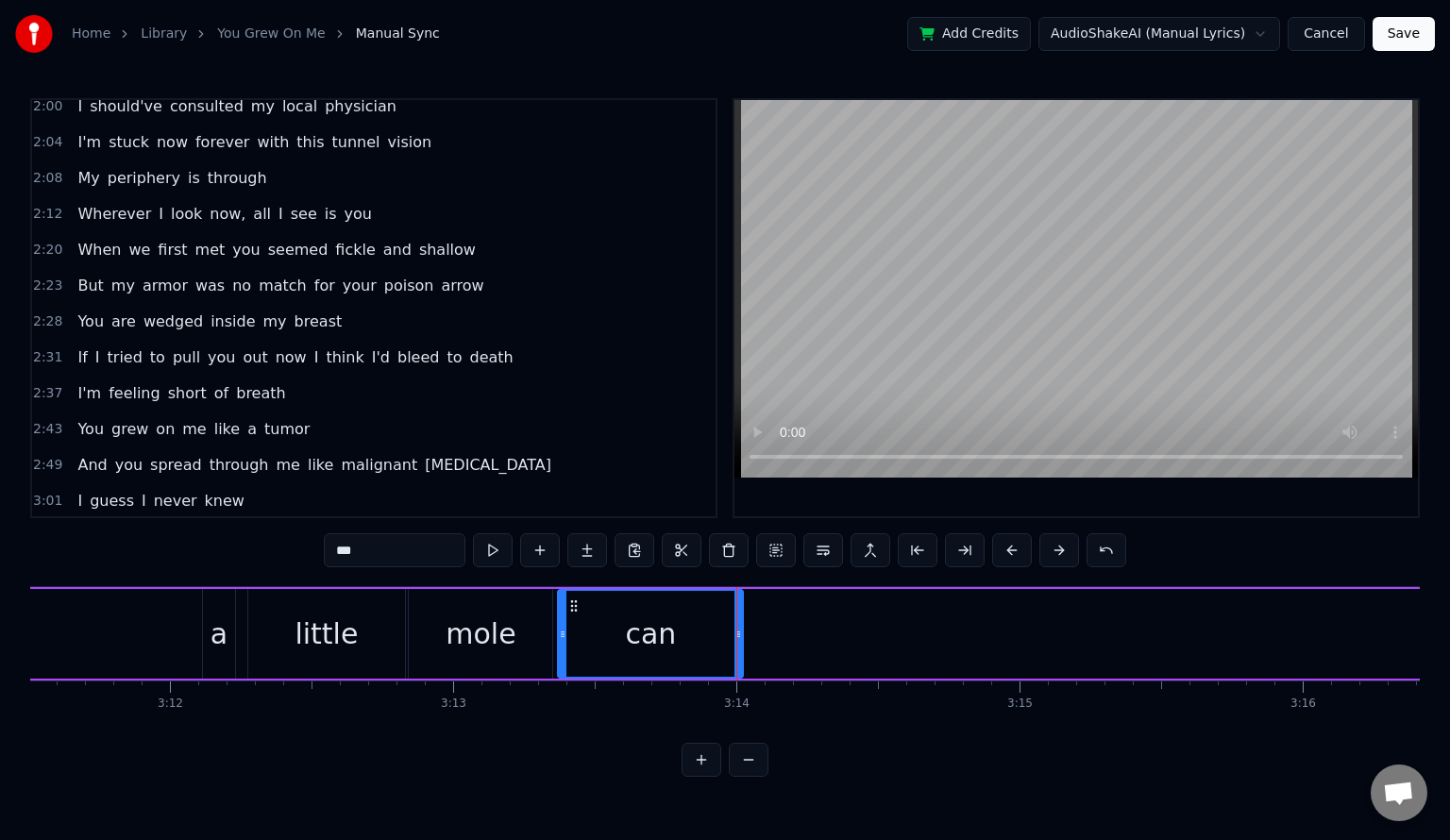
scroll to position [0, 54239]
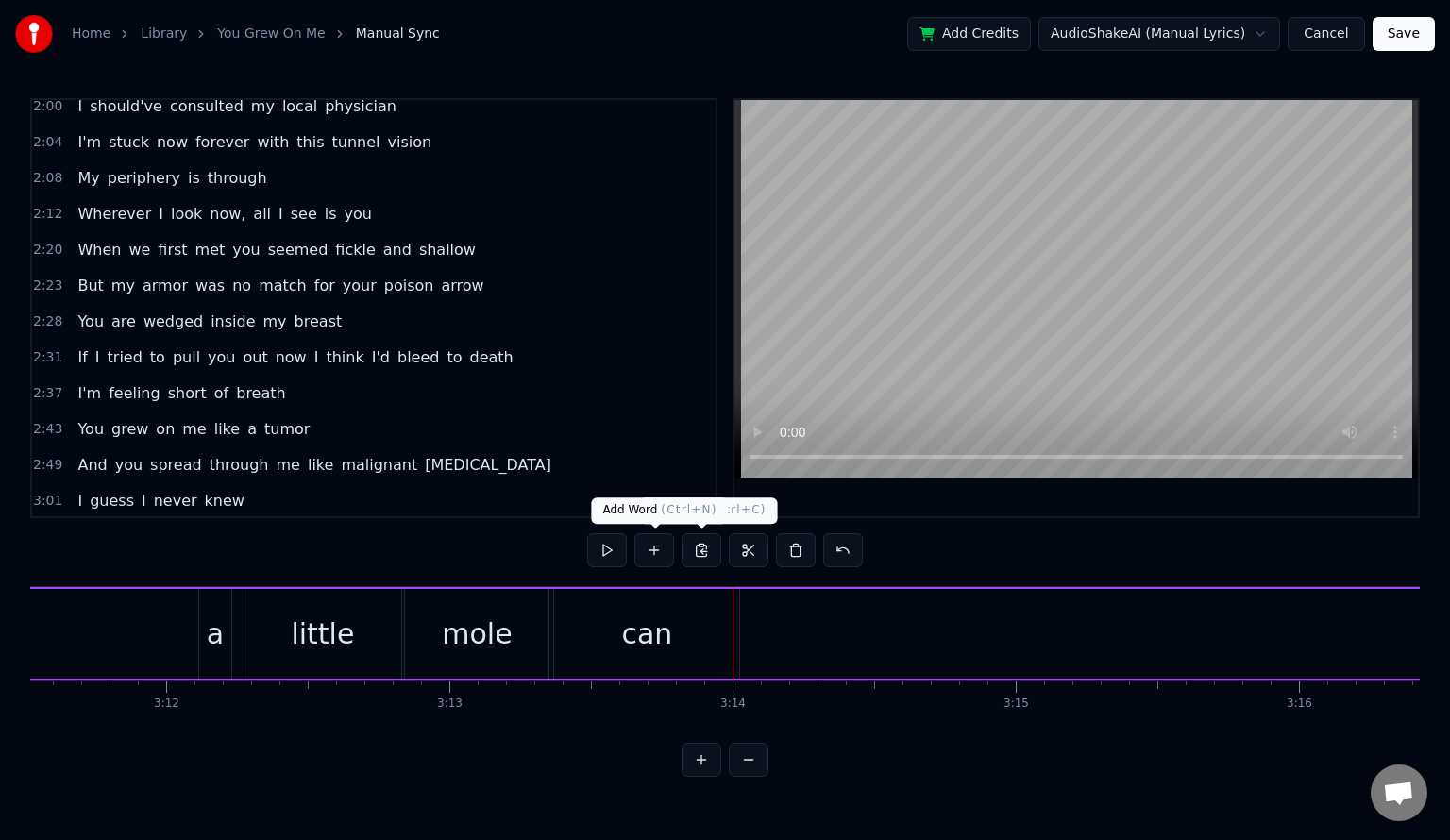
click at [661, 549] on button at bounding box center [654, 550] width 39 height 34
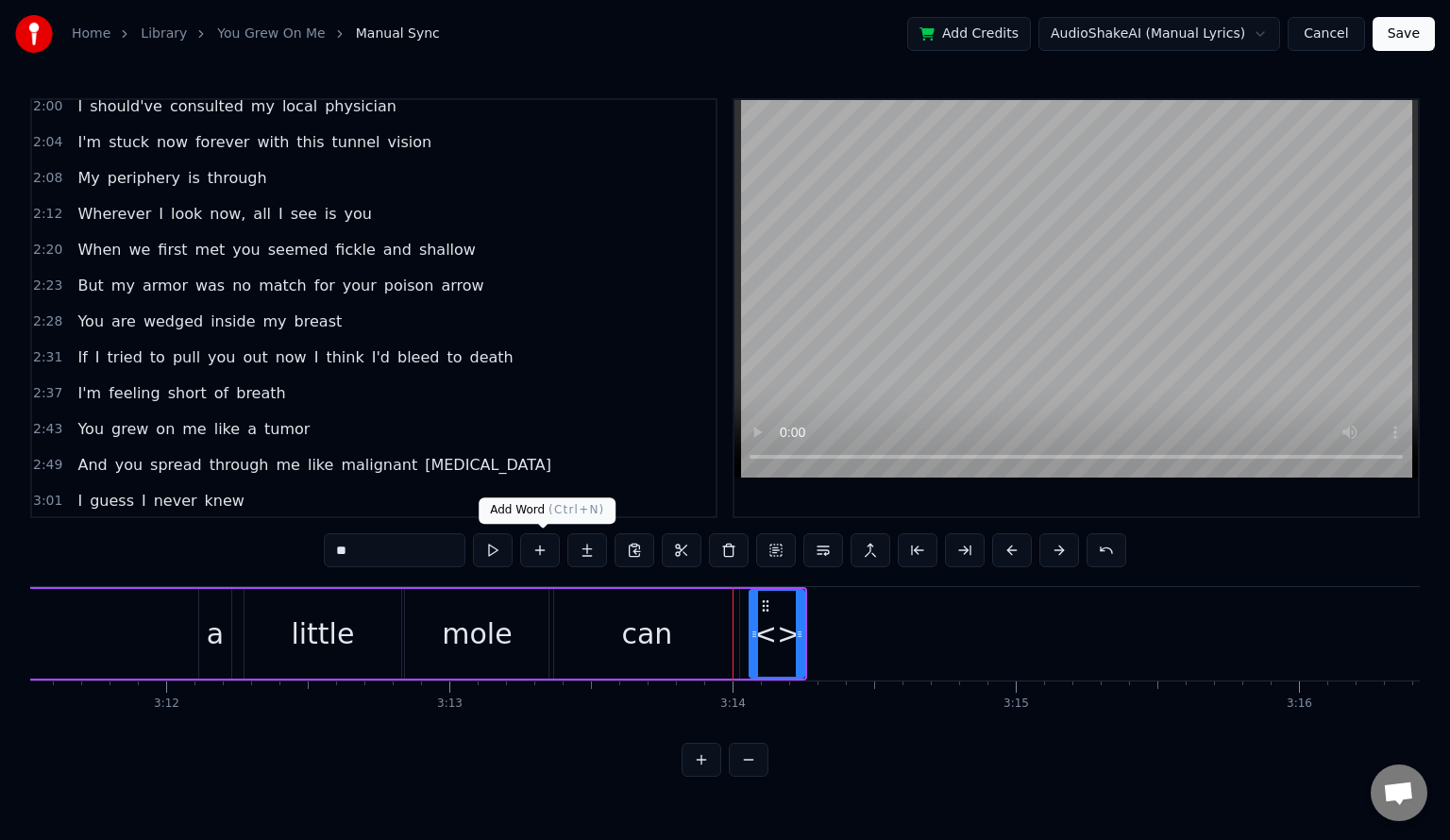
click at [386, 545] on input "**" at bounding box center [395, 550] width 141 height 34
type input "*"
type input "****"
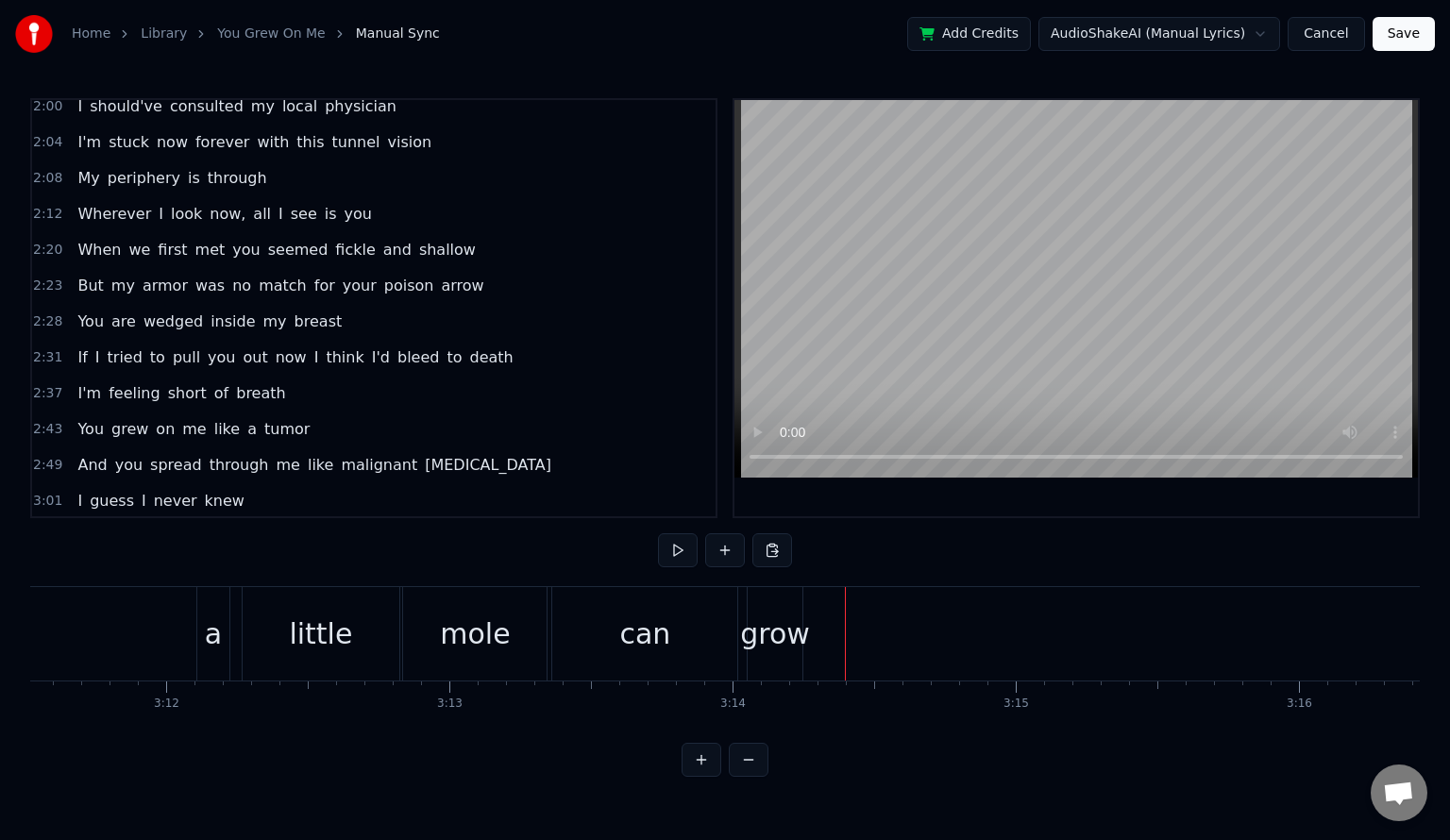
click at [712, 633] on div "can" at bounding box center [644, 634] width 185 height 93
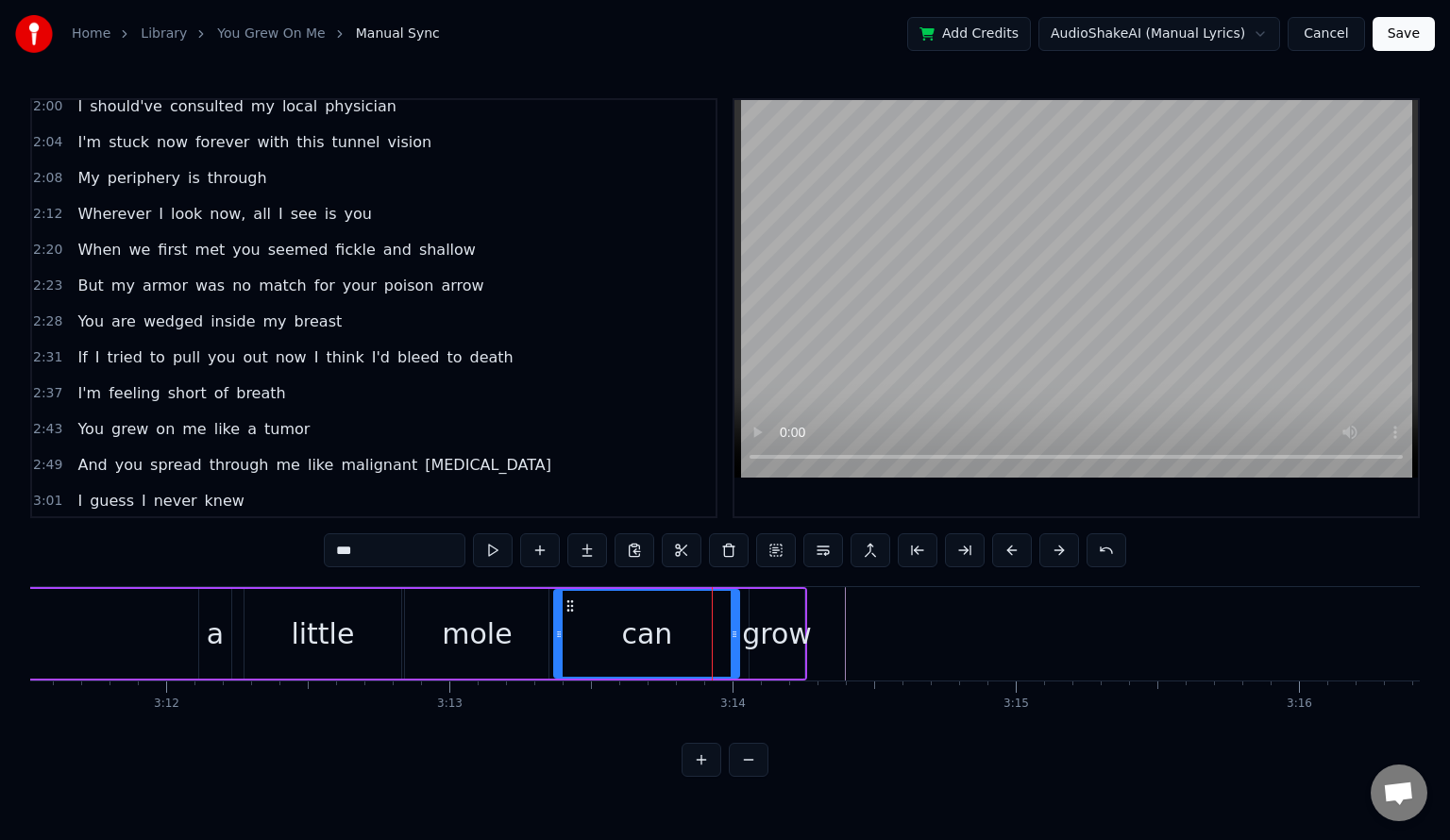
click at [152, 624] on div "How fast a little mole can grow mole can grow on you" at bounding box center [168, 634] width 1279 height 93
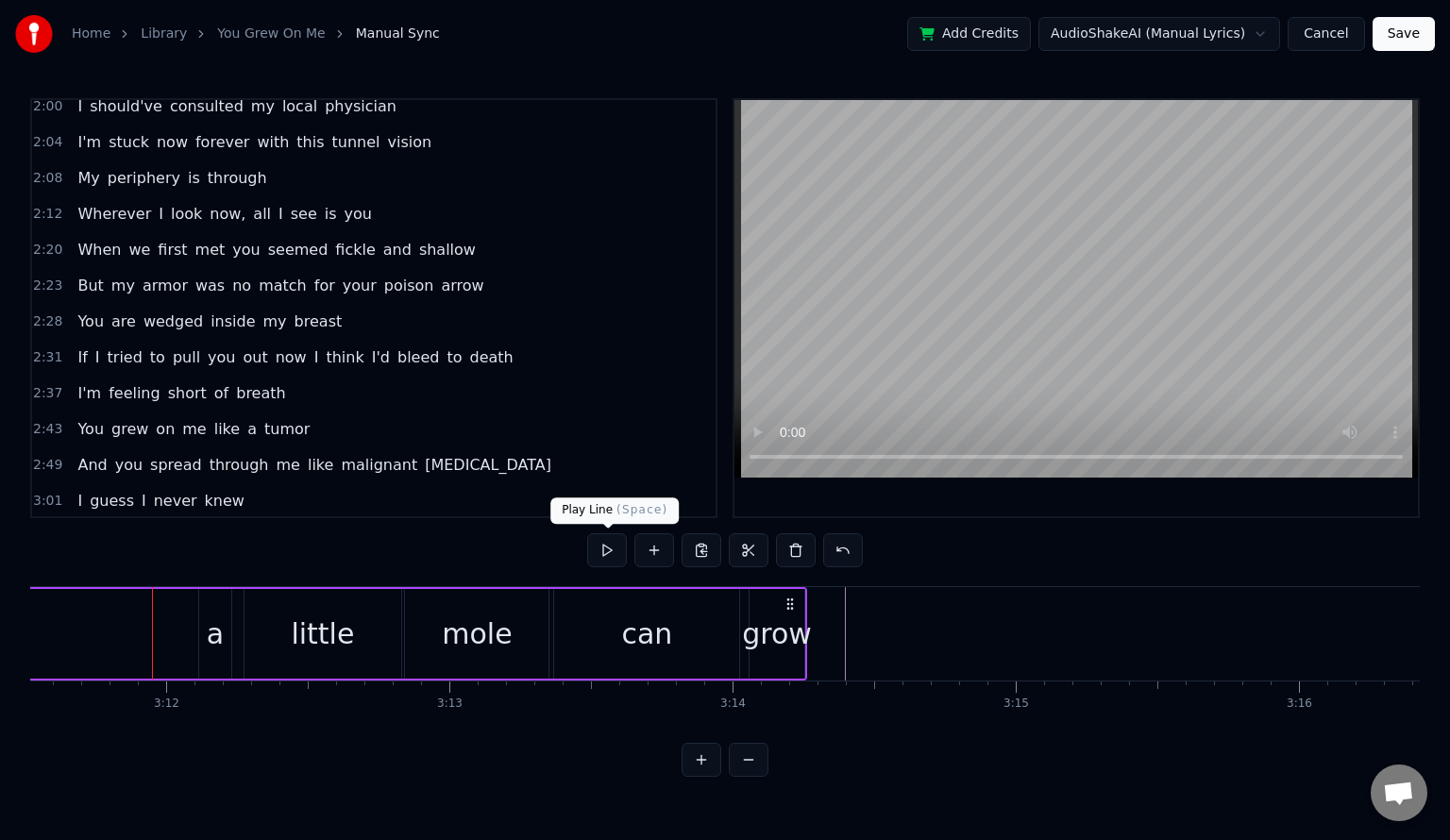
click at [612, 555] on button at bounding box center [607, 550] width 39 height 34
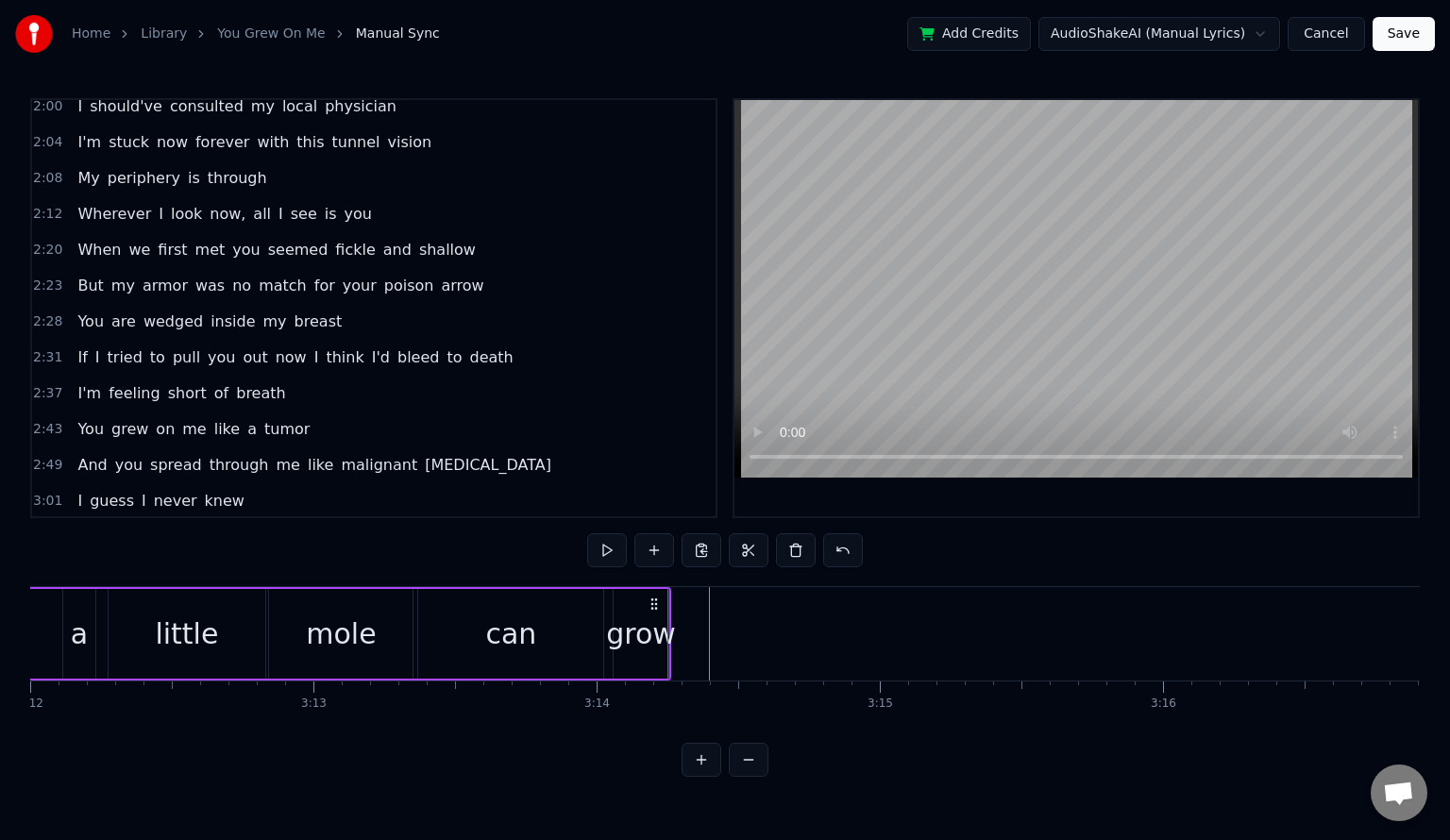
scroll to position [0, 54383]
click at [642, 630] on div "grow" at bounding box center [633, 634] width 70 height 42
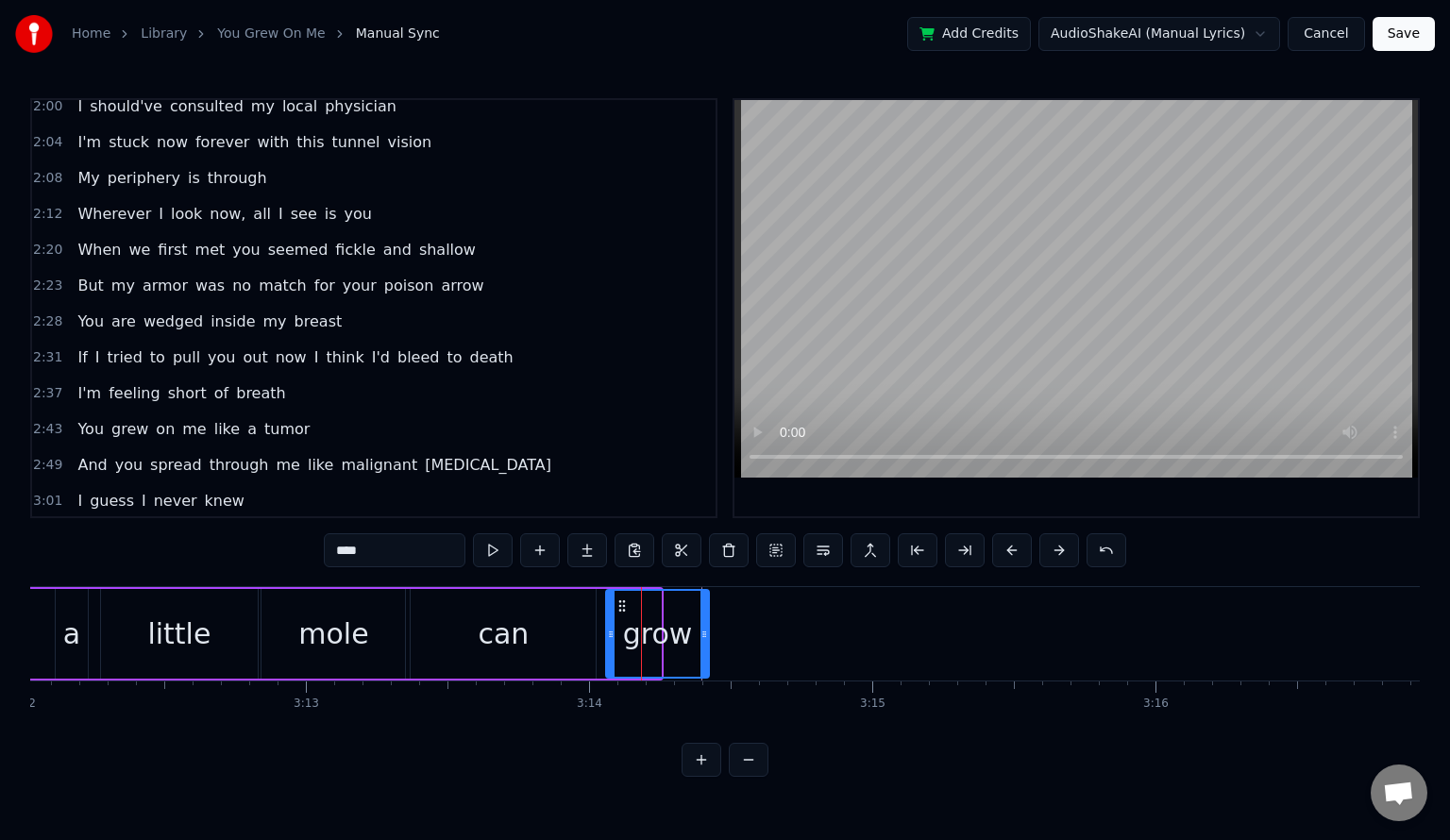
drag, startPoint x: 654, startPoint y: 635, endPoint x: 702, endPoint y: 639, distance: 48.2
click at [702, 639] on icon at bounding box center [704, 634] width 8 height 15
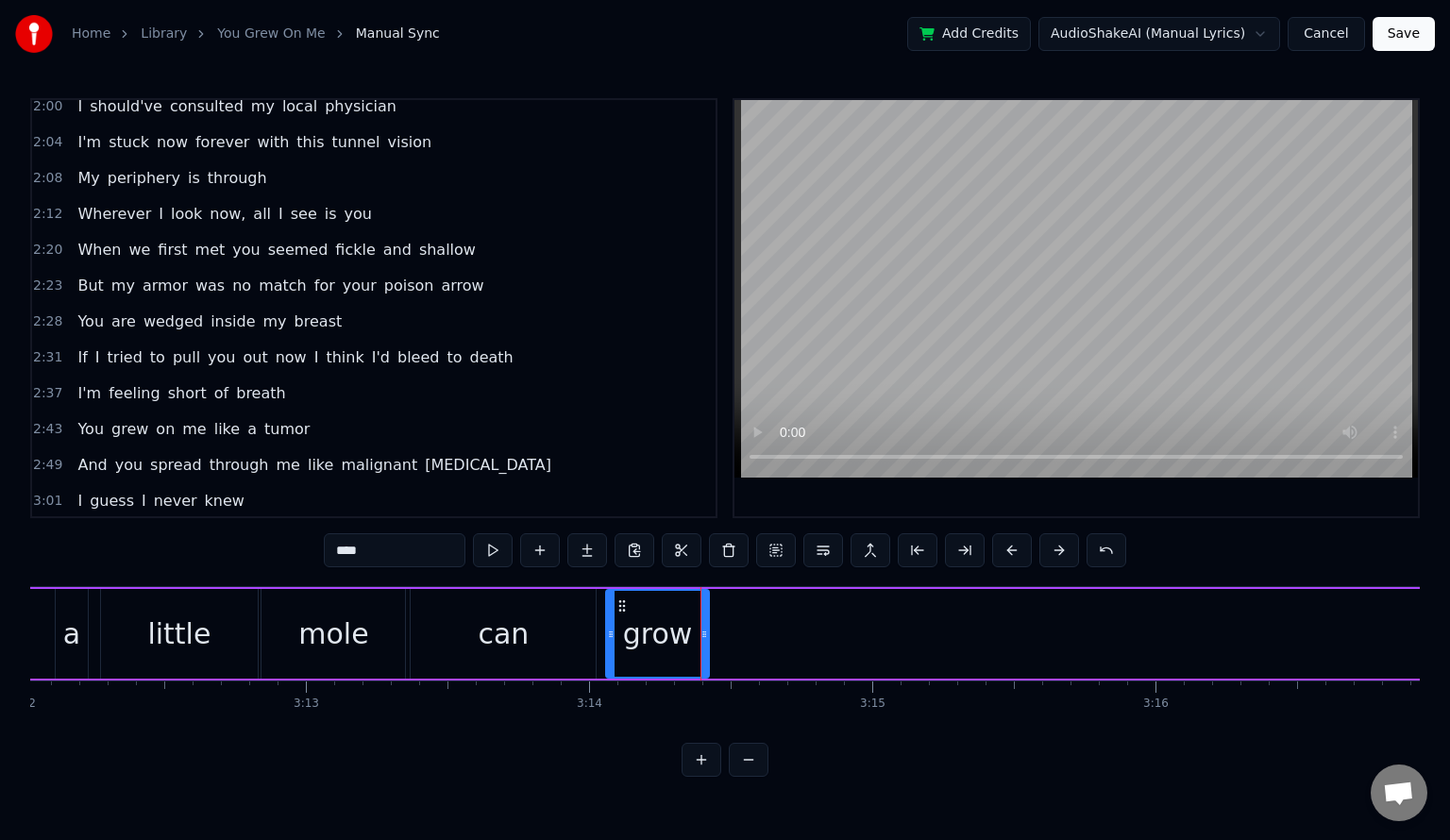
click at [213, 526] on span "mole" at bounding box center [231, 536] width 41 height 22
type input "****"
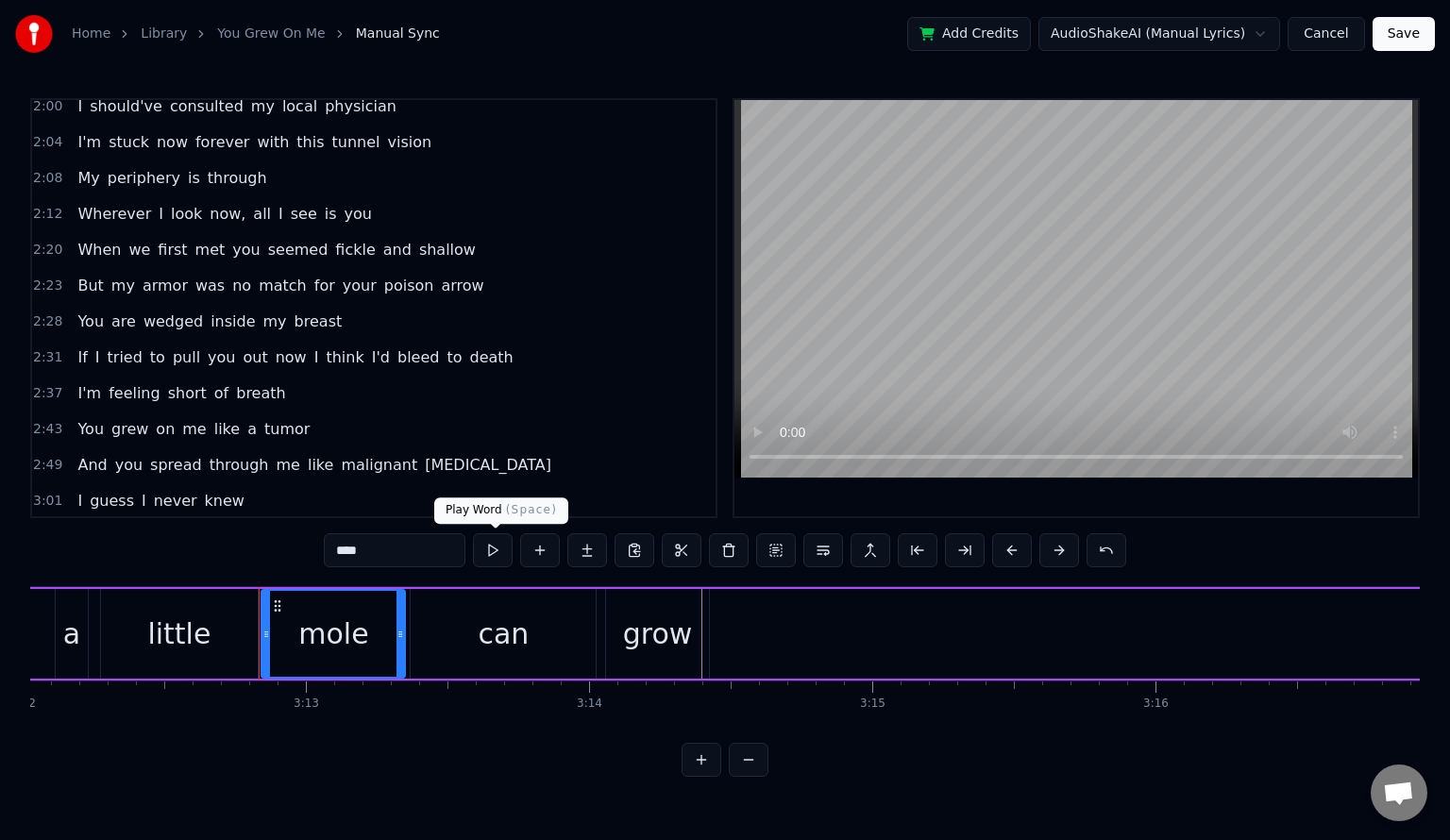
click at [485, 553] on button at bounding box center [492, 550] width 39 height 34
click at [51, 528] on span "3:09" at bounding box center [48, 536] width 29 height 19
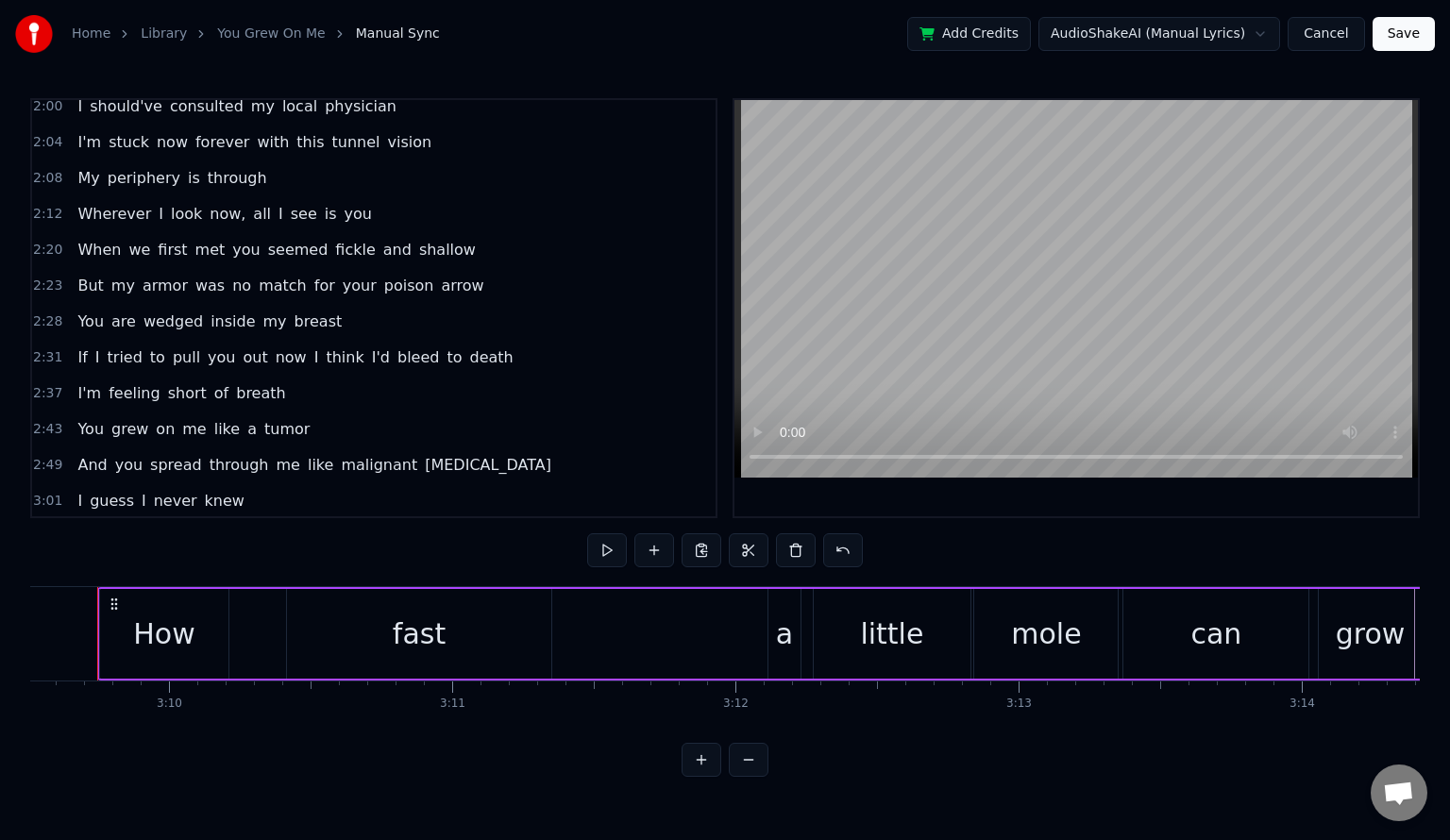
scroll to position [0, 53642]
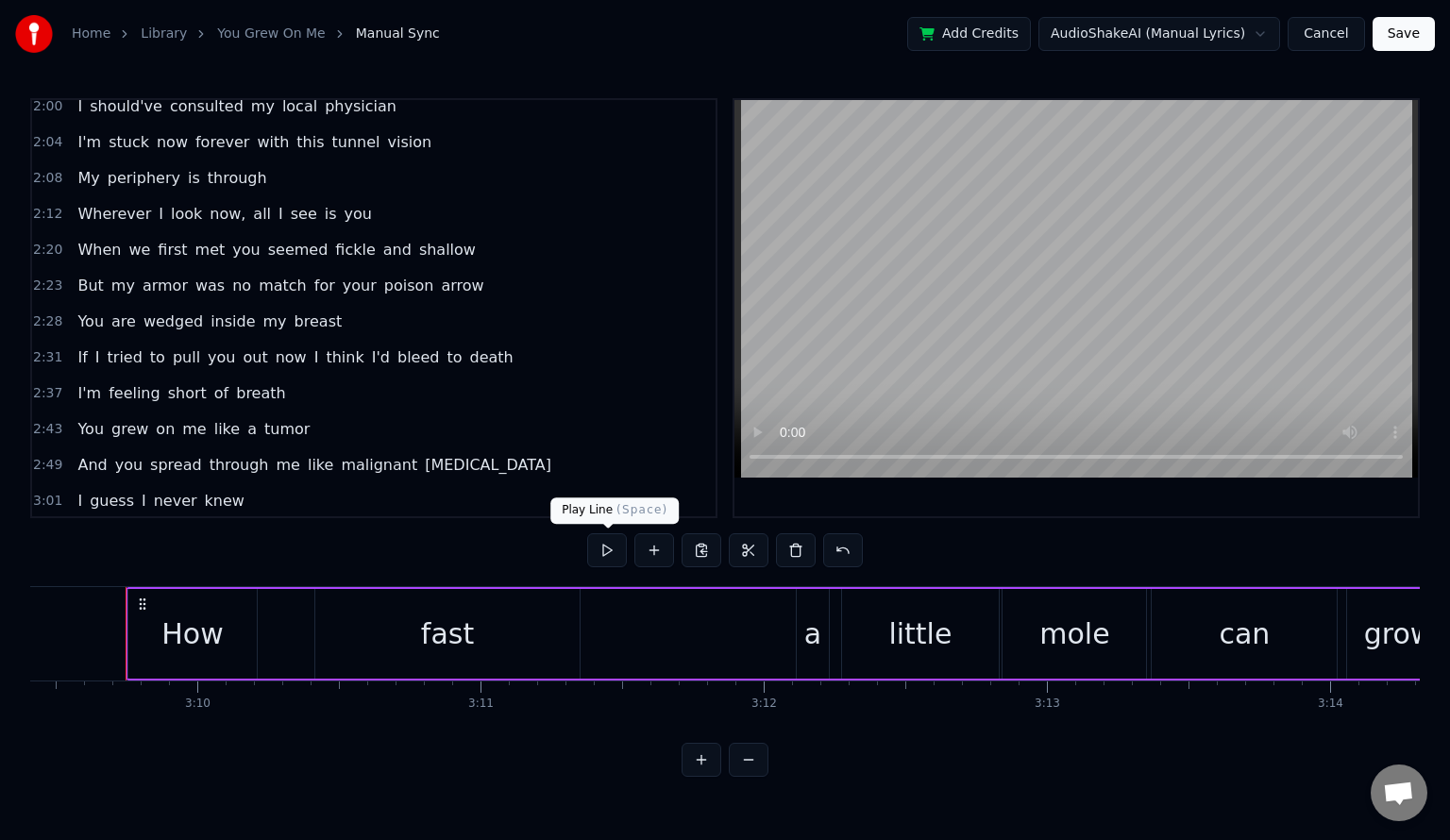
click at [602, 559] on button at bounding box center [607, 550] width 39 height 34
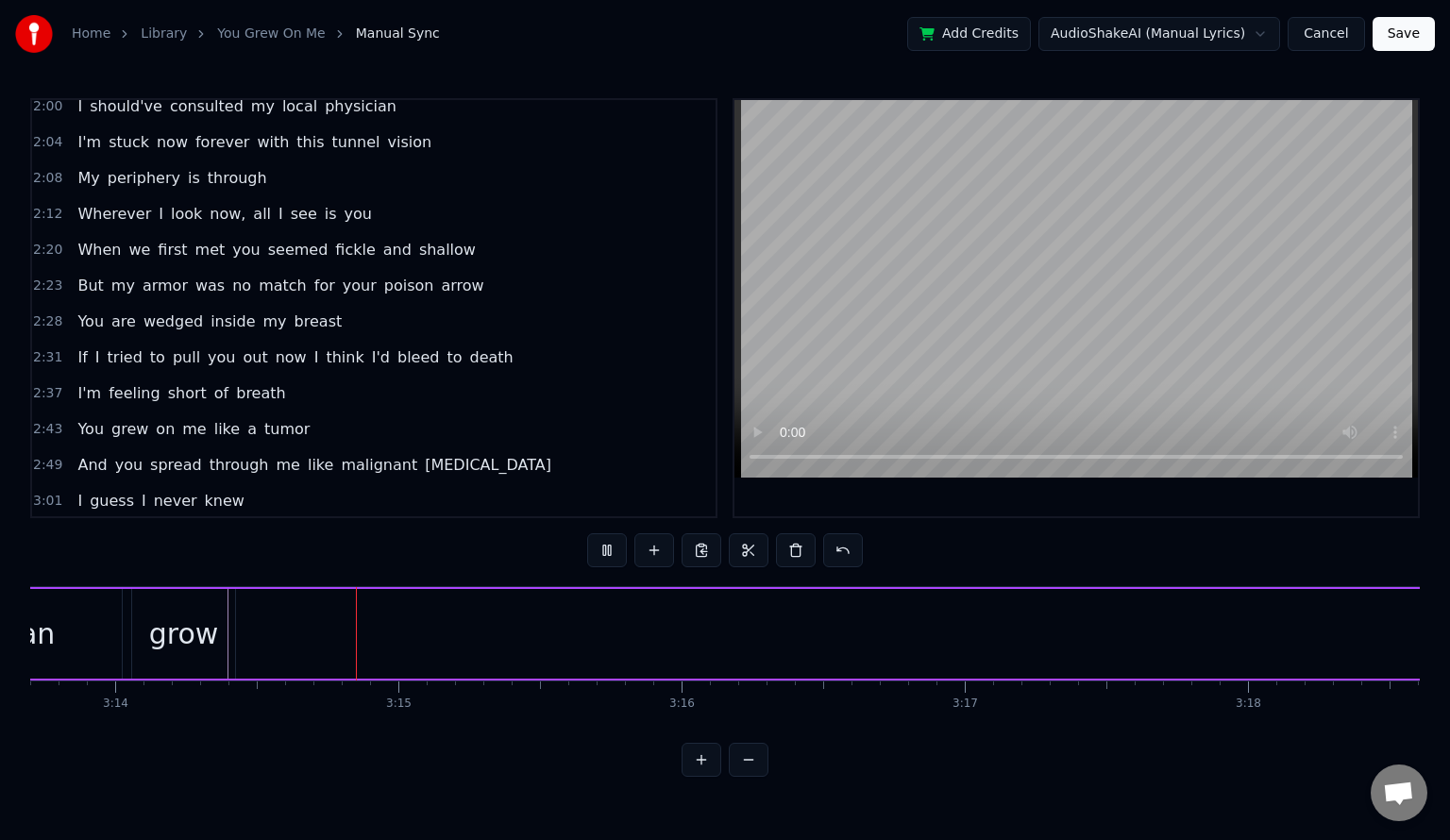
scroll to position [0, 54912]
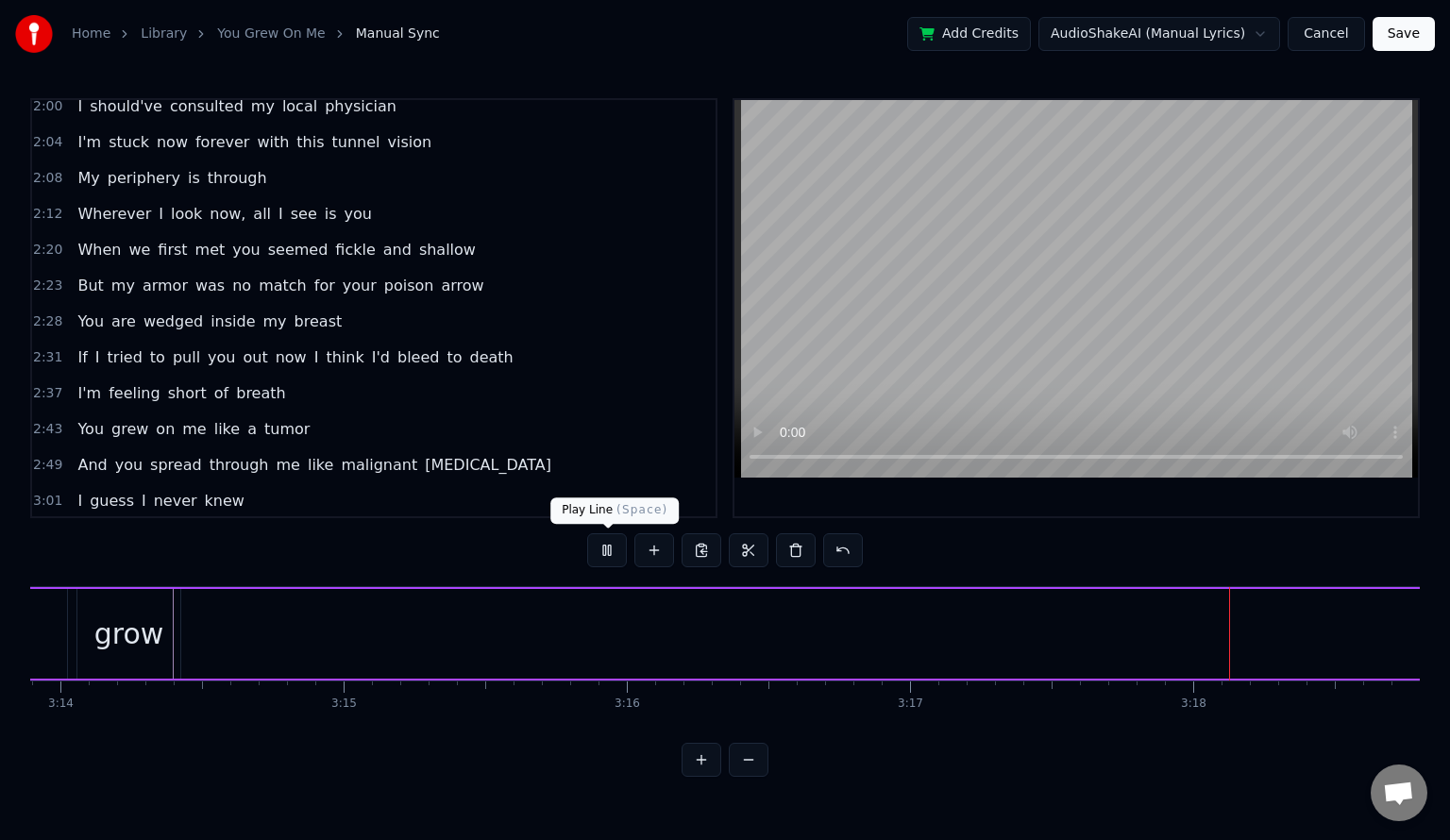
click at [616, 551] on button at bounding box center [607, 550] width 39 height 34
click at [150, 635] on div "grow" at bounding box center [129, 634] width 70 height 42
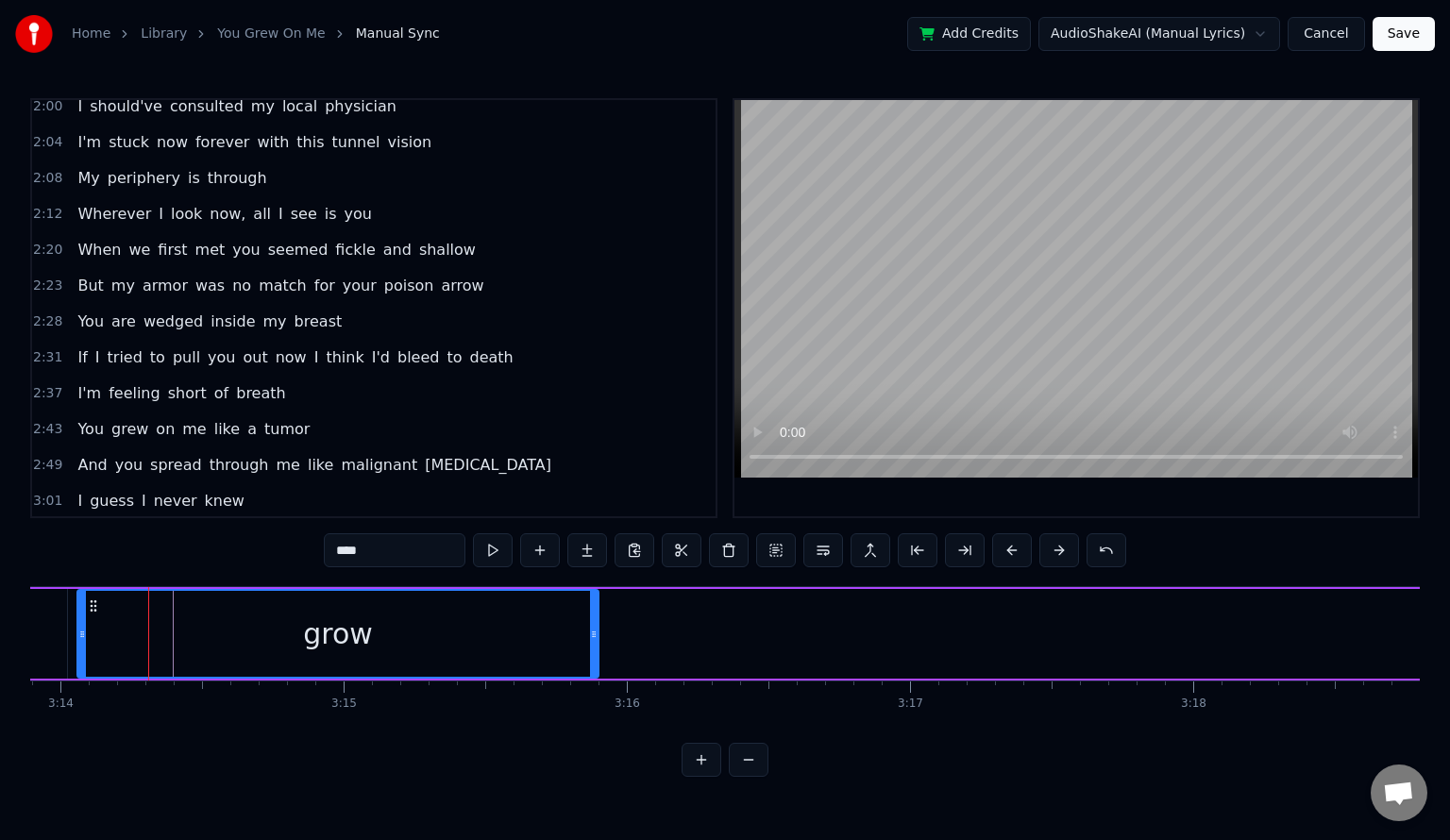
drag, startPoint x: 175, startPoint y: 632, endPoint x: 592, endPoint y: 632, distance: 417.0
click at [592, 632] on icon at bounding box center [594, 634] width 8 height 15
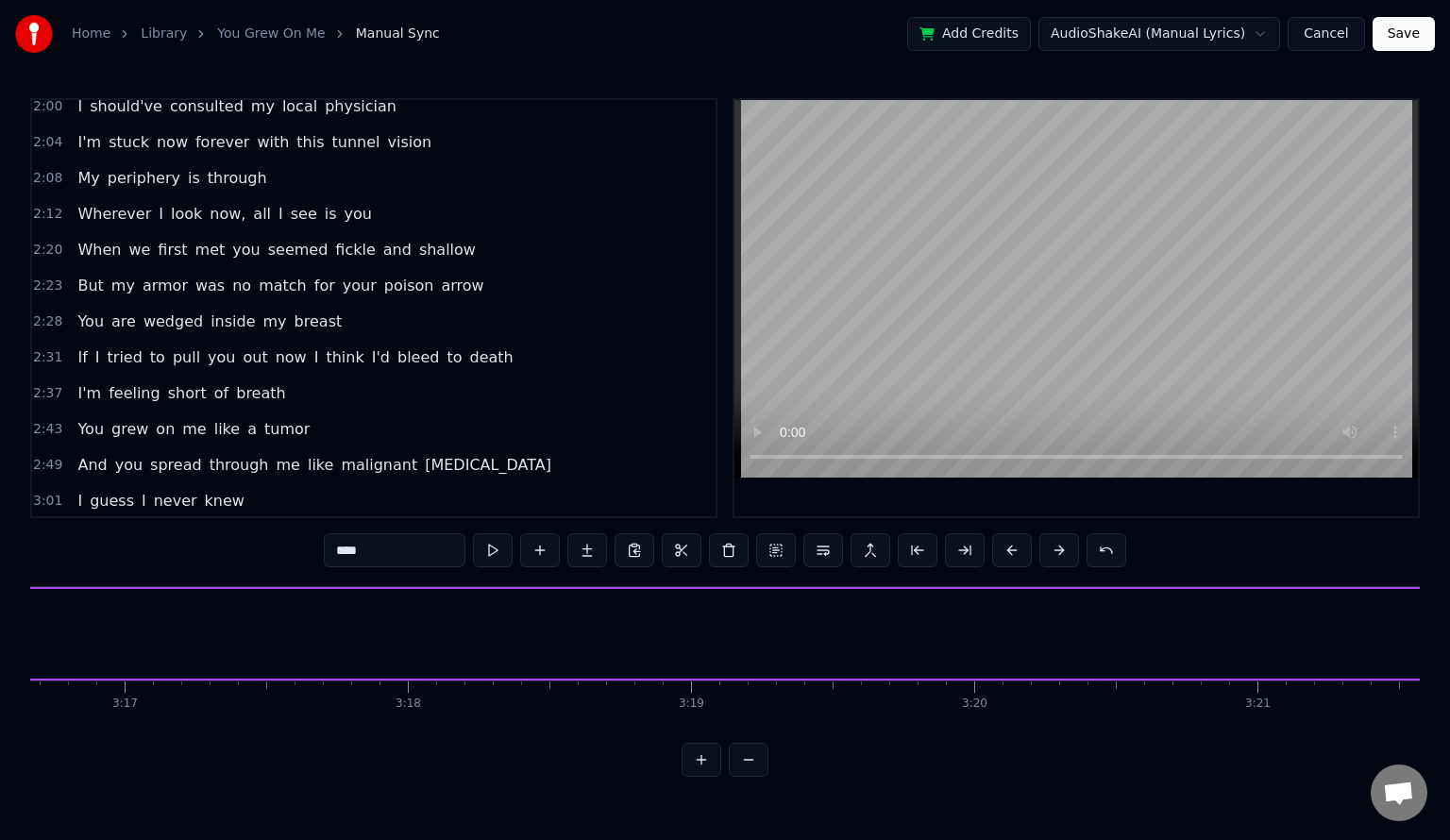
scroll to position [0, 55692]
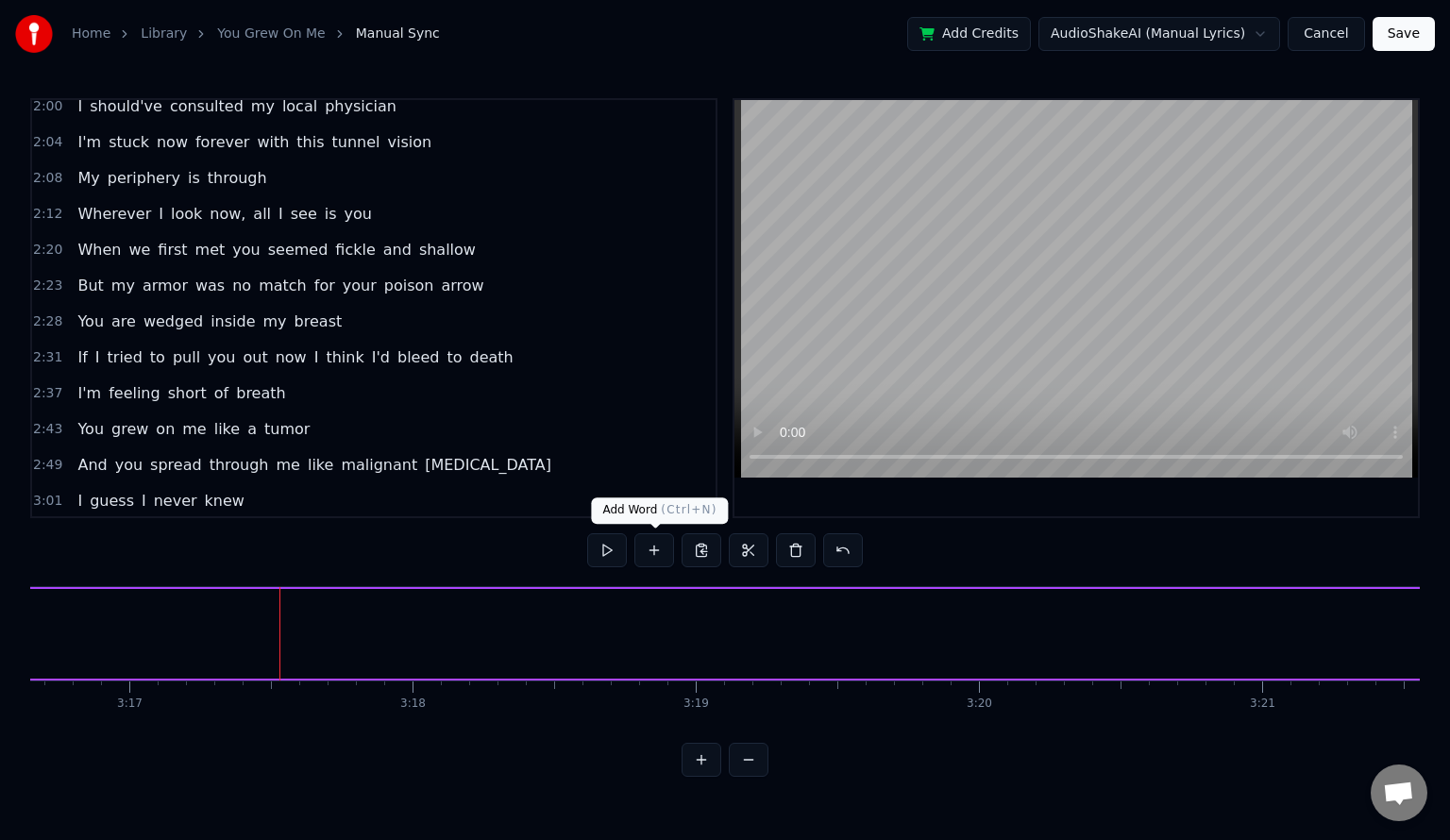
click at [666, 549] on button at bounding box center [654, 550] width 39 height 34
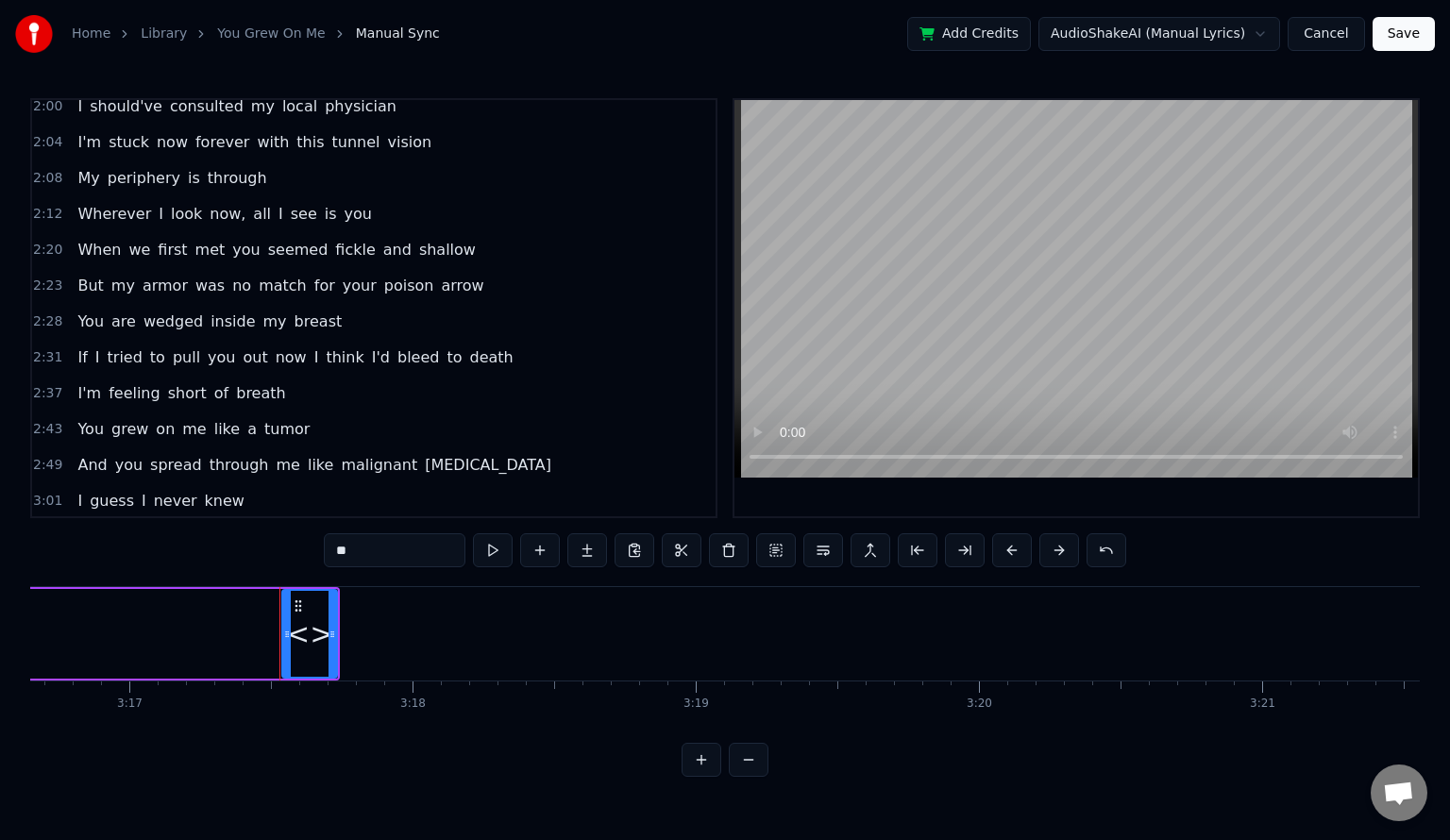
click at [371, 554] on input "**" at bounding box center [395, 550] width 141 height 34
type input "*"
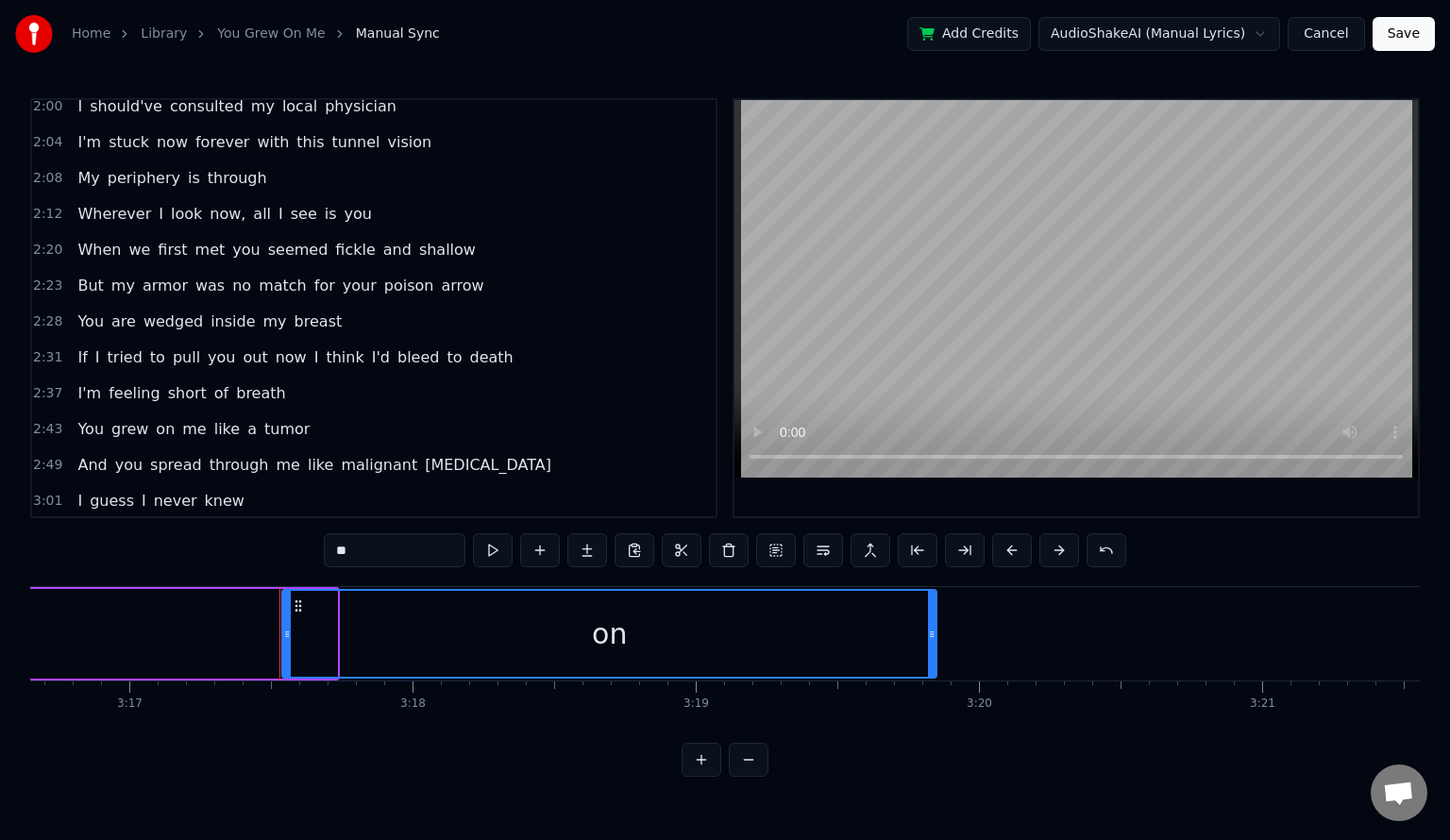
drag, startPoint x: 328, startPoint y: 631, endPoint x: 929, endPoint y: 625, distance: 601.0
click at [929, 625] on div at bounding box center [932, 634] width 8 height 85
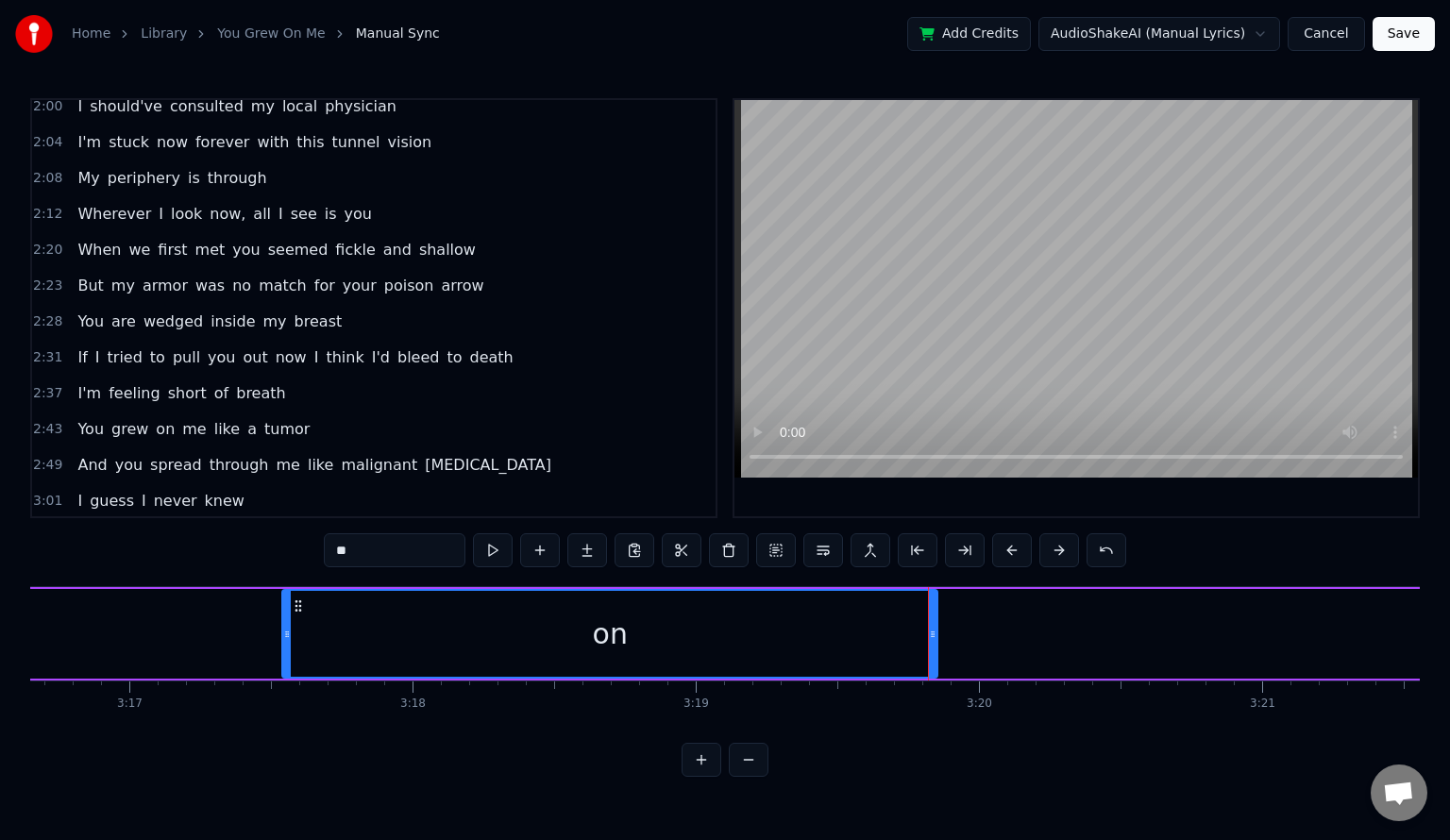
type input "**"
click at [783, 627] on div "on" at bounding box center [609, 634] width 653 height 85
click at [495, 550] on button at bounding box center [492, 550] width 39 height 34
click at [492, 555] on button at bounding box center [492, 550] width 39 height 34
click at [500, 547] on button at bounding box center [492, 550] width 39 height 34
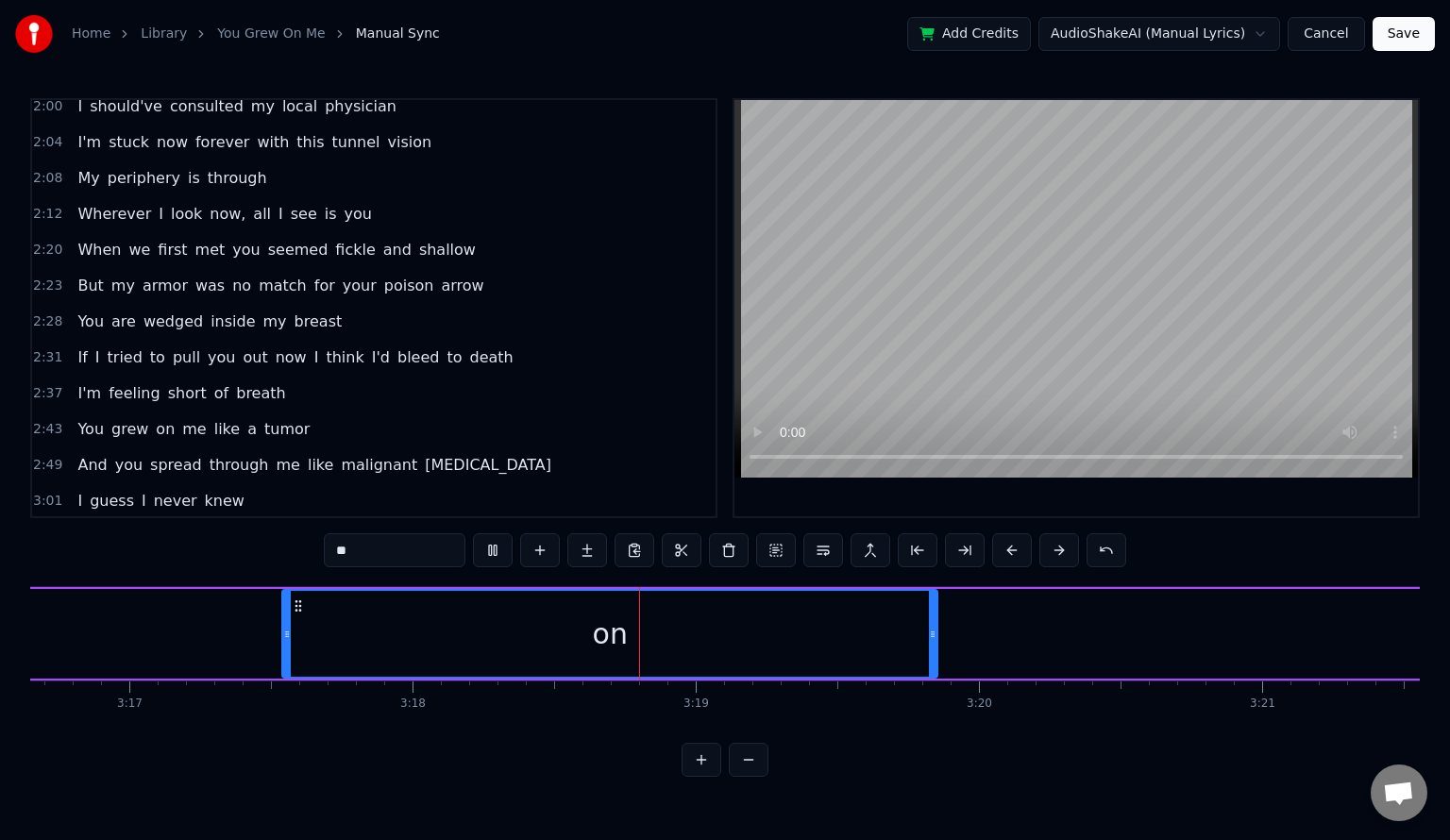
click at [498, 547] on button at bounding box center [492, 550] width 39 height 34
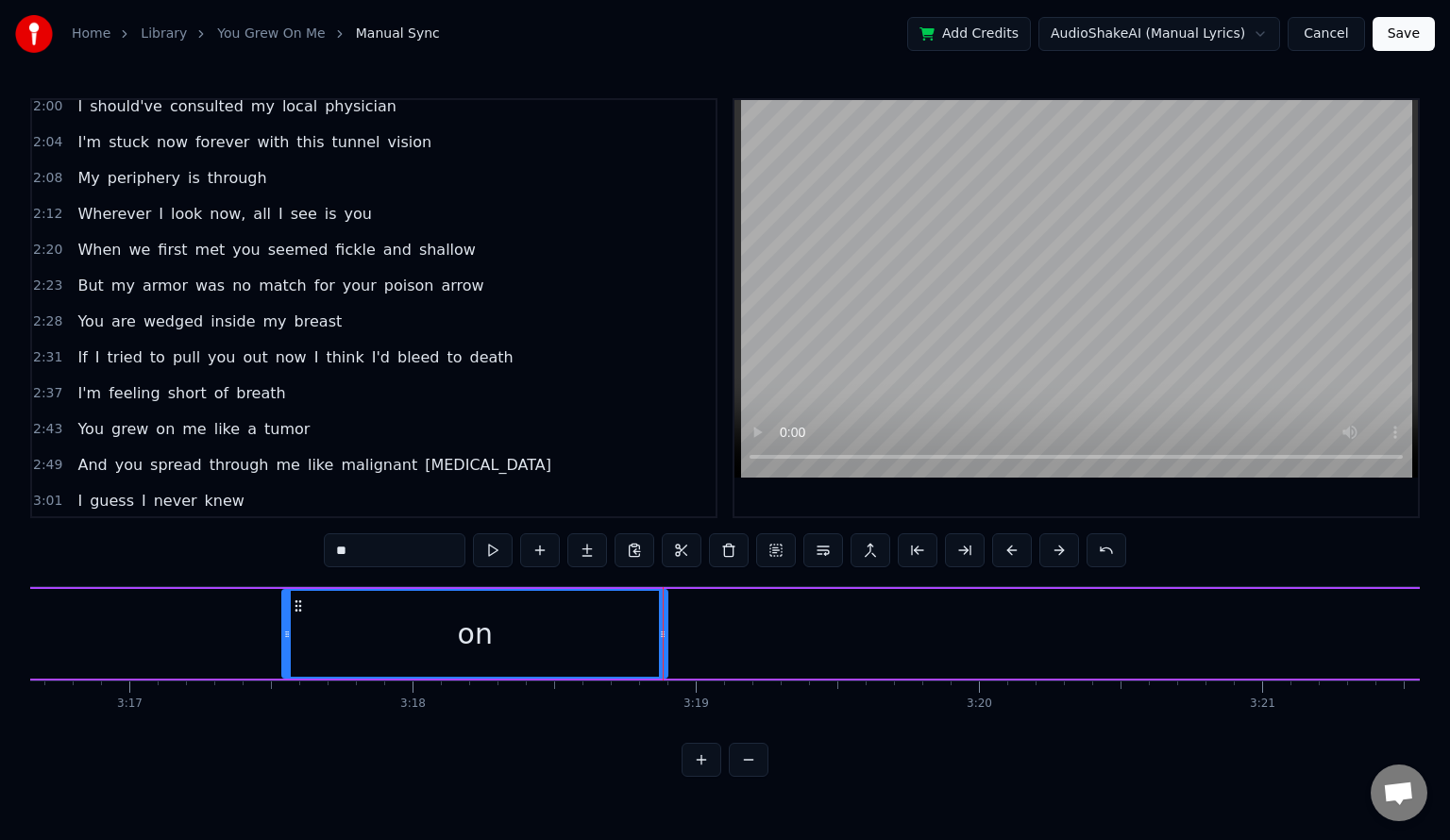
drag, startPoint x: 929, startPoint y: 627, endPoint x: 659, endPoint y: 600, distance: 271.3
click at [659, 600] on div at bounding box center [663, 634] width 8 height 85
click at [667, 603] on div "on" at bounding box center [474, 634] width 387 height 89
click at [540, 550] on button at bounding box center [539, 550] width 39 height 34
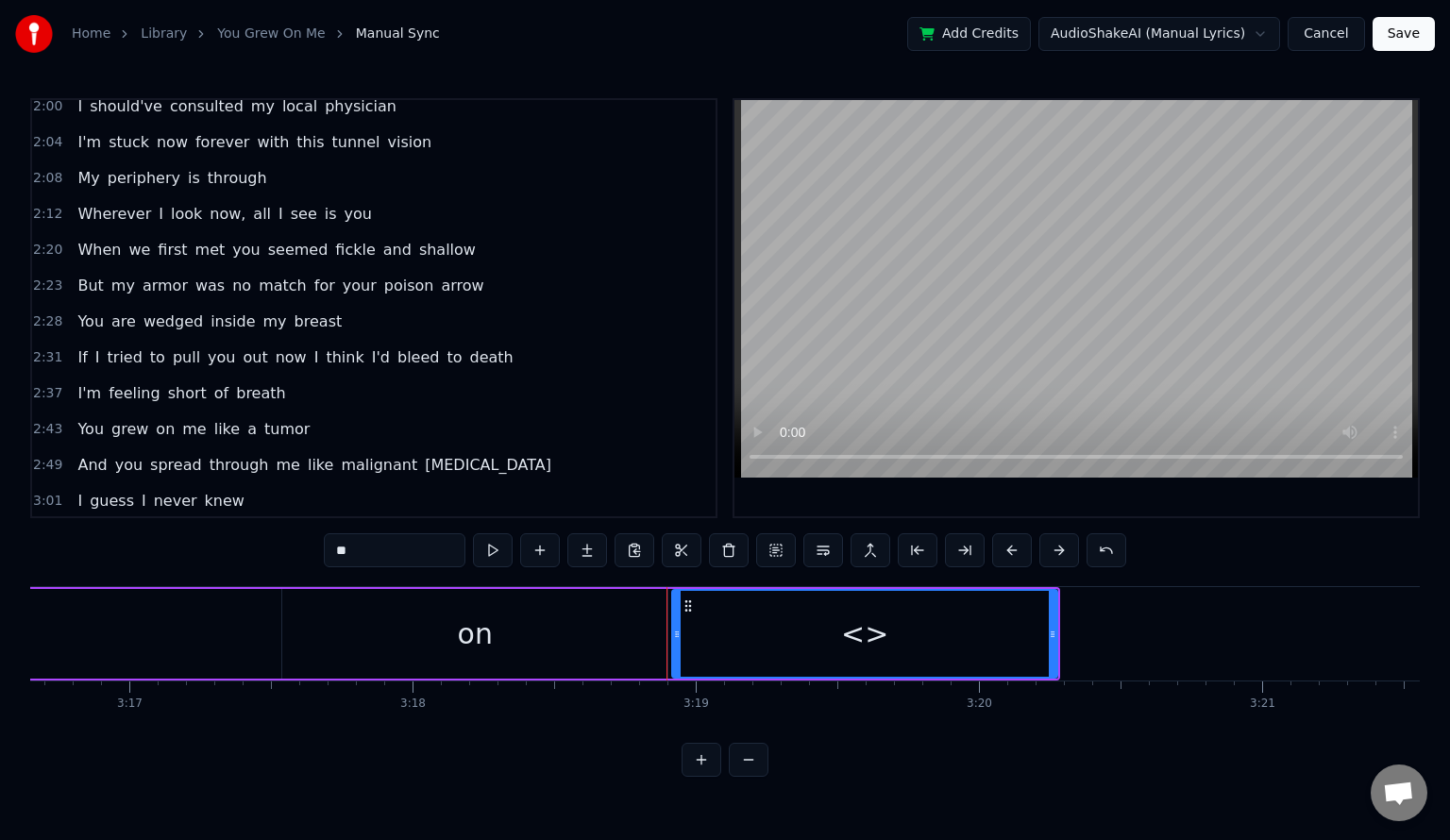
click at [362, 546] on input "**" at bounding box center [395, 550] width 141 height 34
type input "*"
type input "***"
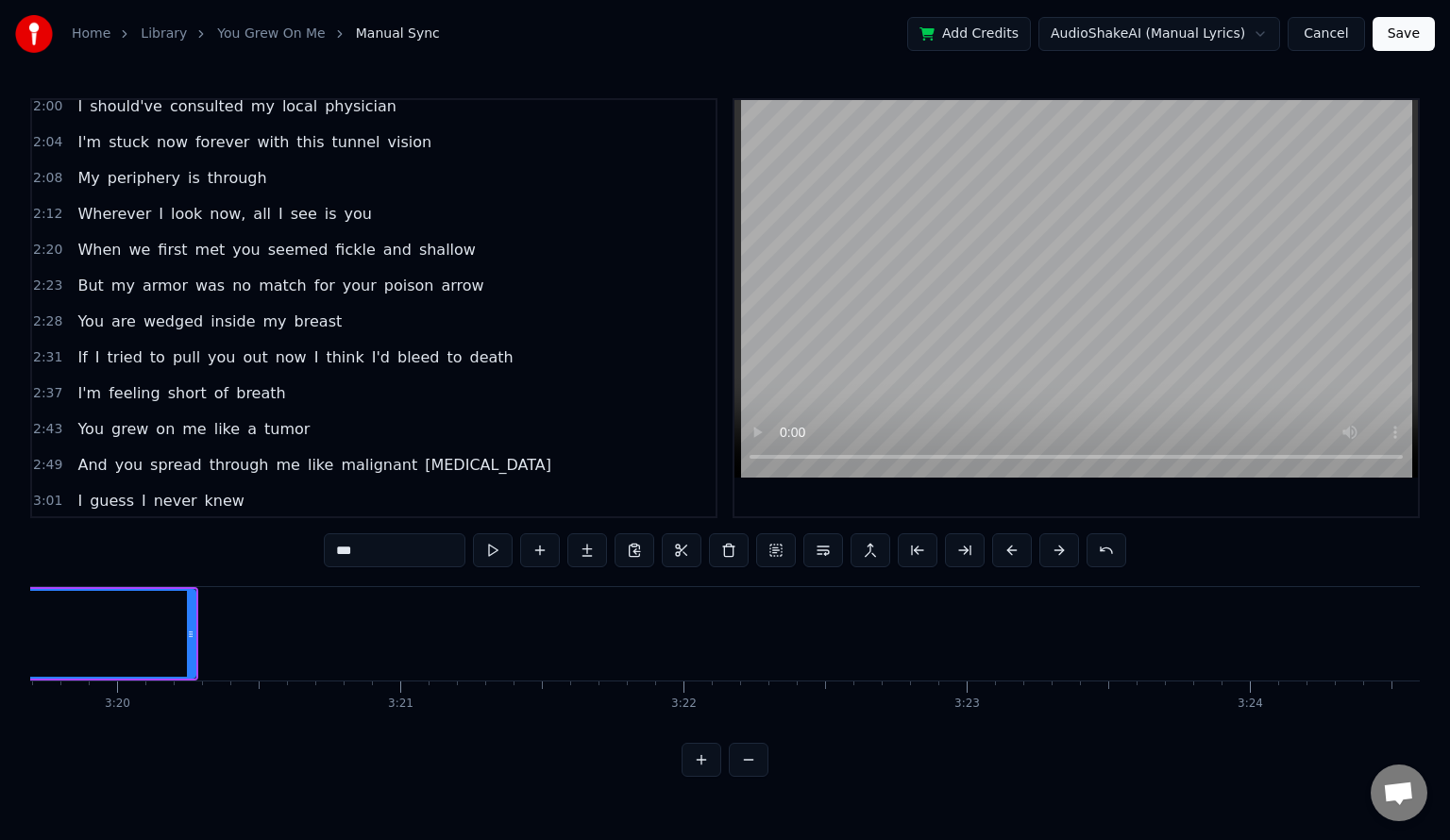
scroll to position [0, 56555]
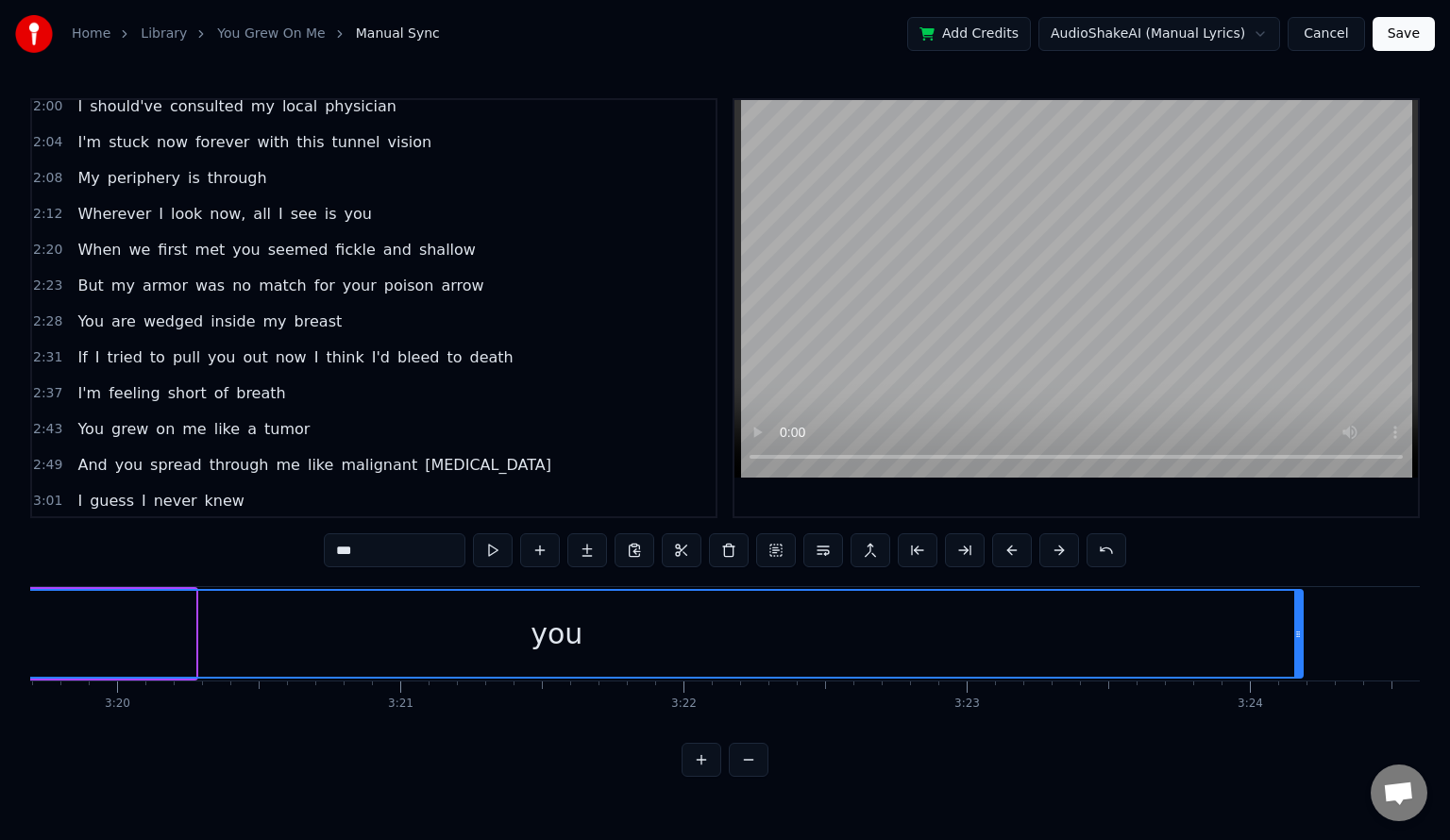
drag, startPoint x: 192, startPoint y: 623, endPoint x: 1303, endPoint y: 650, distance: 1111.3
click at [1303, 650] on div "you" at bounding box center [556, 634] width 1494 height 89
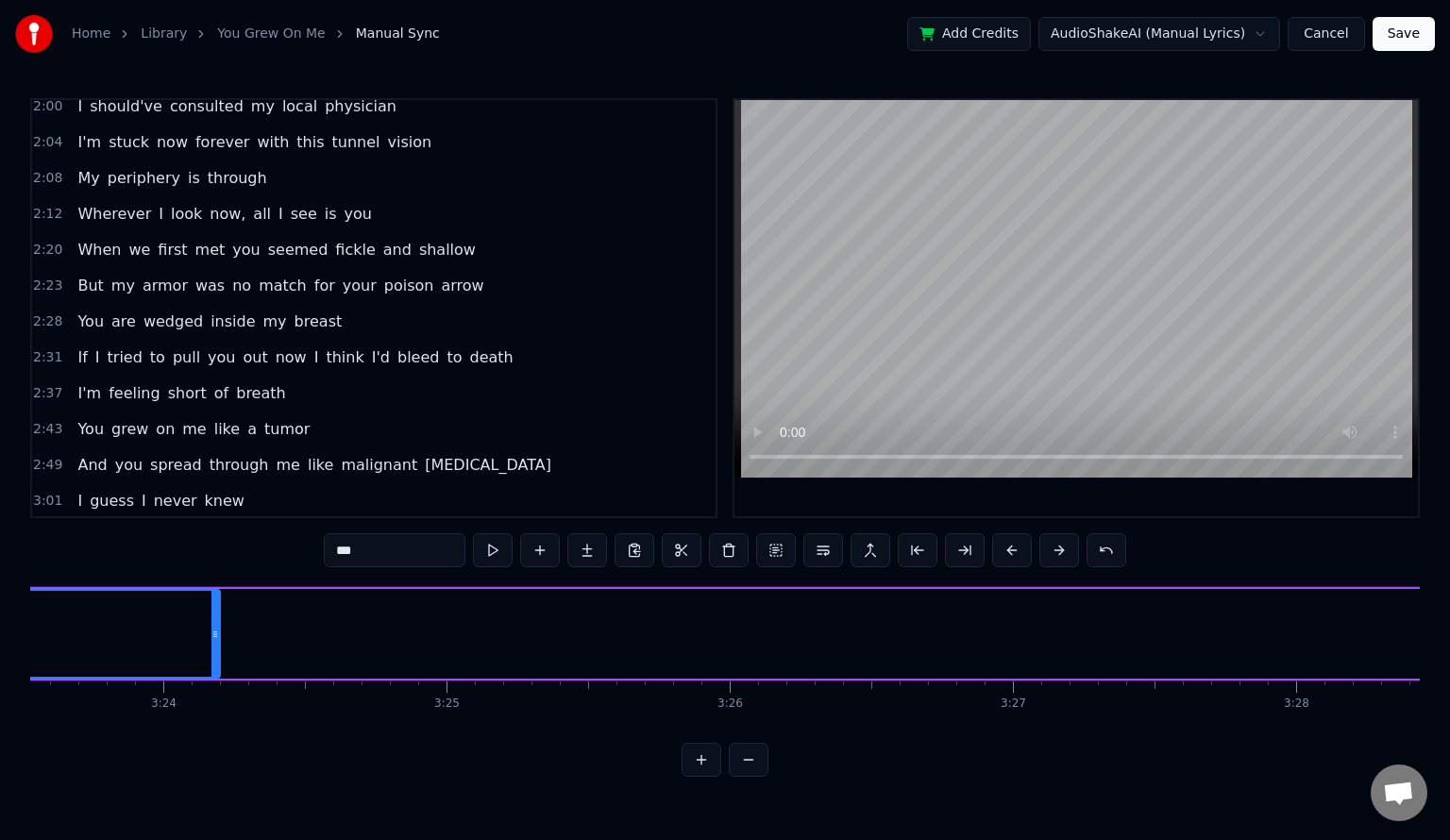
scroll to position [0, 57640]
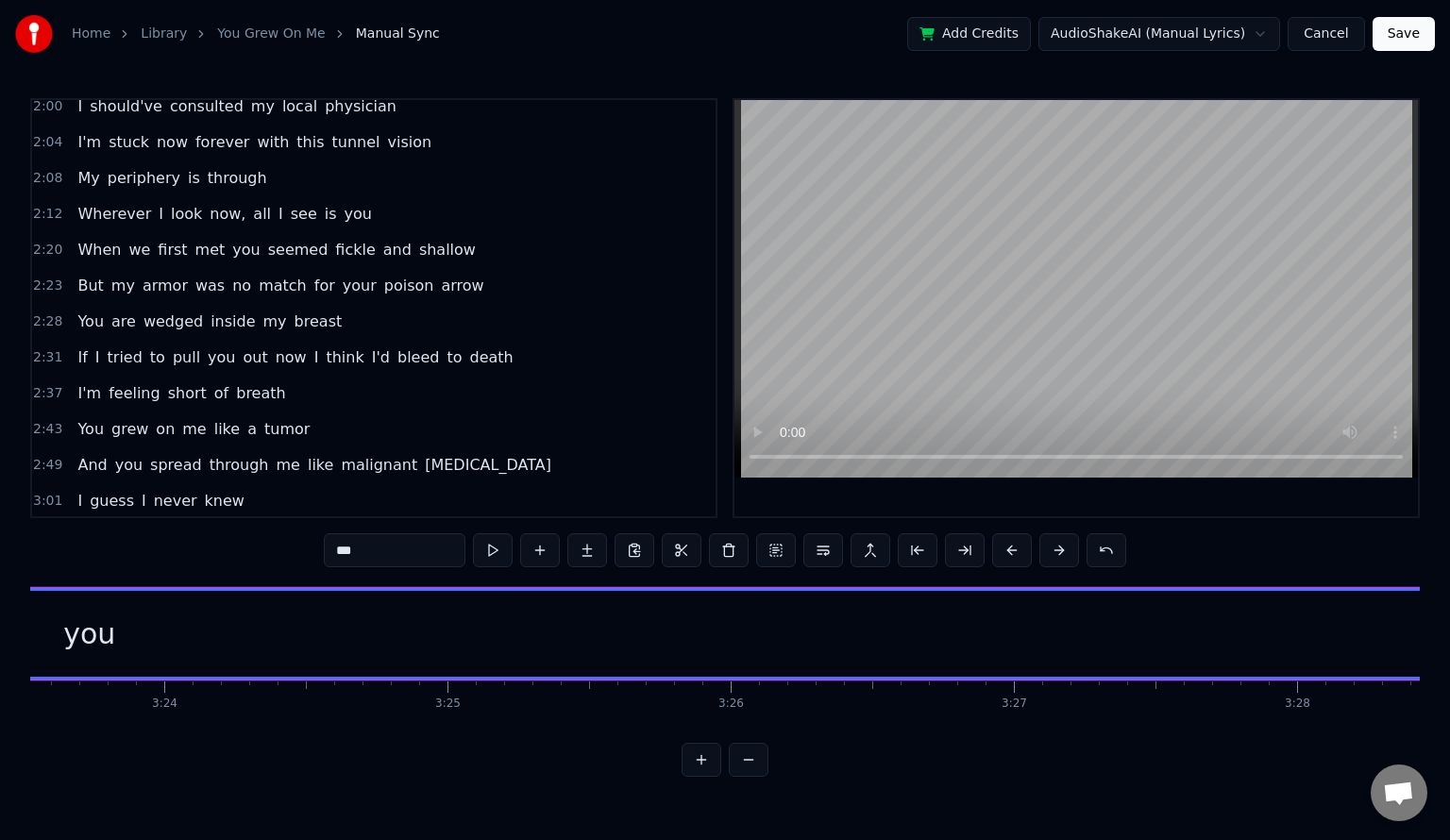
drag, startPoint x: 216, startPoint y: 625, endPoint x: 1449, endPoint y: 661, distance: 1233.5
click at [1449, 661] on div "Home Library You Grew On Me Manual Sync Add Credits AudioShakeAI (Manual Lyrics…" at bounding box center [725, 388] width 1450 height 777
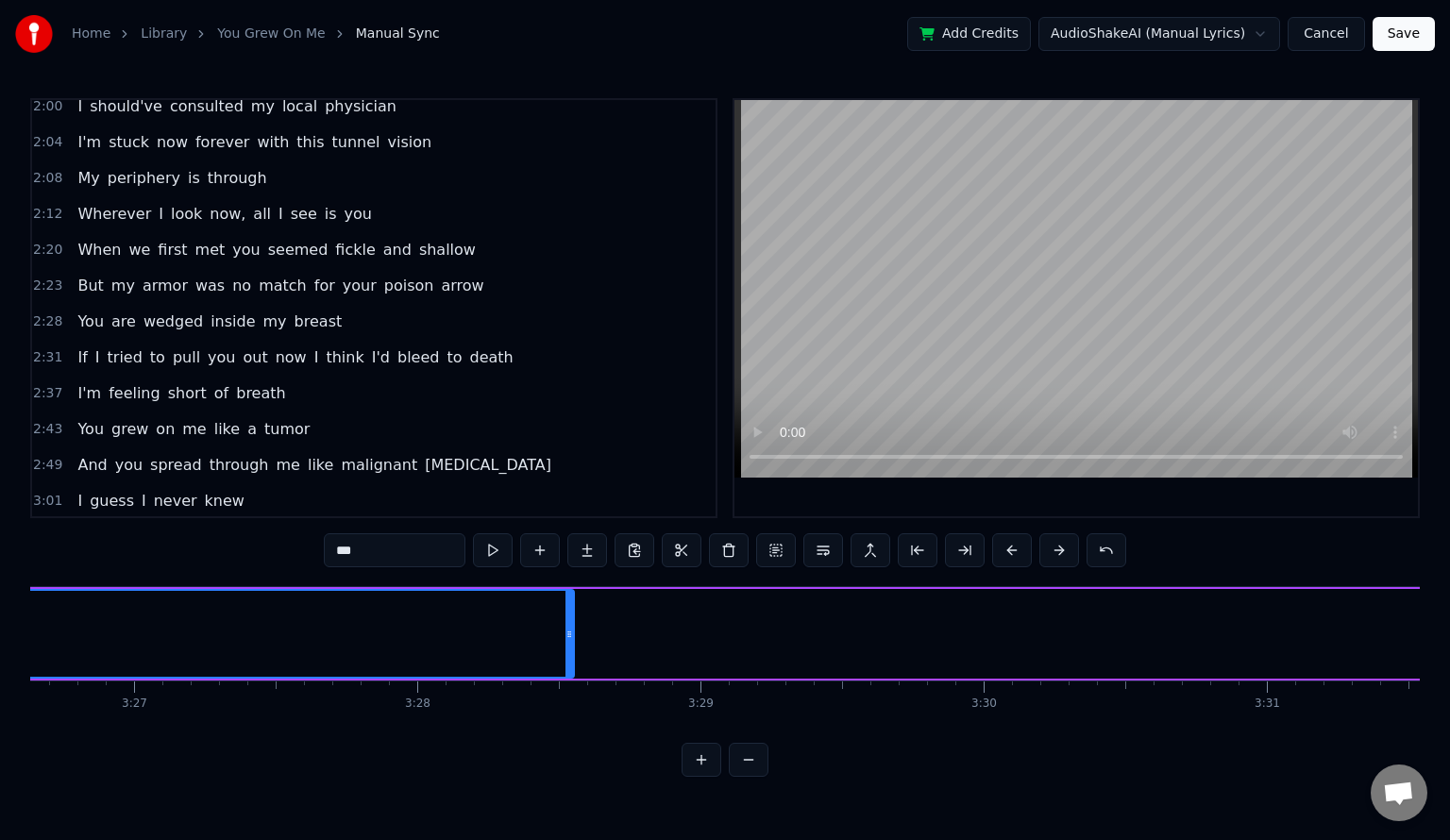
scroll to position [0, 58541]
drag, startPoint x: 547, startPoint y: 633, endPoint x: 731, endPoint y: 579, distance: 191.8
click at [785, 610] on div at bounding box center [784, 634] width 8 height 85
click at [52, 528] on span "3:09" at bounding box center [48, 536] width 29 height 19
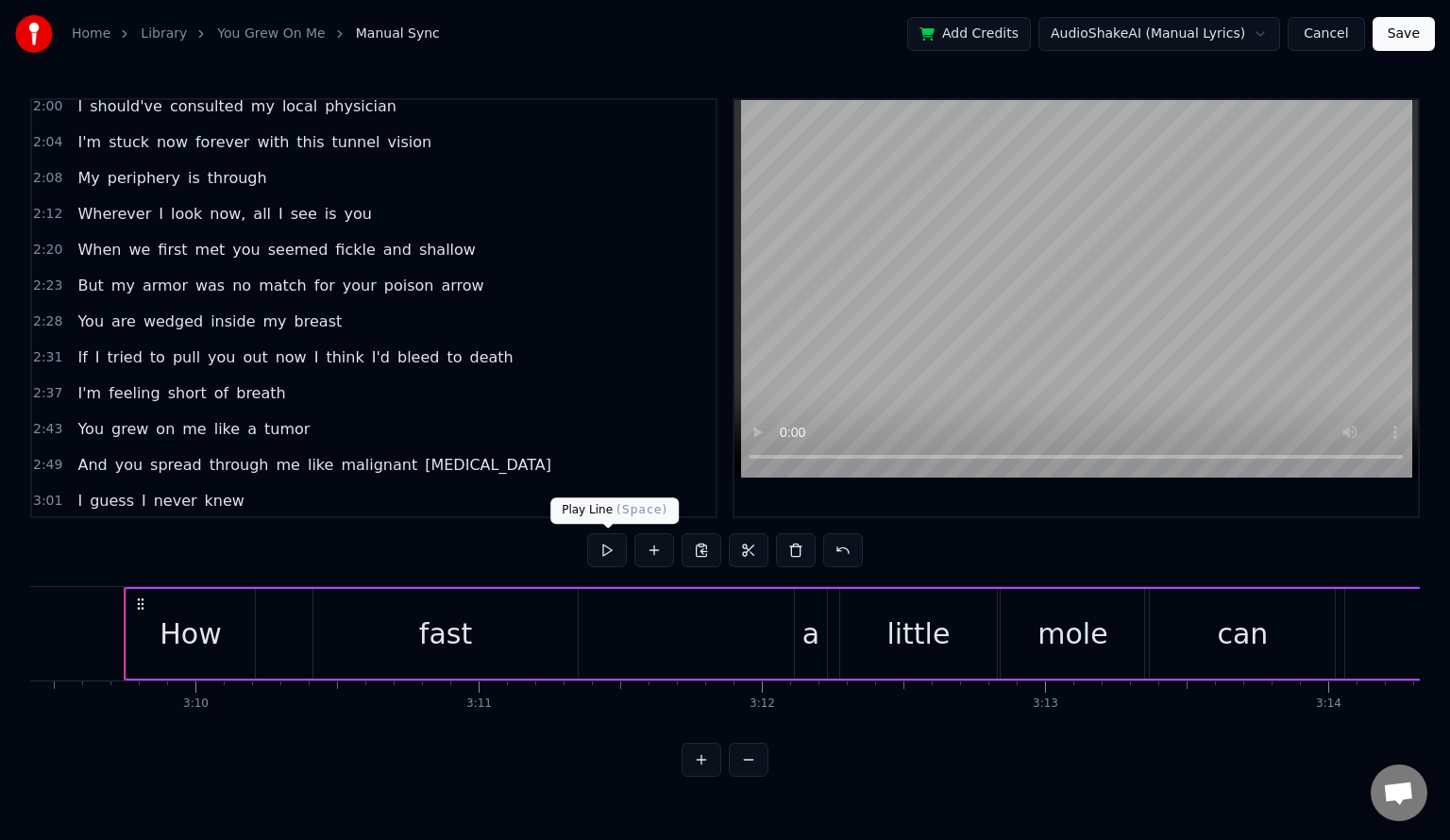
click at [615, 547] on button at bounding box center [607, 550] width 39 height 34
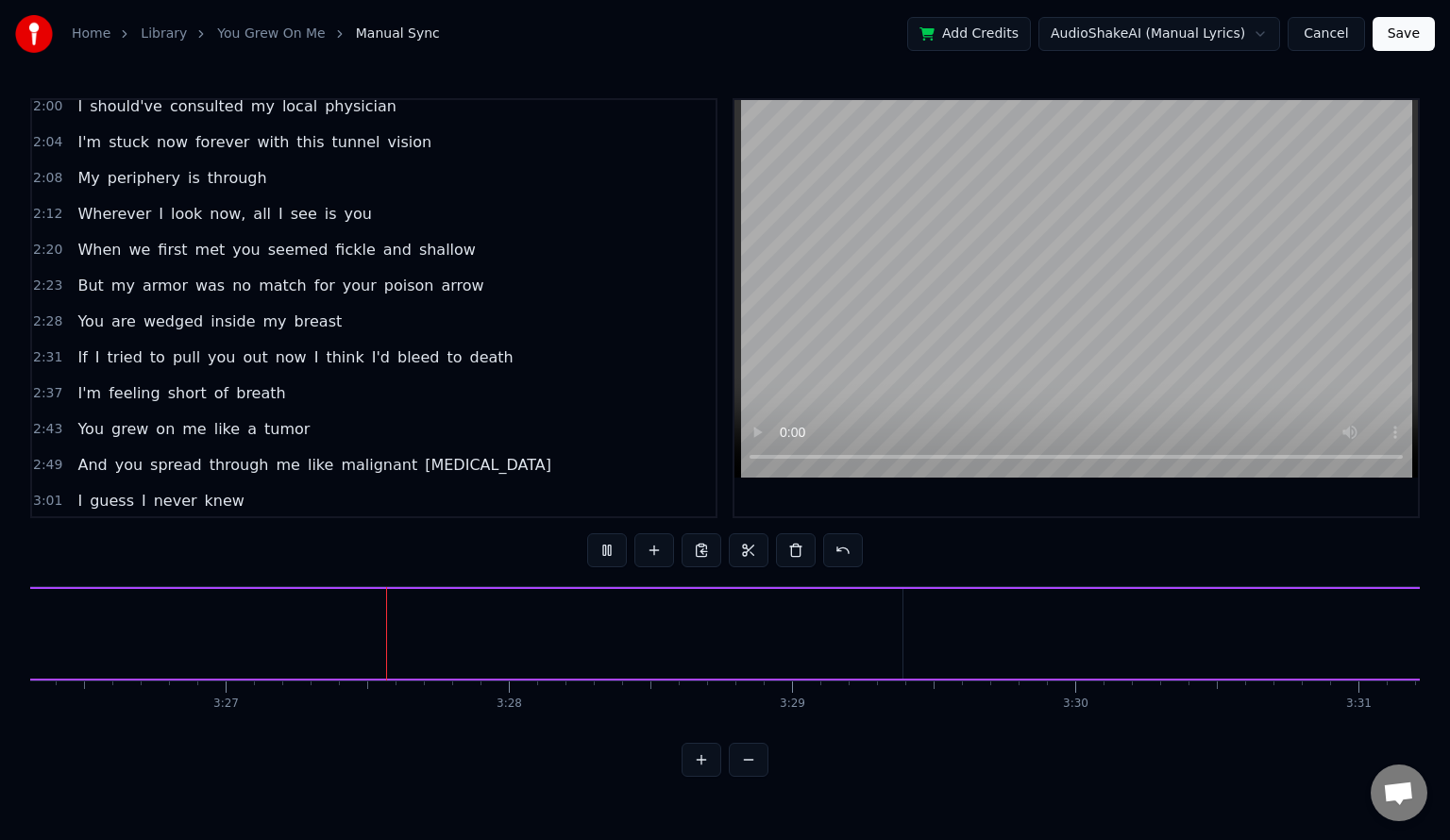
scroll to position [0, 58502]
click at [615, 547] on button at bounding box center [607, 550] width 39 height 34
click at [397, 526] on span "mole" at bounding box center [418, 536] width 41 height 22
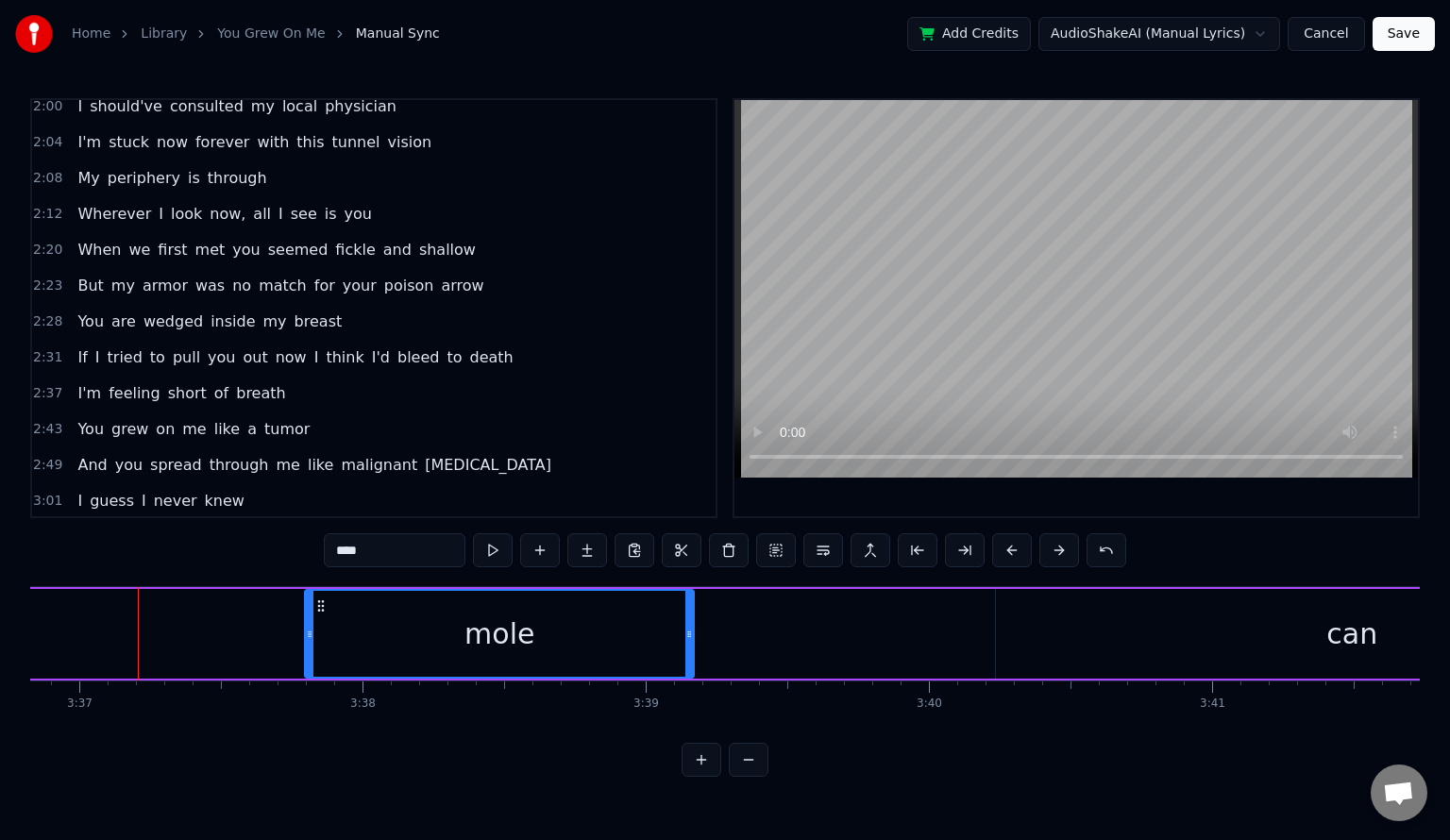
scroll to position [0, 61419]
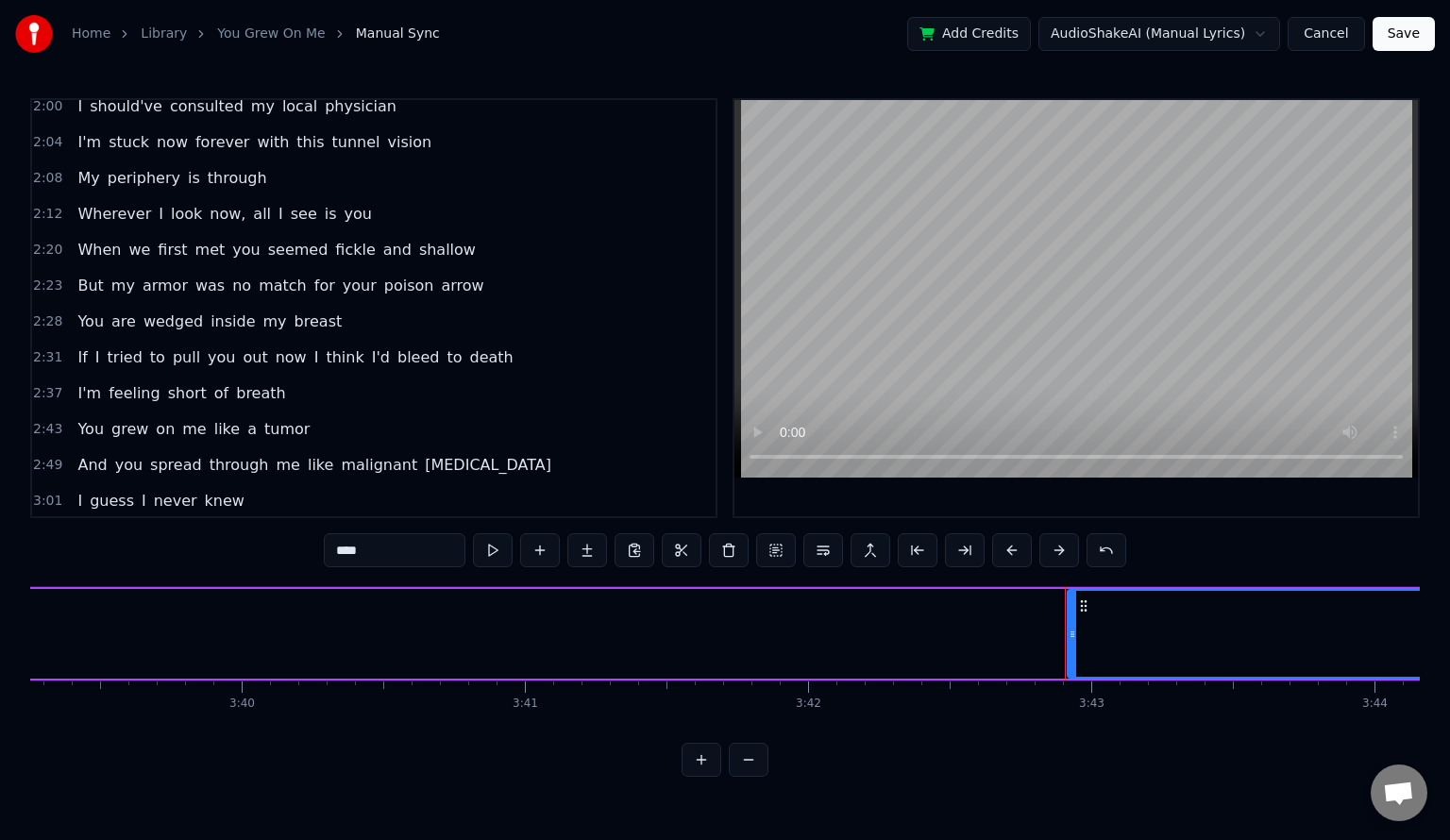
type input "**"
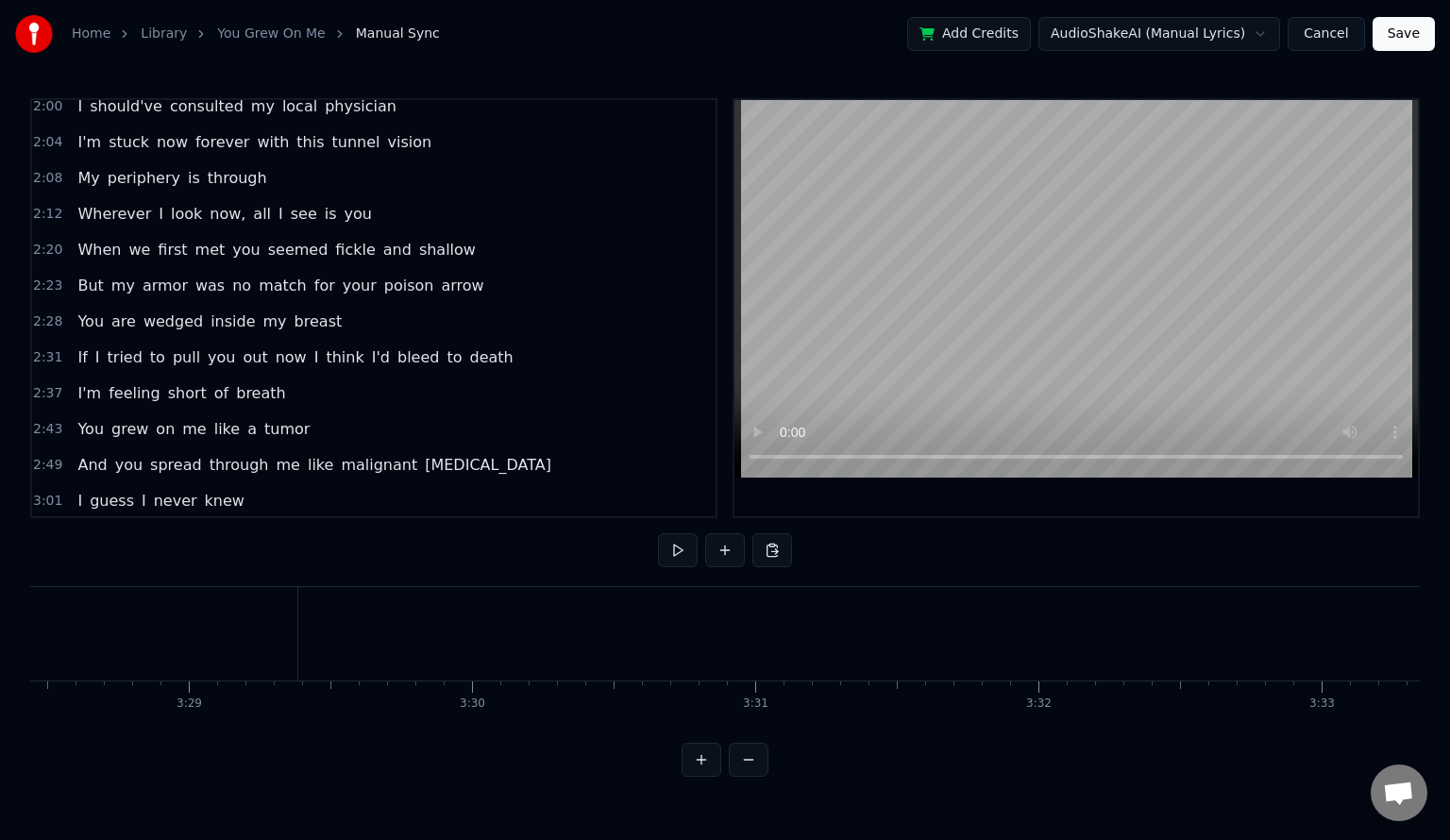
scroll to position [0, 59031]
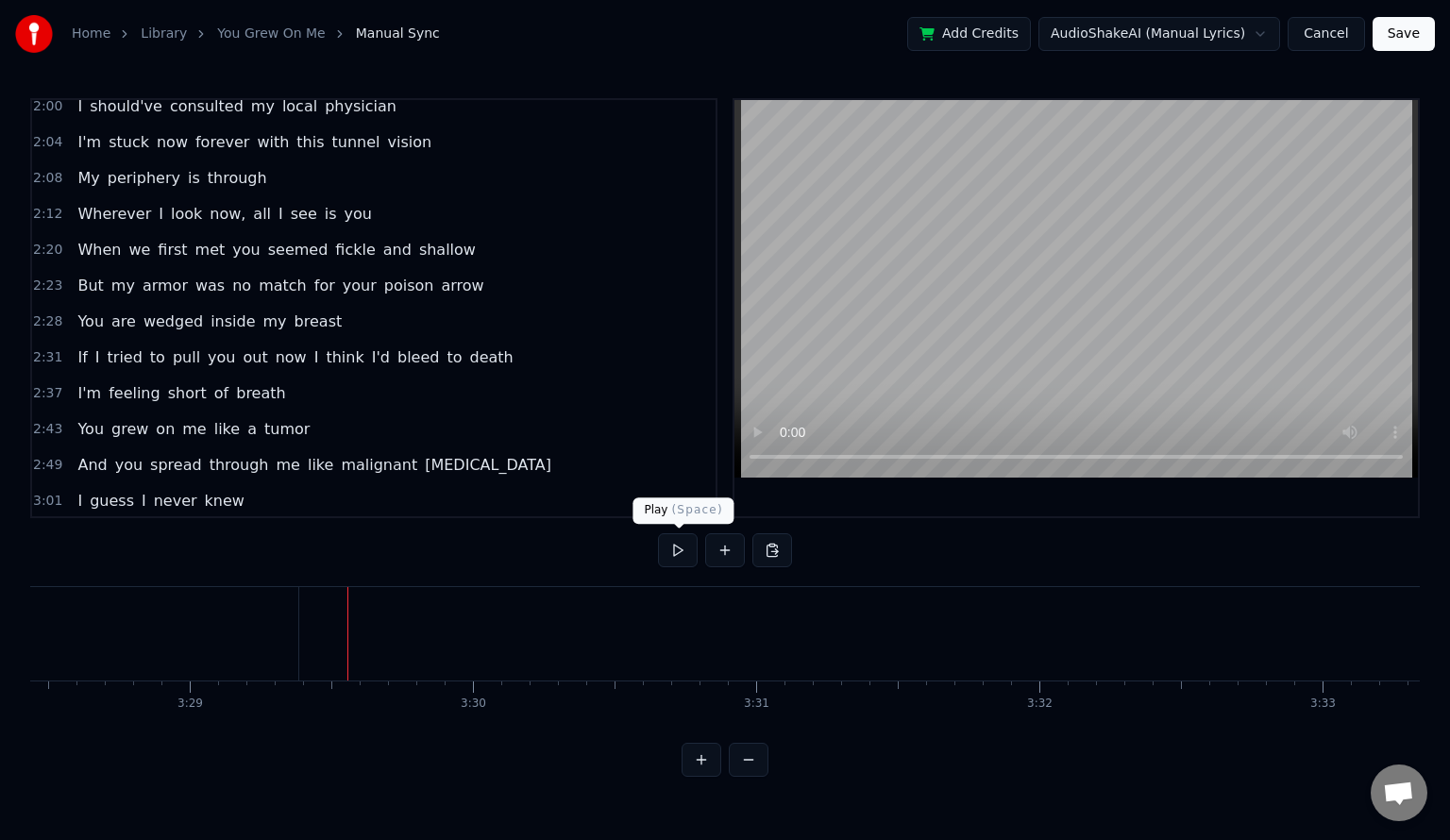
click at [675, 555] on button at bounding box center [678, 550] width 39 height 34
click at [676, 555] on button at bounding box center [678, 550] width 39 height 34
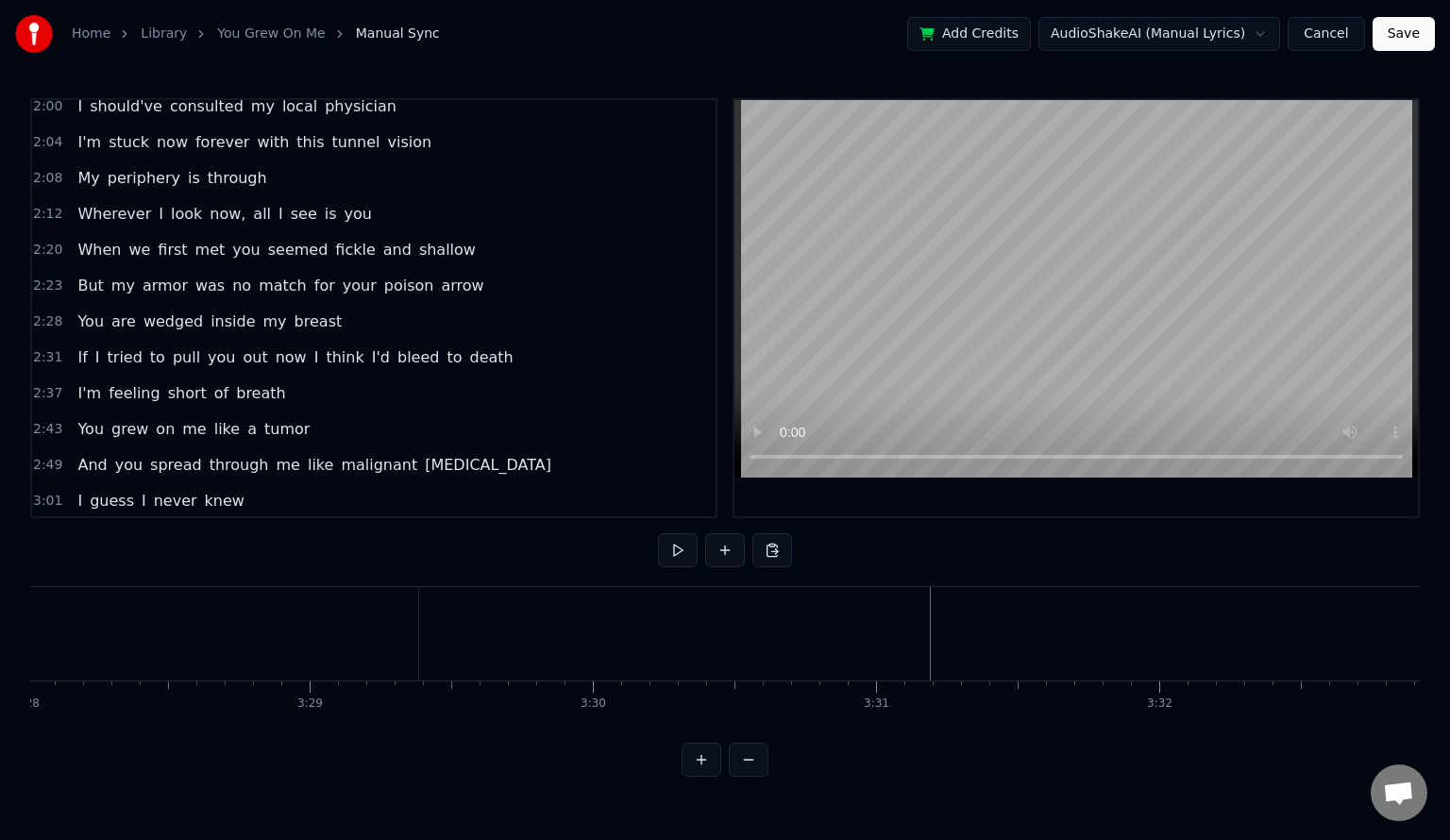
click at [1402, 36] on button "Save" at bounding box center [1403, 33] width 62 height 34
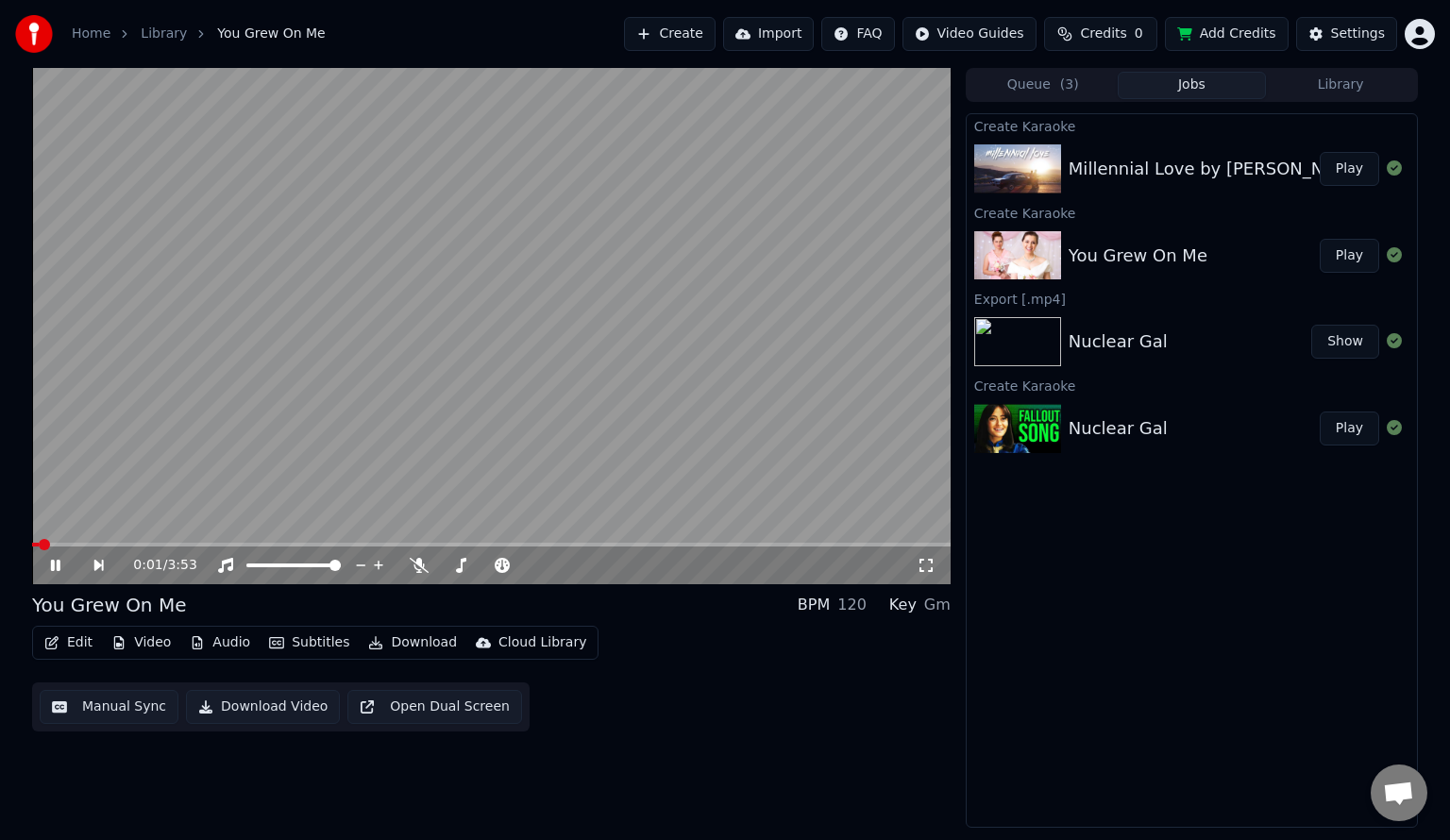
click at [605, 438] on video at bounding box center [491, 326] width 919 height 517
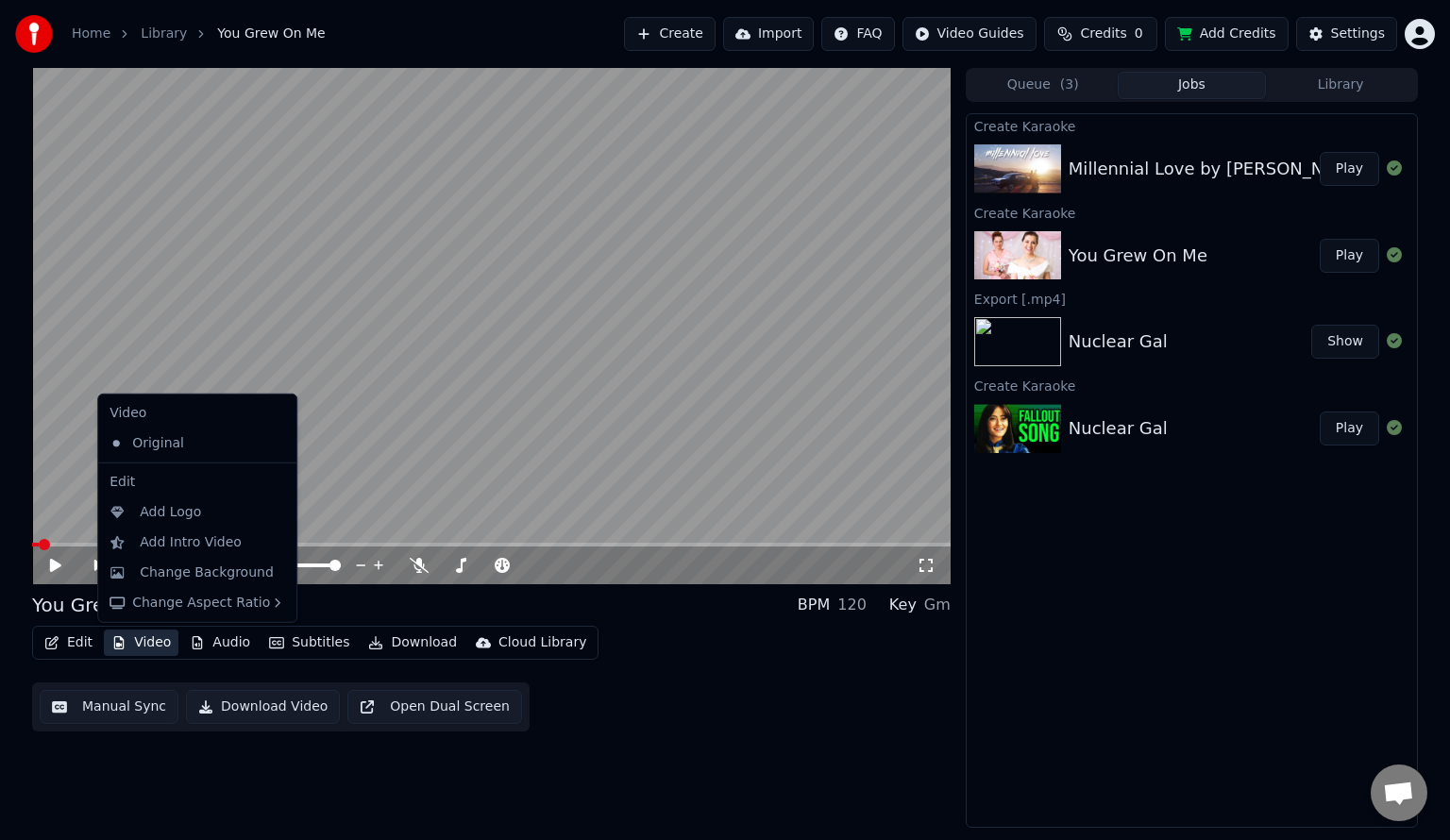
click at [133, 641] on button "Video" at bounding box center [141, 643] width 75 height 27
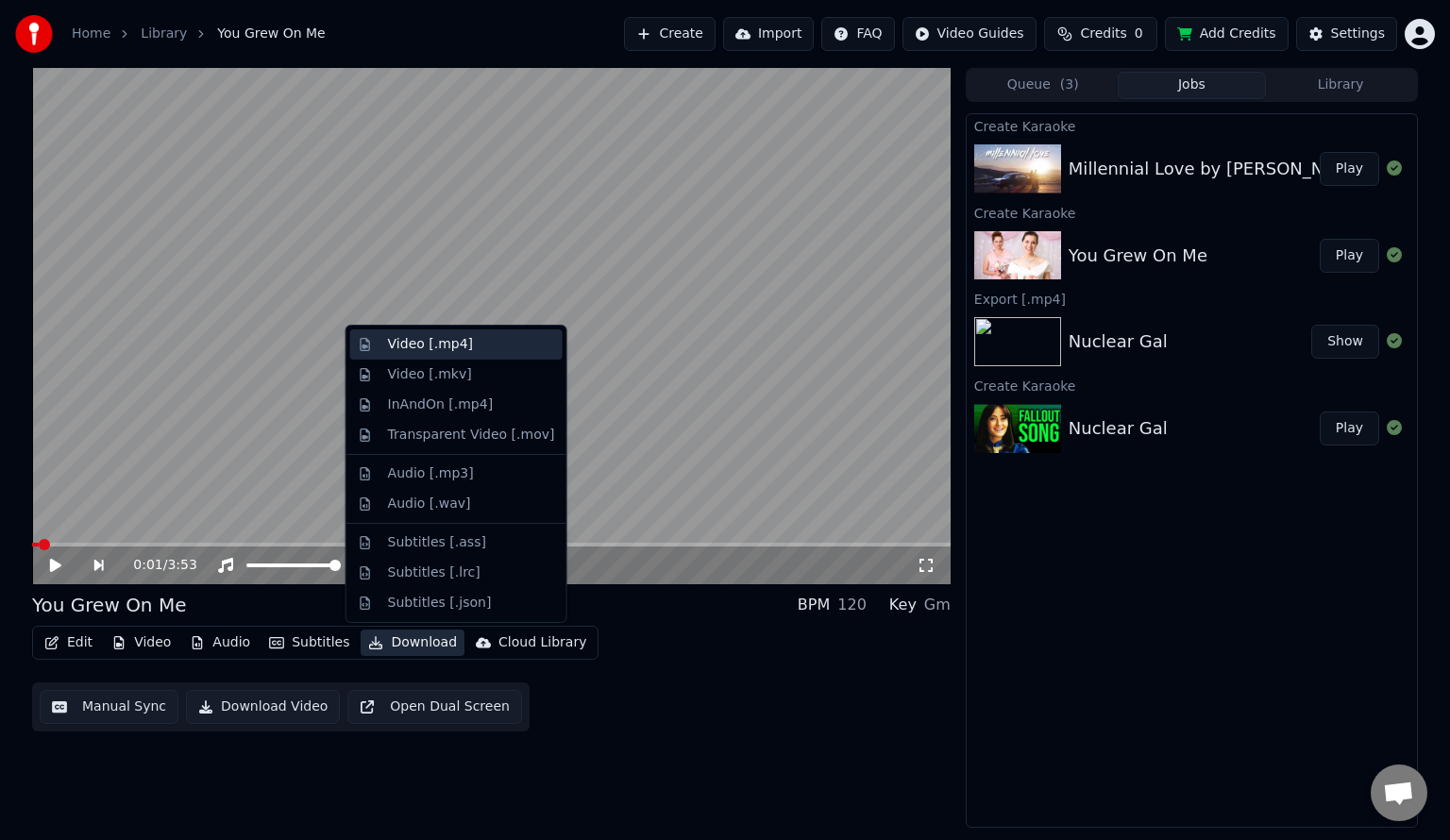
click at [438, 345] on div "Video [.mp4]" at bounding box center [430, 344] width 84 height 19
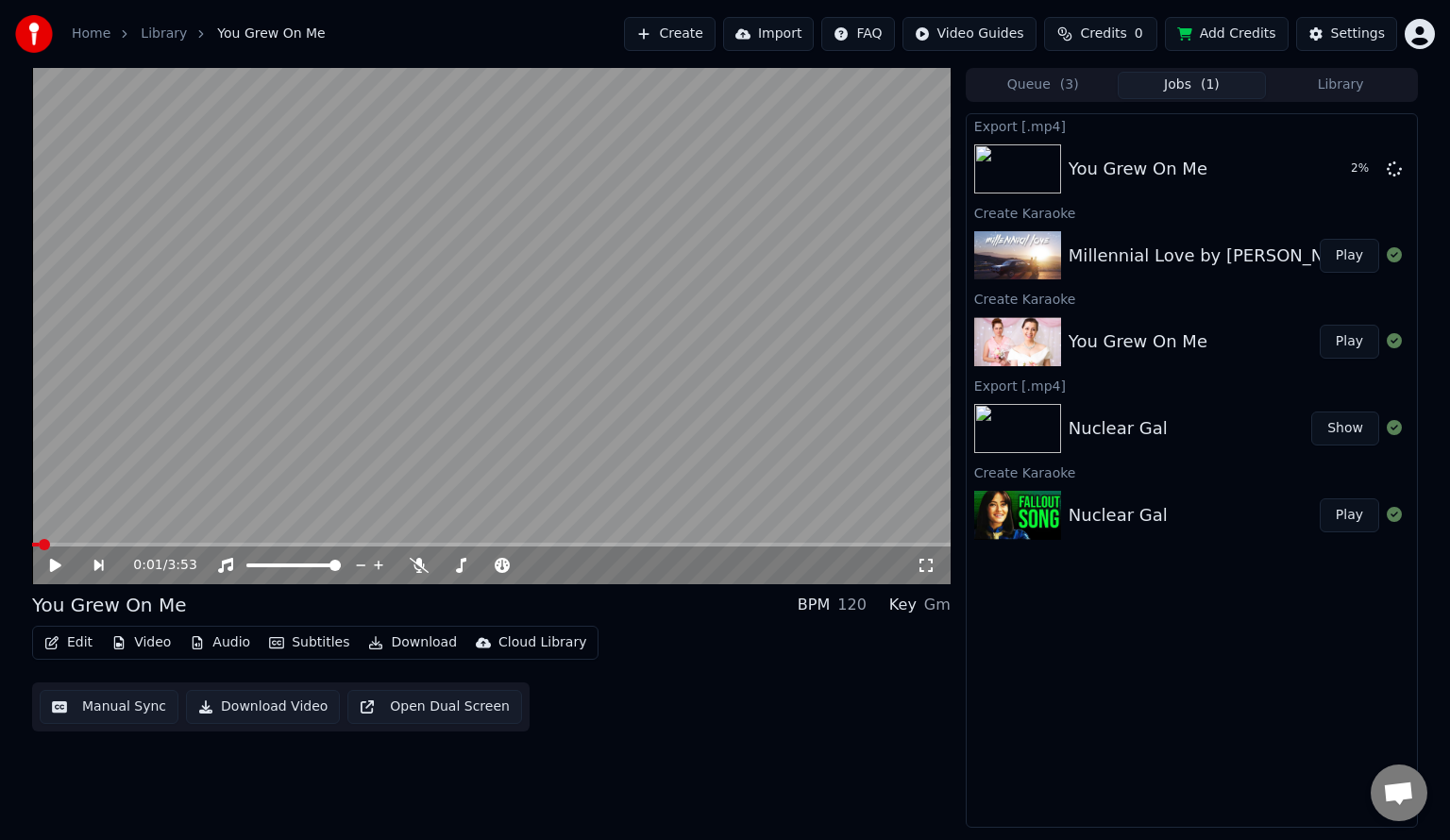
click at [1349, 260] on button "Play" at bounding box center [1349, 255] width 60 height 34
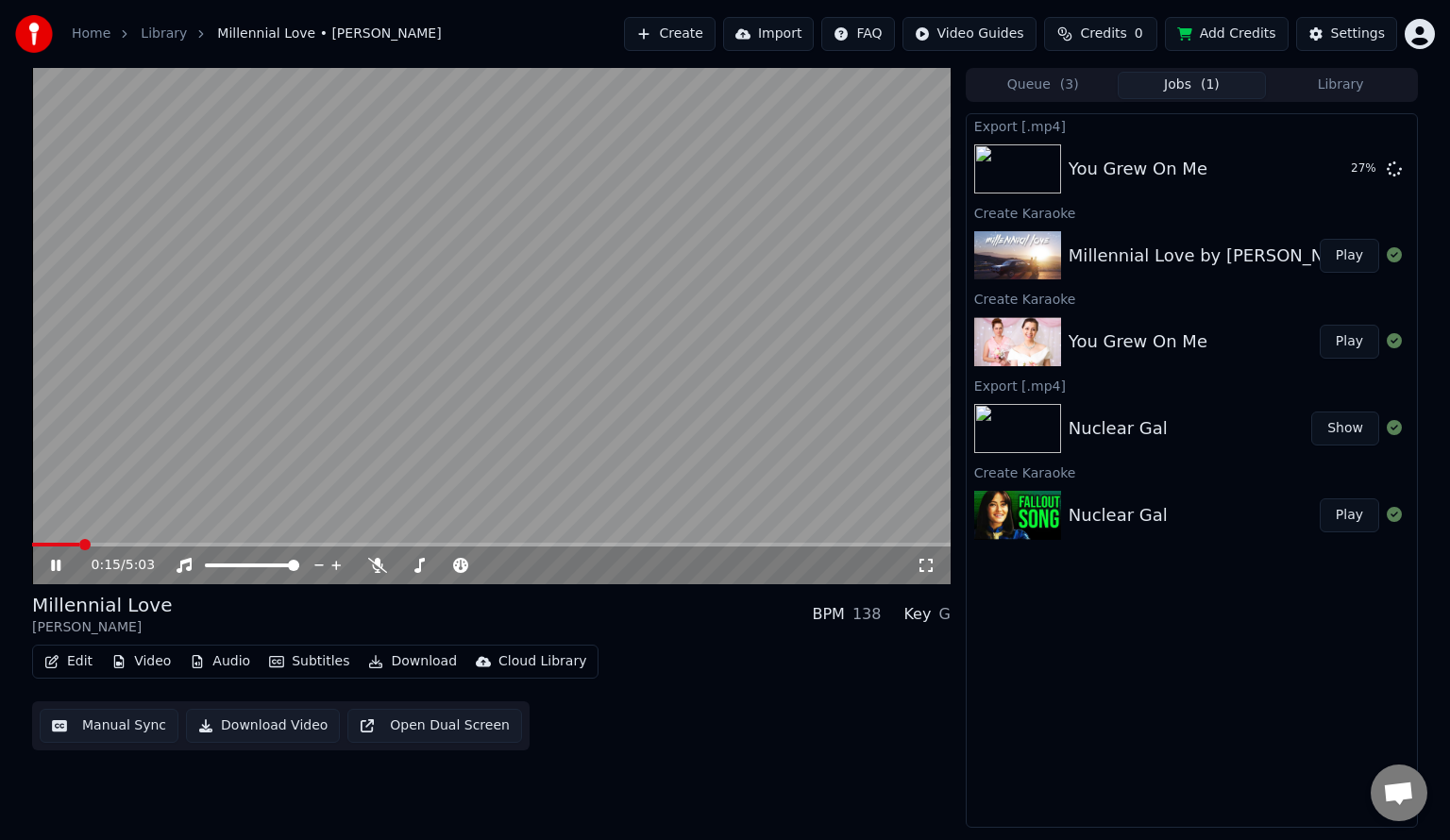
click at [680, 406] on video at bounding box center [491, 326] width 919 height 517
click at [1124, 508] on div "Nuclear Gal" at bounding box center [1118, 515] width 99 height 27
click at [1352, 518] on button "Play" at bounding box center [1349, 515] width 60 height 34
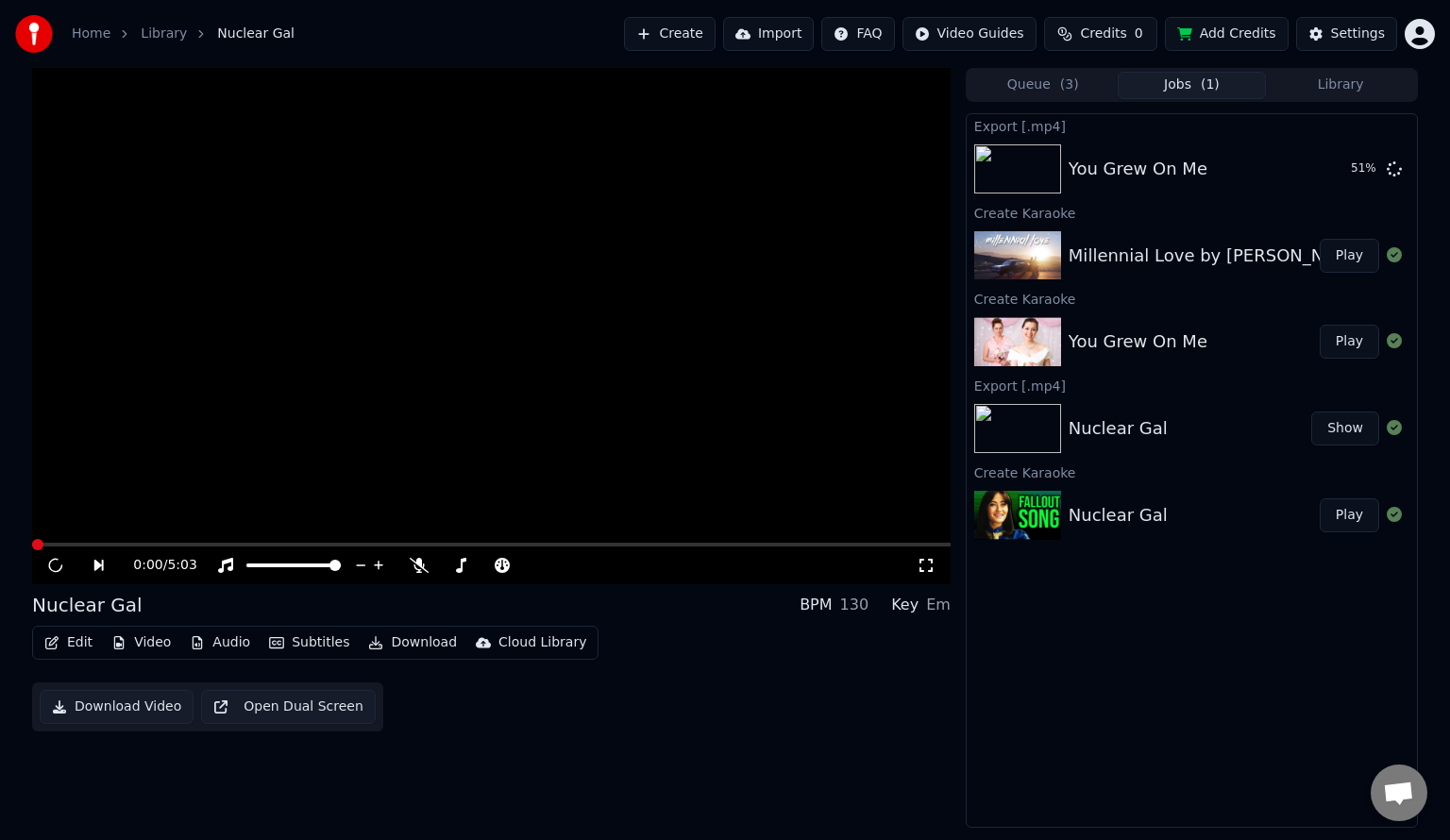
click at [601, 349] on video at bounding box center [491, 326] width 919 height 517
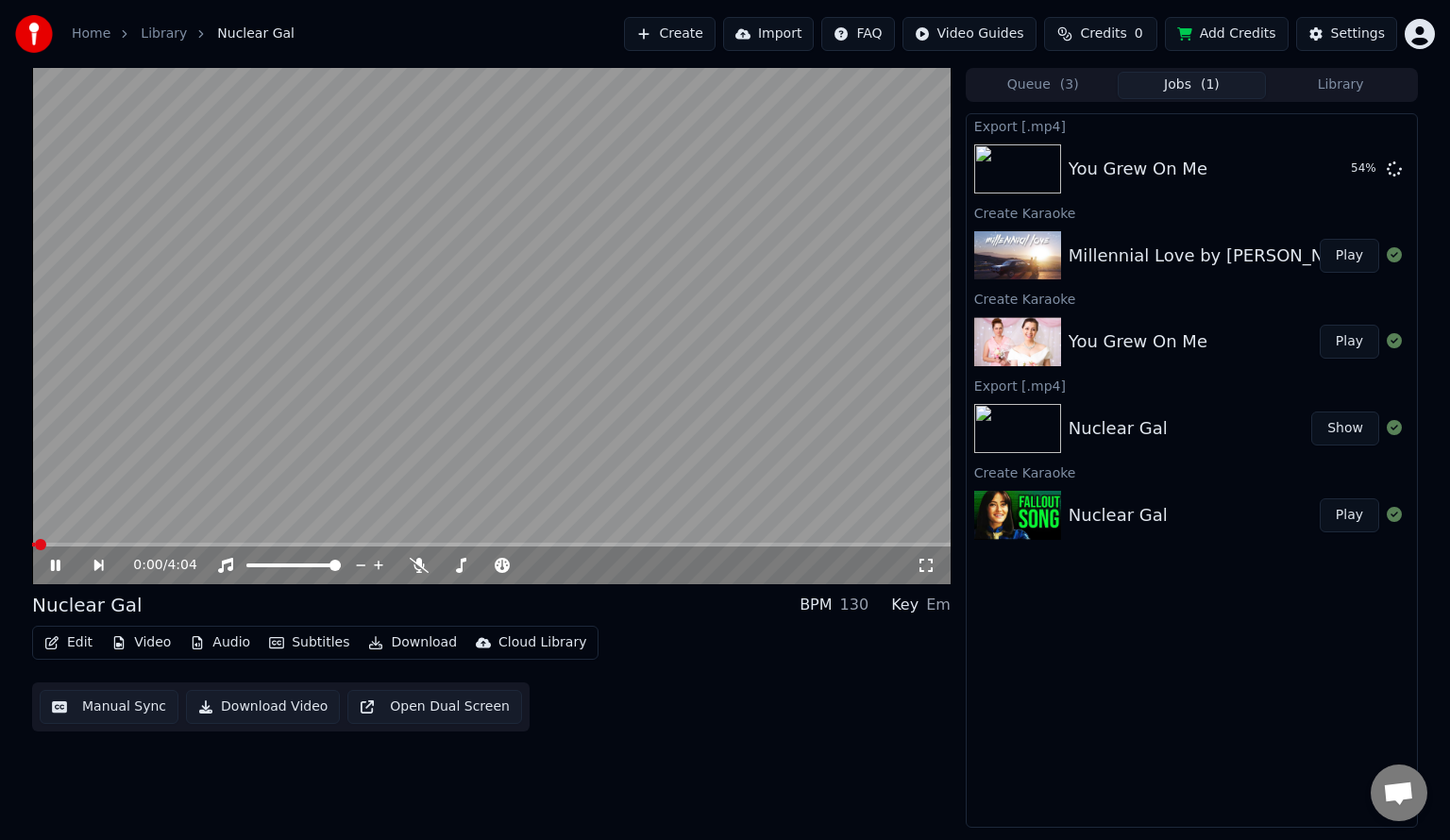
click at [216, 472] on video at bounding box center [491, 326] width 919 height 517
click at [142, 636] on button "Video" at bounding box center [141, 643] width 75 height 27
click at [460, 413] on video at bounding box center [491, 326] width 919 height 517
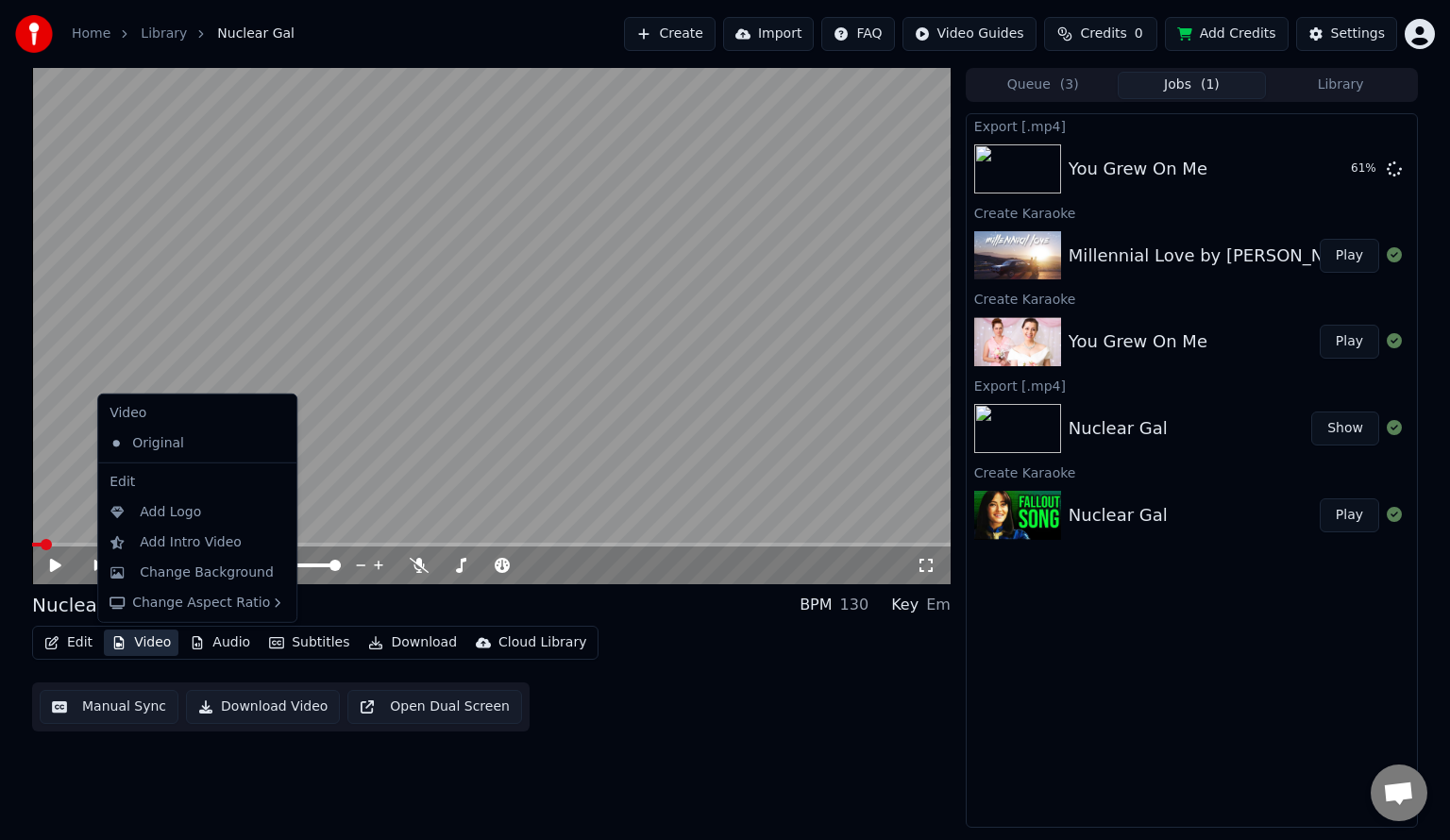
click at [150, 643] on button "Video" at bounding box center [141, 643] width 75 height 27
click at [184, 569] on div "Change Background" at bounding box center [206, 573] width 134 height 19
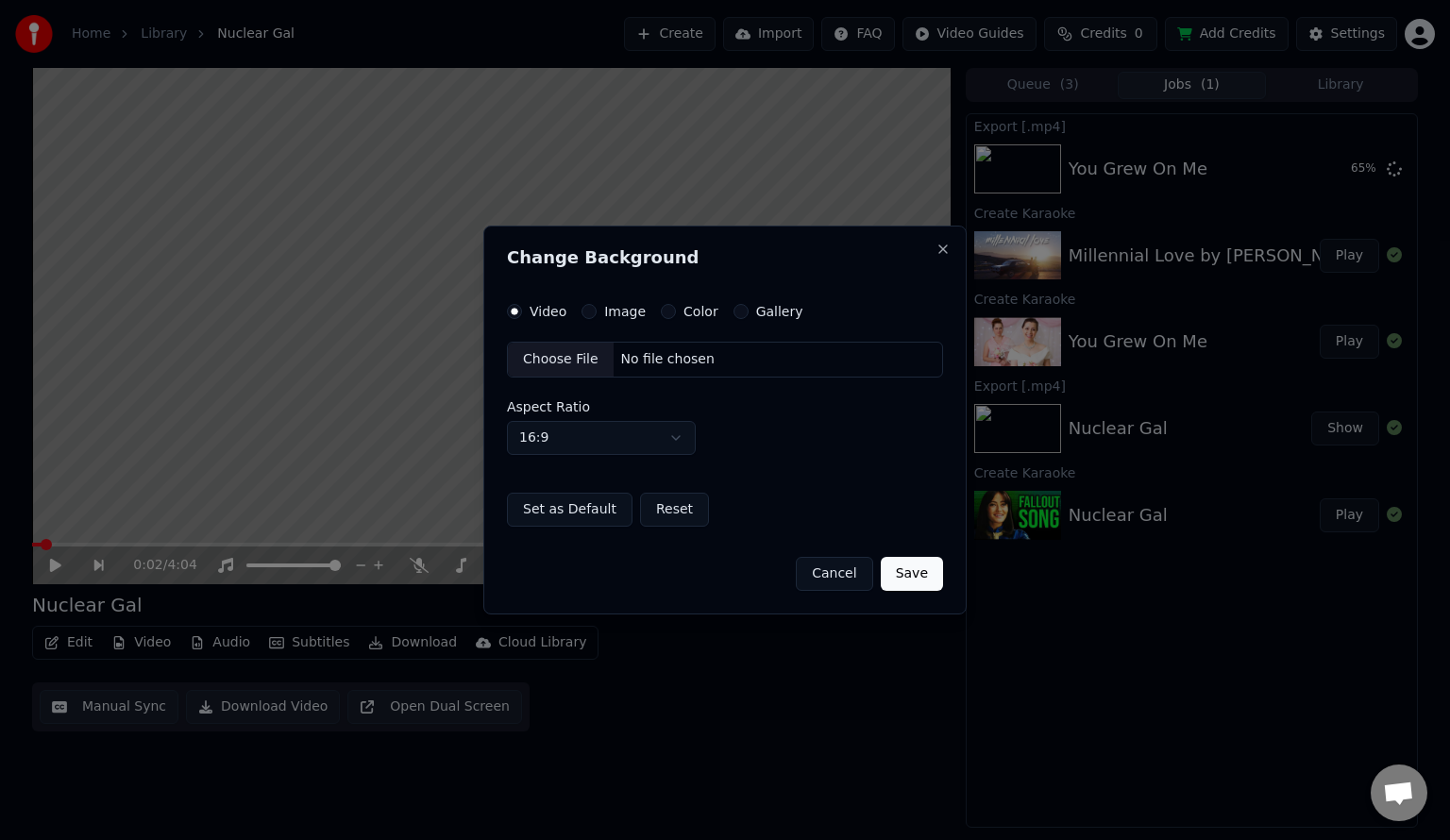
click at [734, 311] on button "Gallery" at bounding box center [741, 310] width 15 height 15
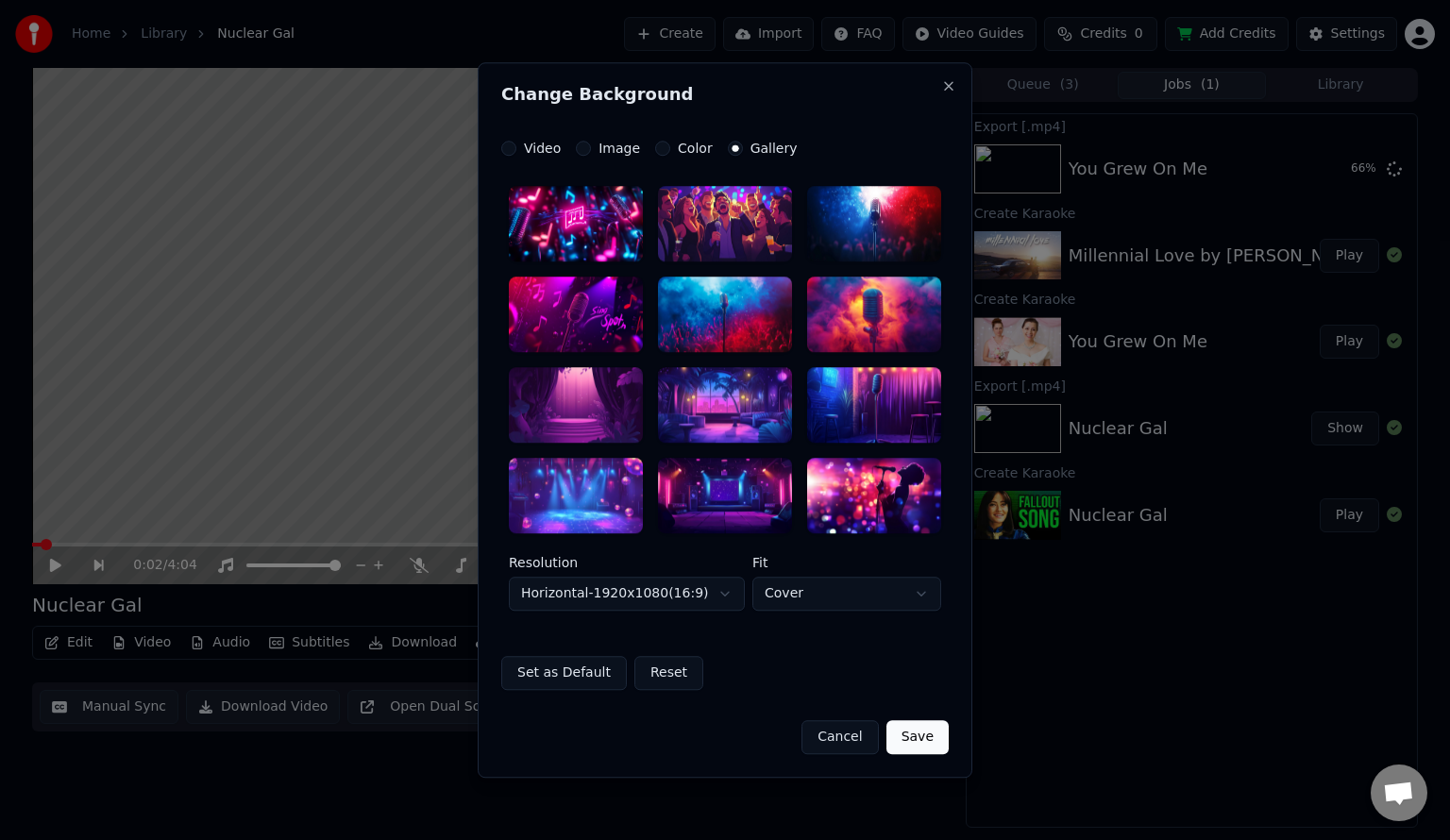
click at [865, 492] on div at bounding box center [874, 495] width 134 height 76
click at [599, 667] on button "Set as Default" at bounding box center [564, 673] width 126 height 34
click at [928, 736] on button "Save" at bounding box center [917, 737] width 62 height 34
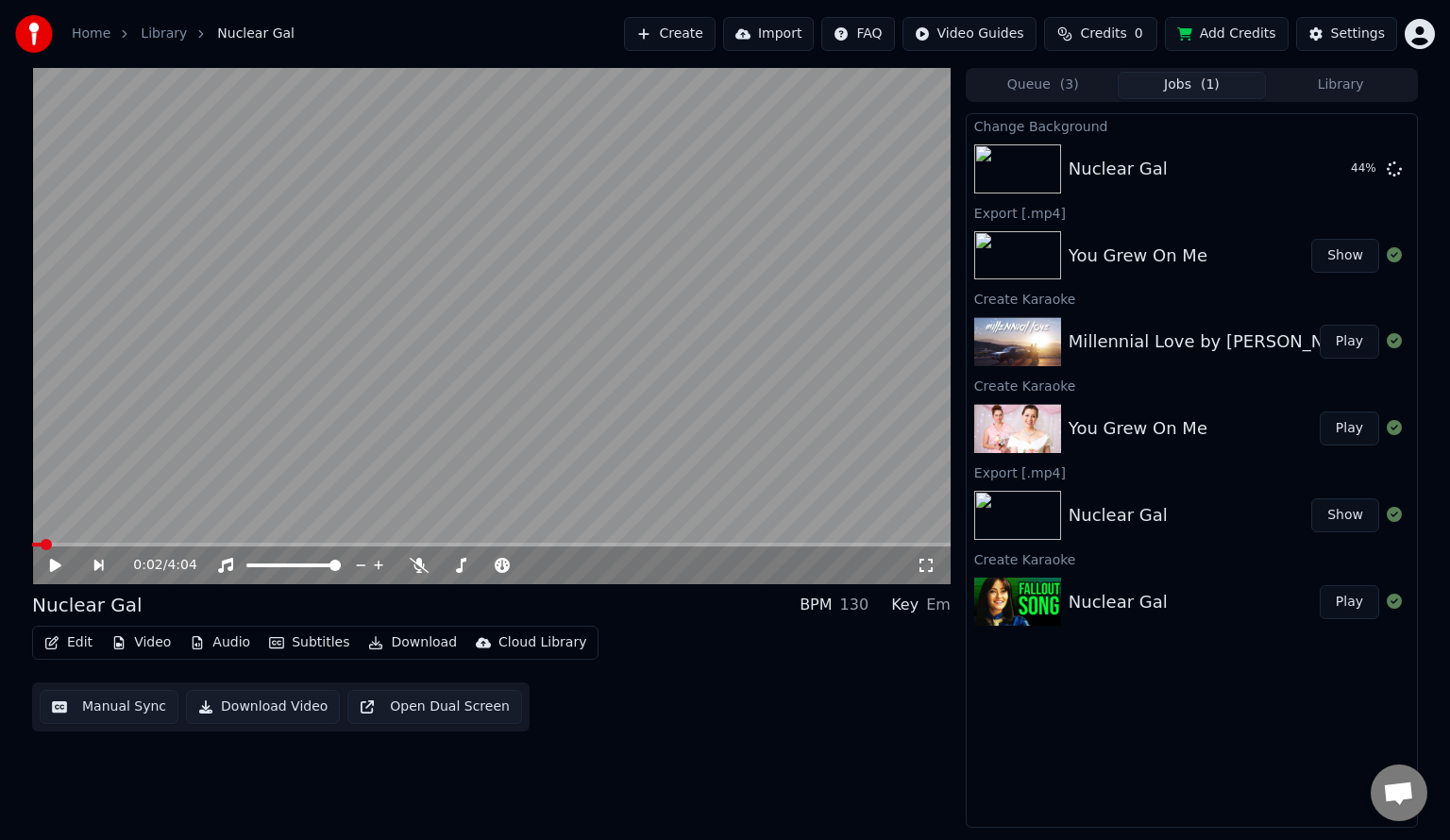
click at [1342, 254] on button "Show" at bounding box center [1345, 255] width 68 height 34
click at [1324, 722] on div "Change Background Nuclear Gal Play Export [.mp4] You Grew On Me Show Create Kar…" at bounding box center [1192, 470] width 452 height 714
click at [1344, 341] on button "Play" at bounding box center [1349, 342] width 60 height 34
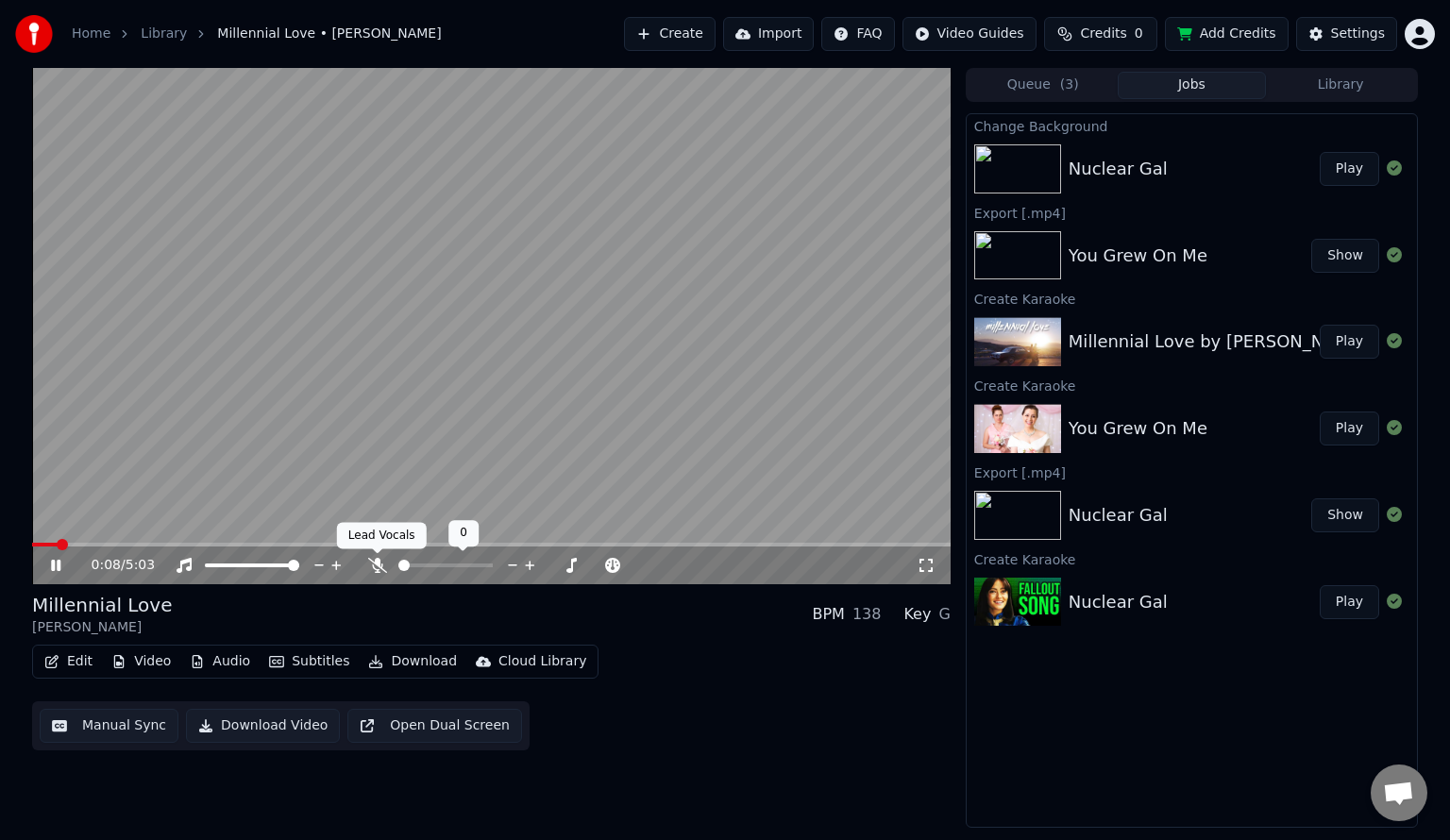
click at [376, 568] on icon at bounding box center [377, 565] width 19 height 15
click at [376, 565] on icon at bounding box center [377, 565] width 11 height 15
click at [370, 424] on video at bounding box center [491, 326] width 919 height 517
click at [323, 404] on video at bounding box center [491, 326] width 919 height 517
click at [378, 570] on icon at bounding box center [377, 565] width 19 height 15
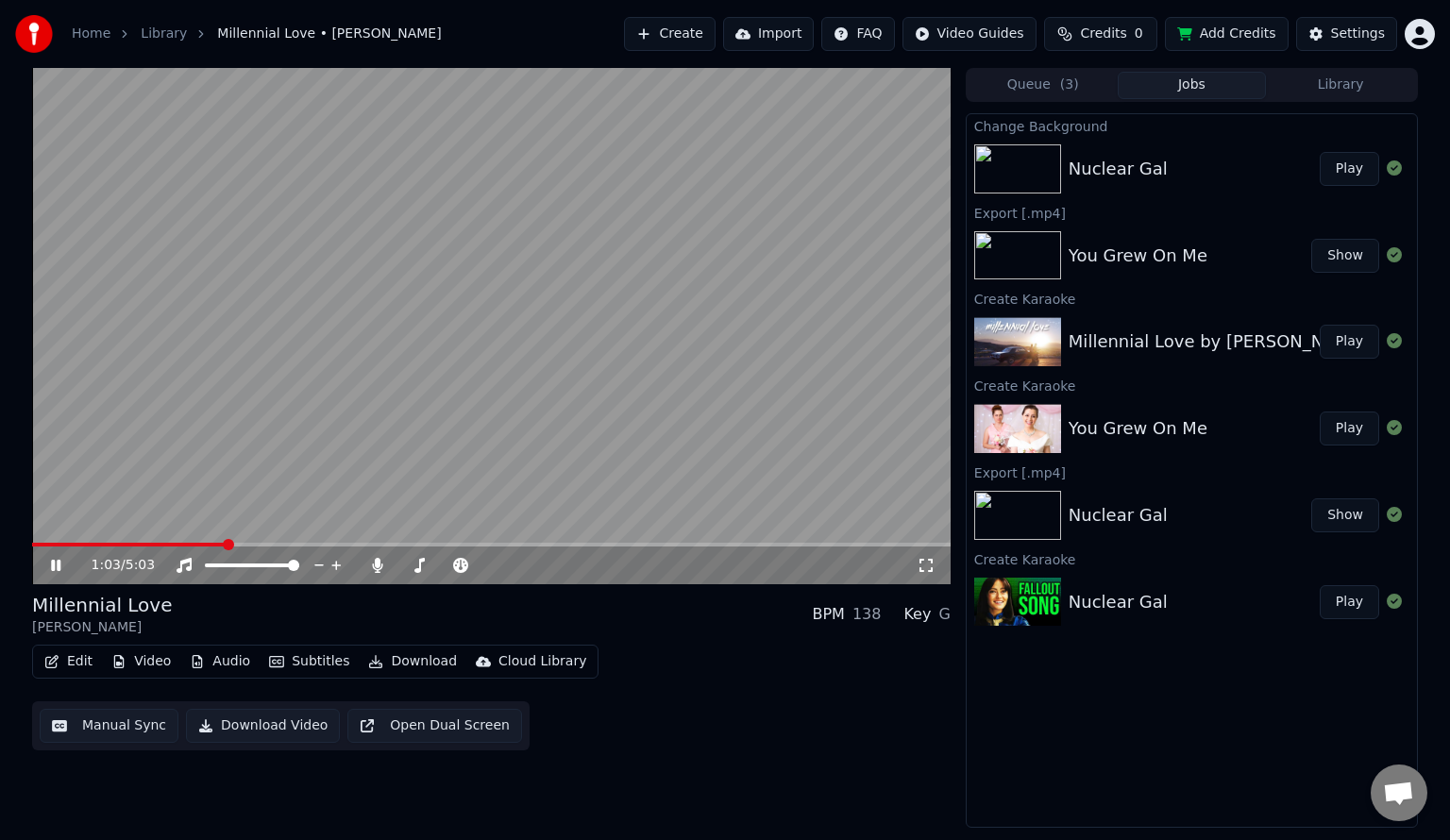
click at [419, 316] on video at bounding box center [491, 326] width 919 height 517
click at [832, 544] on span at bounding box center [491, 545] width 919 height 4
click at [827, 458] on video at bounding box center [491, 326] width 919 height 517
click at [726, 323] on video at bounding box center [491, 326] width 919 height 517
click at [1360, 165] on button "Play" at bounding box center [1349, 169] width 60 height 34
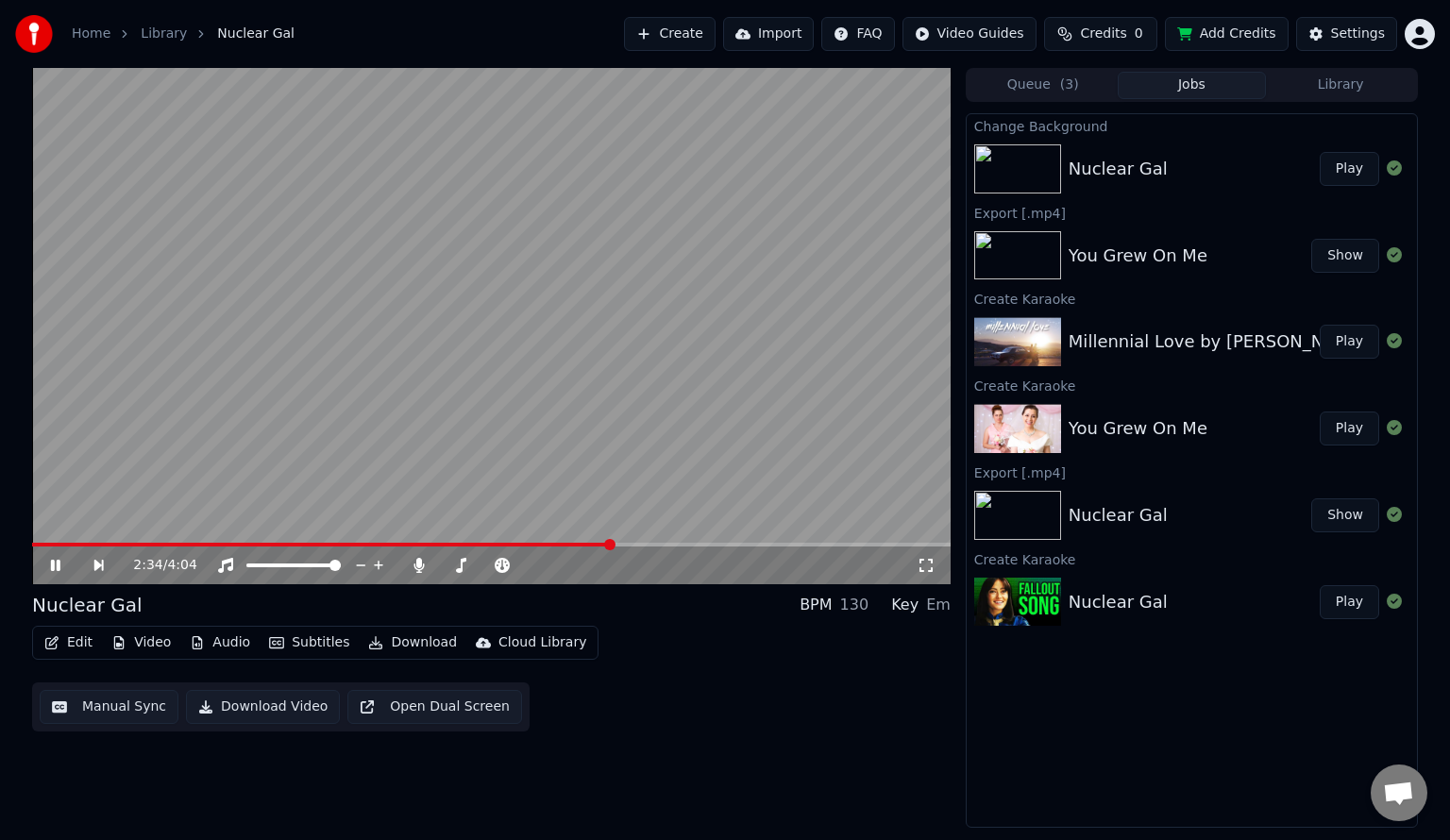
click at [611, 546] on span at bounding box center [491, 545] width 919 height 4
click at [763, 362] on video at bounding box center [491, 326] width 919 height 517
click at [994, 34] on html "Home Library Nuclear Gal Create Import FAQ Video Guides Credits 0 Add Credits S…" at bounding box center [725, 420] width 1450 height 840
click at [1341, 27] on html "Home Library Nuclear Gal Create Import FAQ Video Guides Credits 0 Add Credits S…" at bounding box center [725, 420] width 1450 height 840
click at [1330, 41] on button "Settings" at bounding box center [1346, 33] width 101 height 34
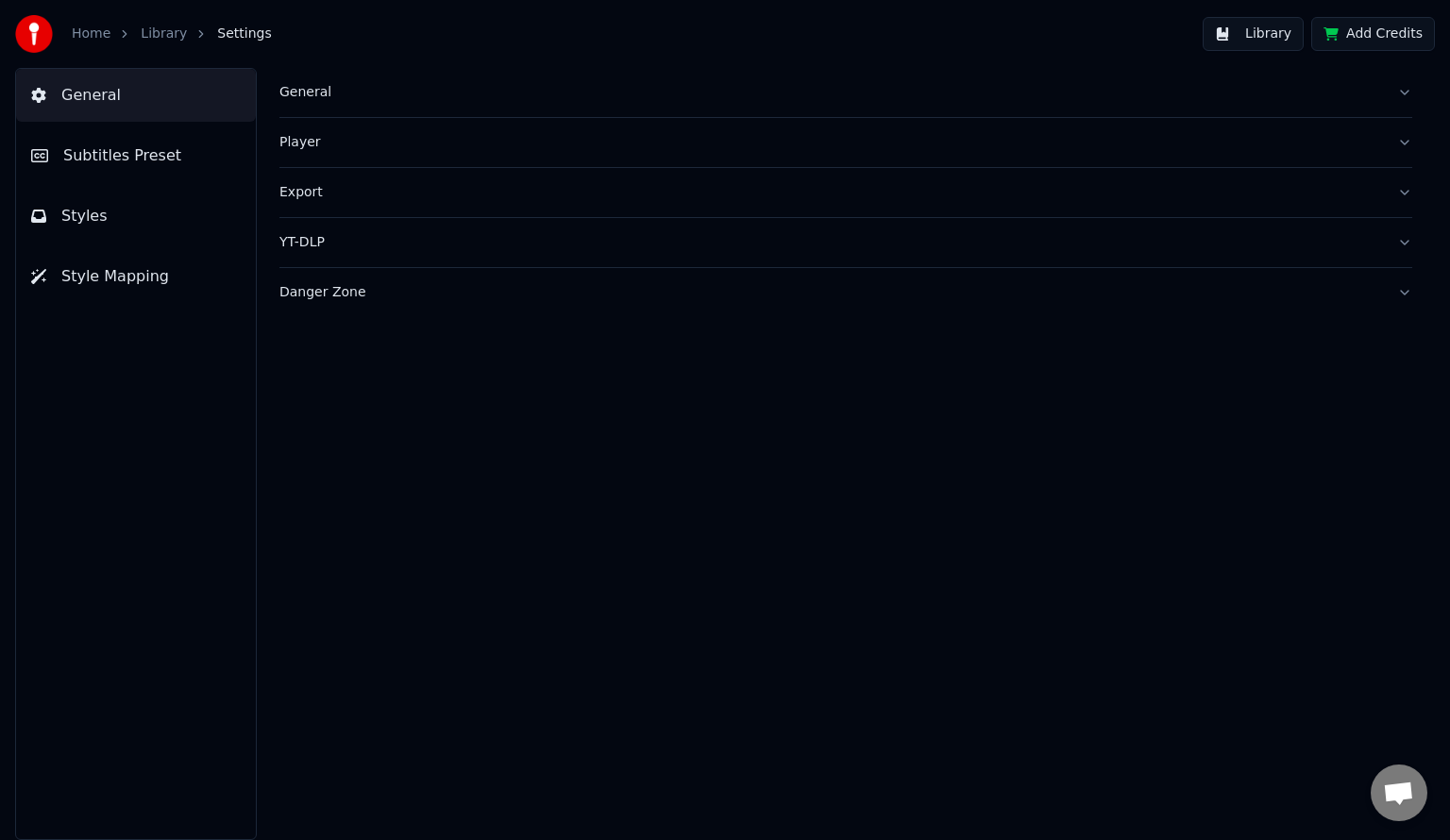
click at [174, 151] on button "Subtitles Preset" at bounding box center [136, 156] width 240 height 53
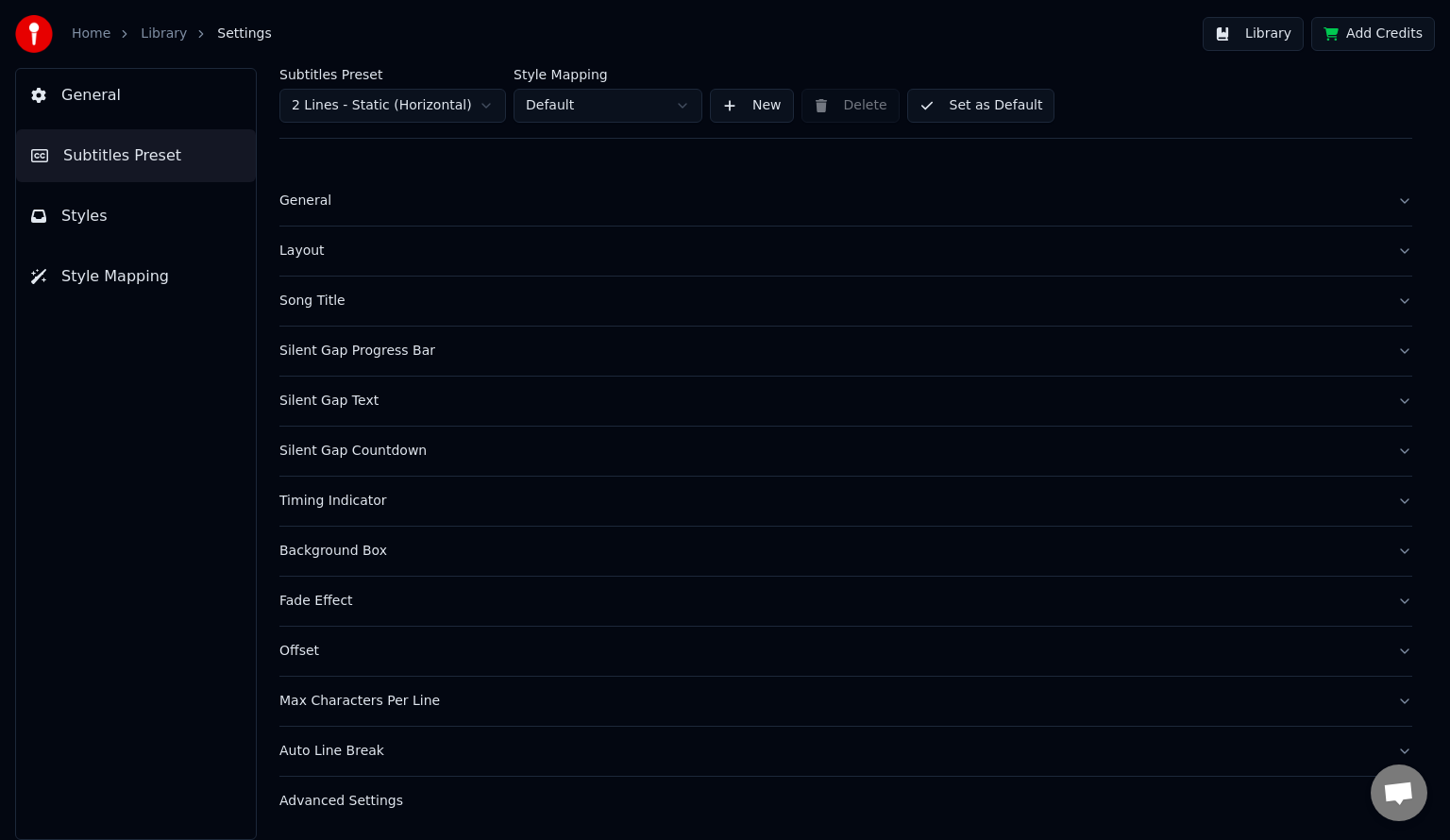
click at [433, 112] on html "Home Library Settings Library Add Credits General Subtitles Preset Styles Style…" at bounding box center [725, 420] width 1450 height 840
click at [417, 102] on html "Home Library Settings Library Add Credits General Subtitles Preset Styles Style…" at bounding box center [725, 420] width 1450 height 840
click at [602, 105] on html "Home Library Settings Library Add Credits General Subtitles Preset Styles Style…" at bounding box center [725, 420] width 1450 height 840
click at [449, 251] on div "Layout" at bounding box center [830, 251] width 1102 height 19
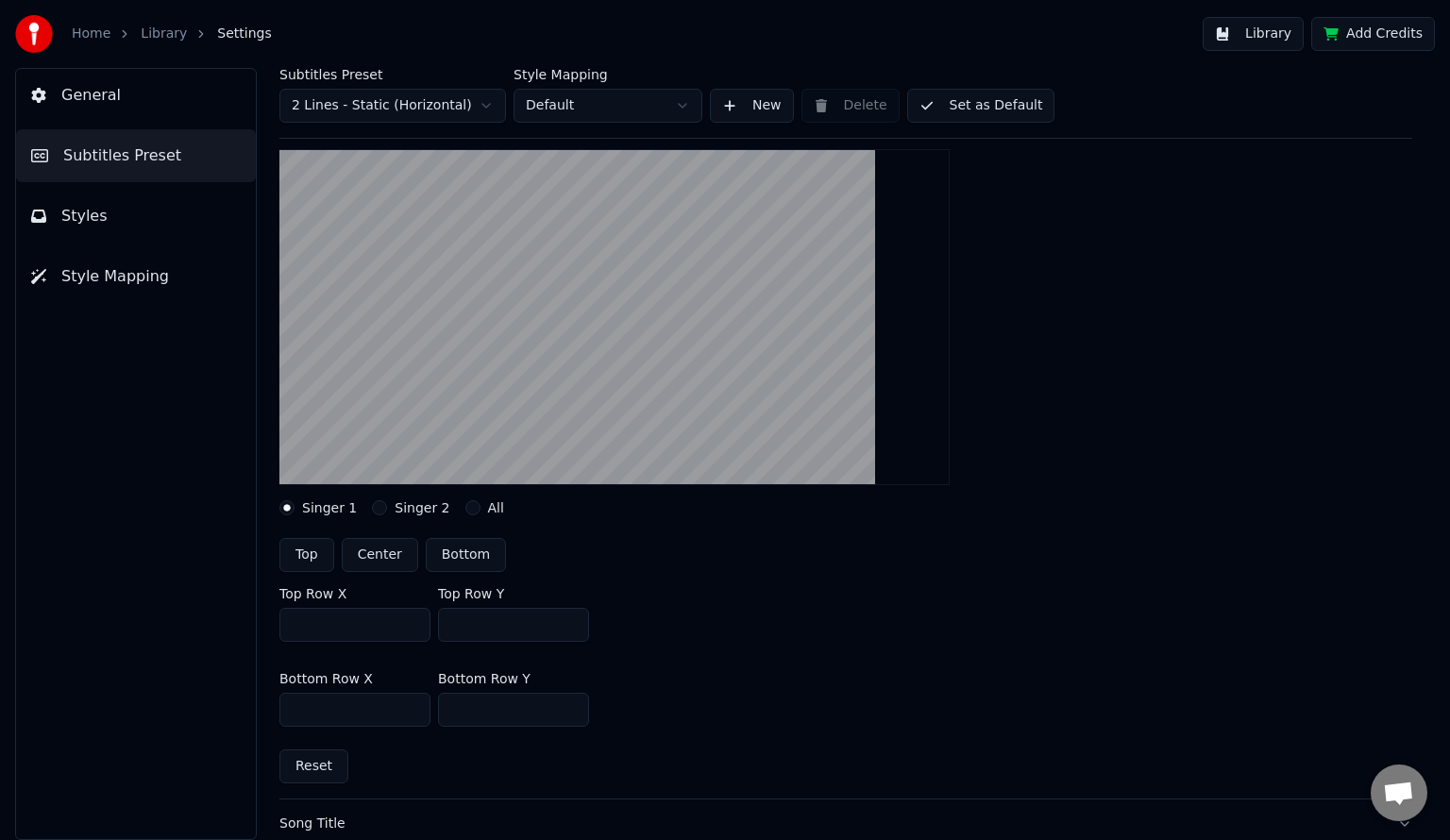
scroll to position [166, 0]
click at [377, 555] on button "Center" at bounding box center [380, 557] width 77 height 34
type input "***"
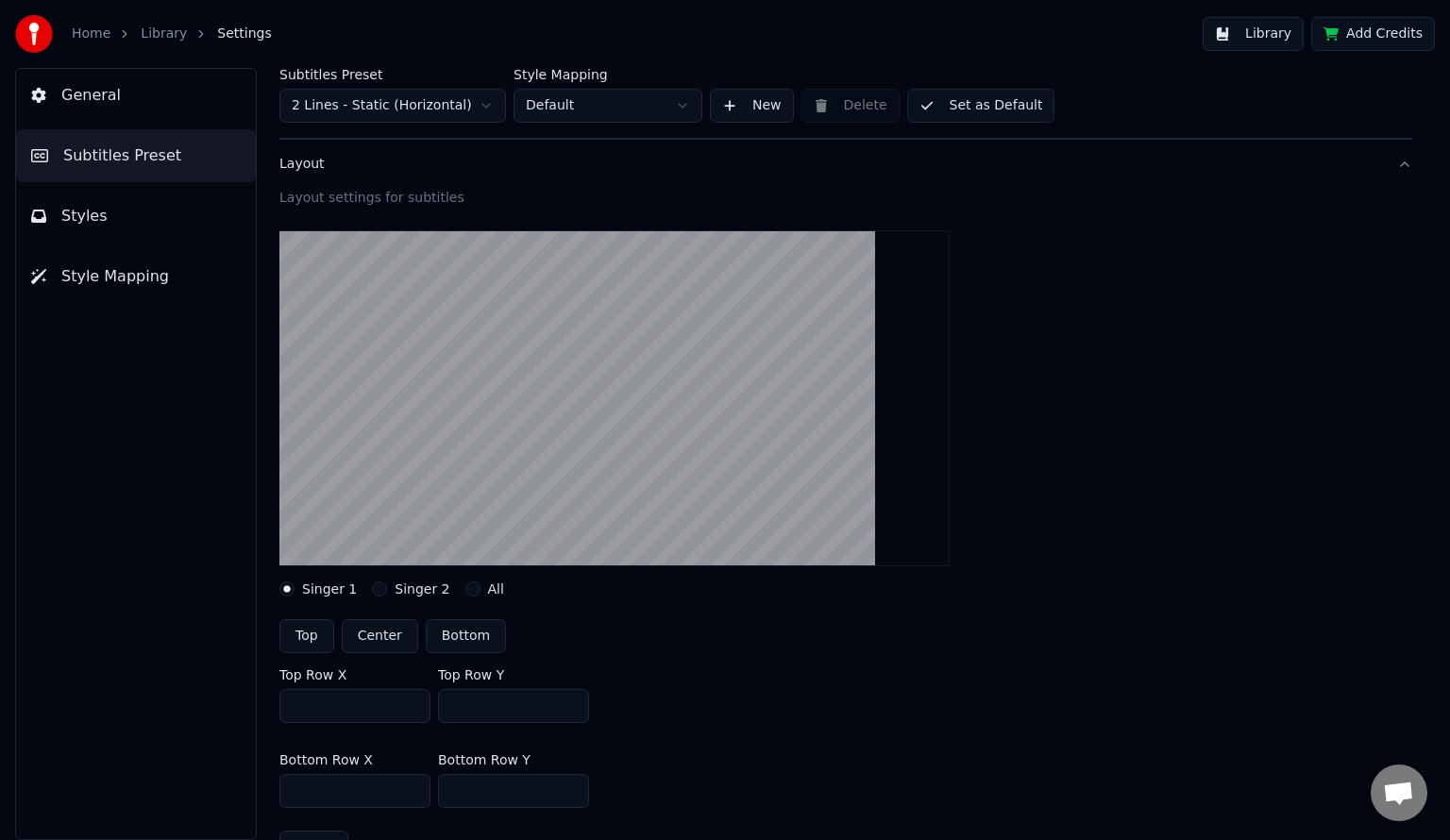
scroll to position [86, 0]
click at [466, 587] on button "All" at bounding box center [473, 588] width 15 height 15
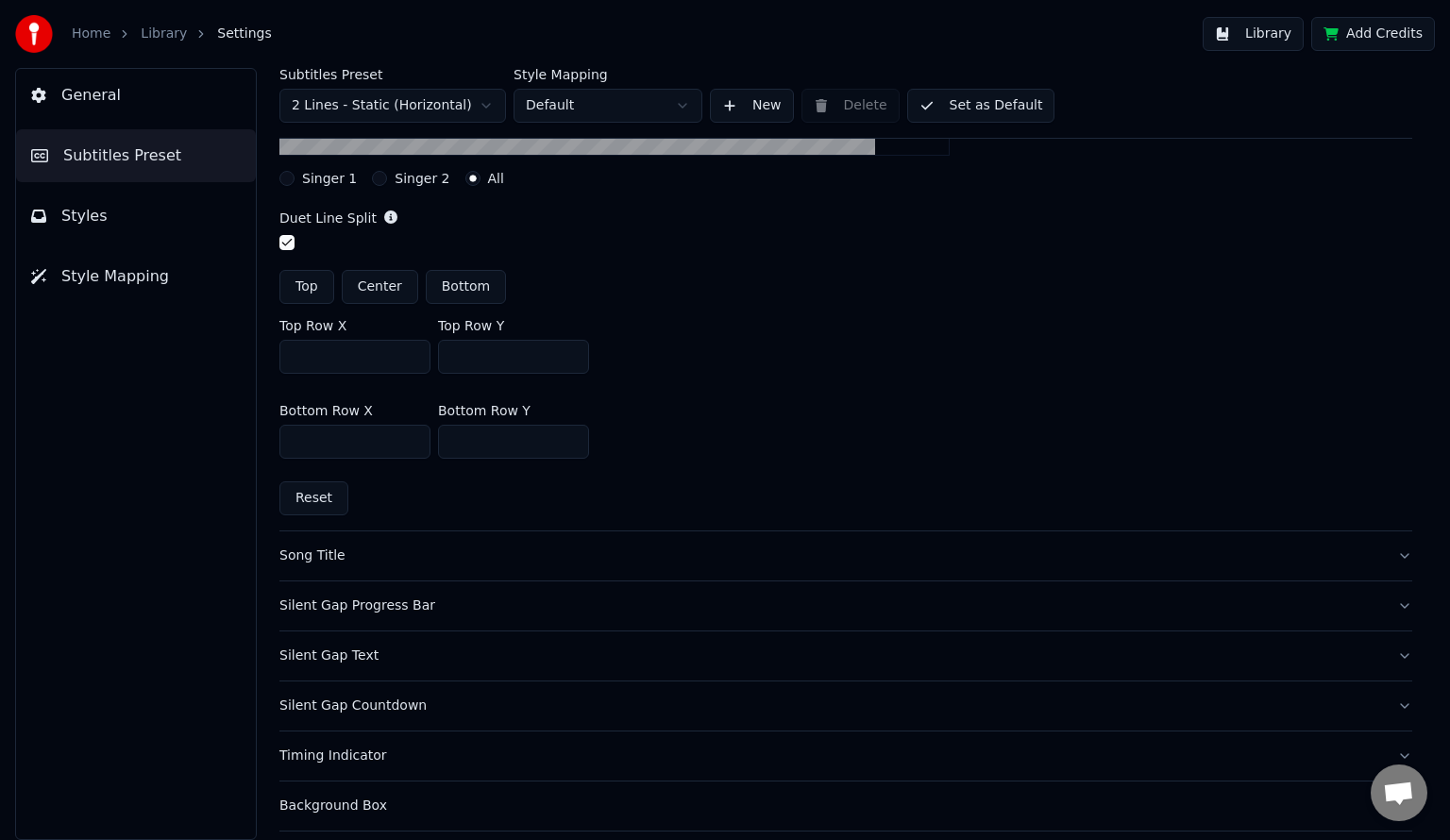
scroll to position [501, 0]
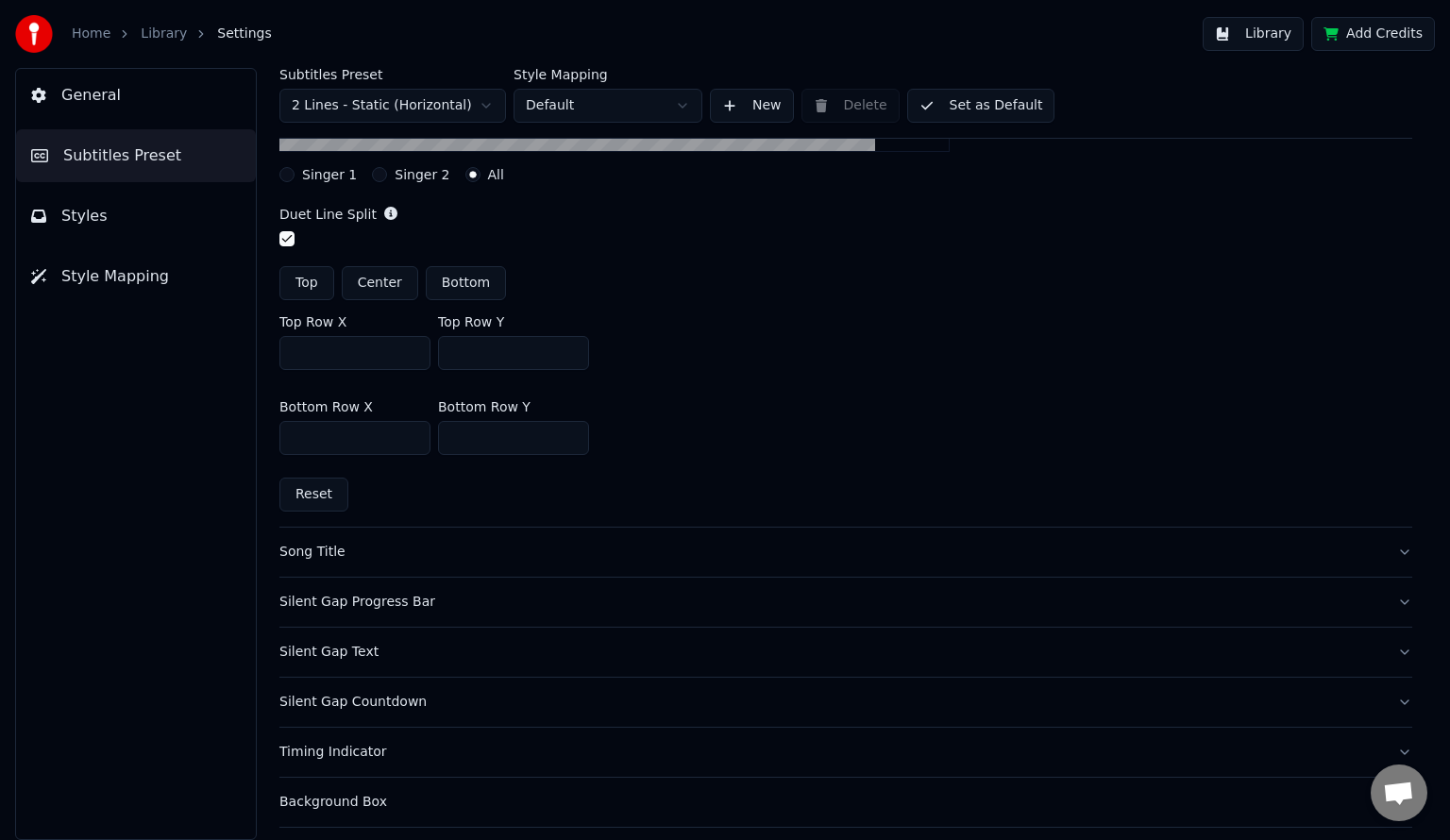
click at [402, 547] on div "Song Title" at bounding box center [830, 552] width 1102 height 19
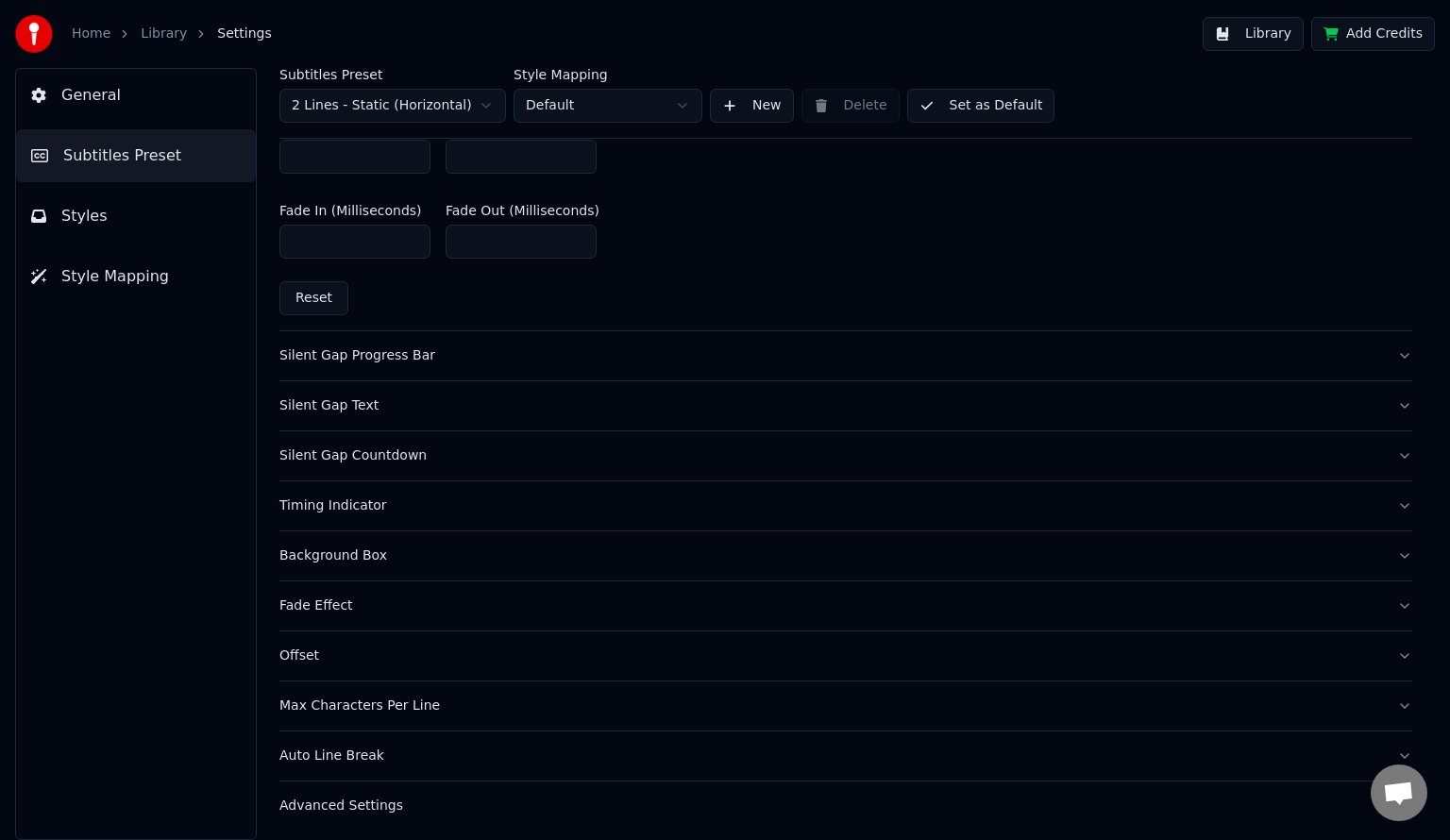
scroll to position [977, 0]
click at [517, 353] on div "Silent Gap Progress Bar" at bounding box center [830, 356] width 1102 height 19
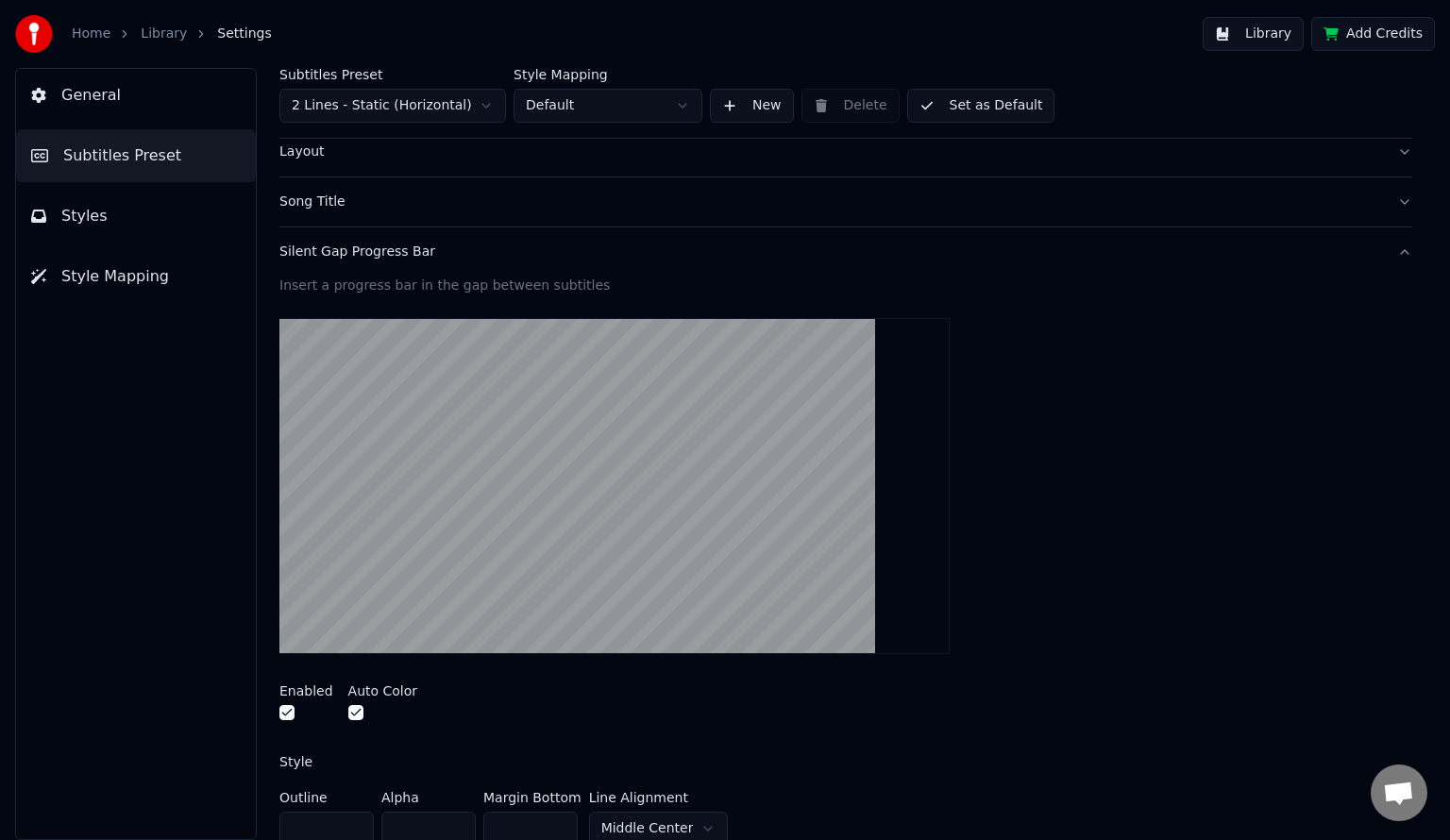
scroll to position [0, 0]
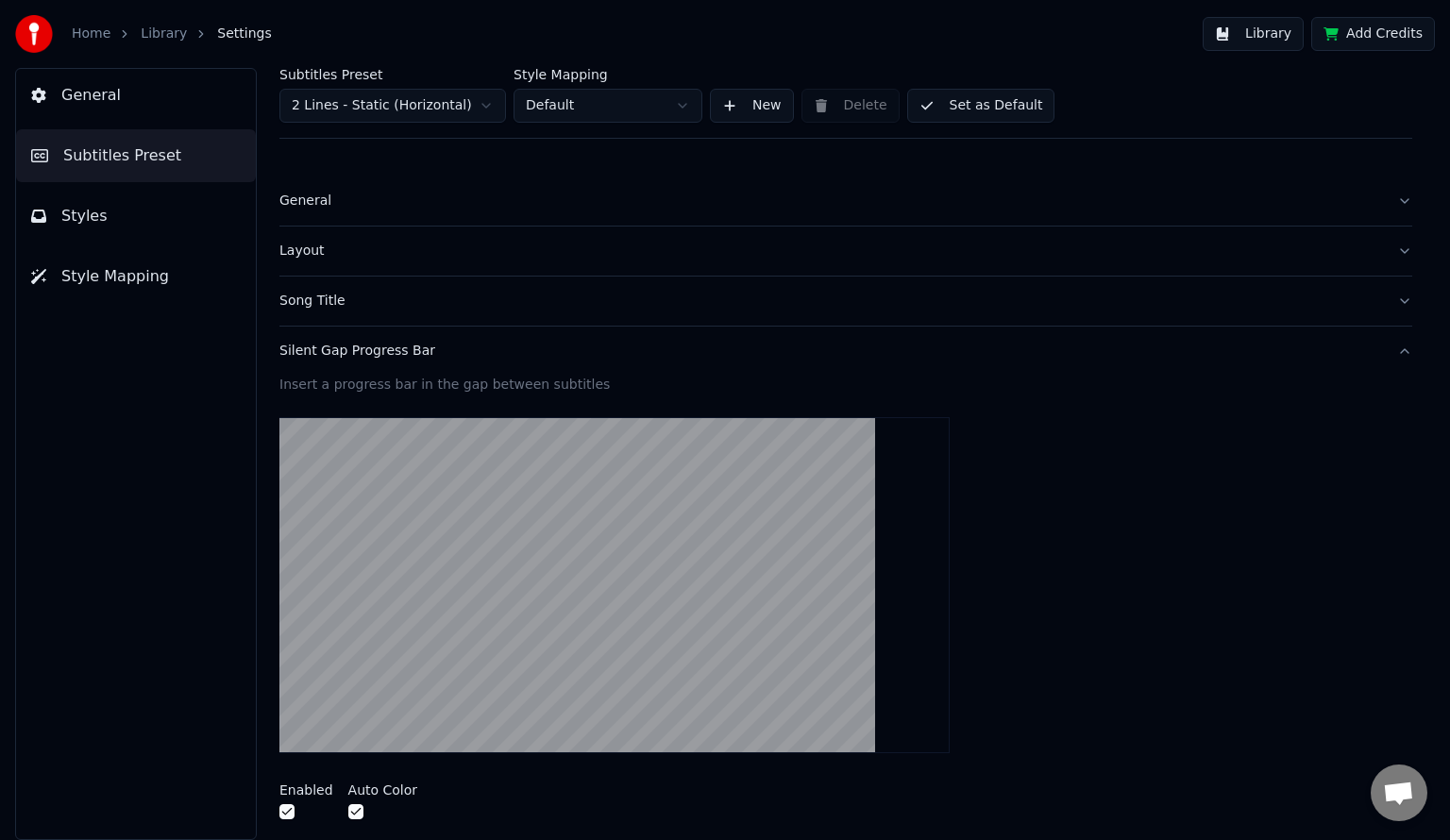
click at [382, 202] on div "General" at bounding box center [830, 200] width 1102 height 19
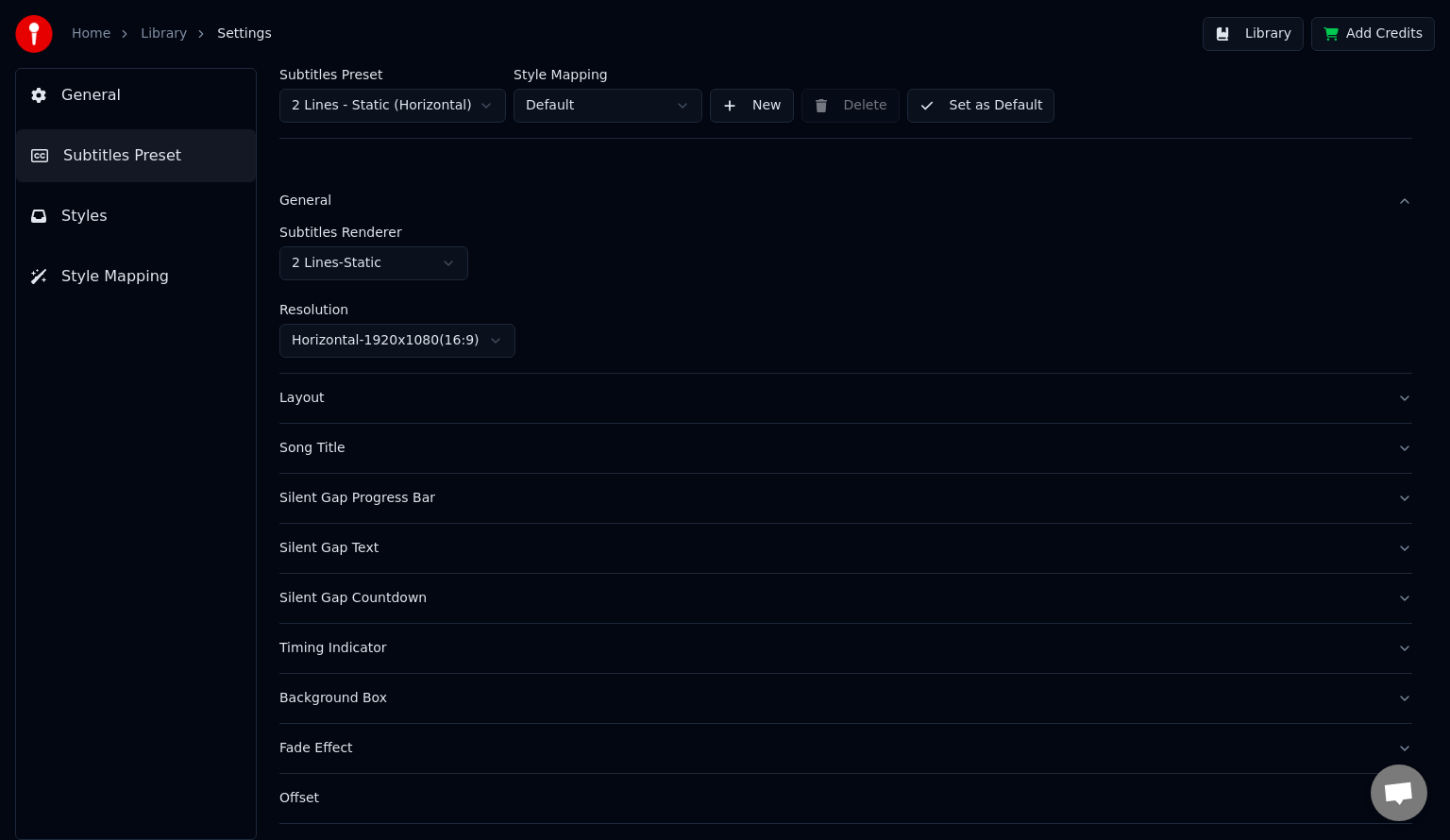
click at [413, 399] on div "Layout" at bounding box center [830, 398] width 1102 height 19
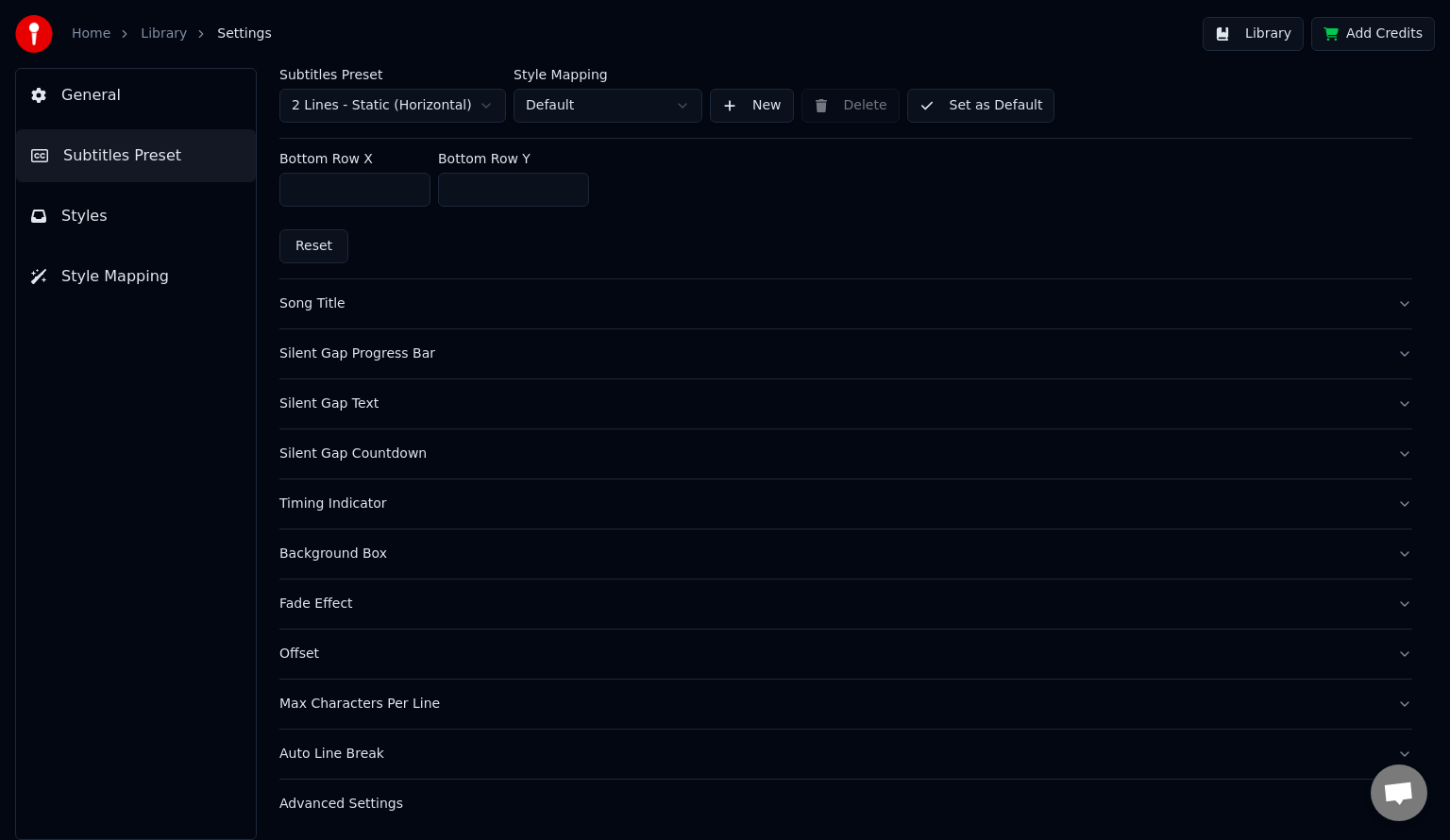
scroll to position [745, 0]
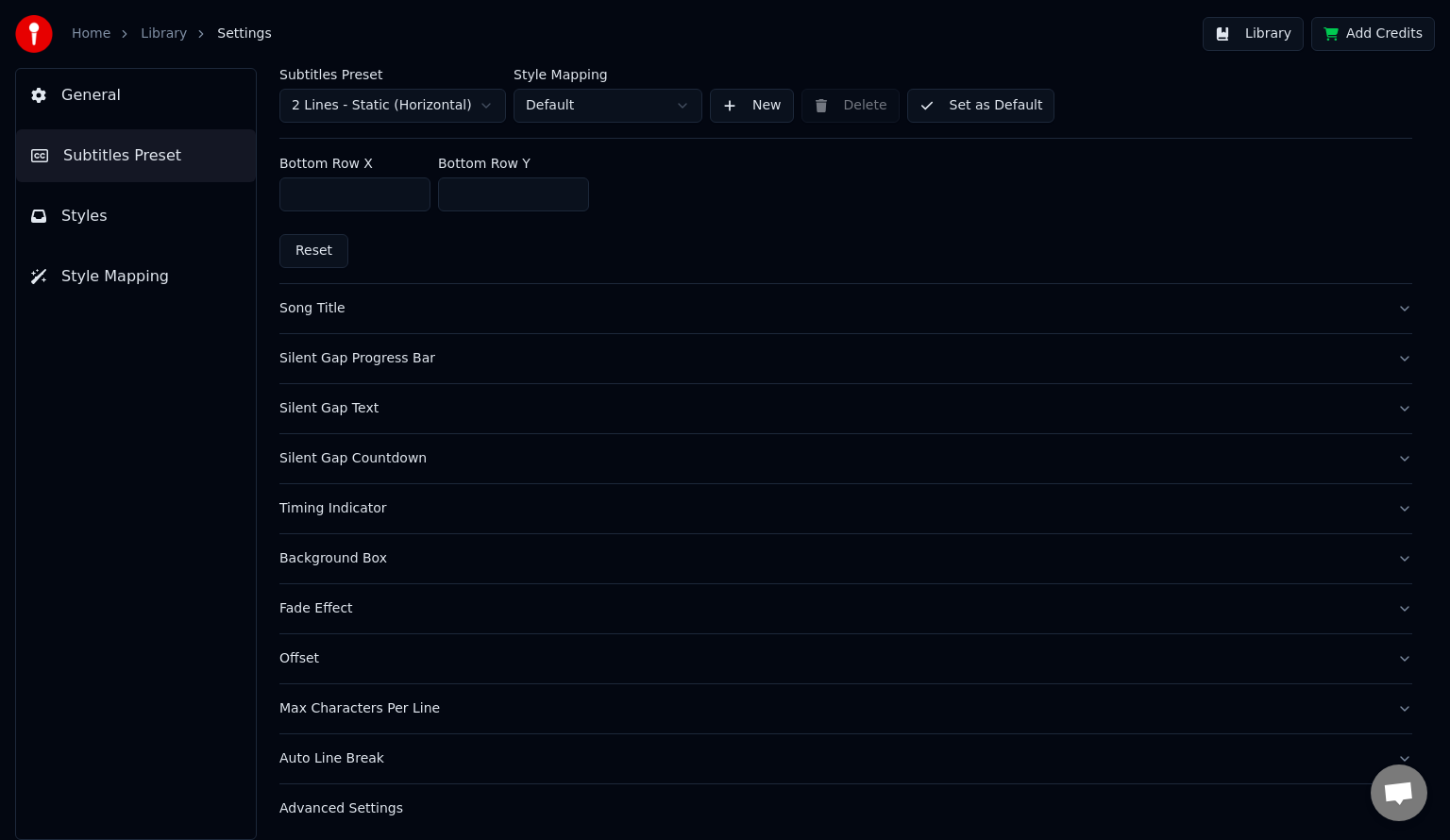
click at [175, 236] on button "Styles" at bounding box center [136, 216] width 240 height 53
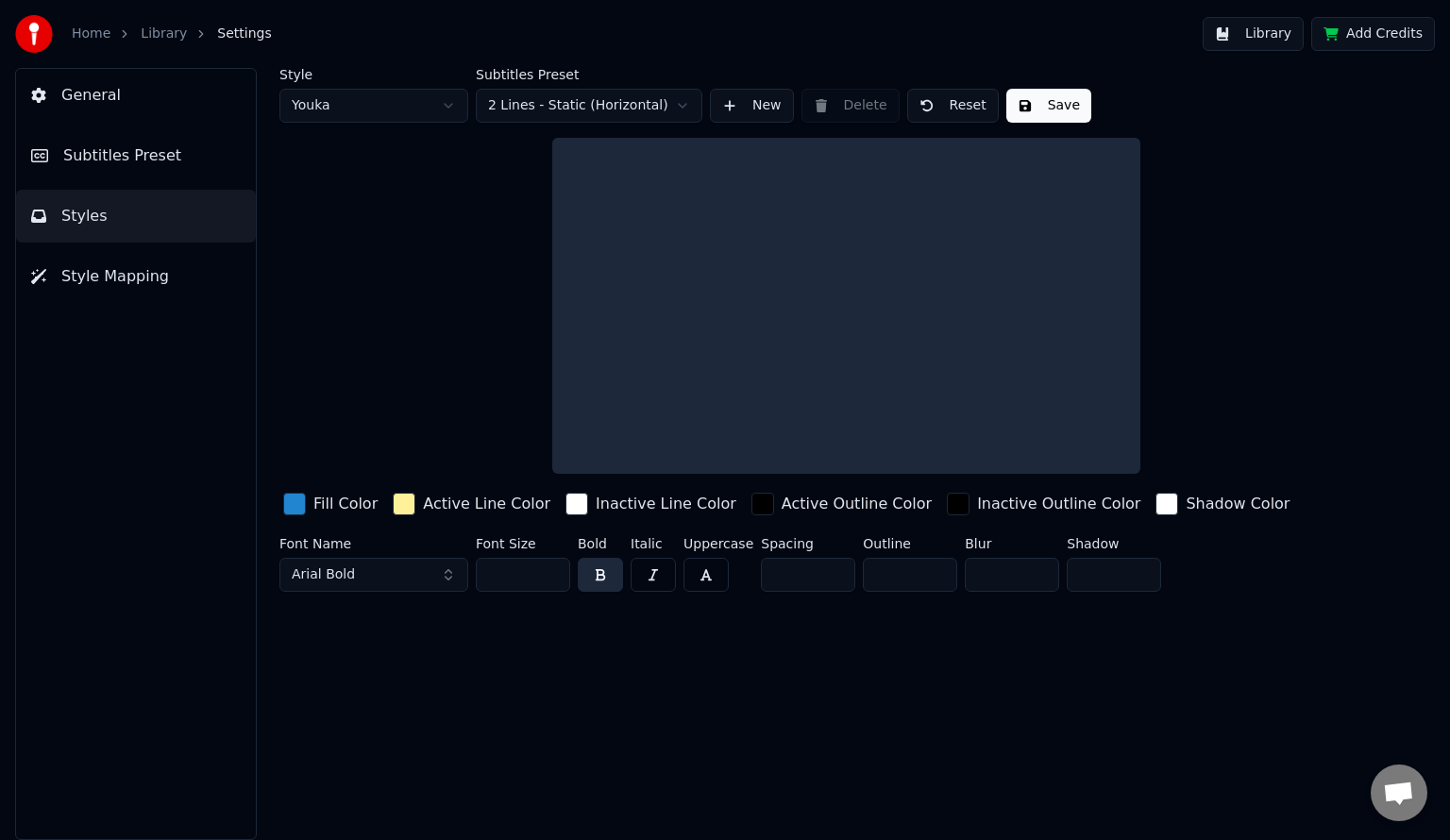
scroll to position [0, 0]
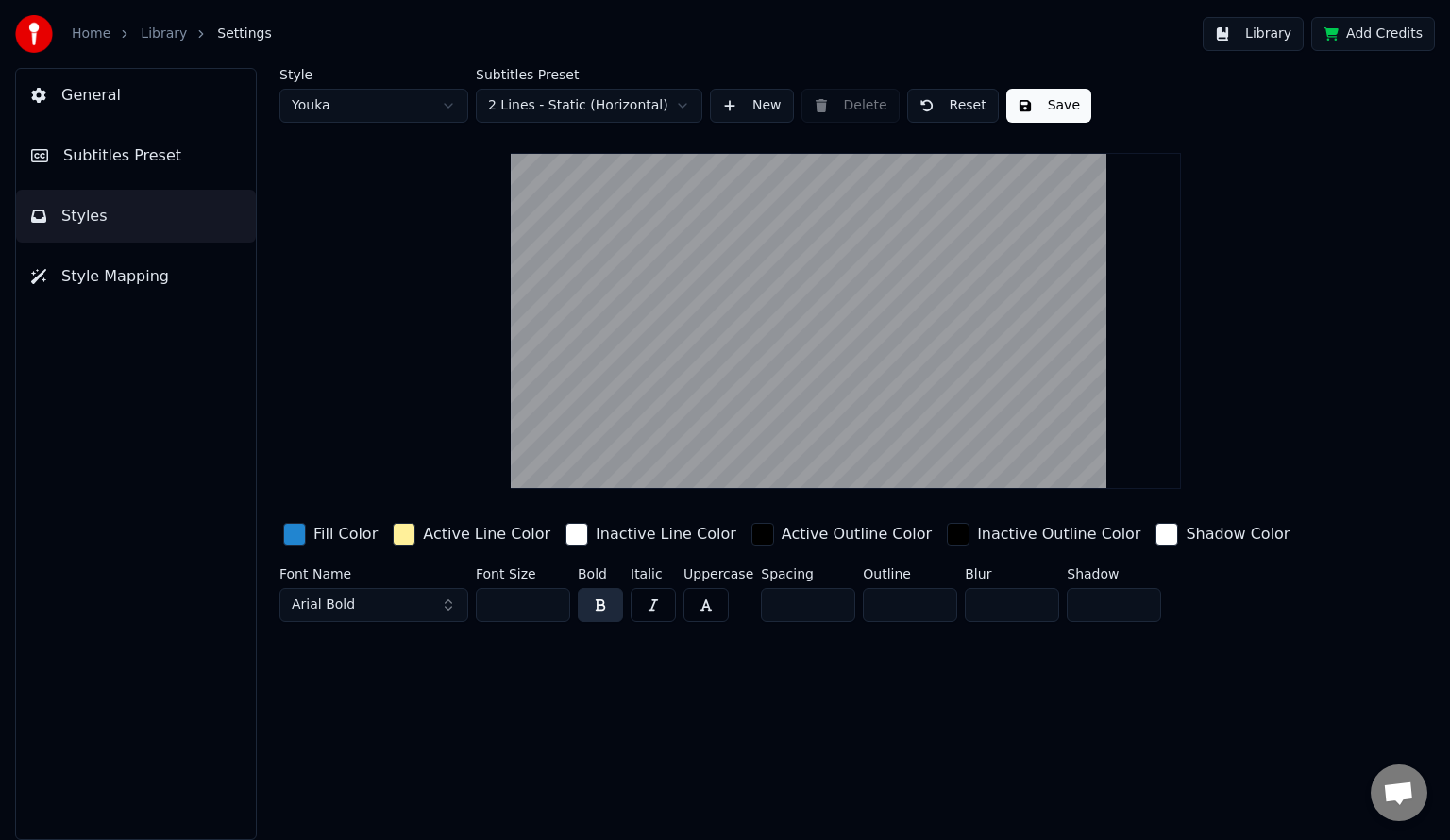
click at [475, 389] on div "Style Youka Subtitles Preset 2 Lines - Static (Horizontal) New Delete Reset Sav…" at bounding box center [845, 349] width 1133 height 562
click at [512, 601] on input "**" at bounding box center [523, 605] width 94 height 34
drag, startPoint x: 518, startPoint y: 605, endPoint x: 469, endPoint y: 602, distance: 49.1
click at [469, 602] on div "Font Name Arial Bold Font Size ** Bold Italic Uppercase Spacing * Outline * Blu…" at bounding box center [786, 598] width 1015 height 62
type input "***"
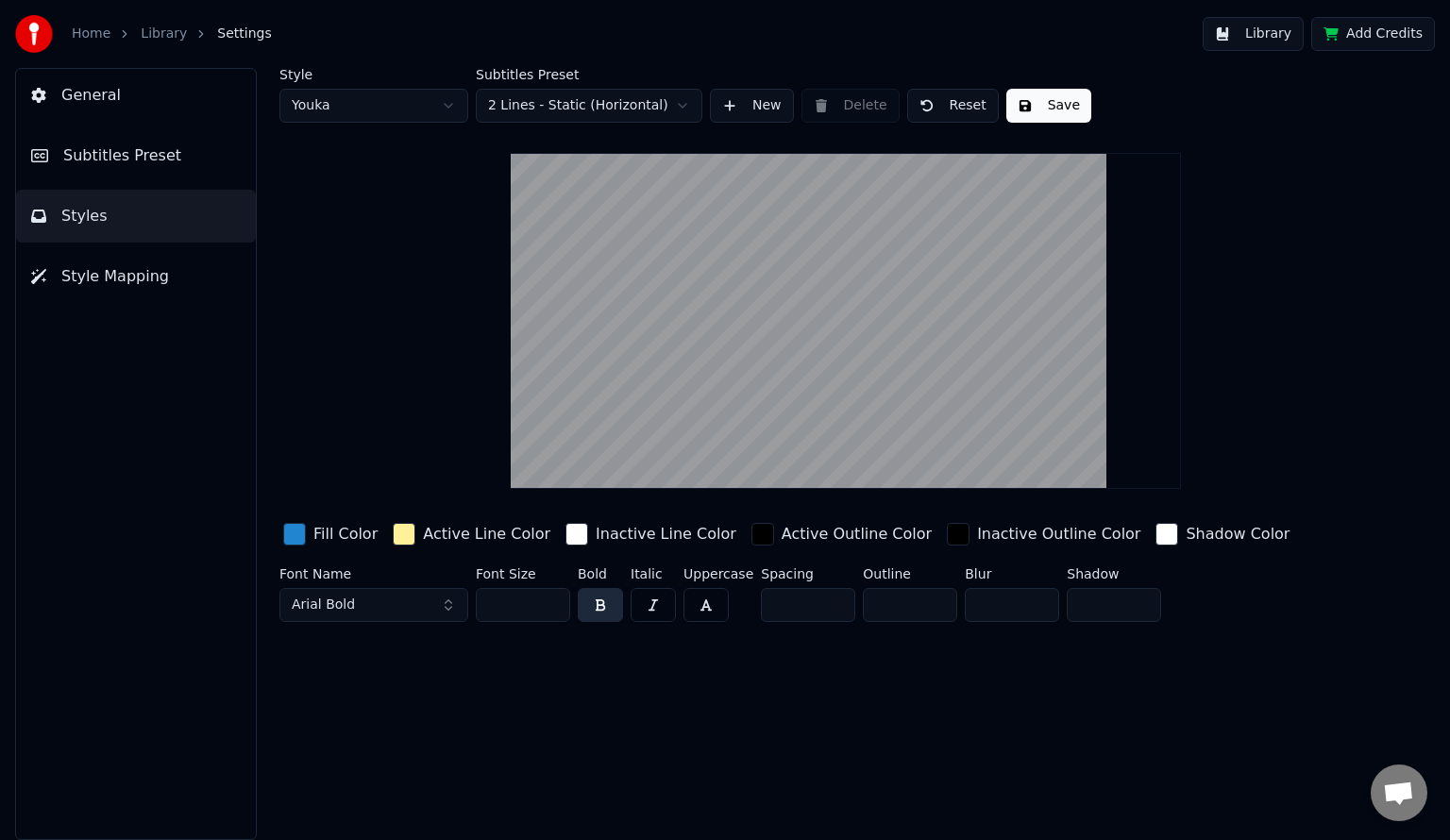
click at [544, 676] on div "Style Youka Subtitles Preset 2 Lines - Static (Horizontal) New Delete Reset Sav…" at bounding box center [846, 454] width 1208 height 772
click at [116, 156] on span "Subtitles Preset" at bounding box center [122, 155] width 118 height 23
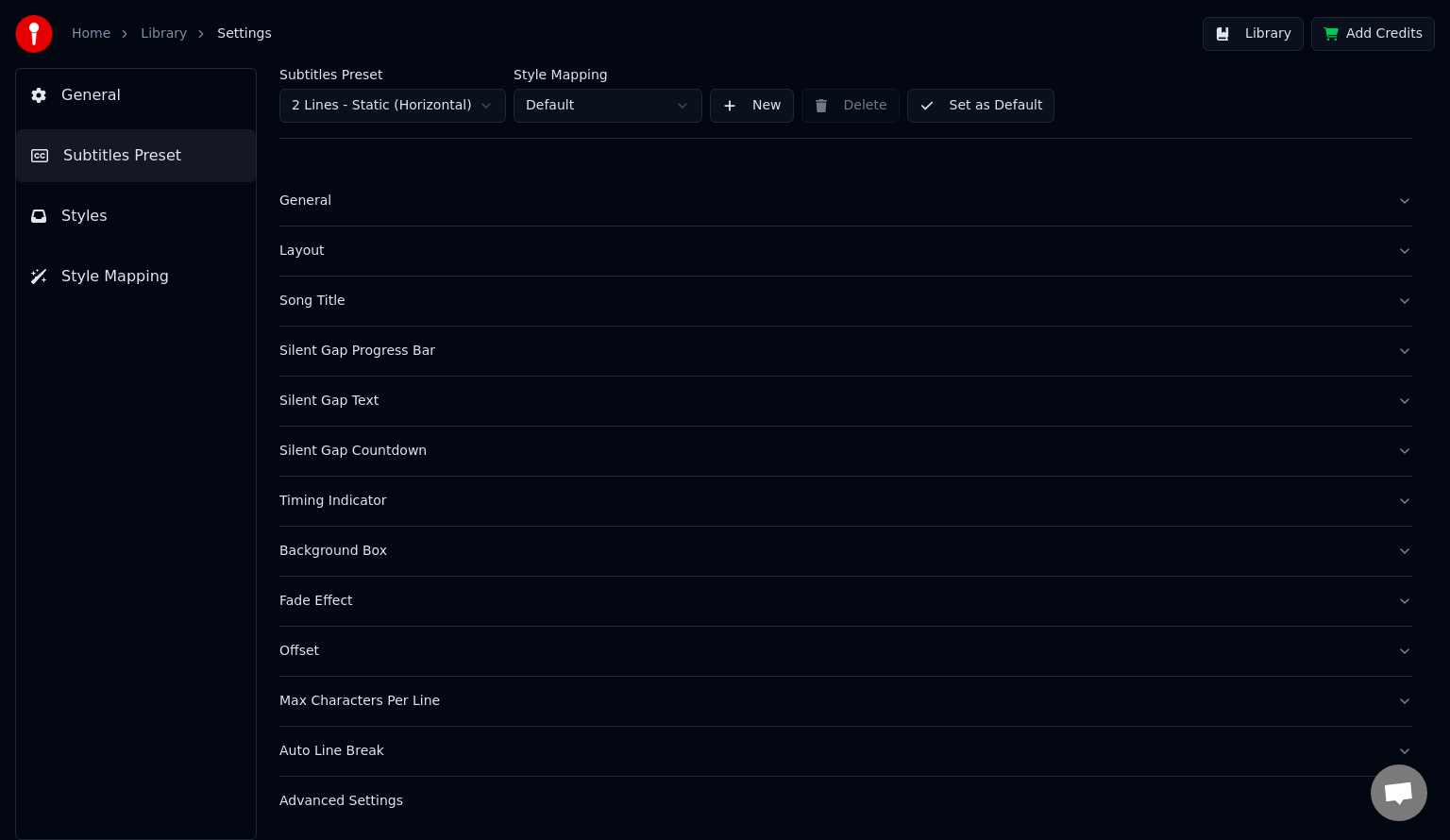
click at [405, 692] on div "Max Characters Per Line" at bounding box center [830, 700] width 1102 height 19
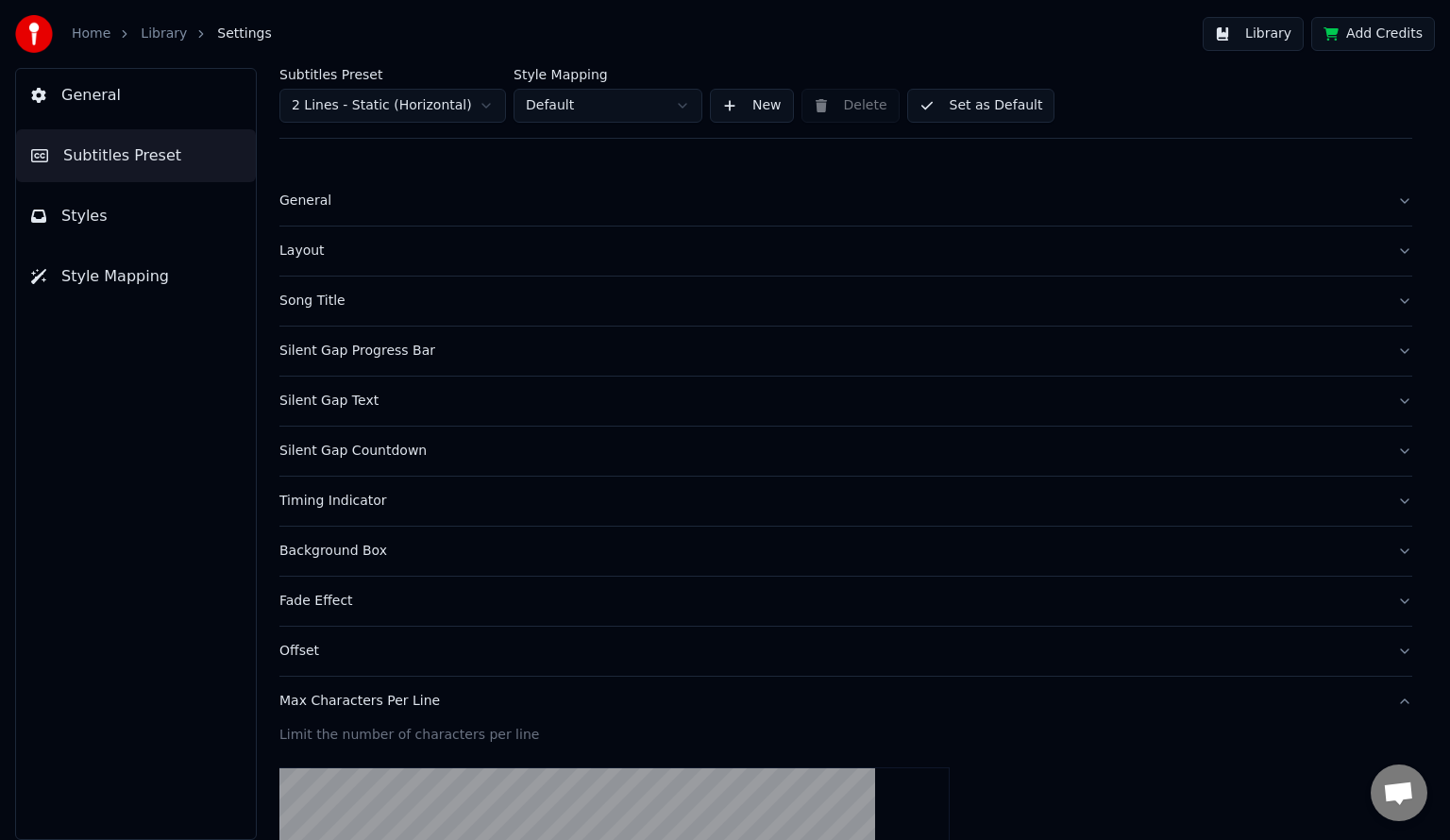
click at [158, 34] on link "Library" at bounding box center [163, 33] width 46 height 19
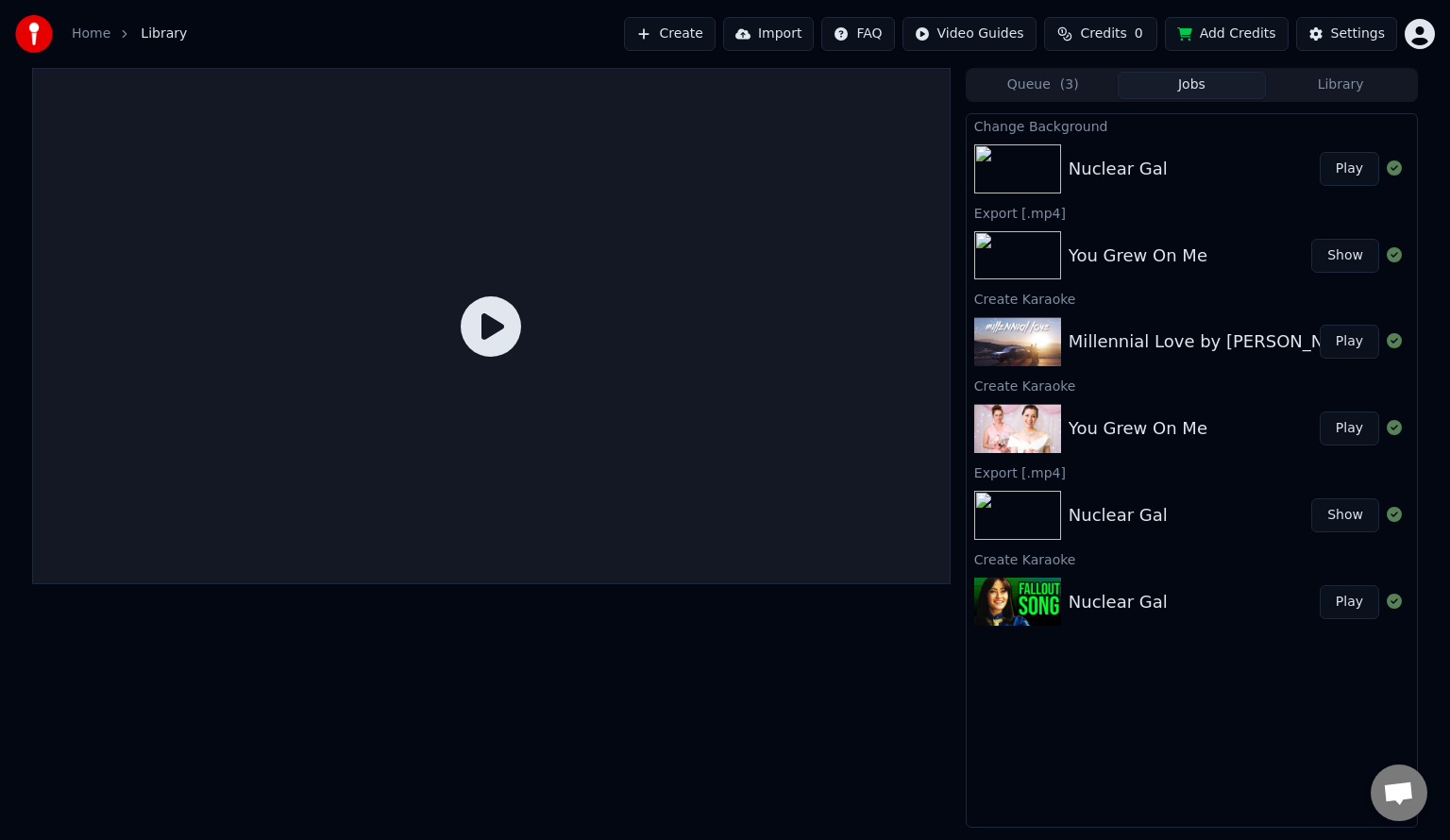
click at [1344, 174] on button "Play" at bounding box center [1349, 169] width 60 height 34
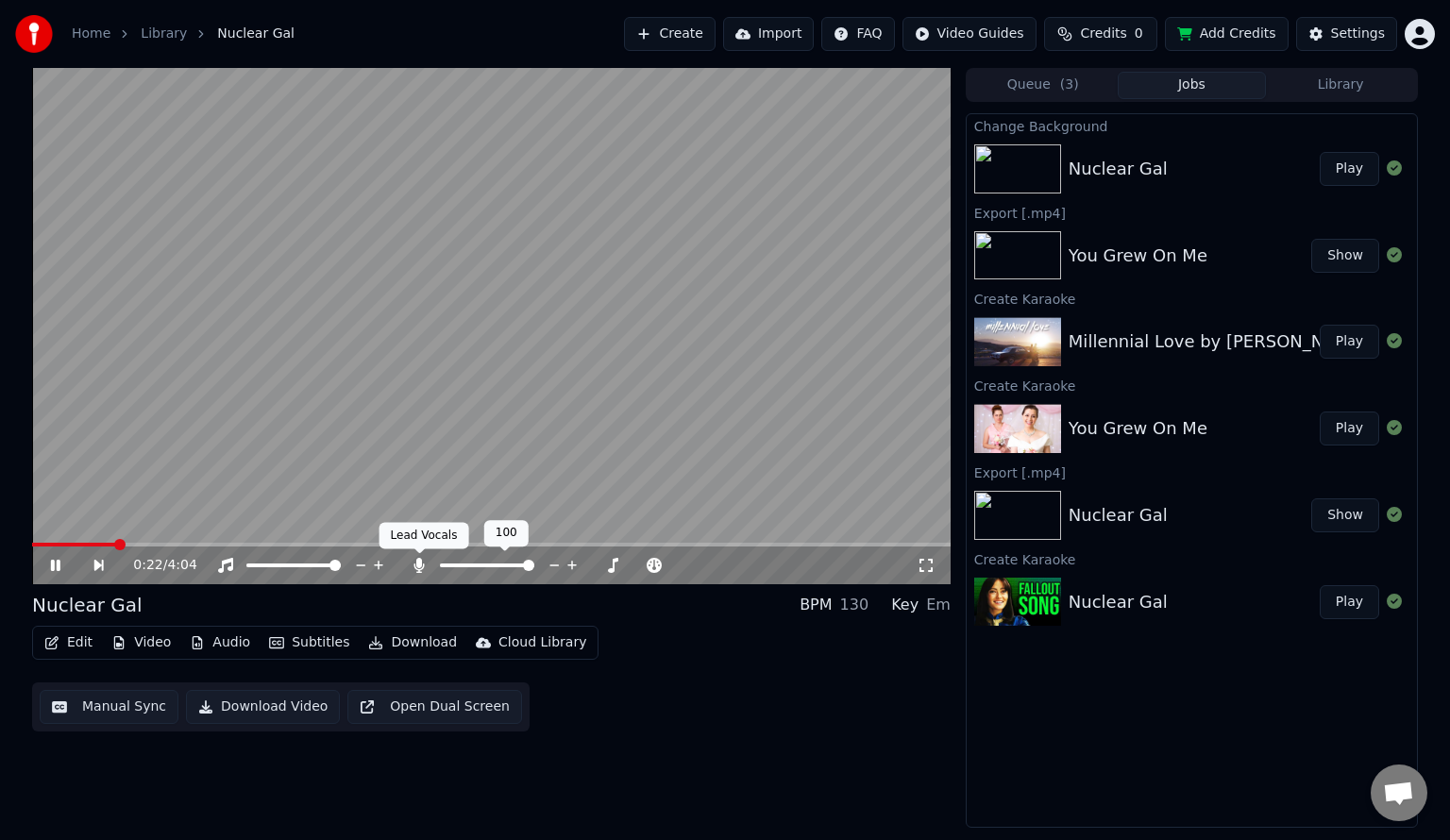
click at [420, 568] on icon at bounding box center [418, 565] width 19 height 15
click at [740, 230] on video at bounding box center [491, 326] width 919 height 517
click at [312, 637] on button "Subtitles" at bounding box center [308, 643] width 95 height 27
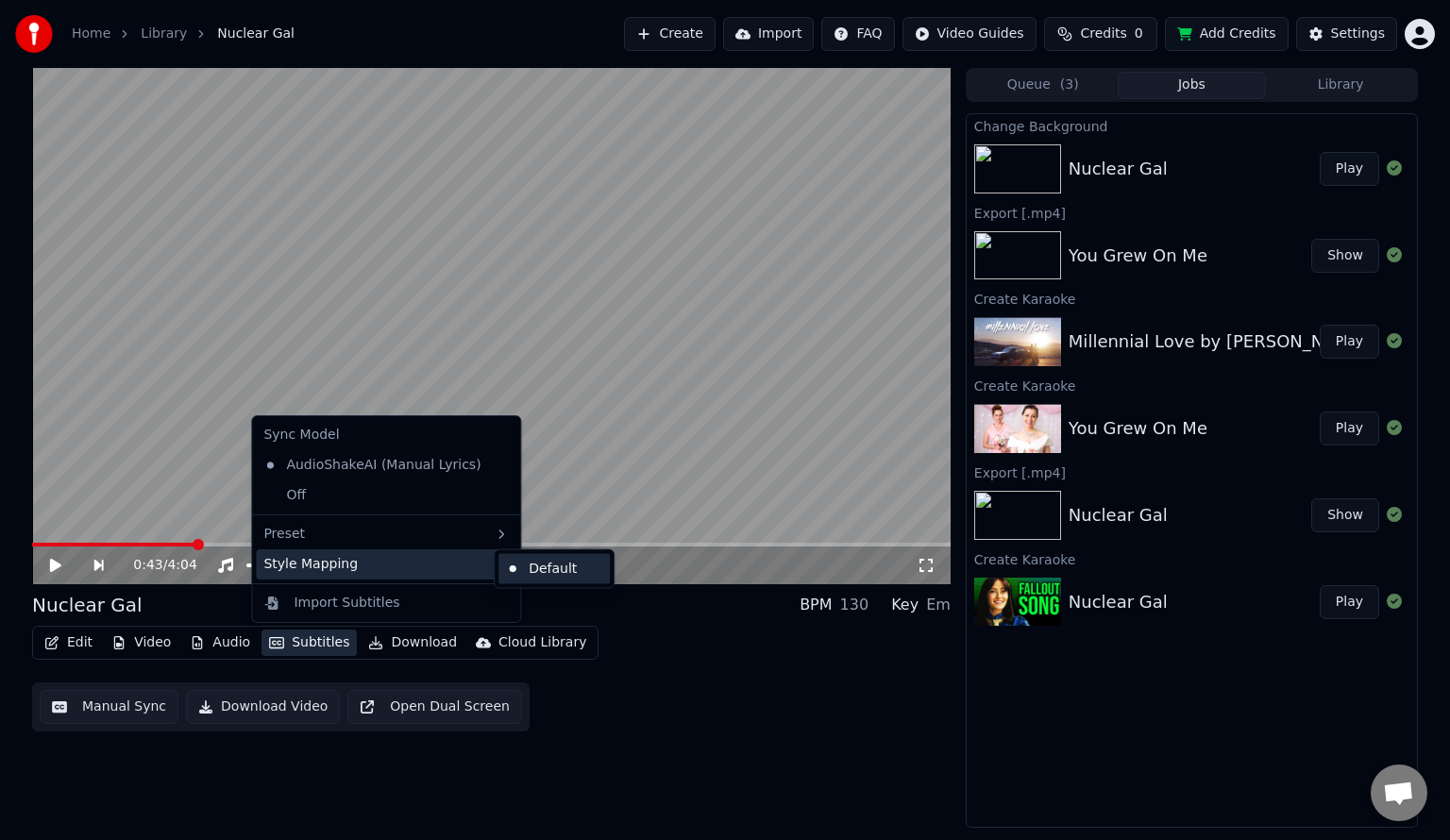
click at [550, 570] on div "Default" at bounding box center [553, 569] width 111 height 30
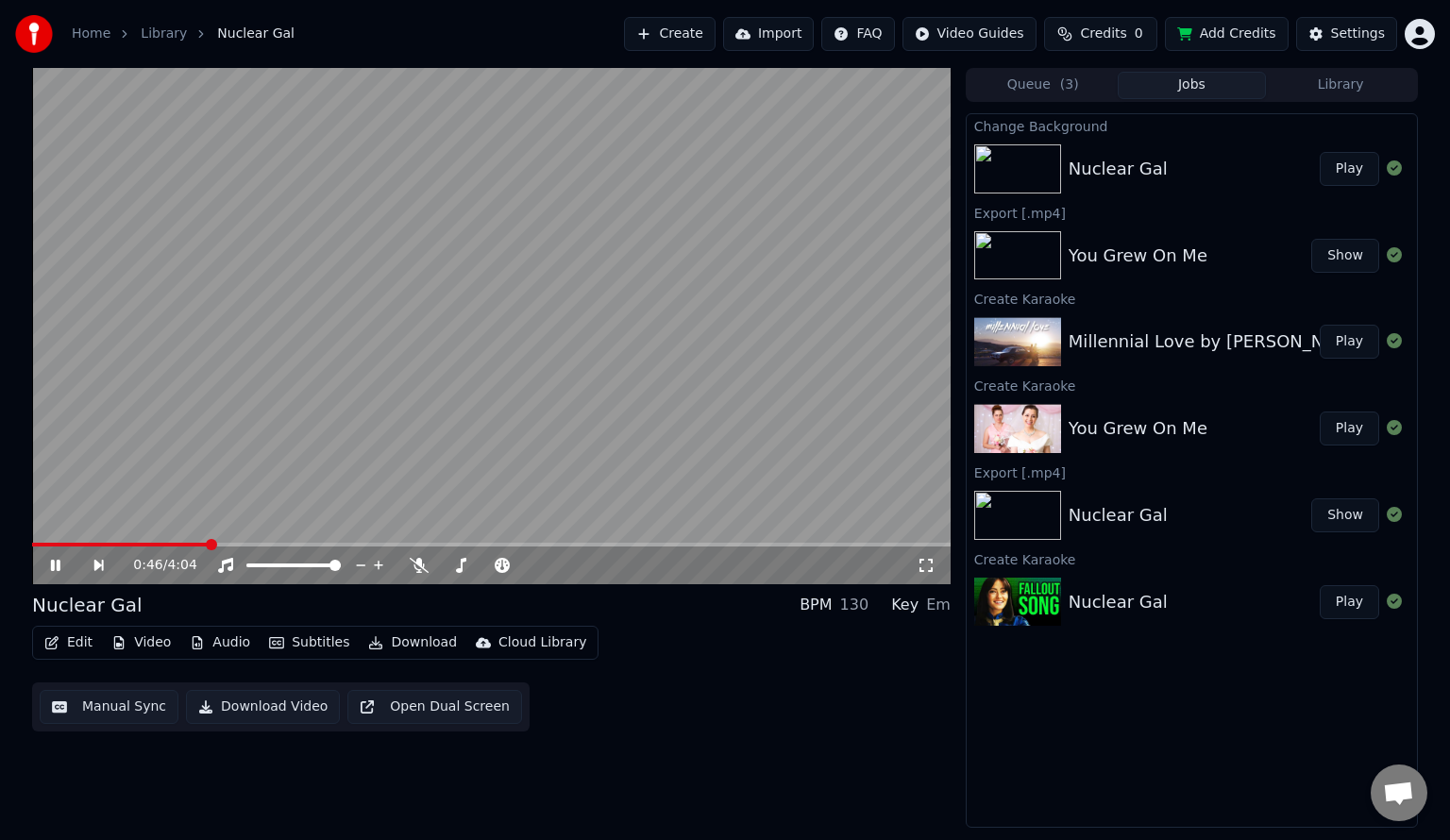
click at [453, 426] on video at bounding box center [491, 326] width 919 height 517
click at [1360, 38] on div "Settings" at bounding box center [1358, 33] width 54 height 19
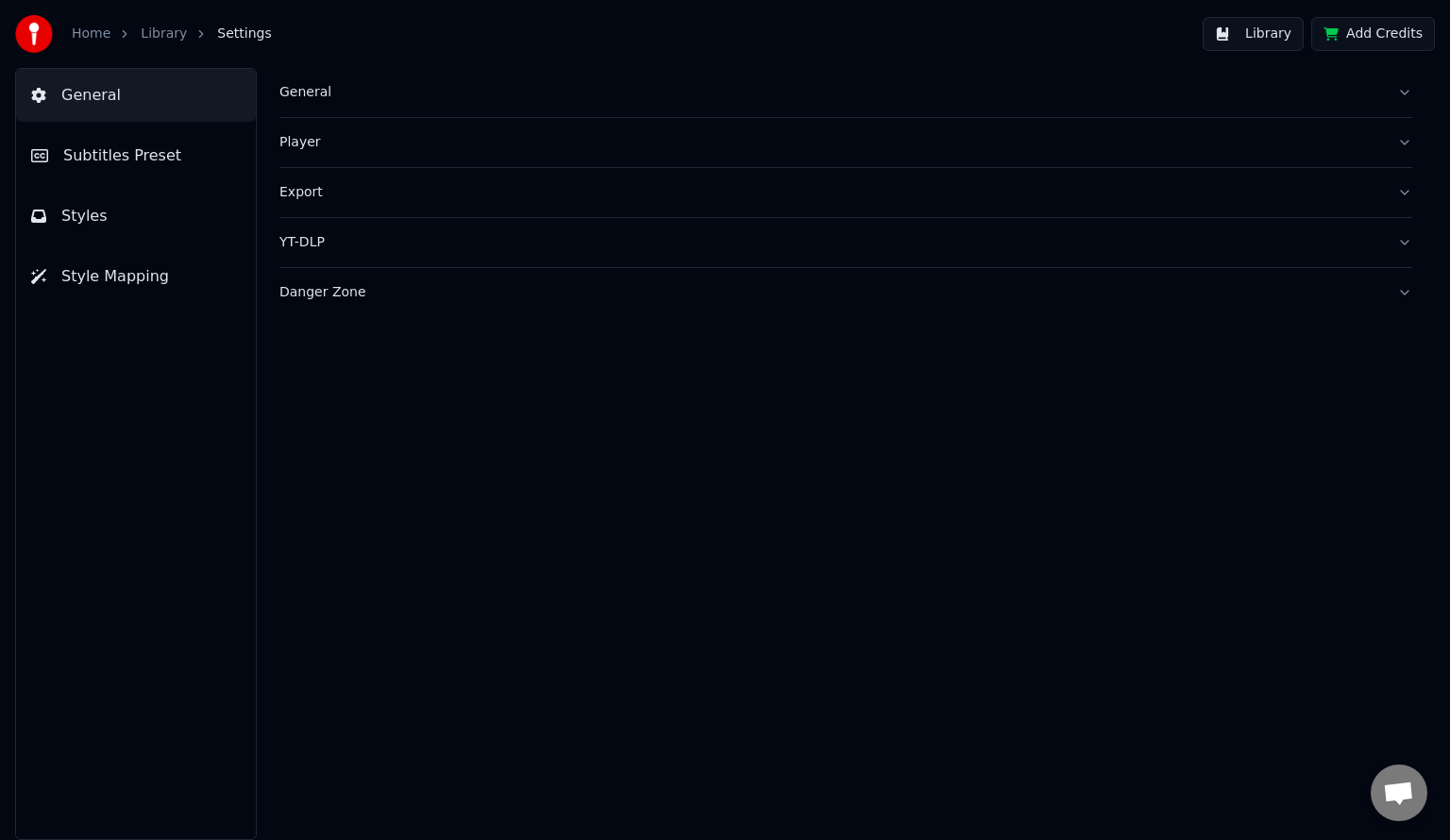
click at [139, 169] on button "Subtitles Preset" at bounding box center [136, 156] width 240 height 53
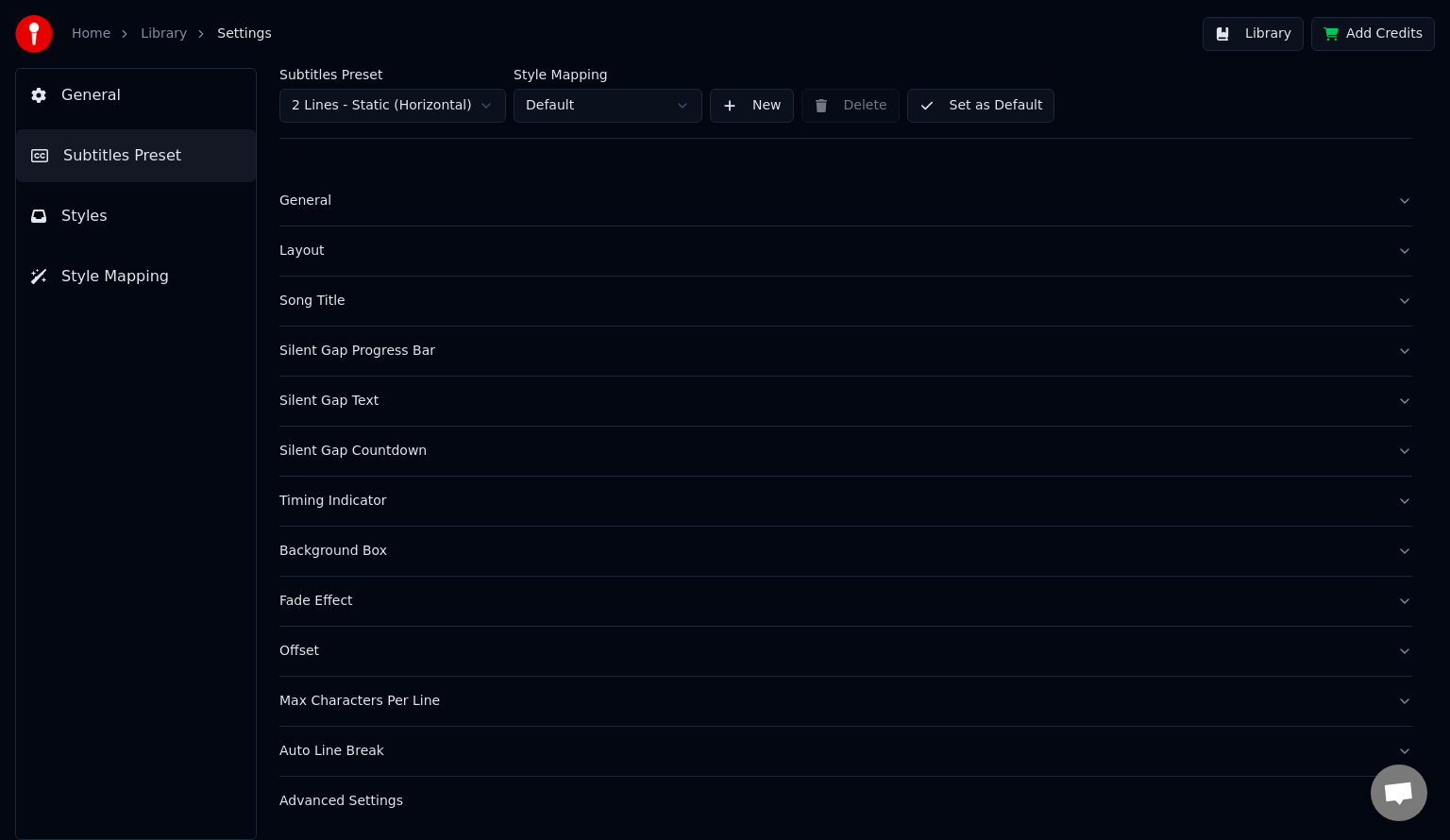
click at [147, 272] on span "Style Mapping" at bounding box center [115, 276] width 108 height 23
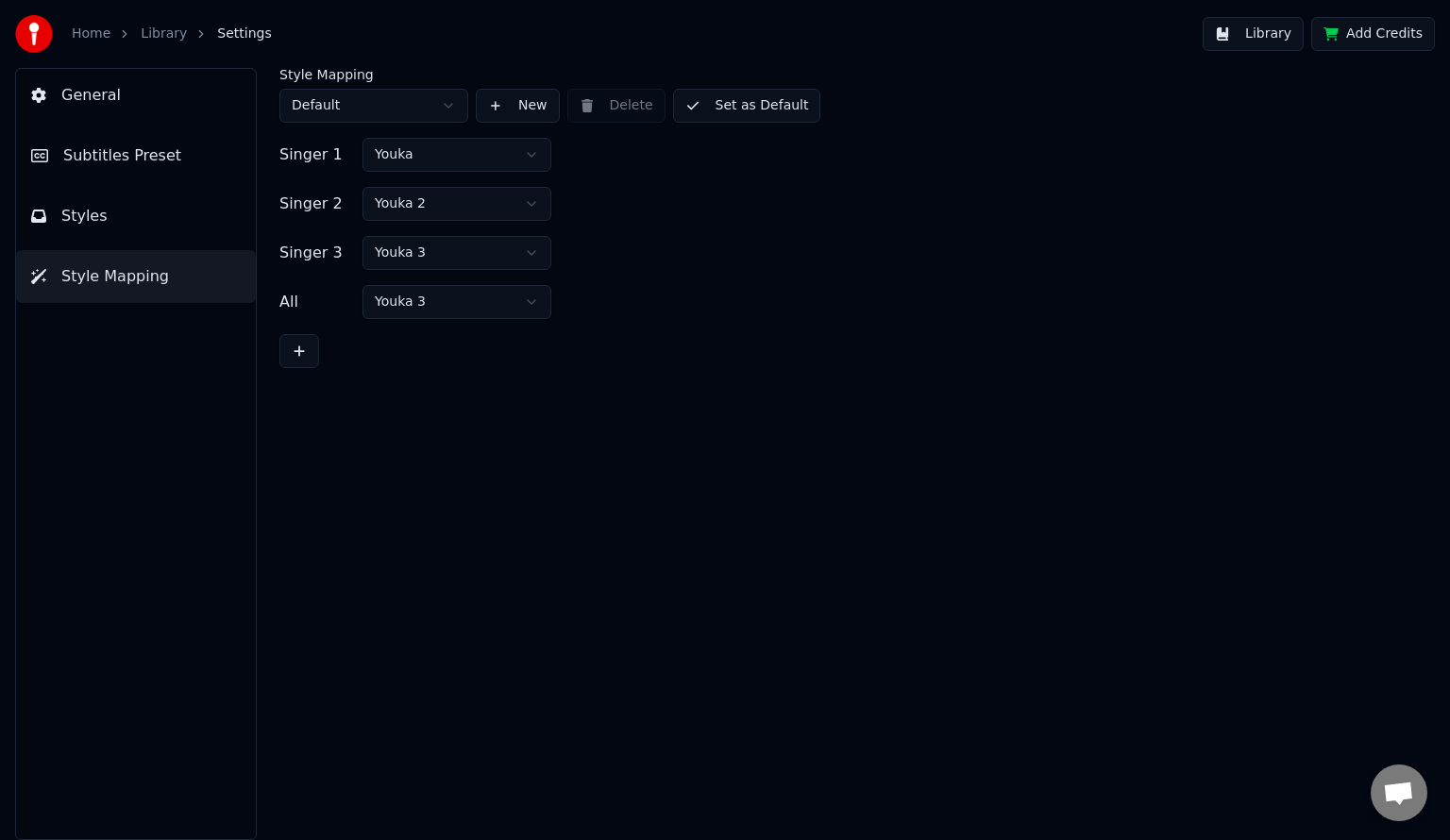
click at [158, 221] on button "Styles" at bounding box center [136, 216] width 240 height 53
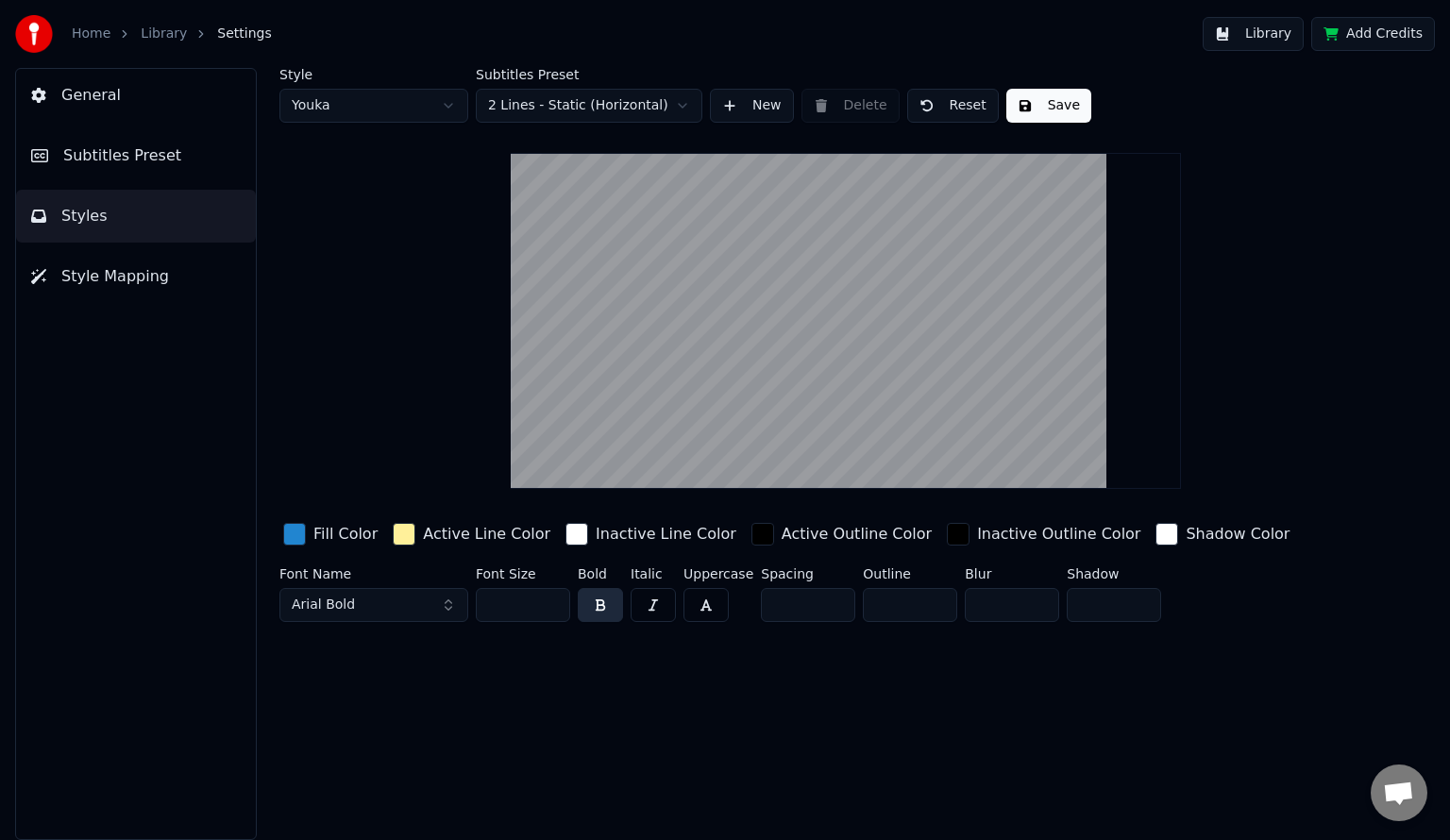
drag, startPoint x: 513, startPoint y: 604, endPoint x: 454, endPoint y: 612, distance: 59.5
click at [454, 612] on div "Font Name Arial Bold Font Size ** Bold Italic Uppercase Spacing * Outline * Blu…" at bounding box center [786, 598] width 1015 height 62
type input "***"
click at [1046, 108] on button "Save" at bounding box center [1048, 105] width 84 height 34
click at [149, 35] on link "Library" at bounding box center [163, 33] width 46 height 19
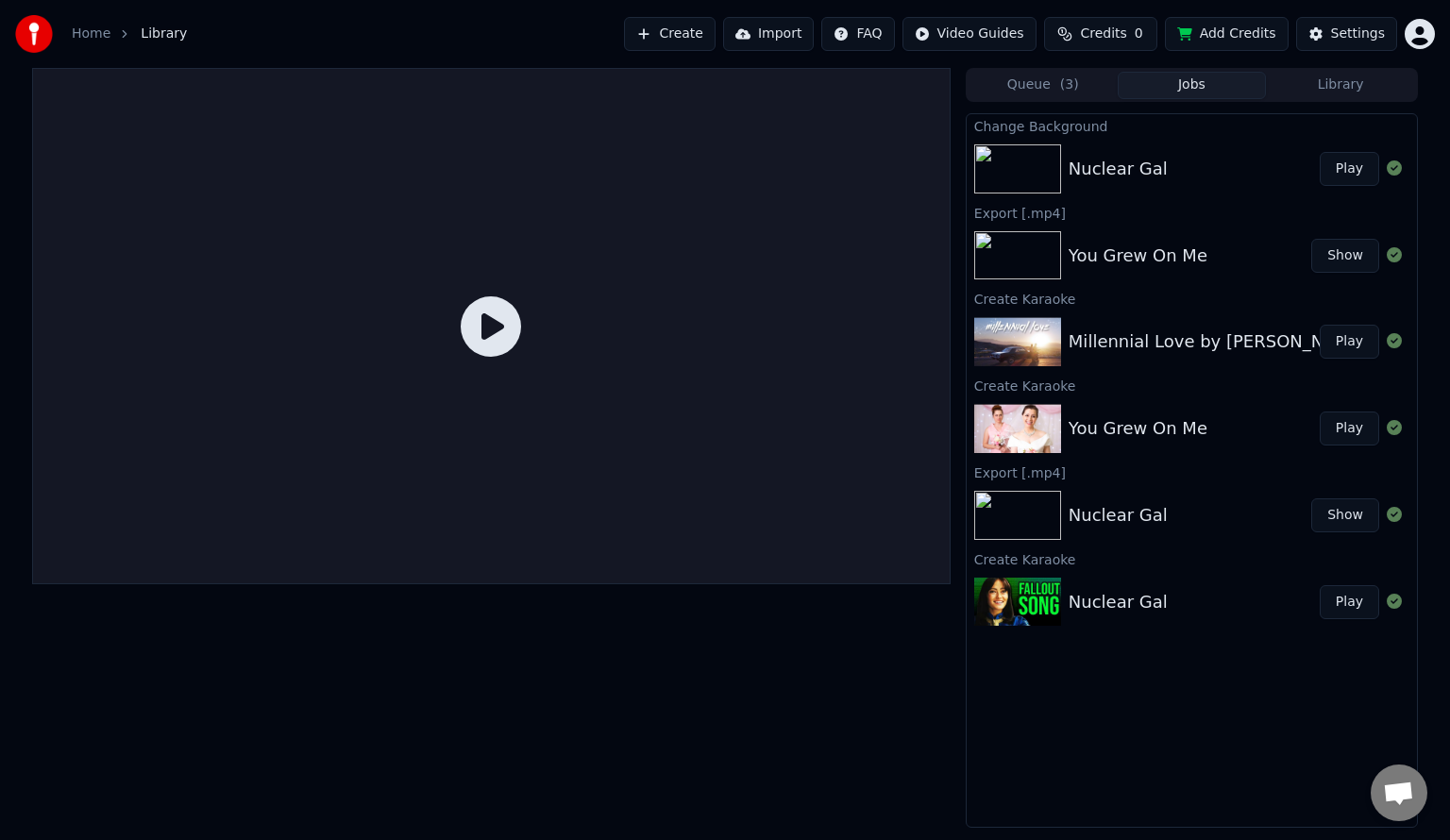
click at [498, 332] on icon at bounding box center [491, 327] width 61 height 61
click at [1341, 165] on button "Play" at bounding box center [1349, 169] width 60 height 34
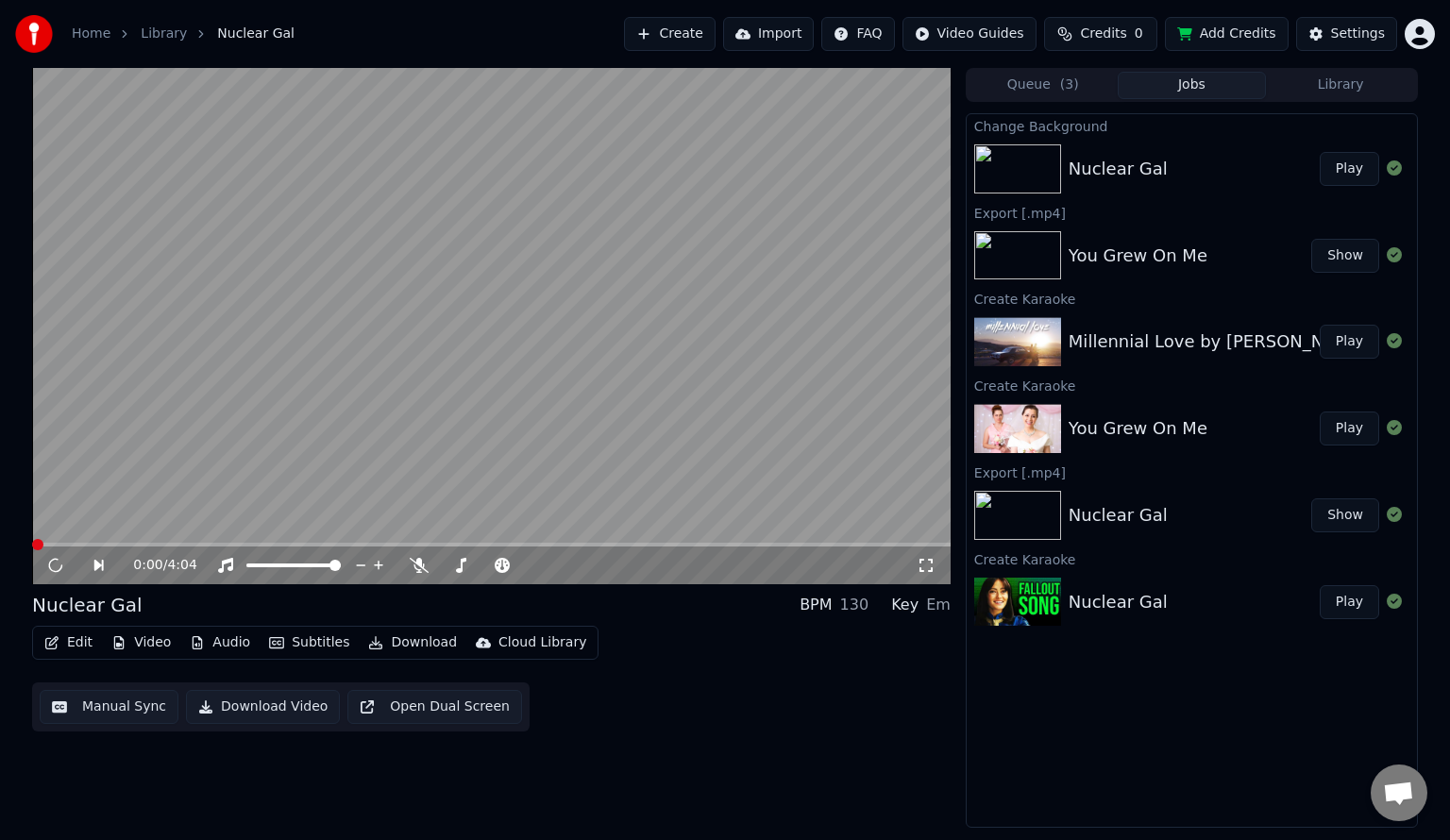
click at [179, 542] on video at bounding box center [491, 326] width 919 height 517
click at [175, 543] on span at bounding box center [491, 545] width 919 height 4
click at [685, 400] on video at bounding box center [491, 326] width 919 height 517
click at [1352, 29] on div "Settings" at bounding box center [1358, 33] width 54 height 19
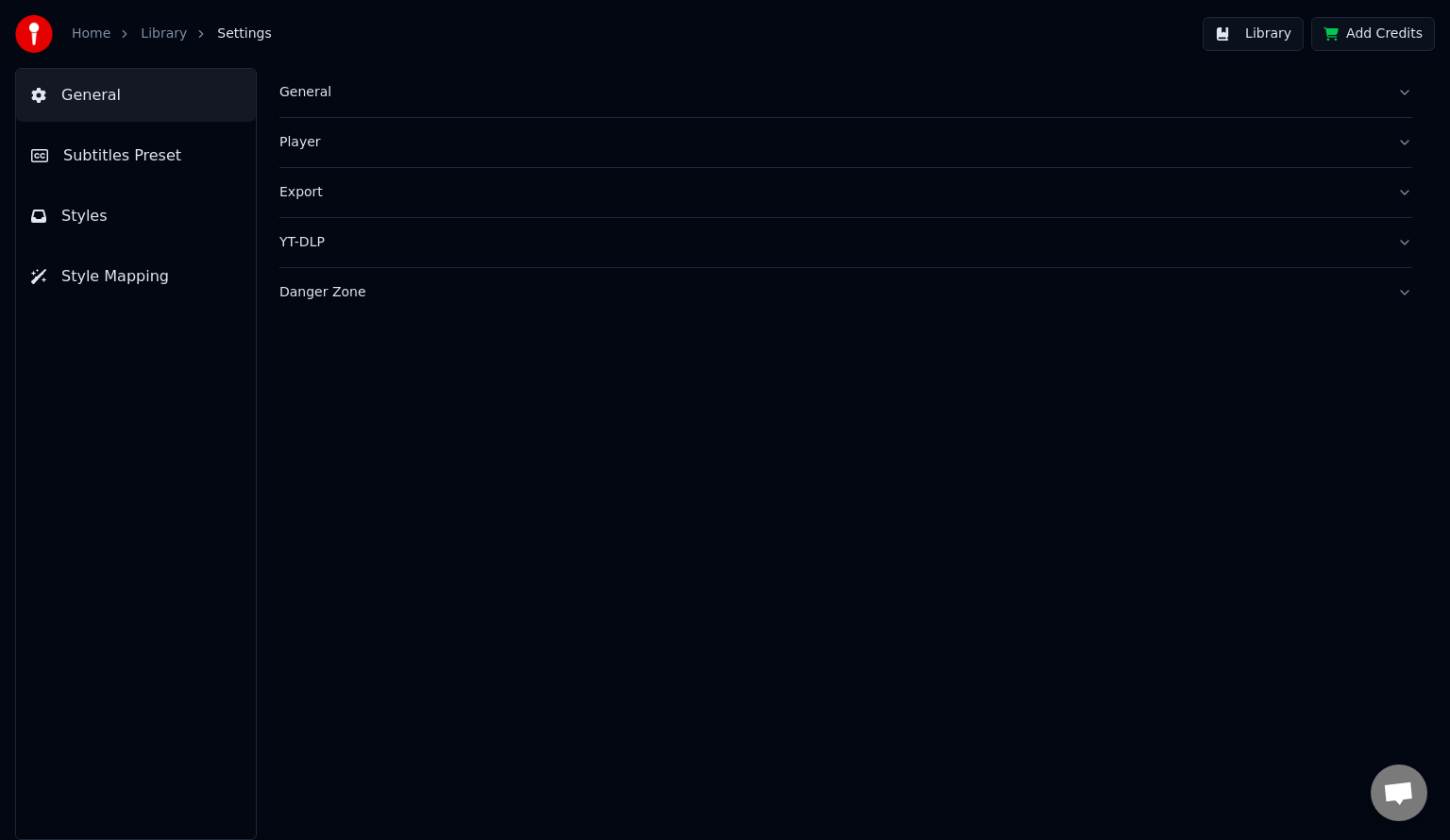
click at [119, 215] on button "Styles" at bounding box center [136, 216] width 240 height 53
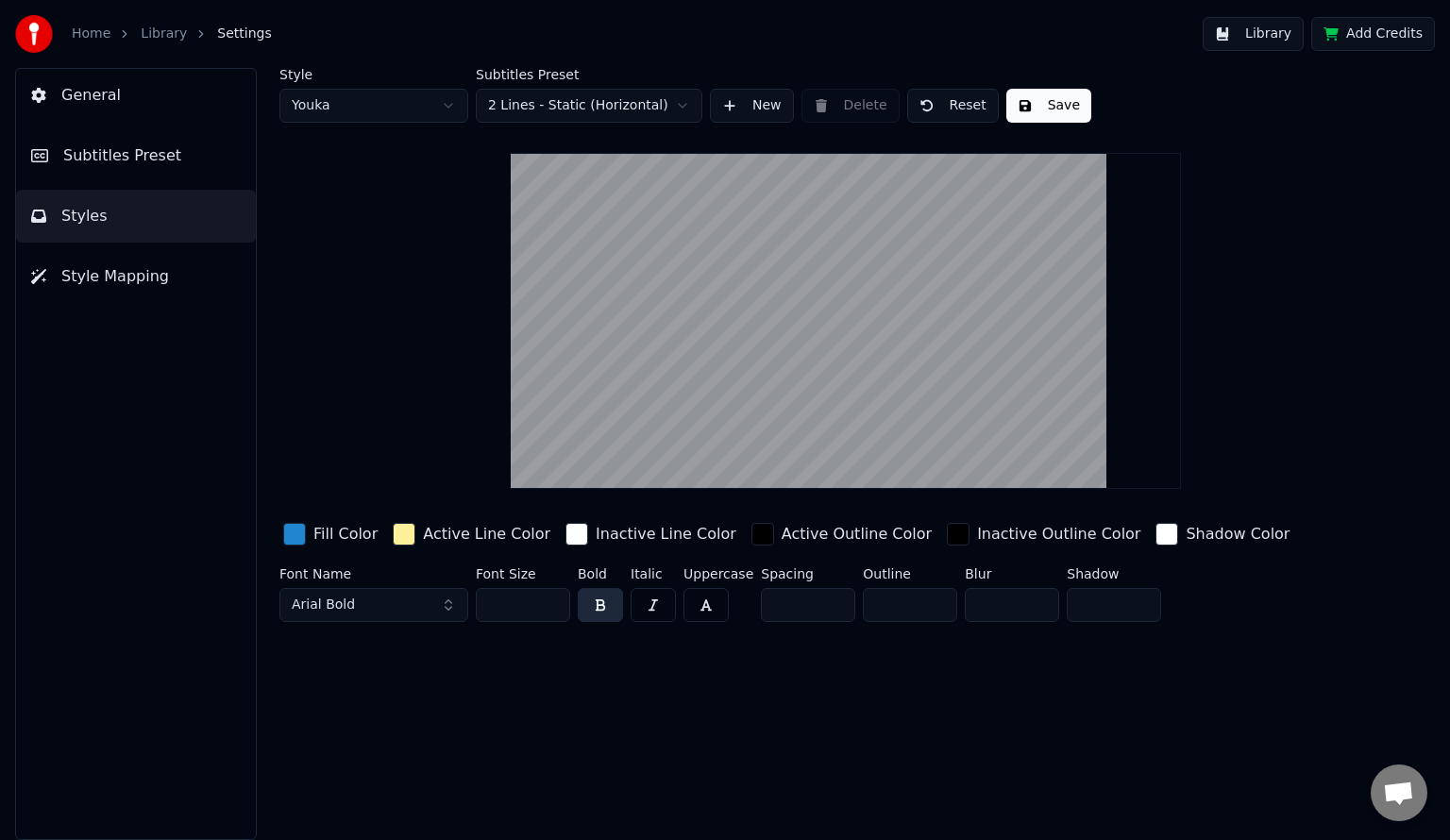
click at [143, 147] on span "Subtitles Preset" at bounding box center [122, 155] width 118 height 23
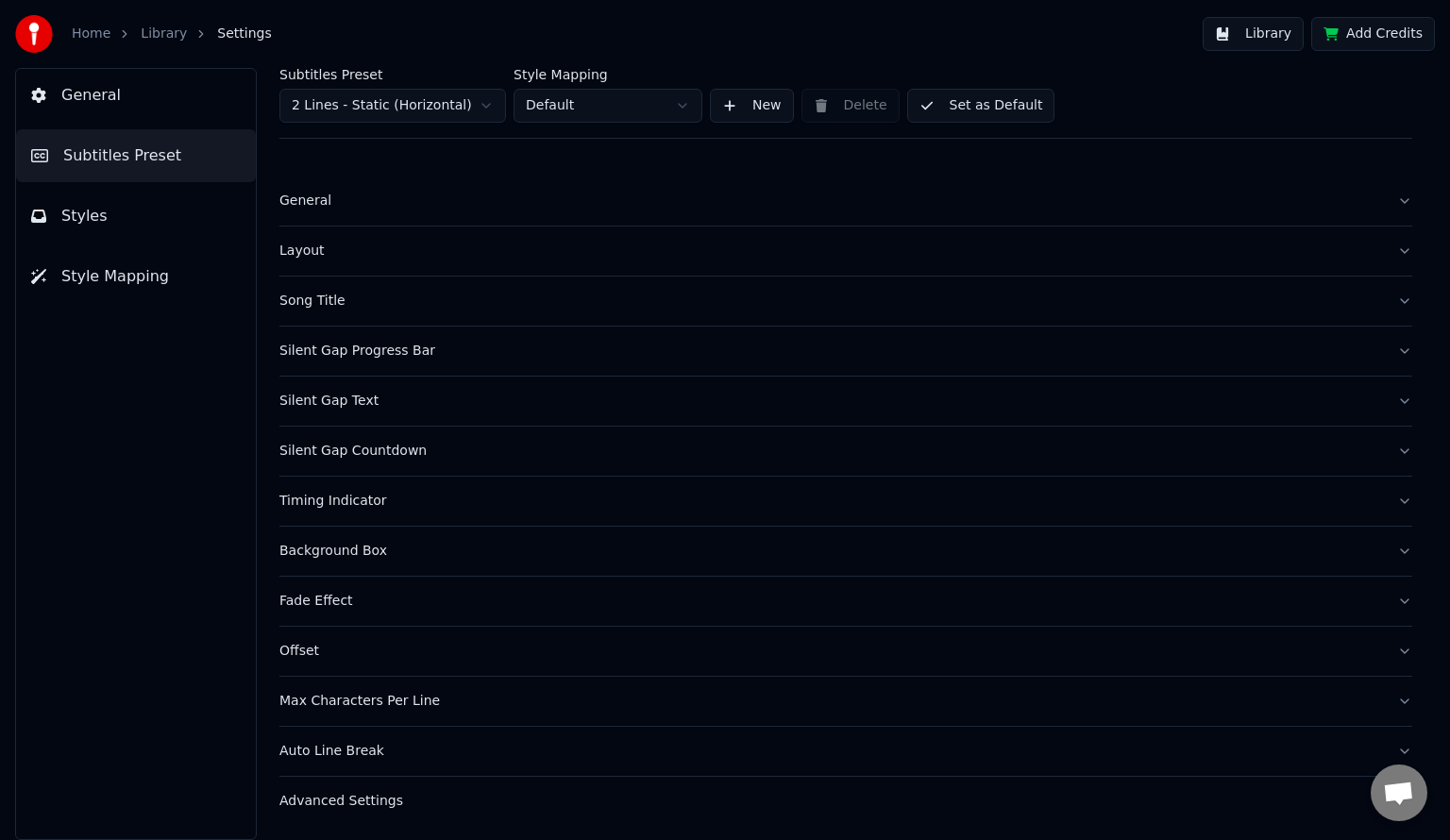
click at [430, 699] on div "Max Characters Per Line" at bounding box center [830, 700] width 1102 height 19
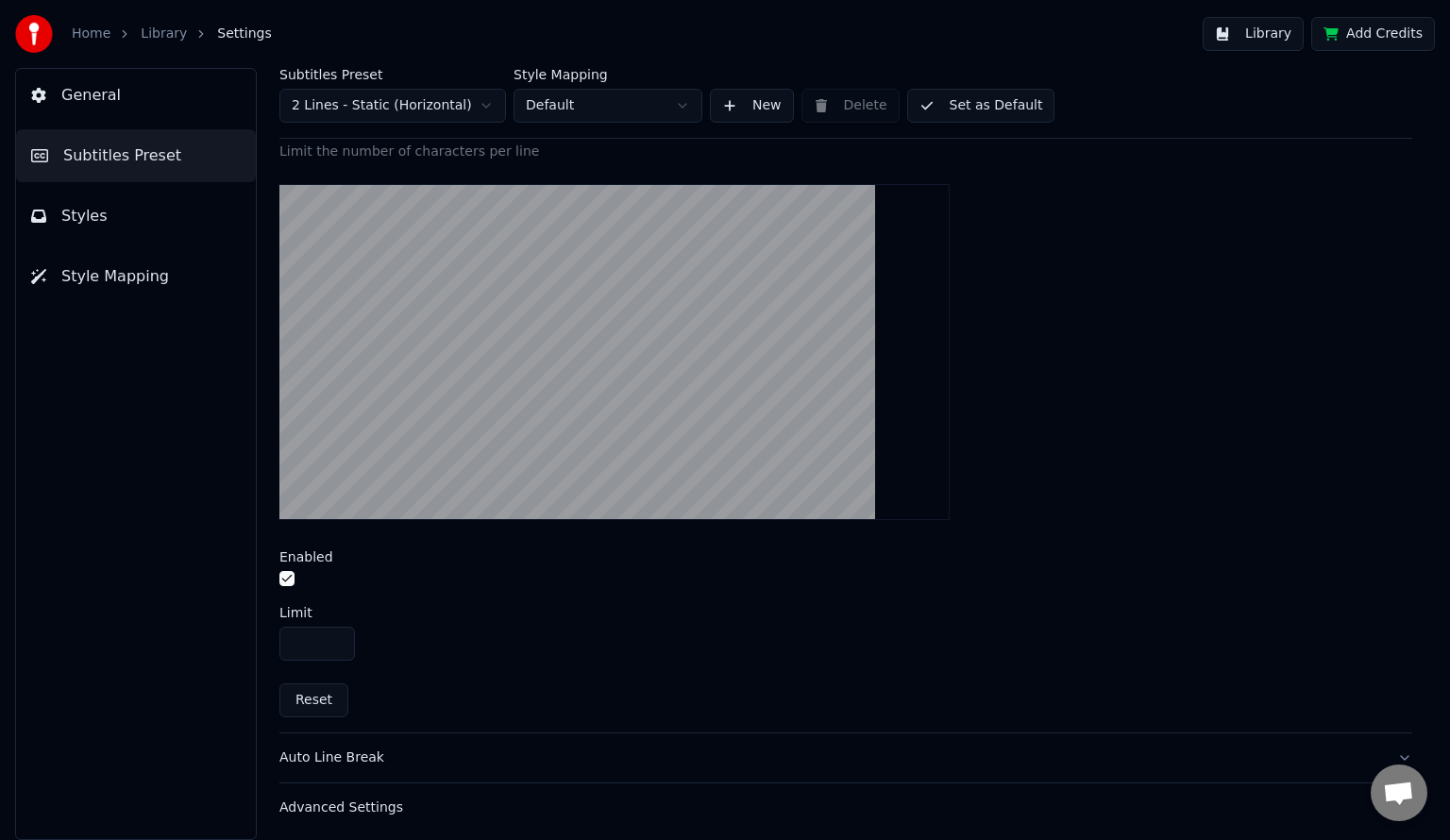
scroll to position [585, 0]
click at [405, 755] on div "Auto Line Break" at bounding box center [830, 756] width 1102 height 19
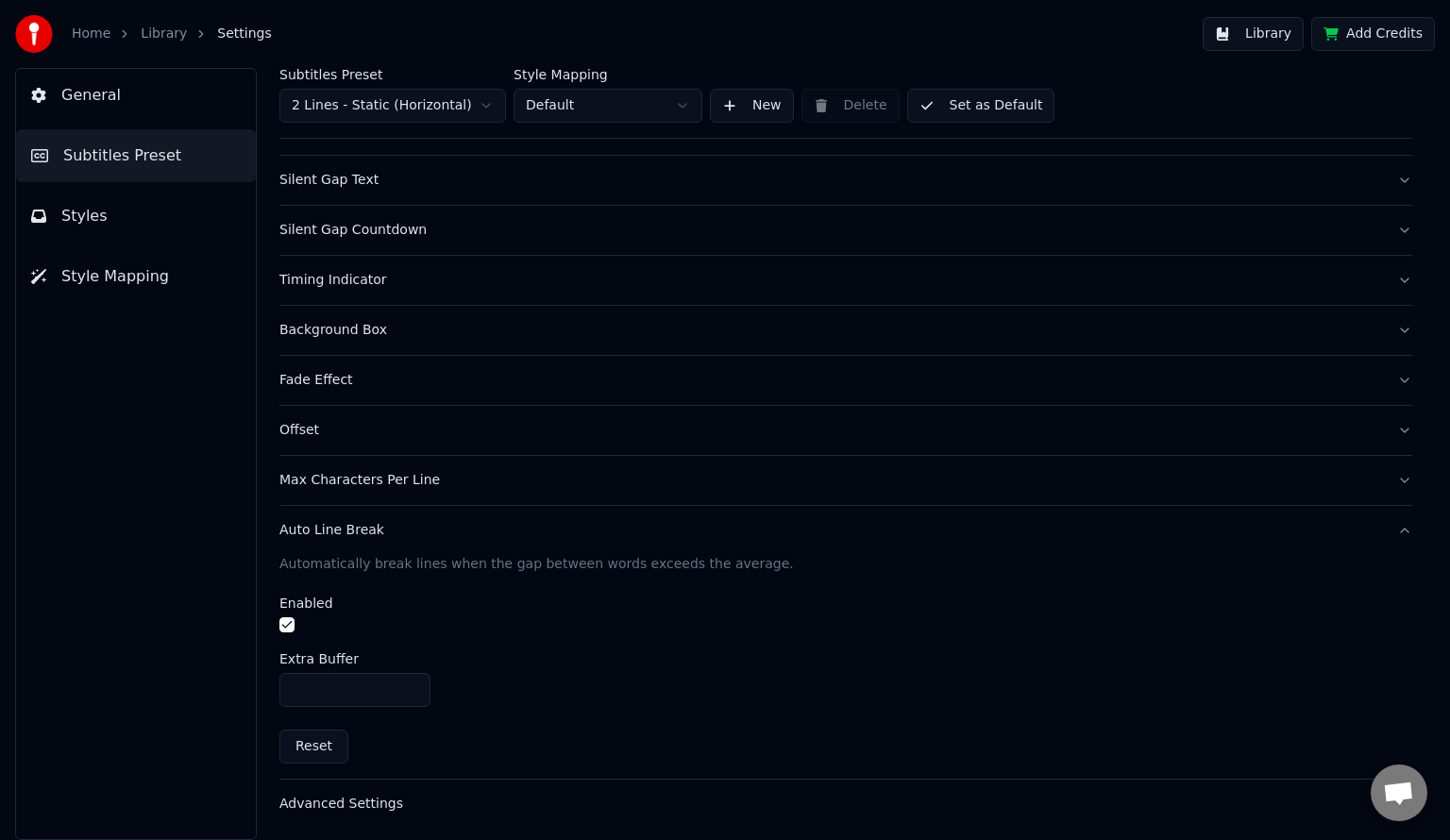
scroll to position [220, 0]
click at [418, 476] on div "Max Characters Per Line" at bounding box center [830, 480] width 1102 height 19
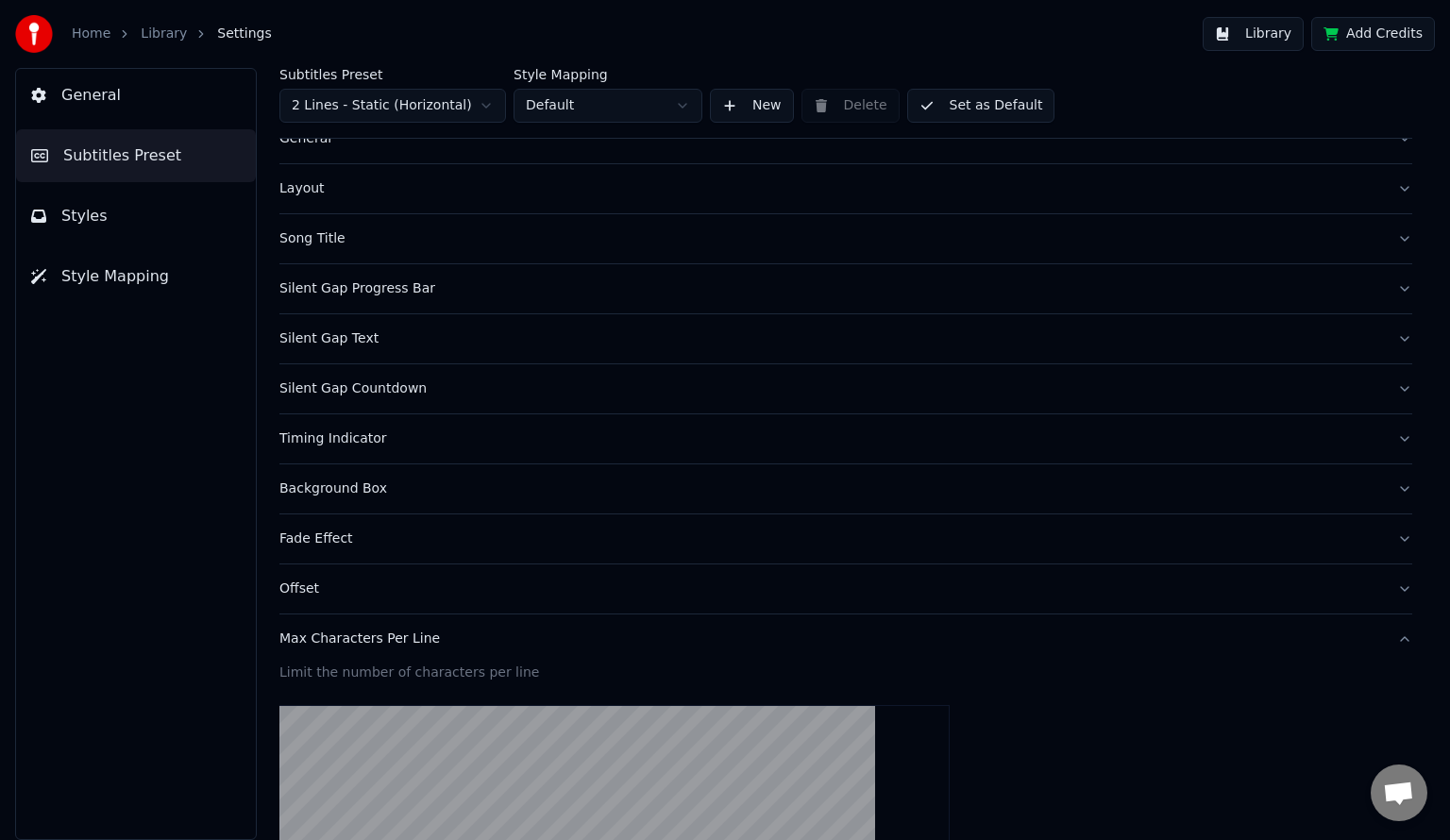
scroll to position [0, 0]
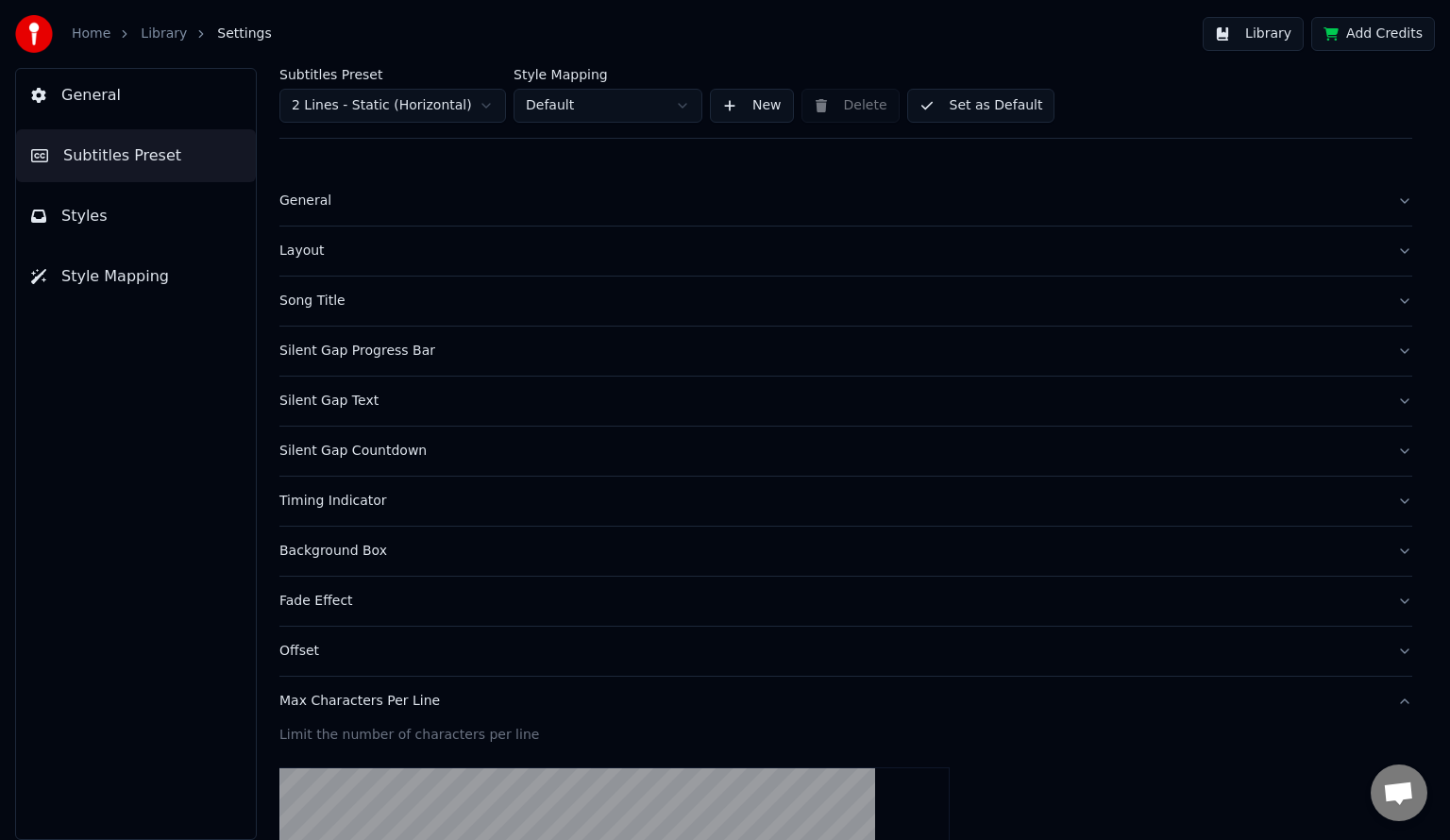
click at [147, 30] on link "Library" at bounding box center [163, 33] width 46 height 19
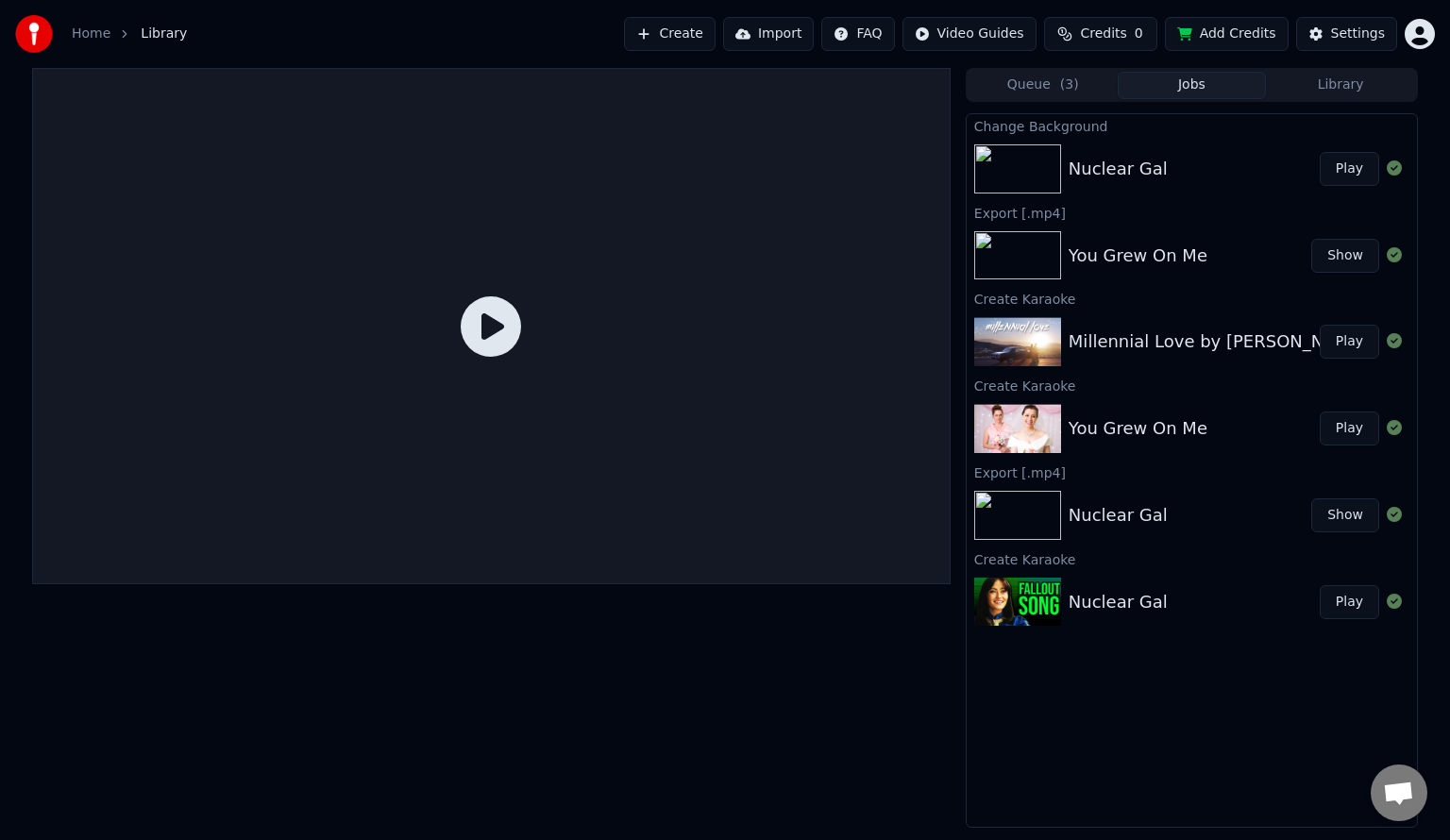
click at [1342, 168] on button "Play" at bounding box center [1349, 169] width 60 height 34
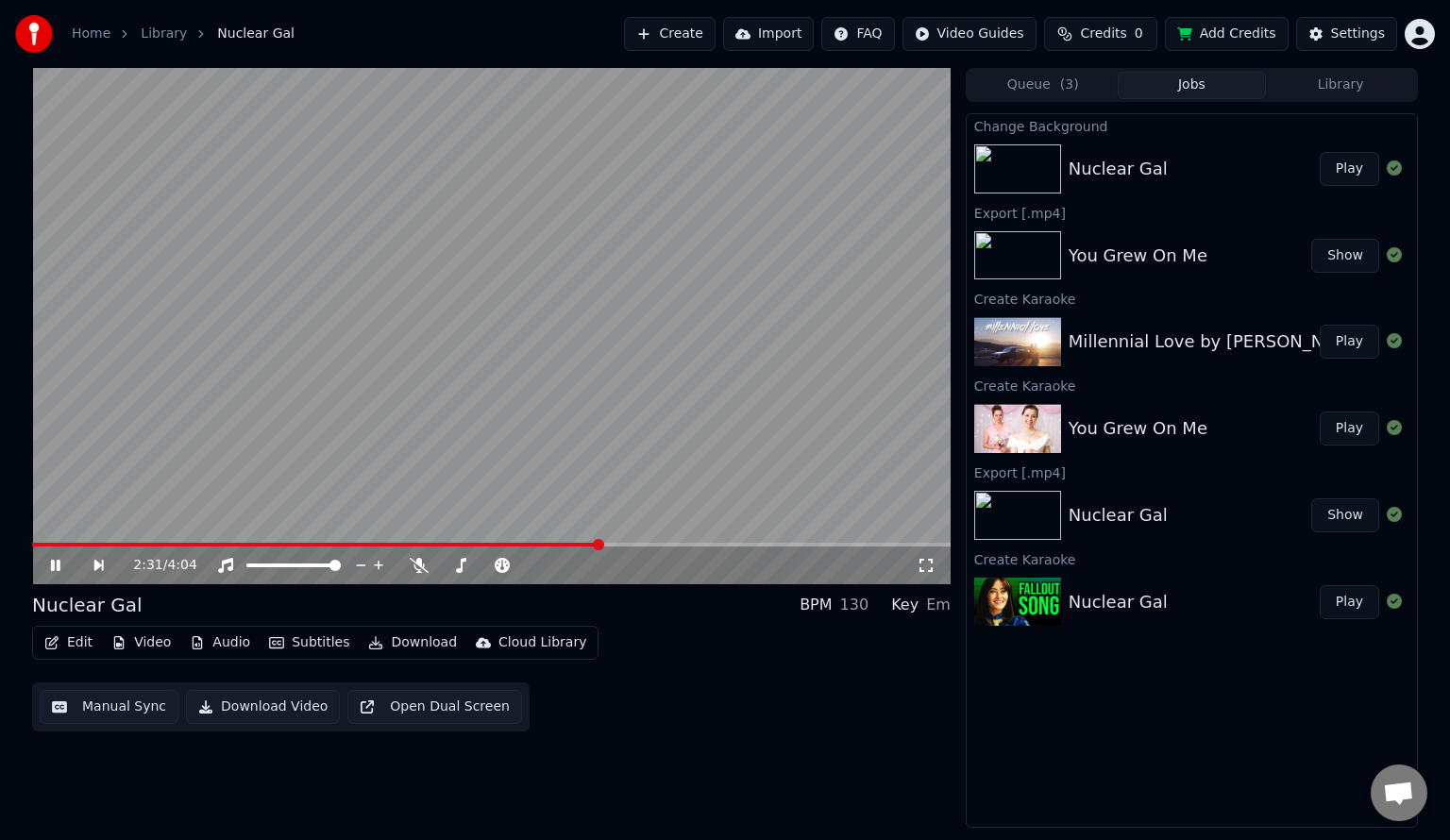
click at [599, 544] on span at bounding box center [491, 545] width 919 height 4
click at [805, 307] on video at bounding box center [491, 326] width 919 height 517
click at [140, 645] on button "Video" at bounding box center [141, 643] width 75 height 27
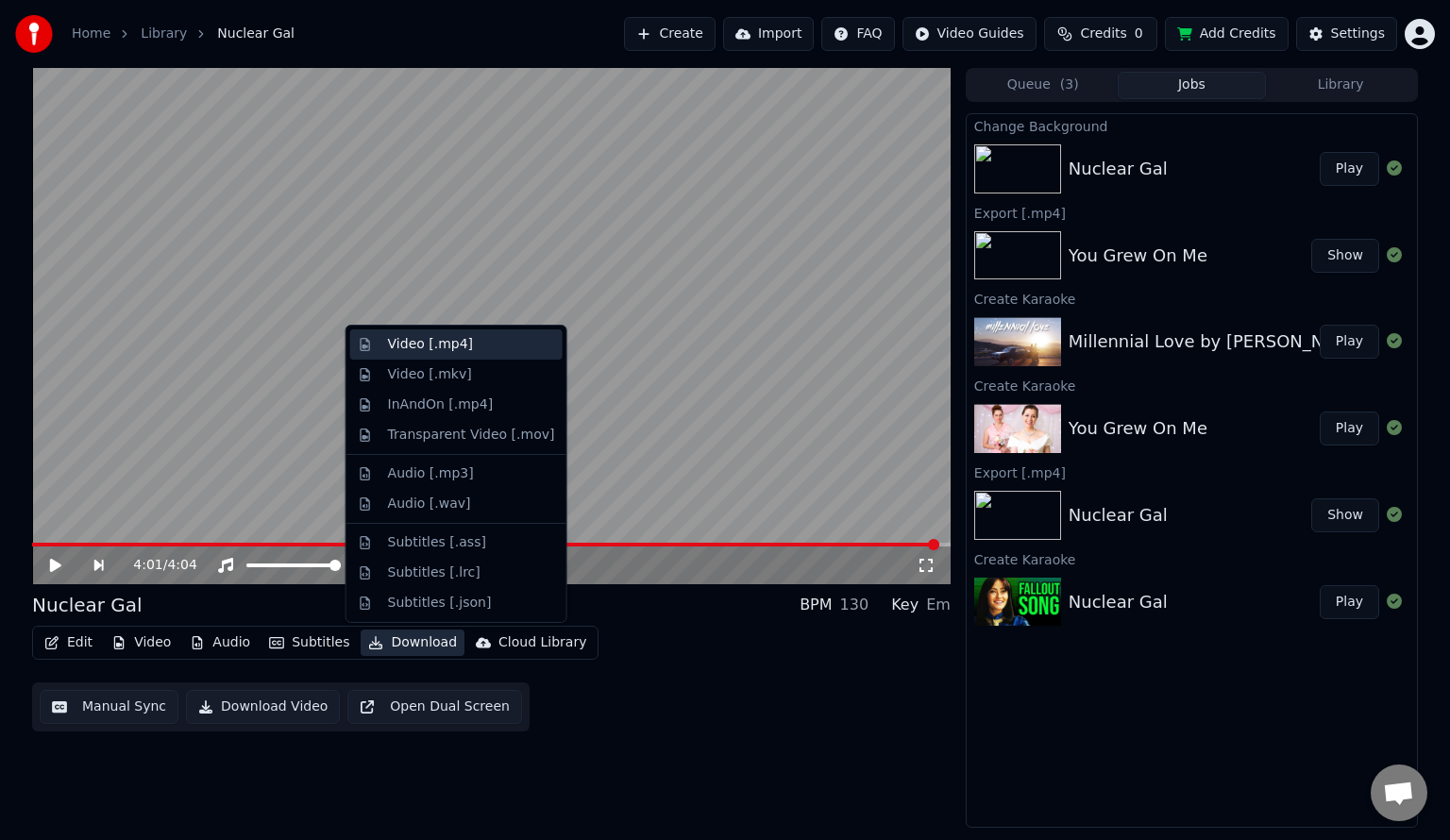
click at [496, 345] on div "Video [.mp4]" at bounding box center [472, 344] width 167 height 19
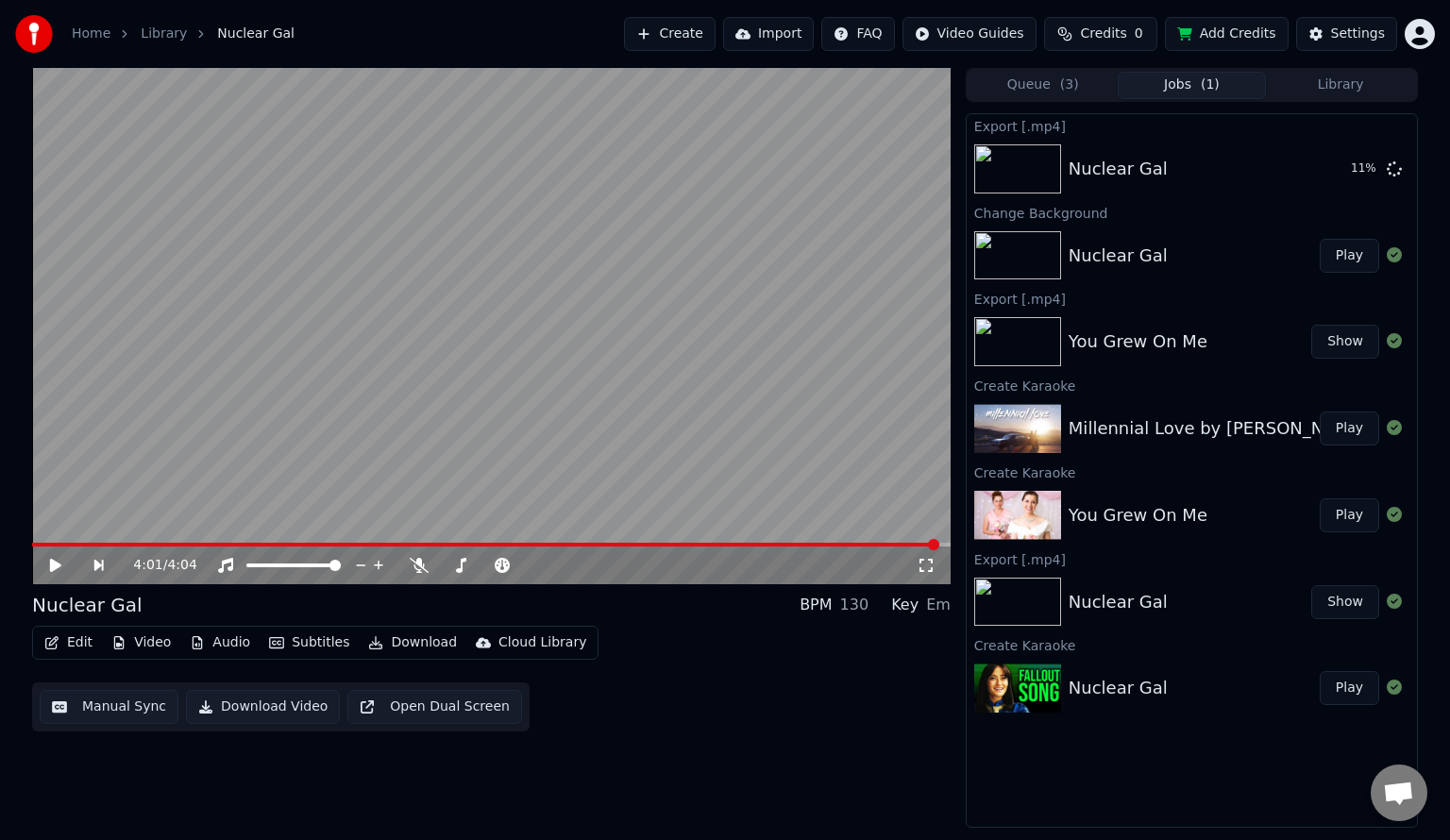
click at [1352, 517] on button "Play" at bounding box center [1349, 515] width 60 height 34
click at [624, 270] on video at bounding box center [491, 326] width 919 height 517
click at [1343, 35] on div "Settings" at bounding box center [1358, 33] width 54 height 19
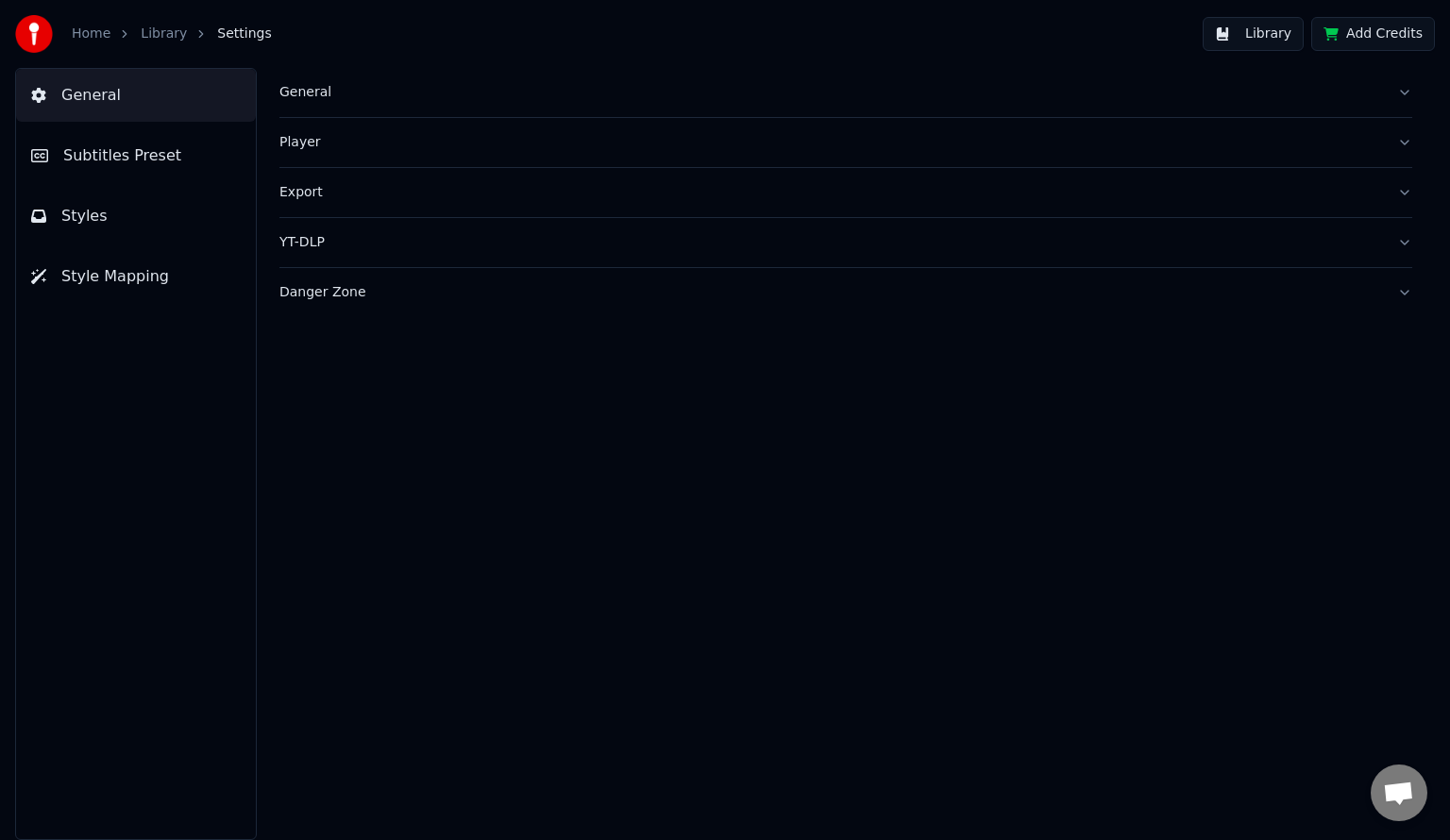
click at [131, 166] on span "Subtitles Preset" at bounding box center [122, 155] width 118 height 23
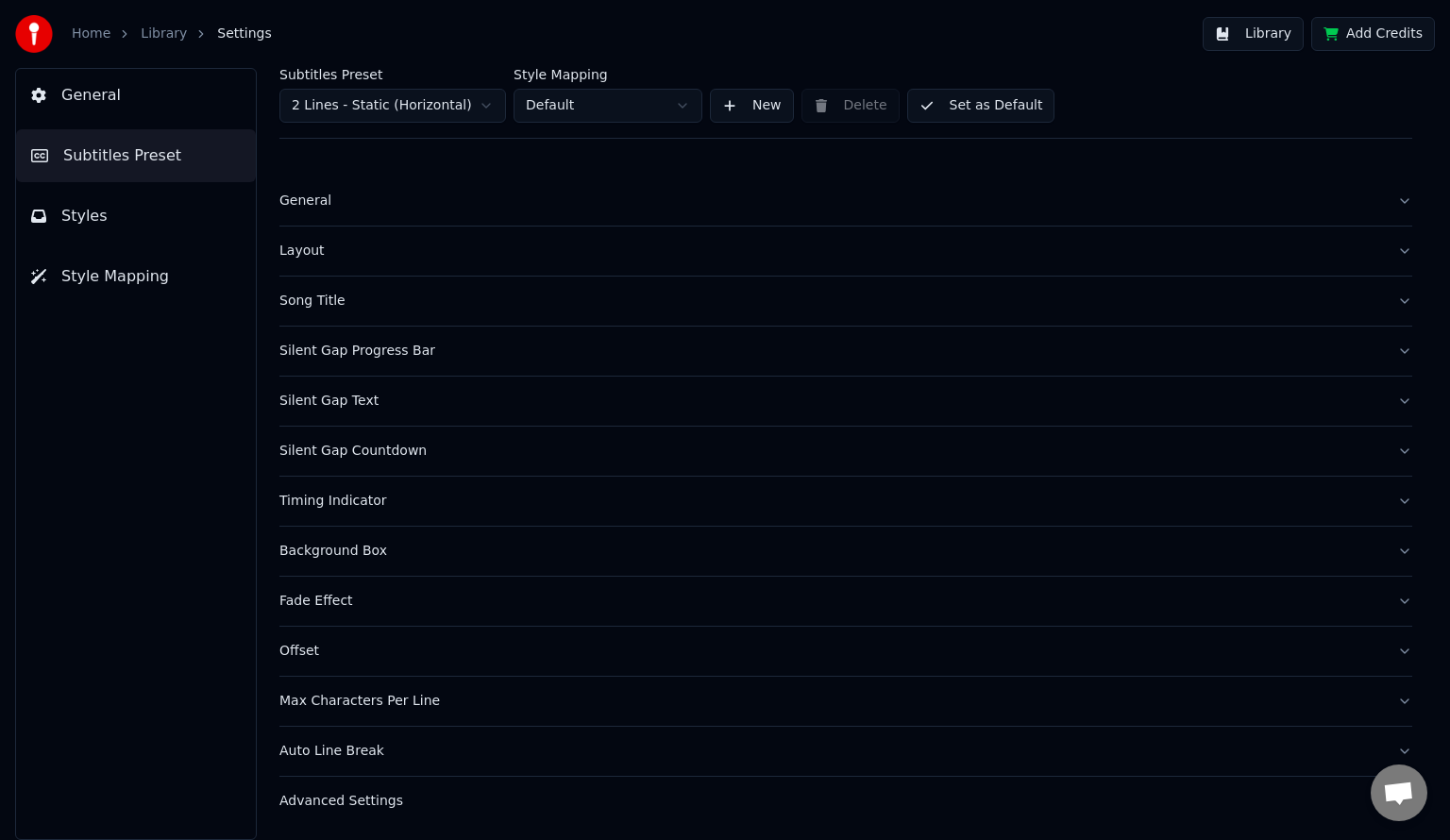
click at [444, 447] on div "Silent Gap Countdown" at bounding box center [830, 451] width 1102 height 19
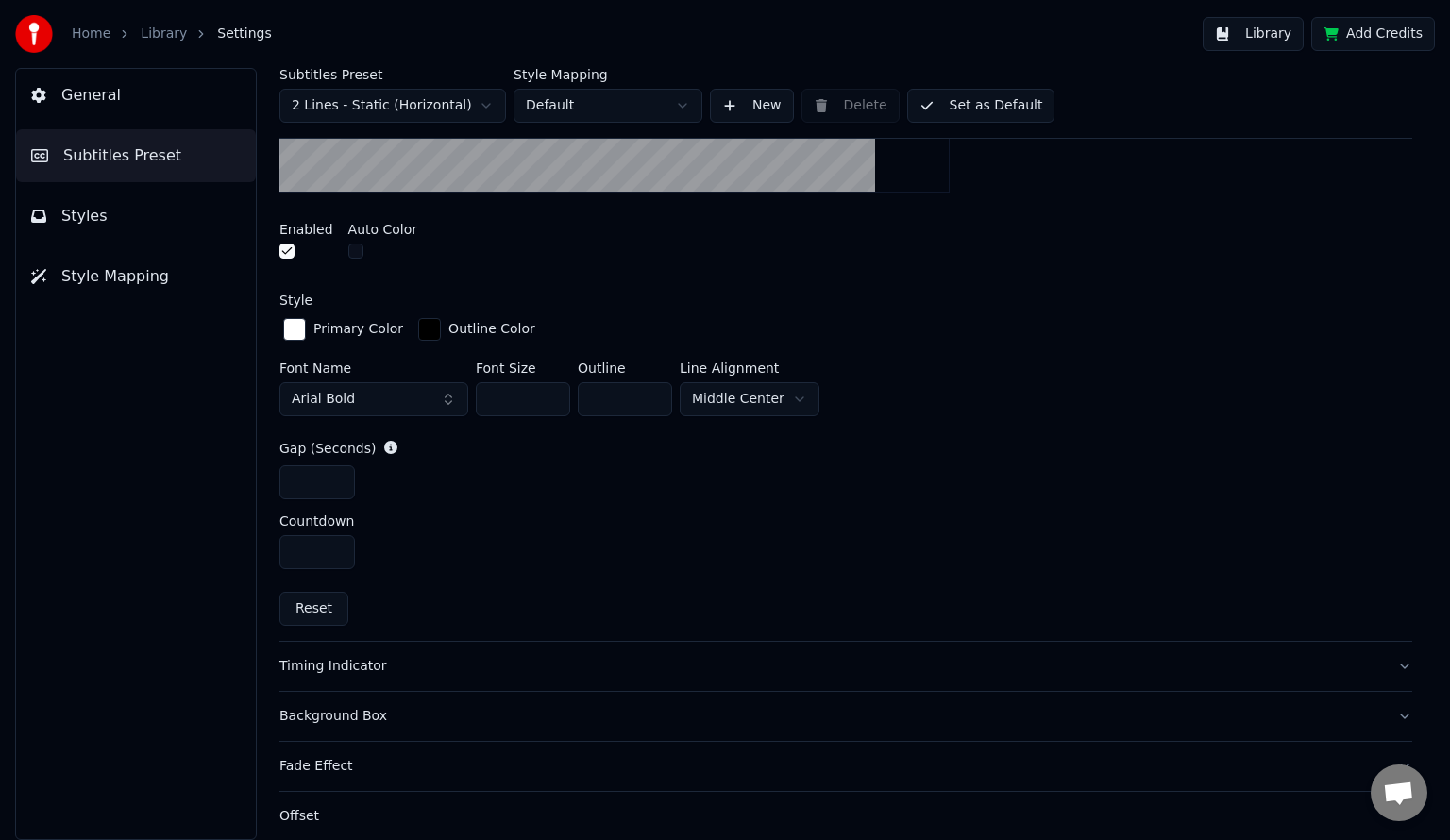
scroll to position [660, 0]
click at [544, 658] on div "Timing Indicator" at bounding box center [830, 667] width 1102 height 19
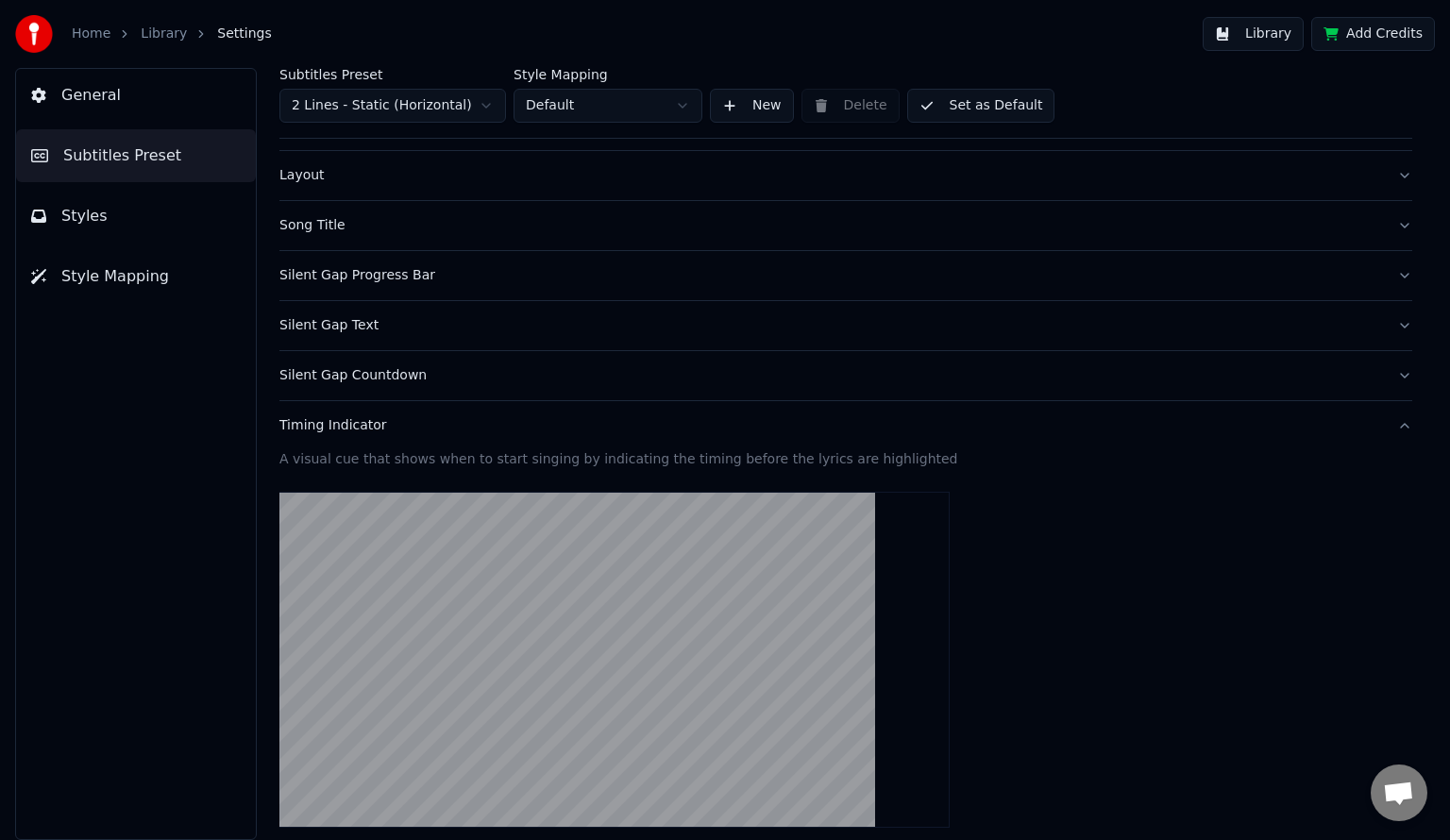
scroll to position [84, 0]
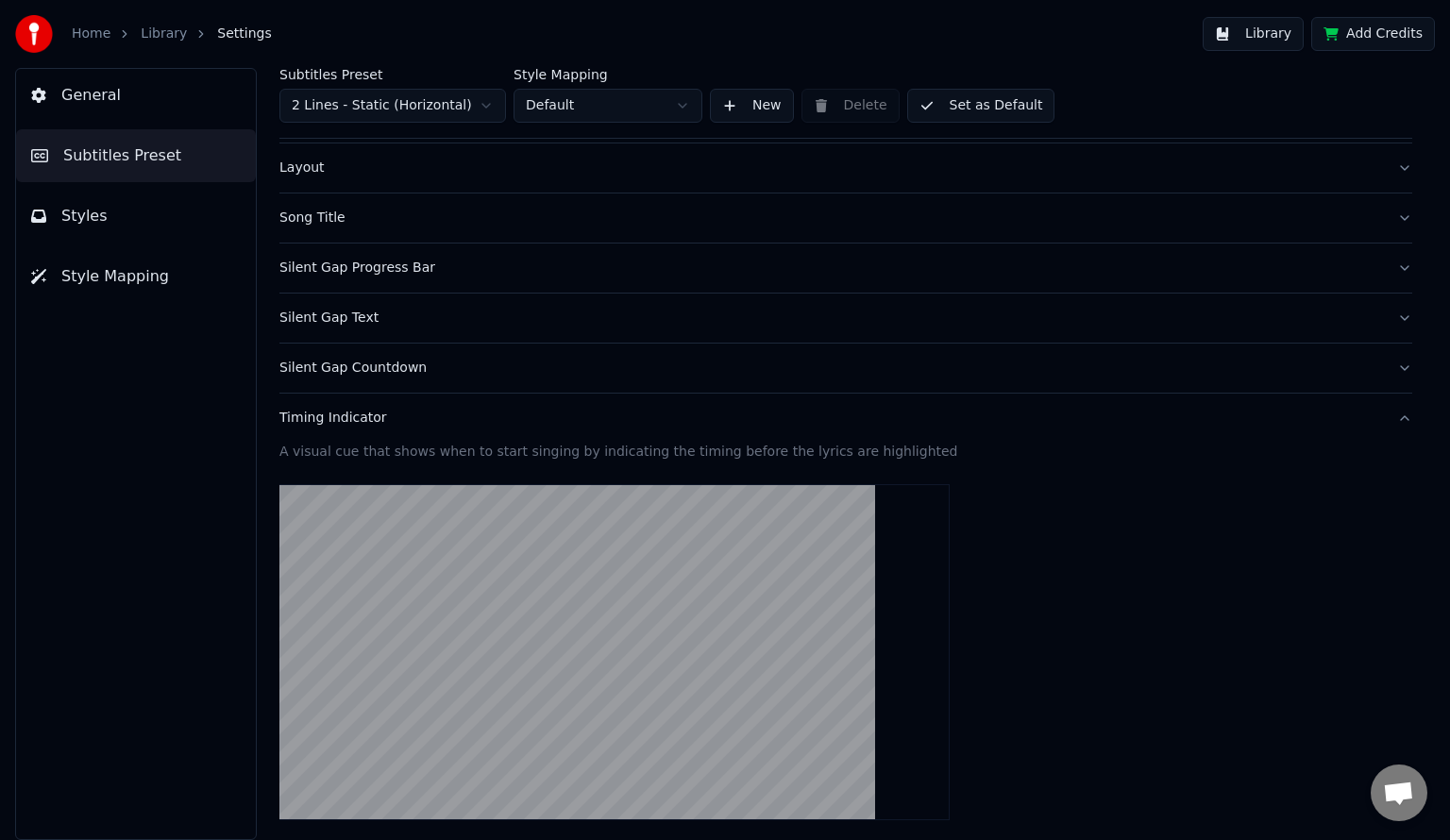
click at [420, 360] on div "Silent Gap Countdown" at bounding box center [830, 367] width 1102 height 19
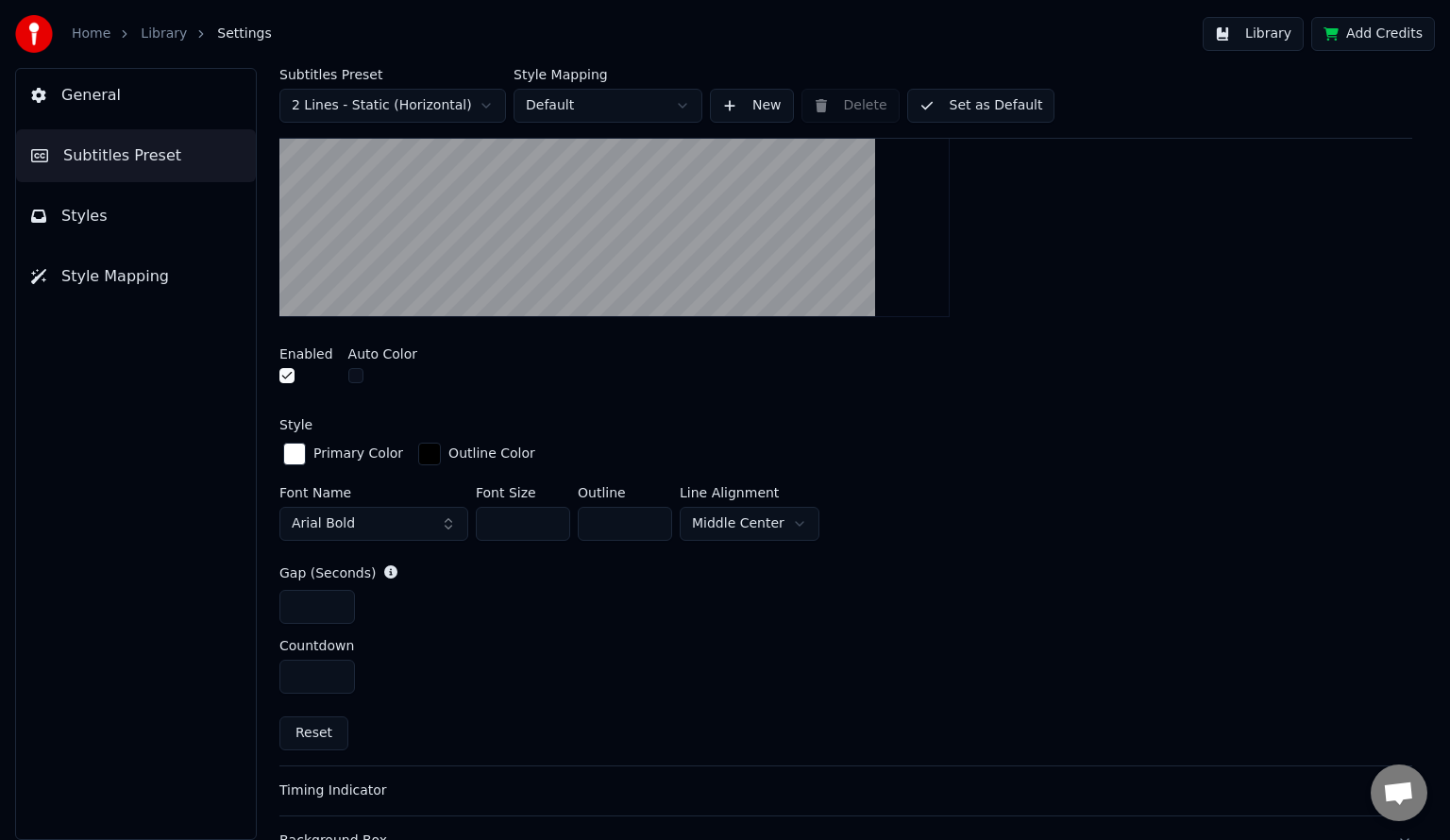
scroll to position [536, 0]
click at [767, 523] on html "Home Library Settings Library Add Credits General Subtitles Preset Styles Style…" at bounding box center [725, 420] width 1450 height 840
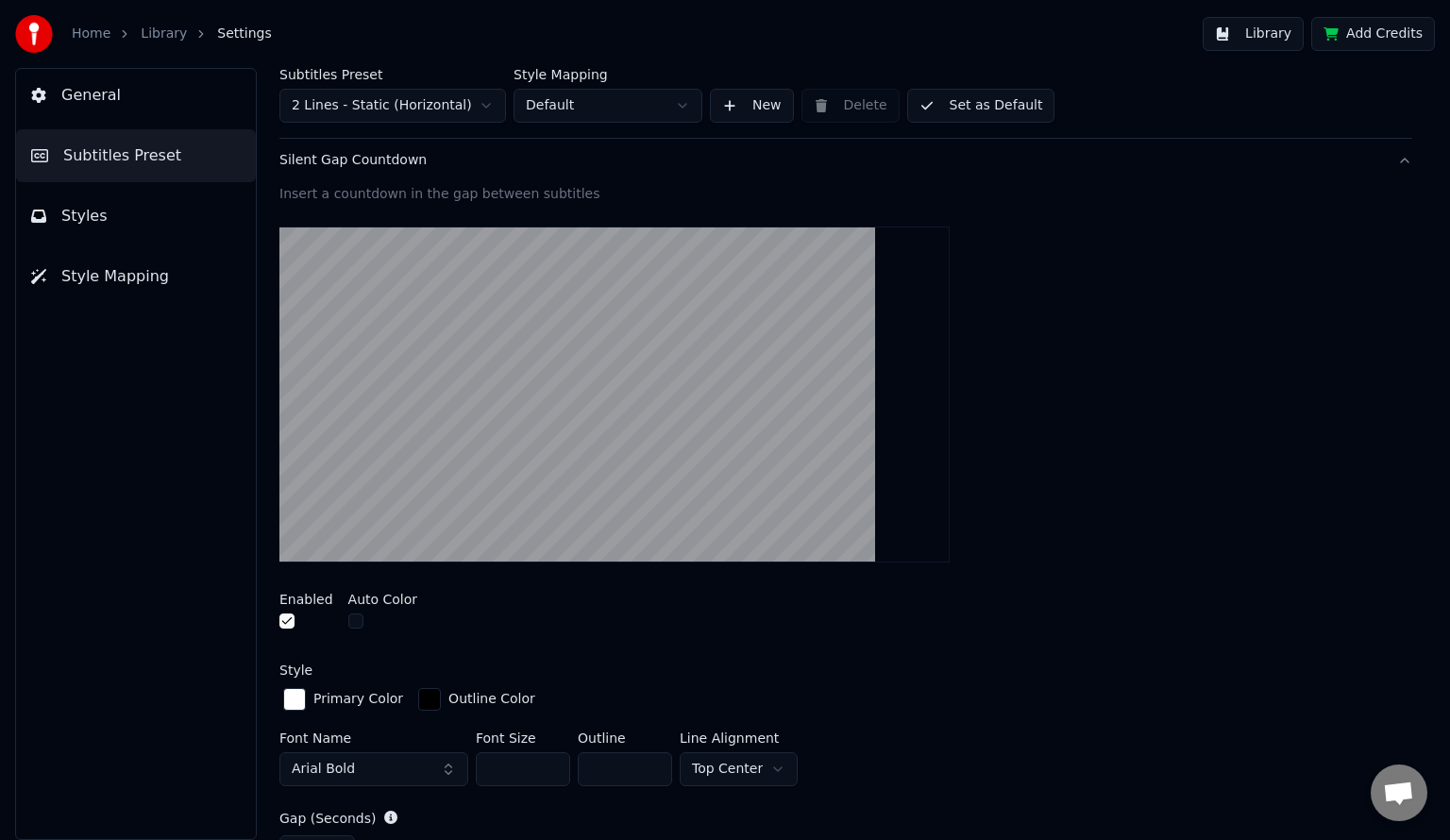
scroll to position [306, 0]
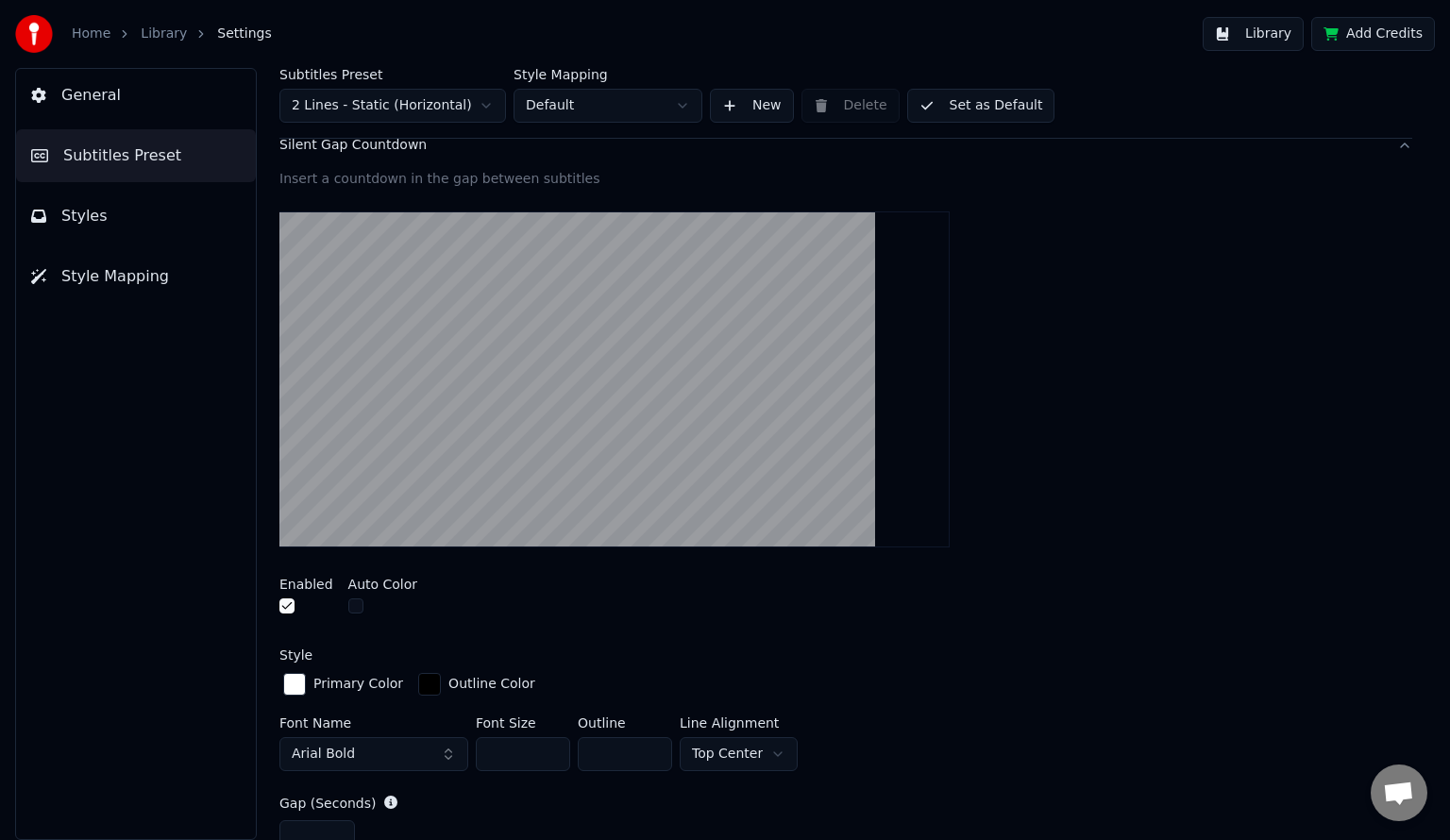
click at [737, 756] on html "Home Library Settings Library Add Credits General Subtitles Preset Styles Style…" at bounding box center [725, 420] width 1450 height 840
click at [763, 753] on html "Home Library Settings Library Add Credits General Subtitles Preset Styles Style…" at bounding box center [725, 420] width 1450 height 840
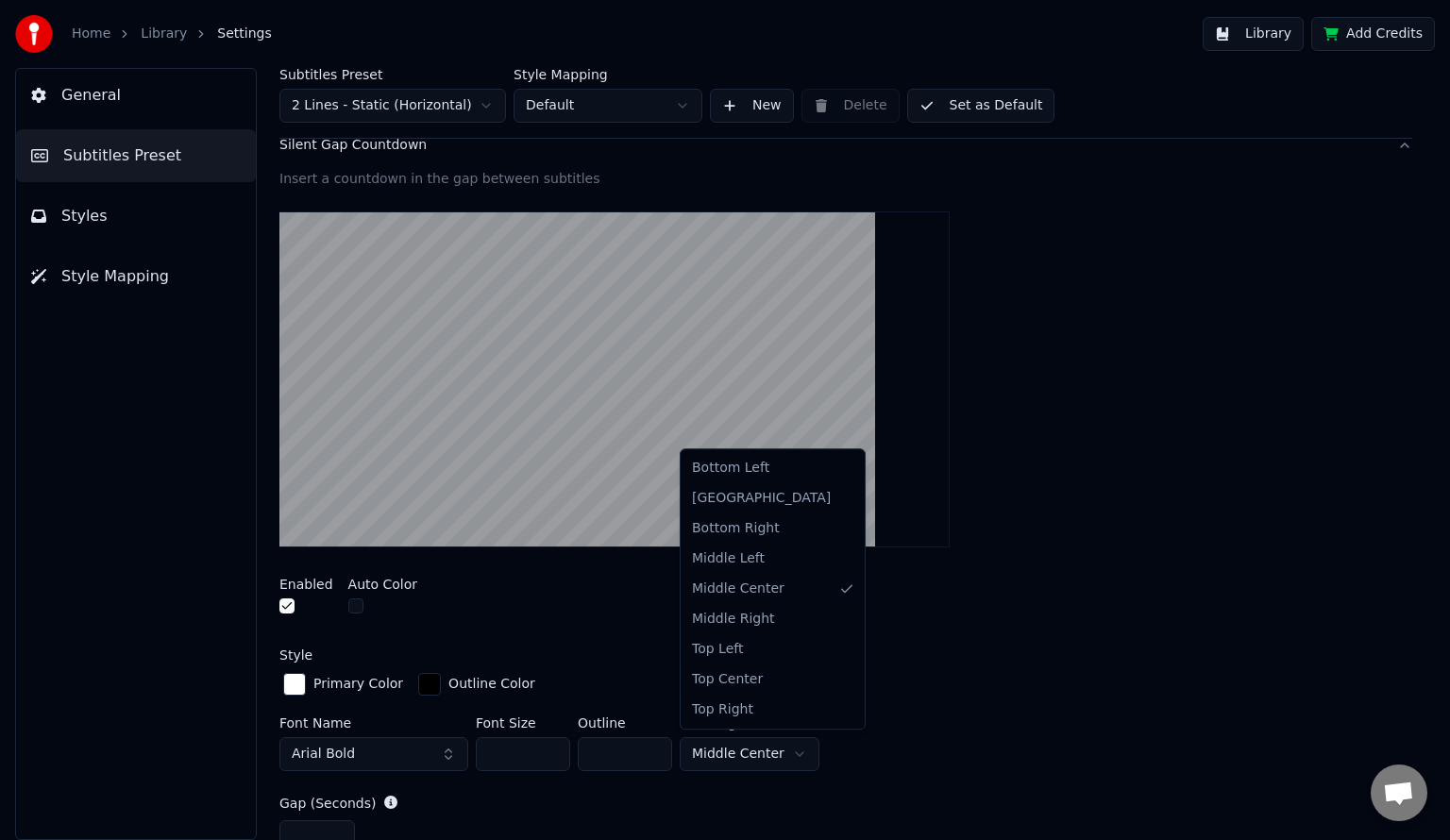
click at [154, 34] on html "Home Library Settings Library Add Credits General Subtitles Preset Styles Style…" at bounding box center [725, 420] width 1450 height 840
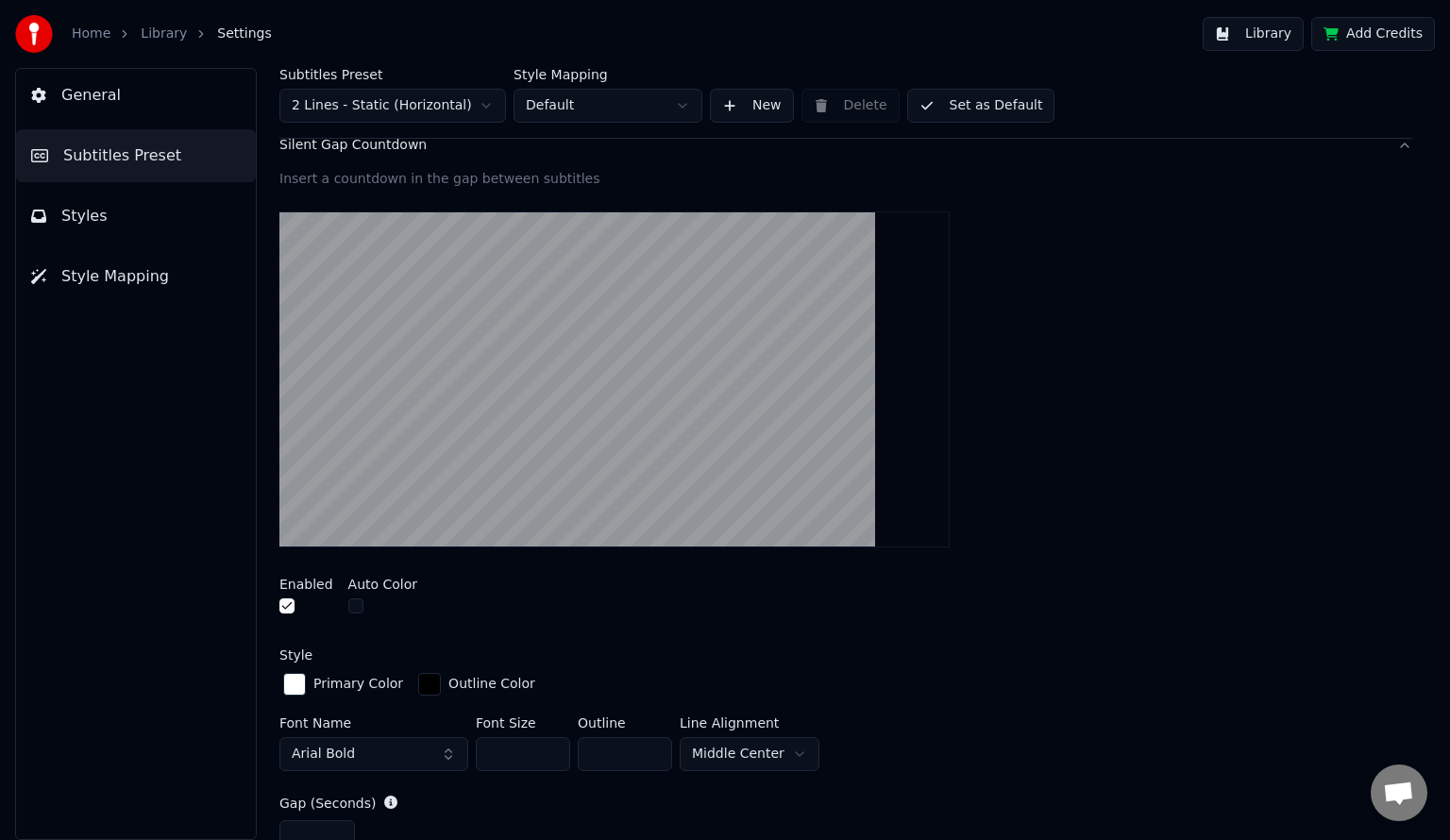
click at [154, 34] on link "Library" at bounding box center [163, 33] width 46 height 19
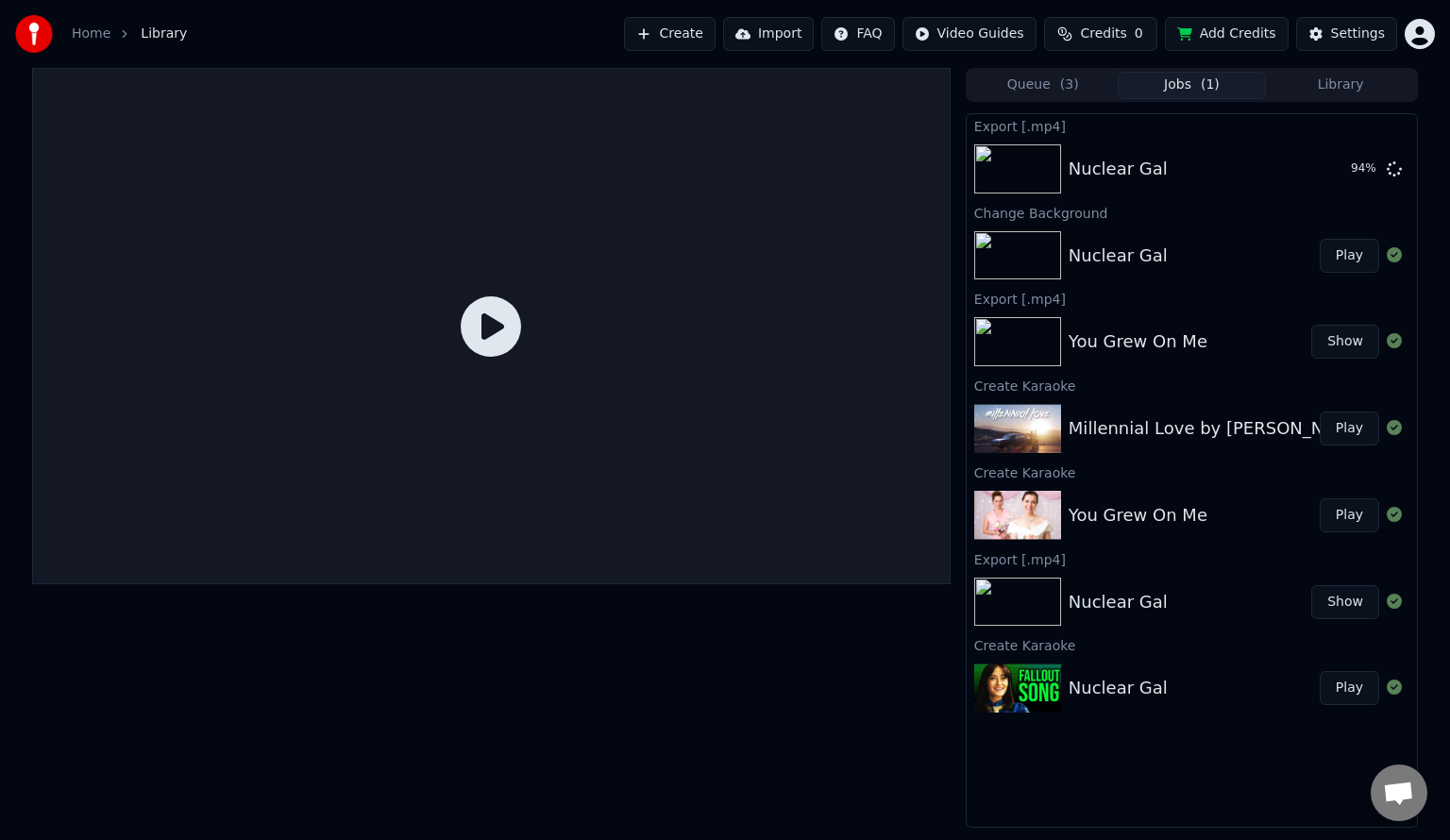
click at [1344, 514] on button "Play" at bounding box center [1349, 515] width 60 height 34
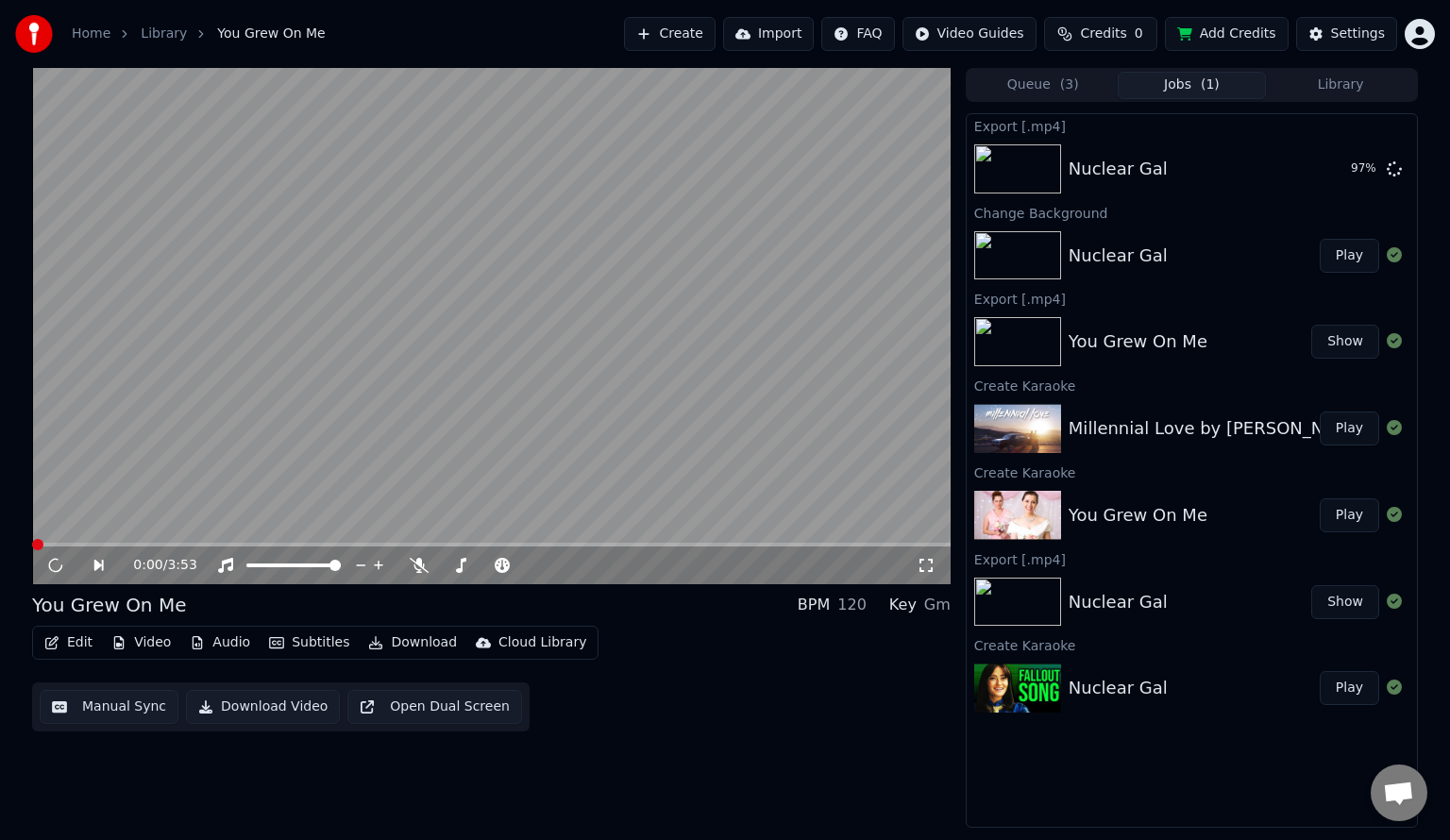
click at [880, 546] on span at bounding box center [491, 545] width 919 height 4
click at [635, 278] on video at bounding box center [491, 326] width 919 height 517
click at [841, 544] on span at bounding box center [491, 545] width 919 height 4
click at [660, 334] on video at bounding box center [491, 326] width 919 height 517
click at [1344, 173] on button "Show" at bounding box center [1345, 169] width 68 height 34
